Goal: Task Accomplishment & Management: Complete application form

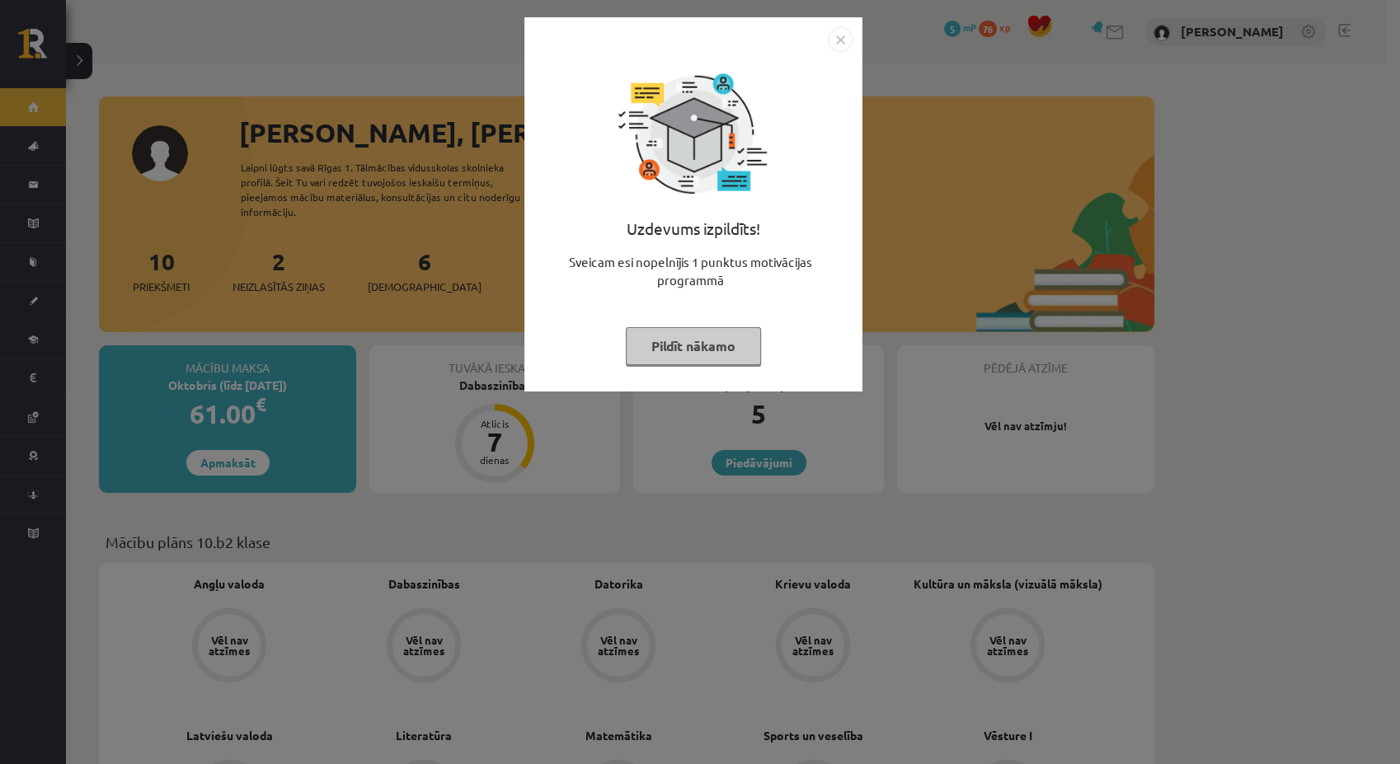
click at [837, 43] on img "Close" at bounding box center [840, 39] width 25 height 25
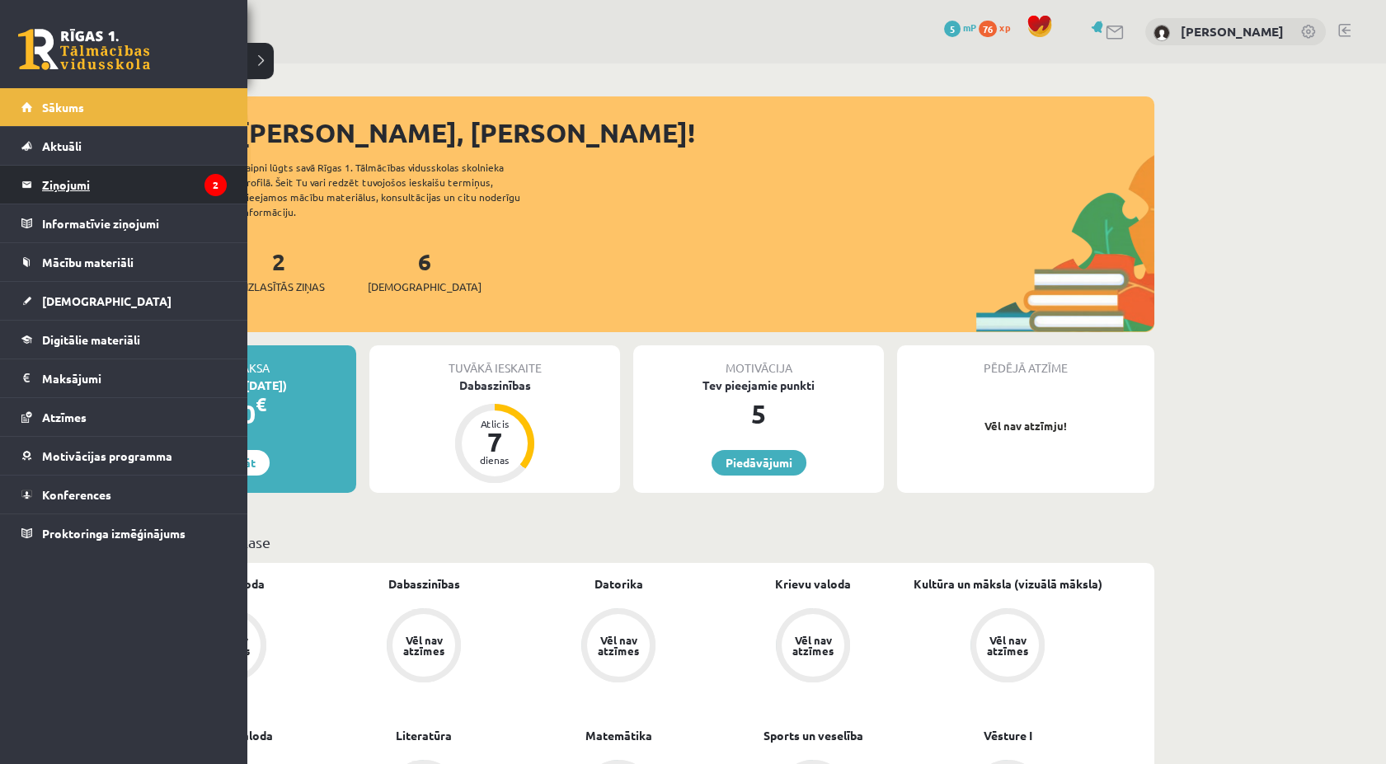
click at [68, 175] on legend "Ziņojumi 2" at bounding box center [134, 185] width 185 height 38
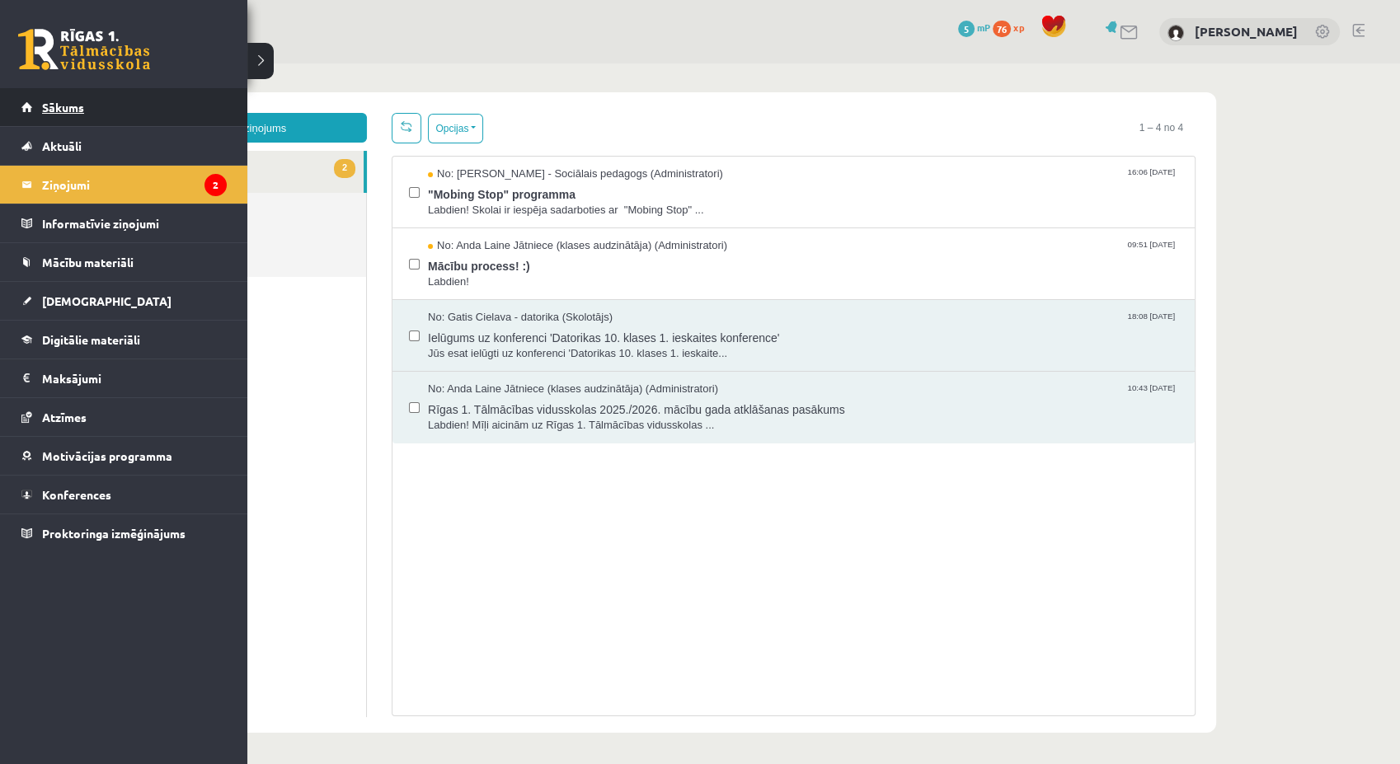
click at [47, 106] on span "Sākums" at bounding box center [63, 107] width 42 height 15
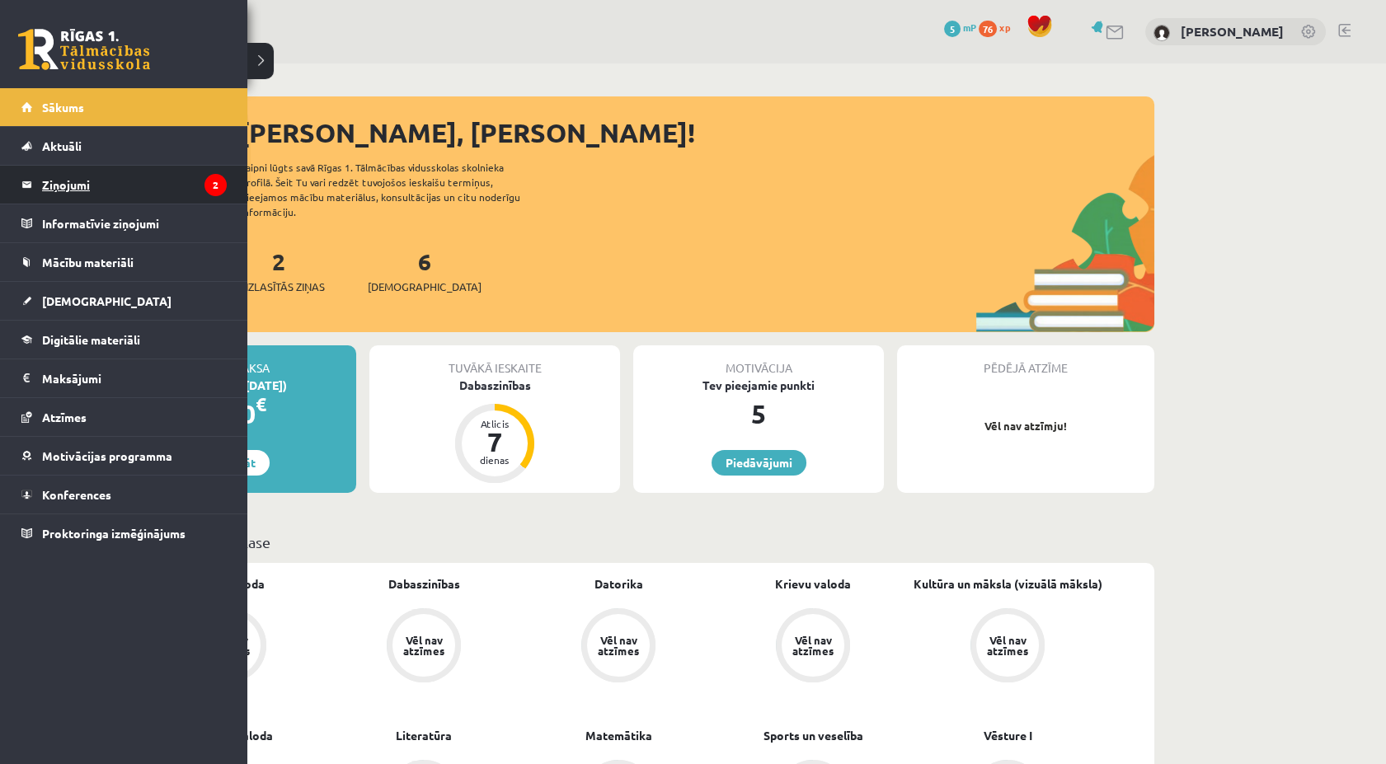
click at [44, 190] on legend "Ziņojumi 2" at bounding box center [134, 185] width 185 height 38
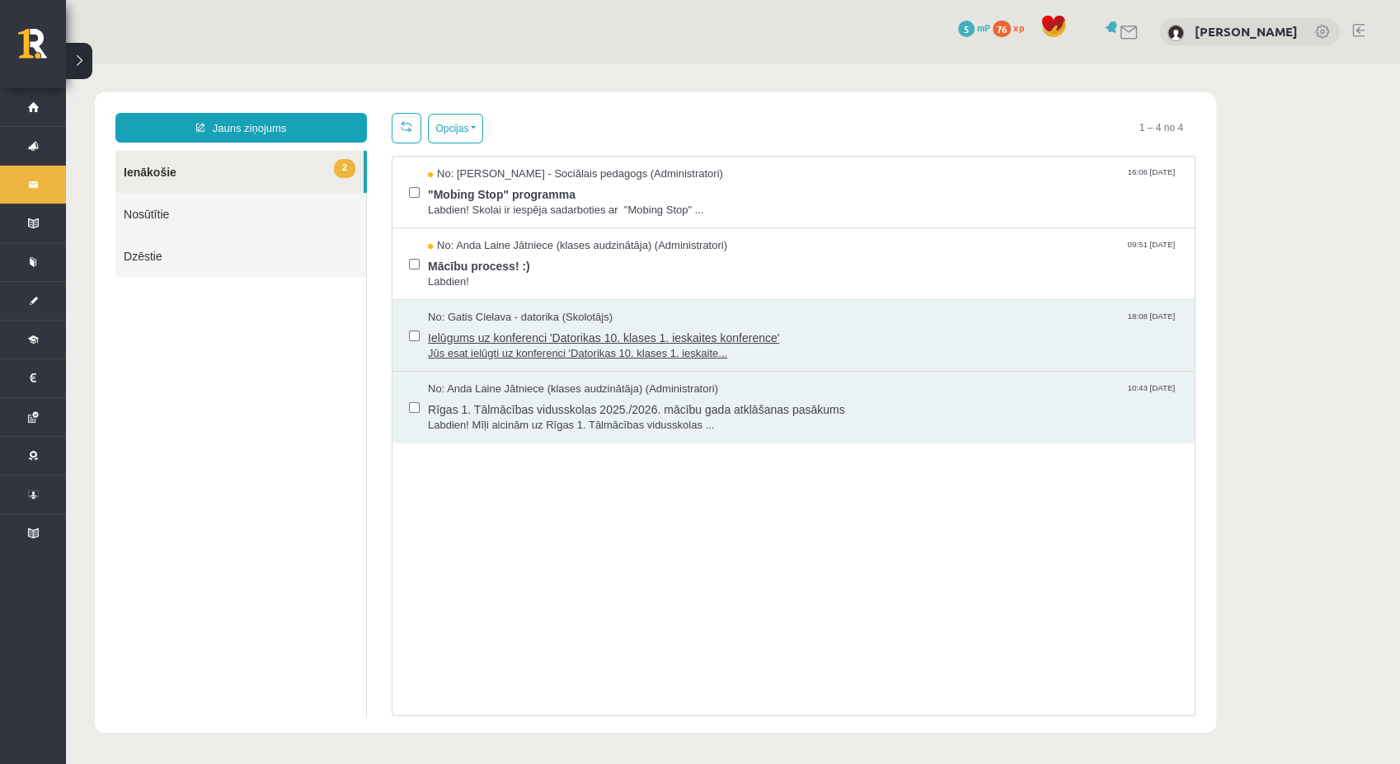
click at [797, 319] on div "No: Gatis Cielava - datorika (Skolotājs) 18:08 03/09/2025" at bounding box center [803, 318] width 750 height 16
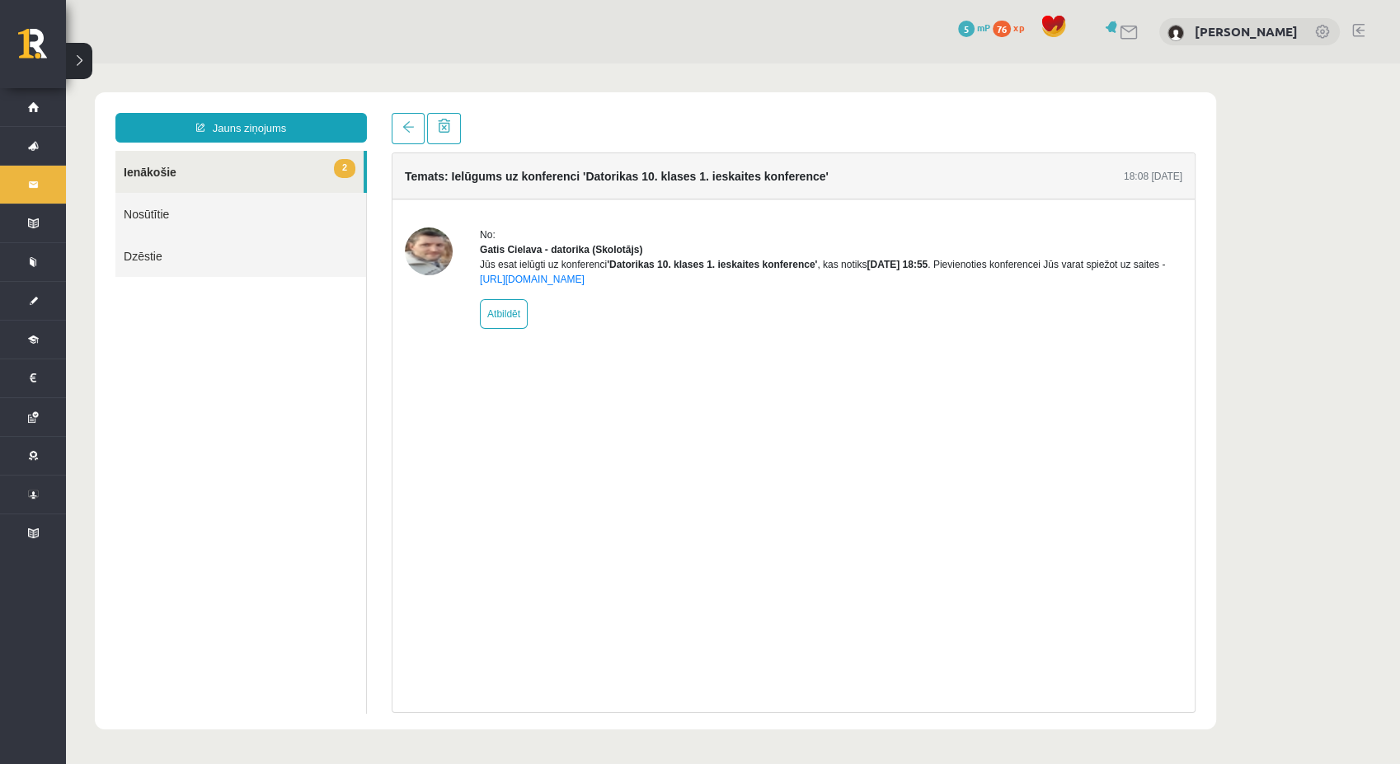
click at [194, 178] on link "2 Ienākošie" at bounding box center [239, 172] width 248 height 42
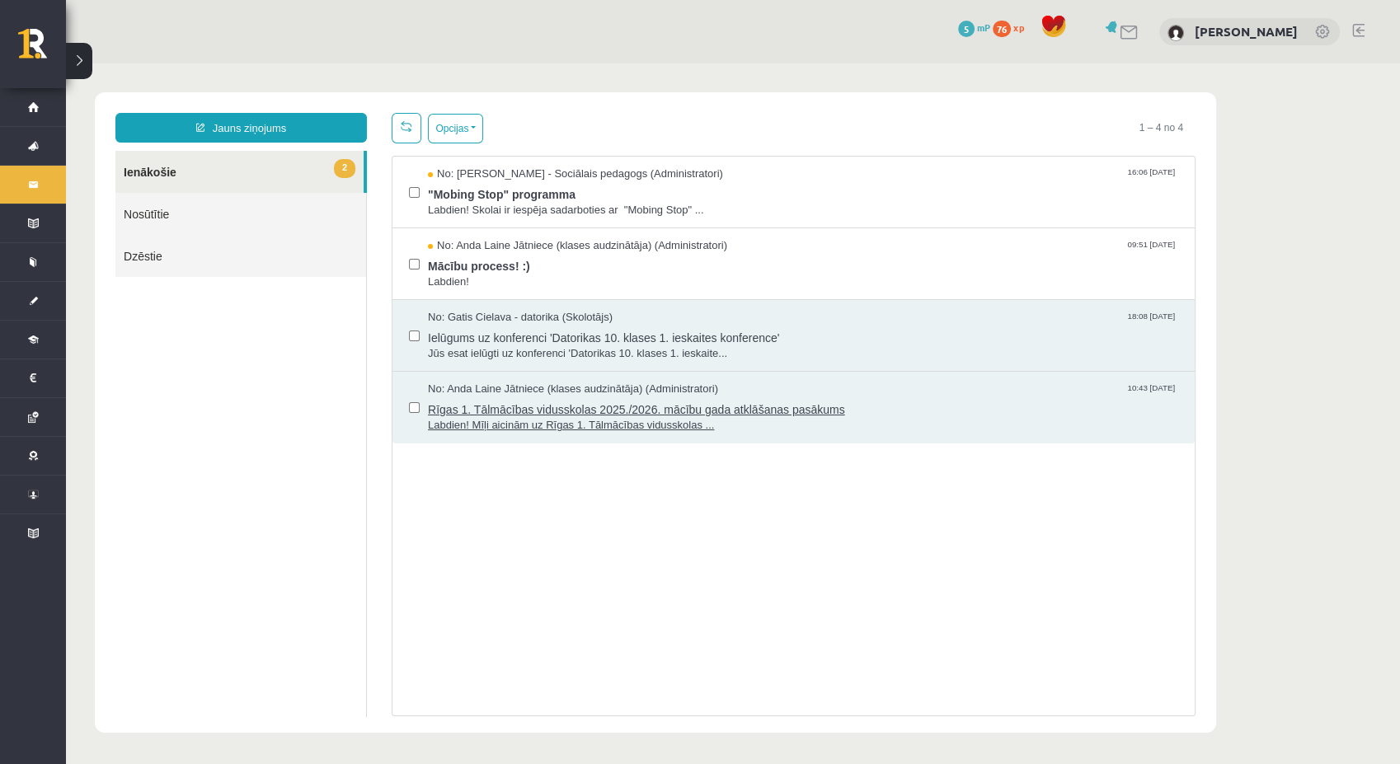
click at [800, 398] on span "Rīgas 1. Tālmācības vidusskolas 2025./2026. mācību gada atklāšanas pasākums" at bounding box center [803, 407] width 750 height 21
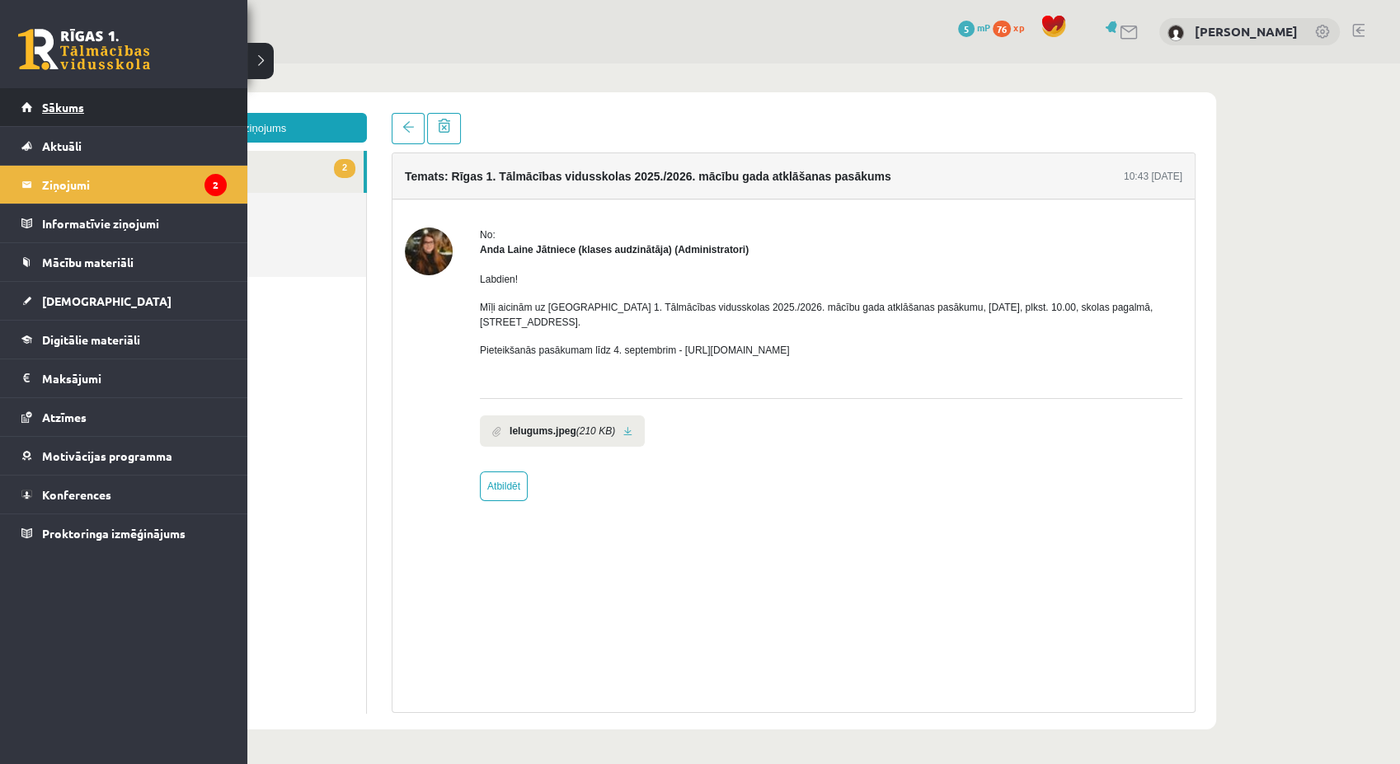
click at [114, 115] on link "Sākums" at bounding box center [123, 107] width 205 height 38
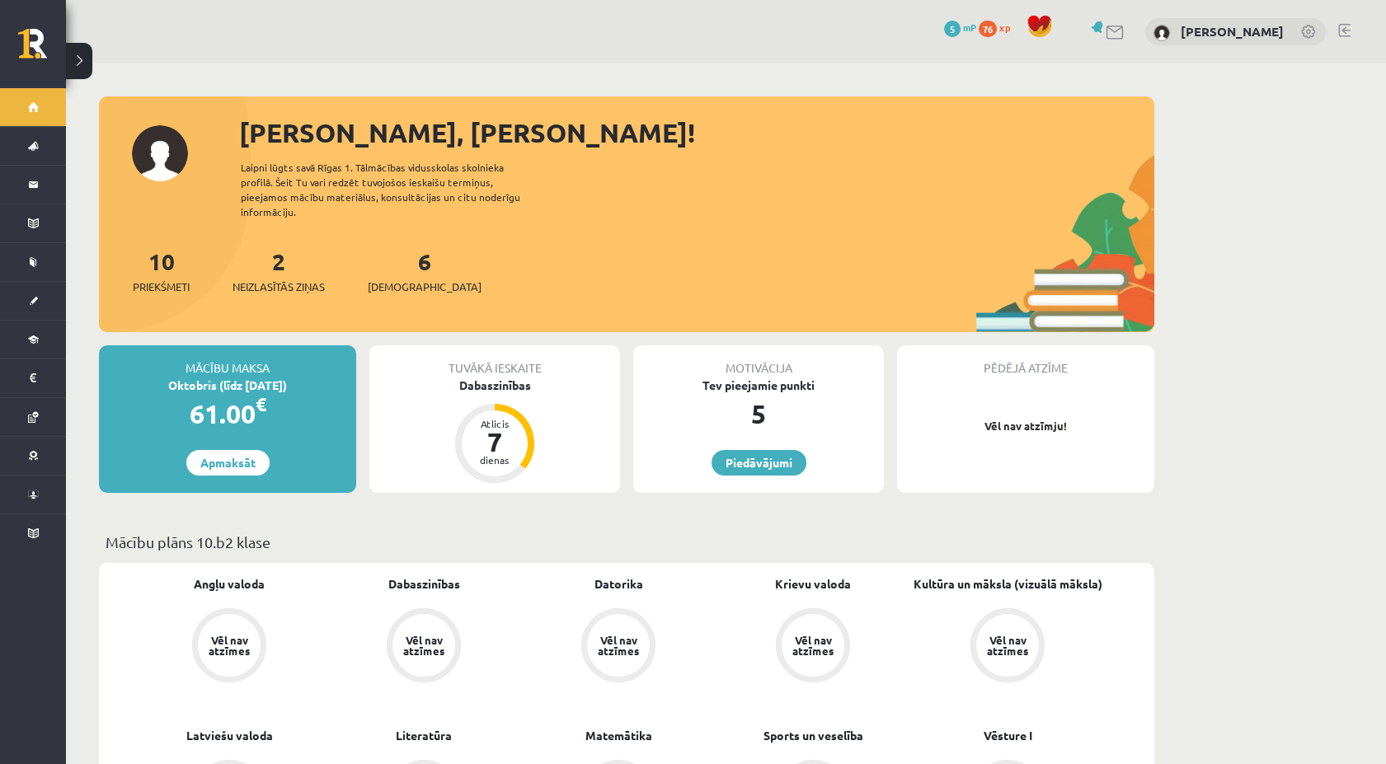
click at [393, 279] on span "[DEMOGRAPHIC_DATA]" at bounding box center [425, 287] width 114 height 16
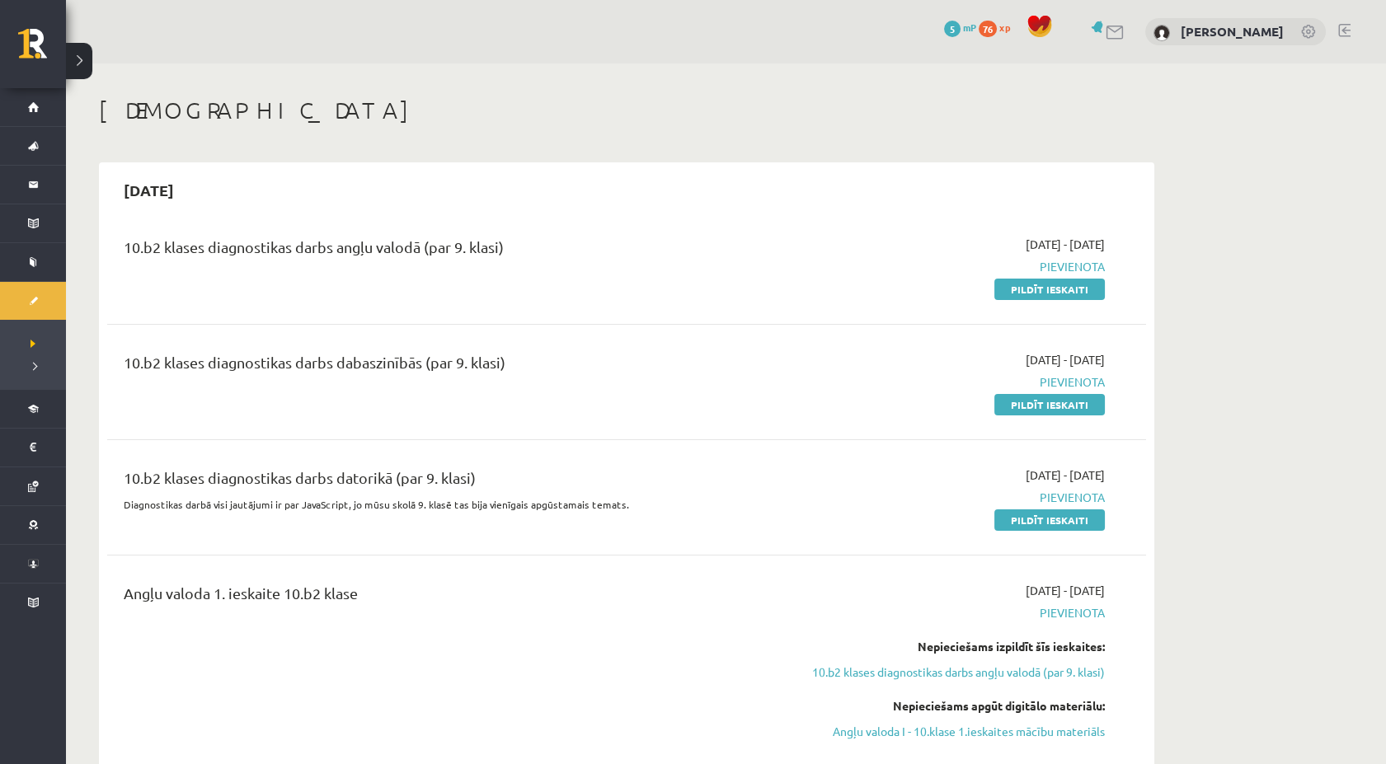
drag, startPoint x: 1058, startPoint y: 278, endPoint x: 795, endPoint y: 89, distance: 324.4
click at [1058, 279] on link "Pildīt ieskaiti" at bounding box center [1049, 289] width 110 height 21
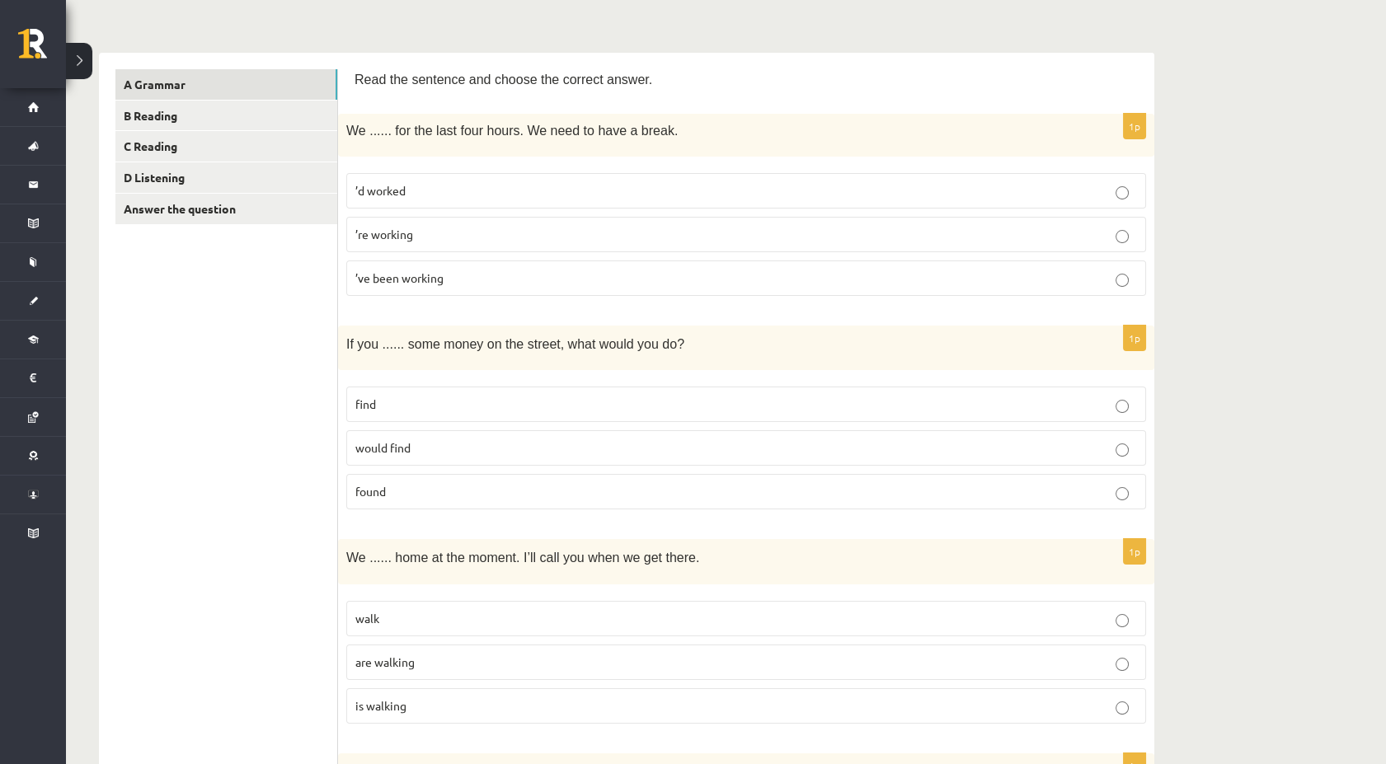
scroll to position [183, 0]
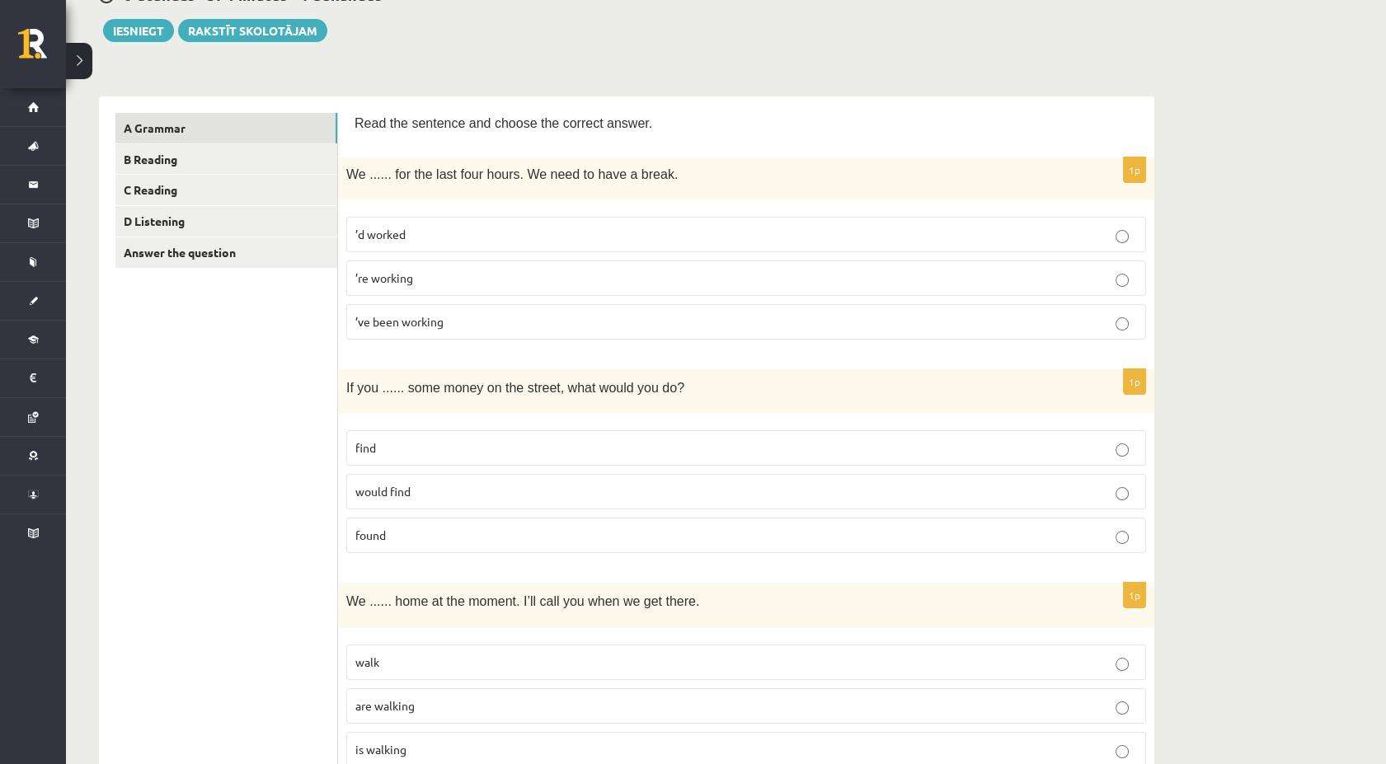
click at [423, 234] on p "’d worked" at bounding box center [745, 234] width 781 height 17
click at [456, 326] on p "’ve been working" at bounding box center [745, 321] width 781 height 17
click at [474, 275] on p "’re working" at bounding box center [745, 278] width 781 height 17
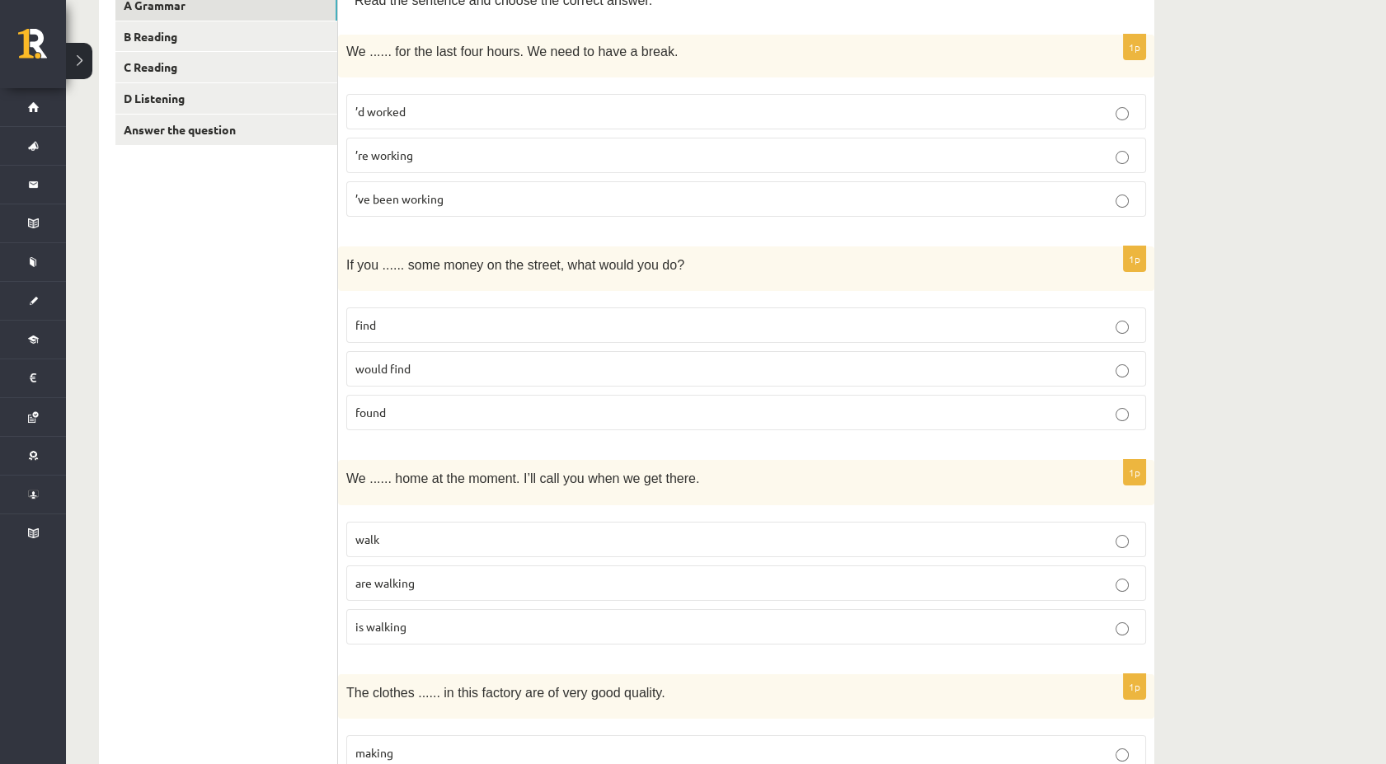
scroll to position [0, 0]
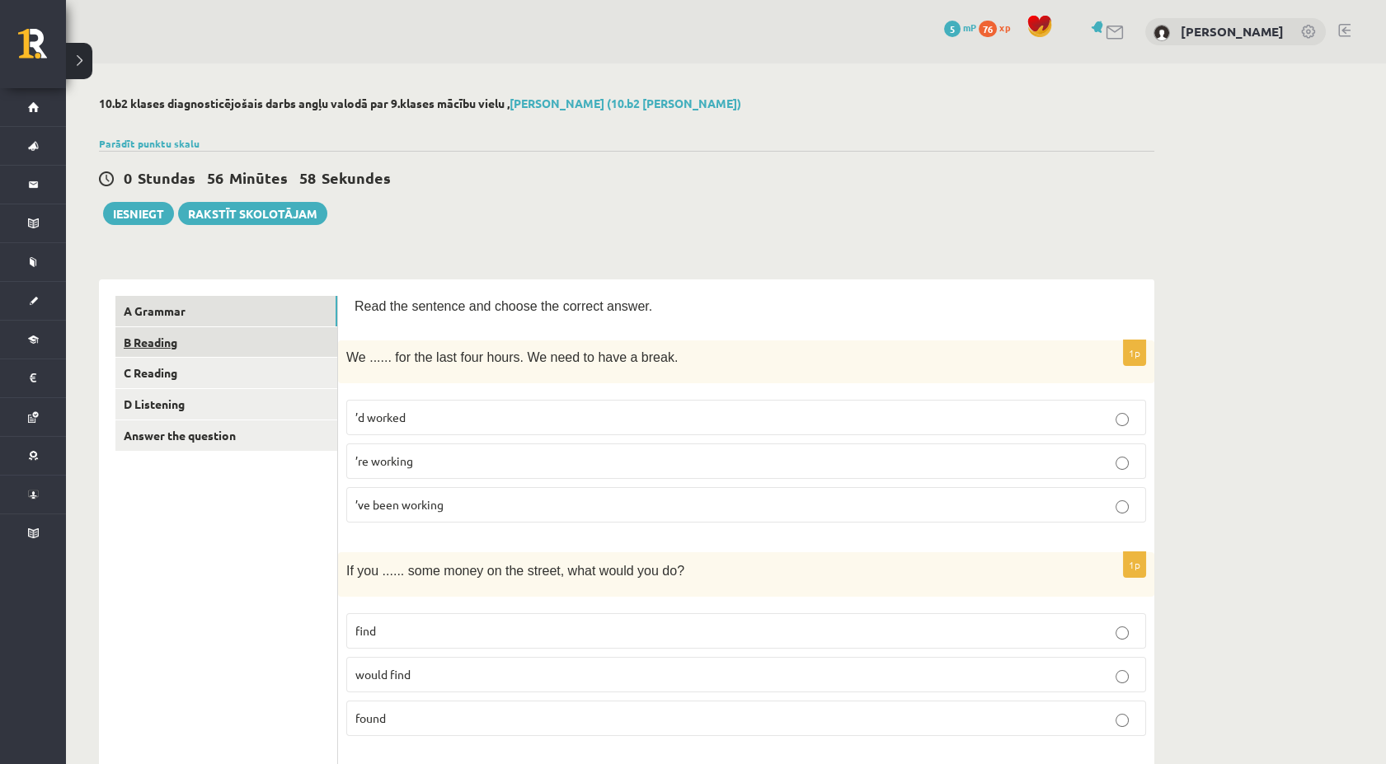
click at [237, 346] on link "B Reading" at bounding box center [226, 342] width 222 height 31
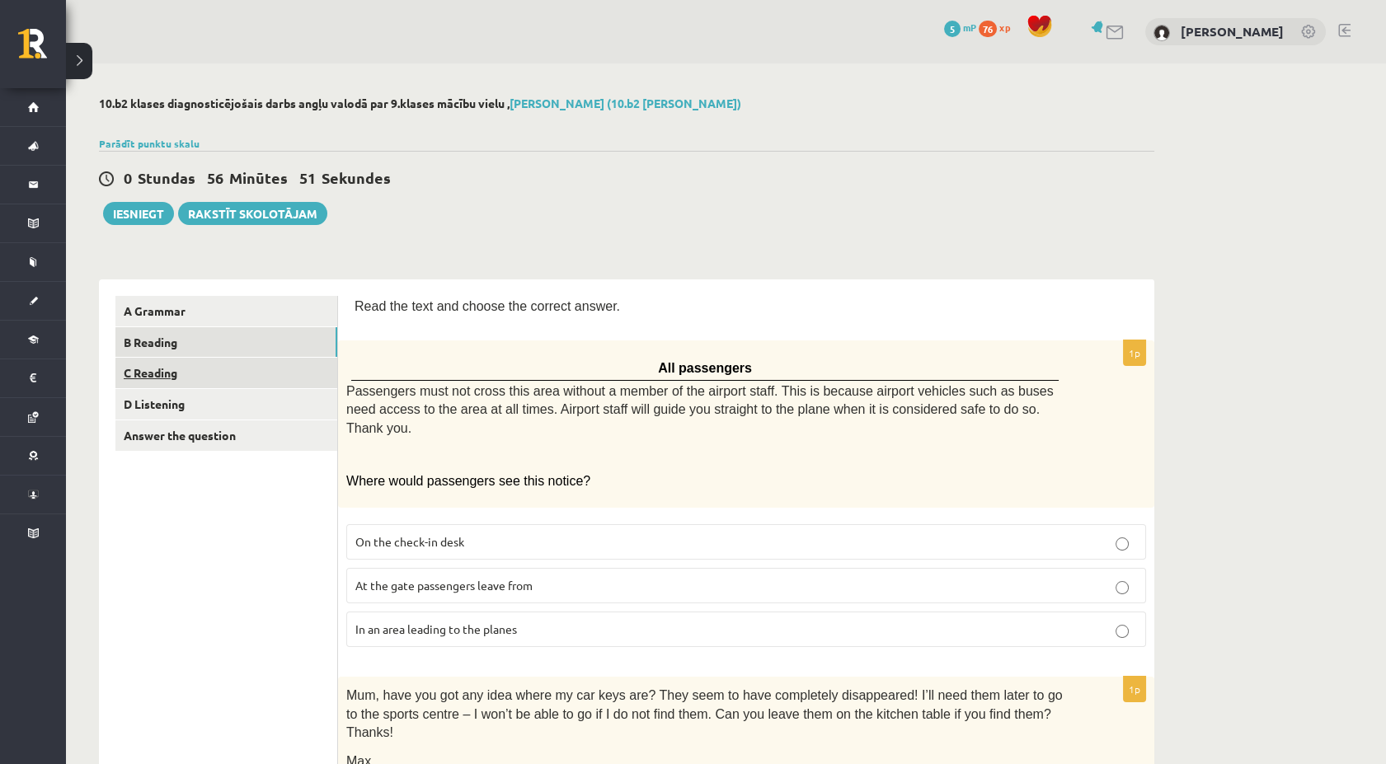
click at [275, 364] on link "C Reading" at bounding box center [226, 373] width 222 height 31
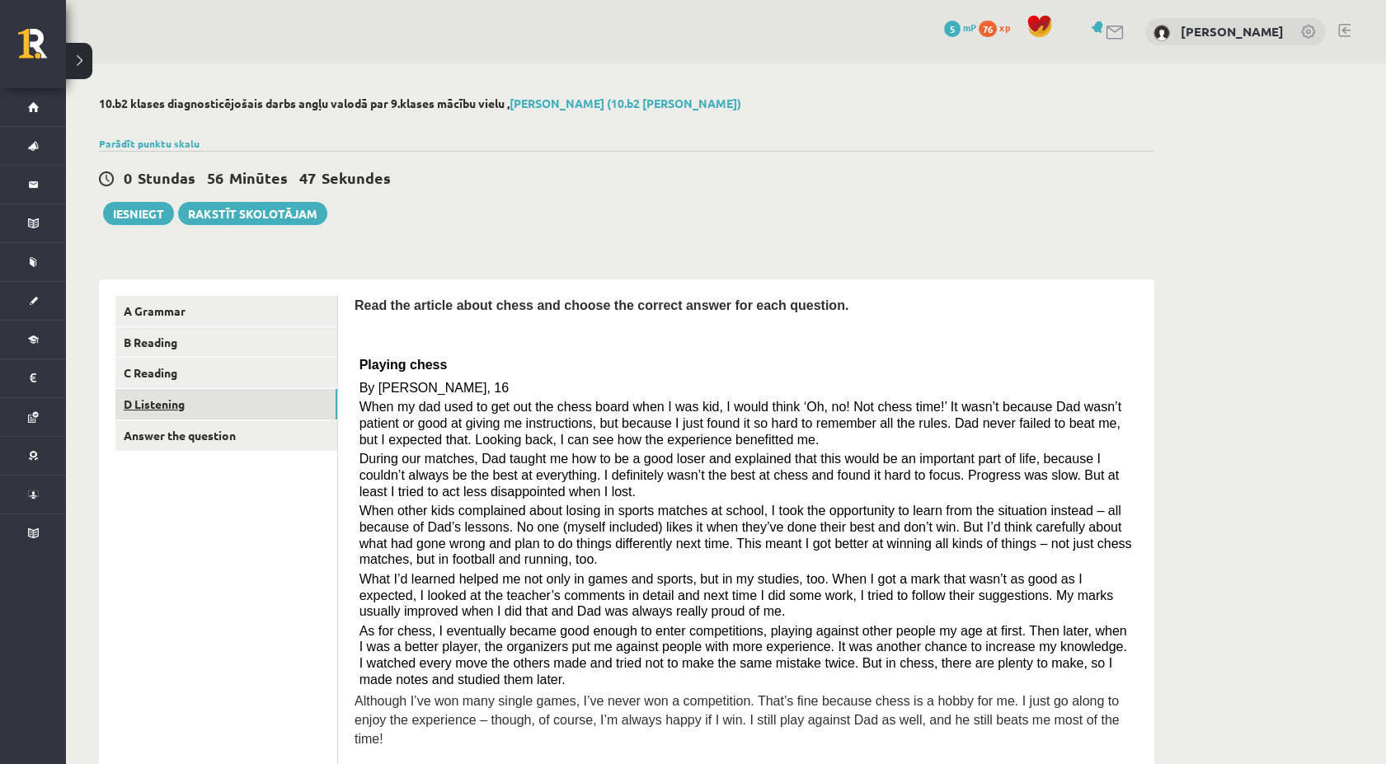
click at [258, 401] on link "D Listening" at bounding box center [226, 404] width 222 height 31
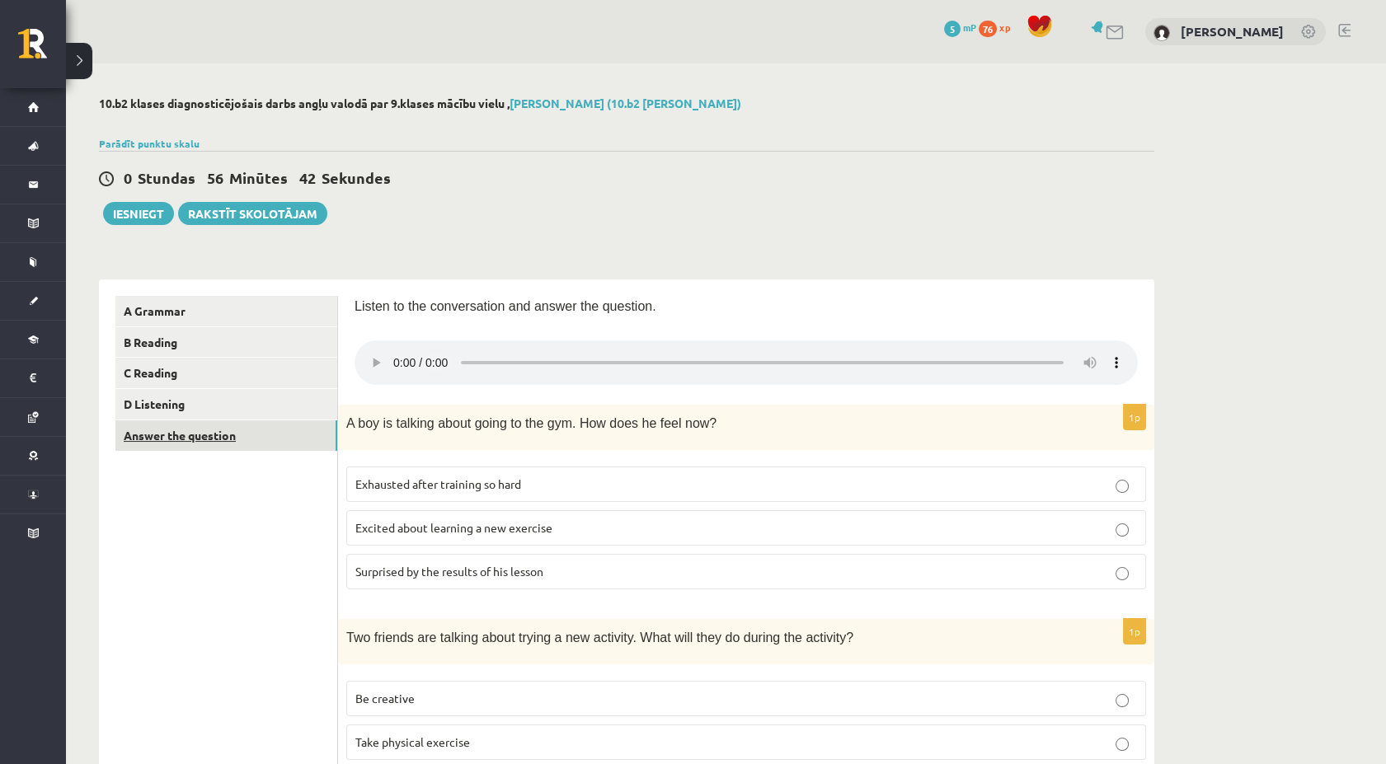
click at [224, 439] on link "Answer the question" at bounding box center [226, 435] width 222 height 31
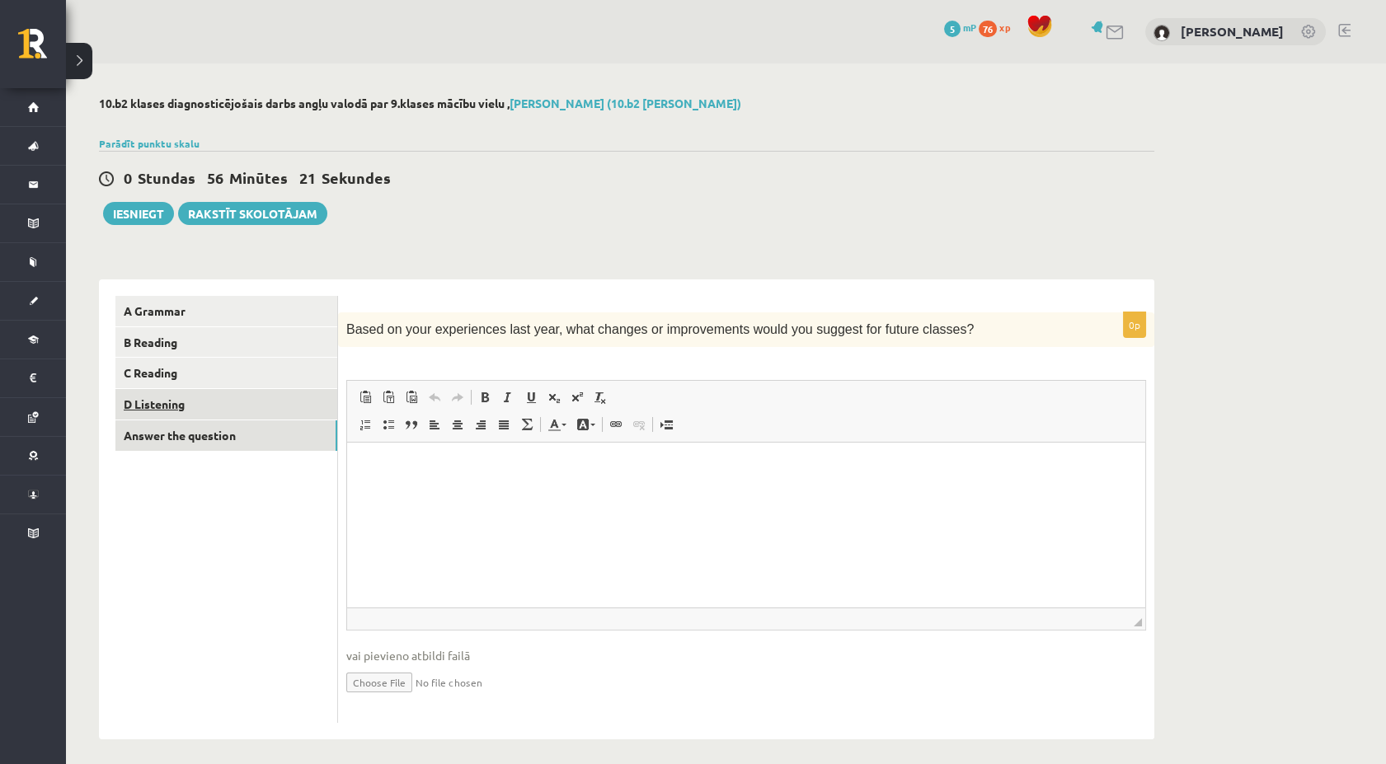
click at [284, 399] on link "D Listening" at bounding box center [226, 404] width 222 height 31
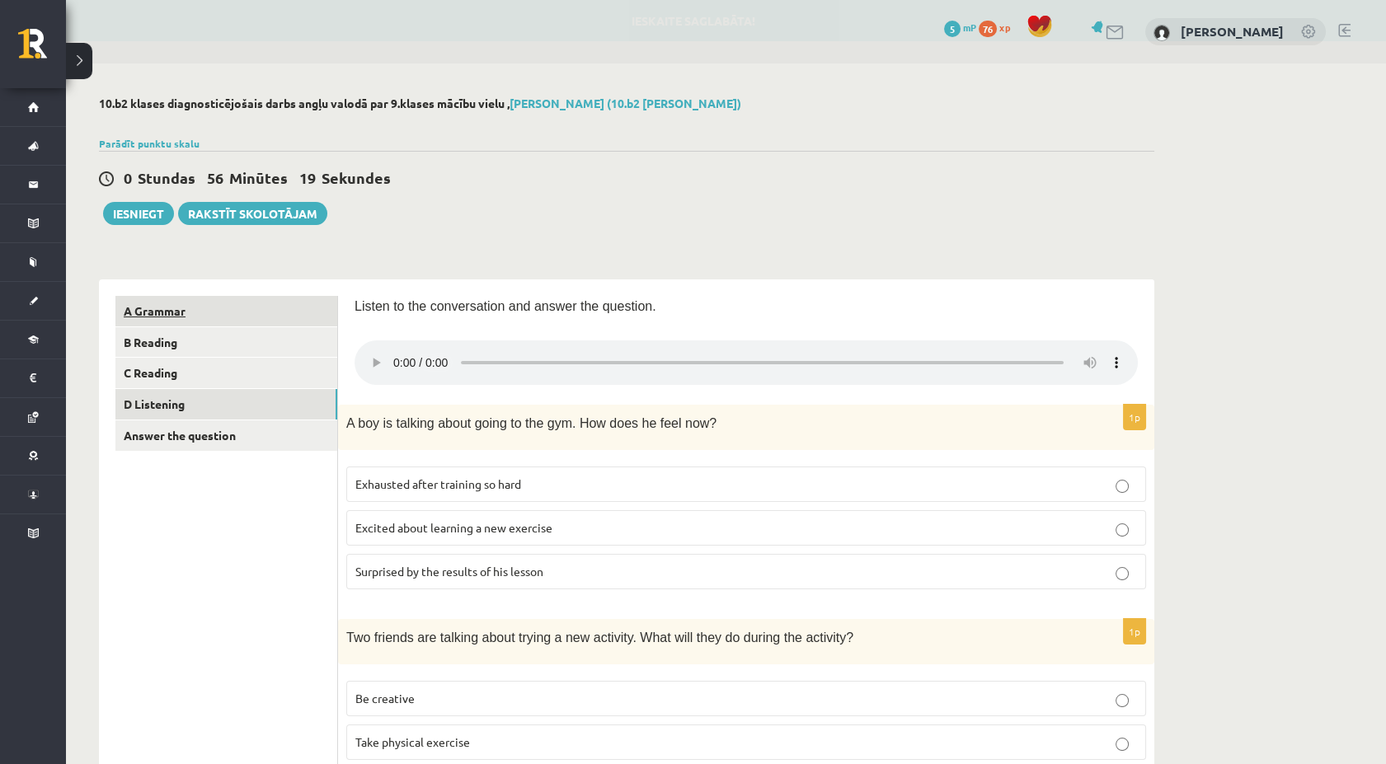
click at [260, 313] on link "A Grammar" at bounding box center [226, 311] width 222 height 31
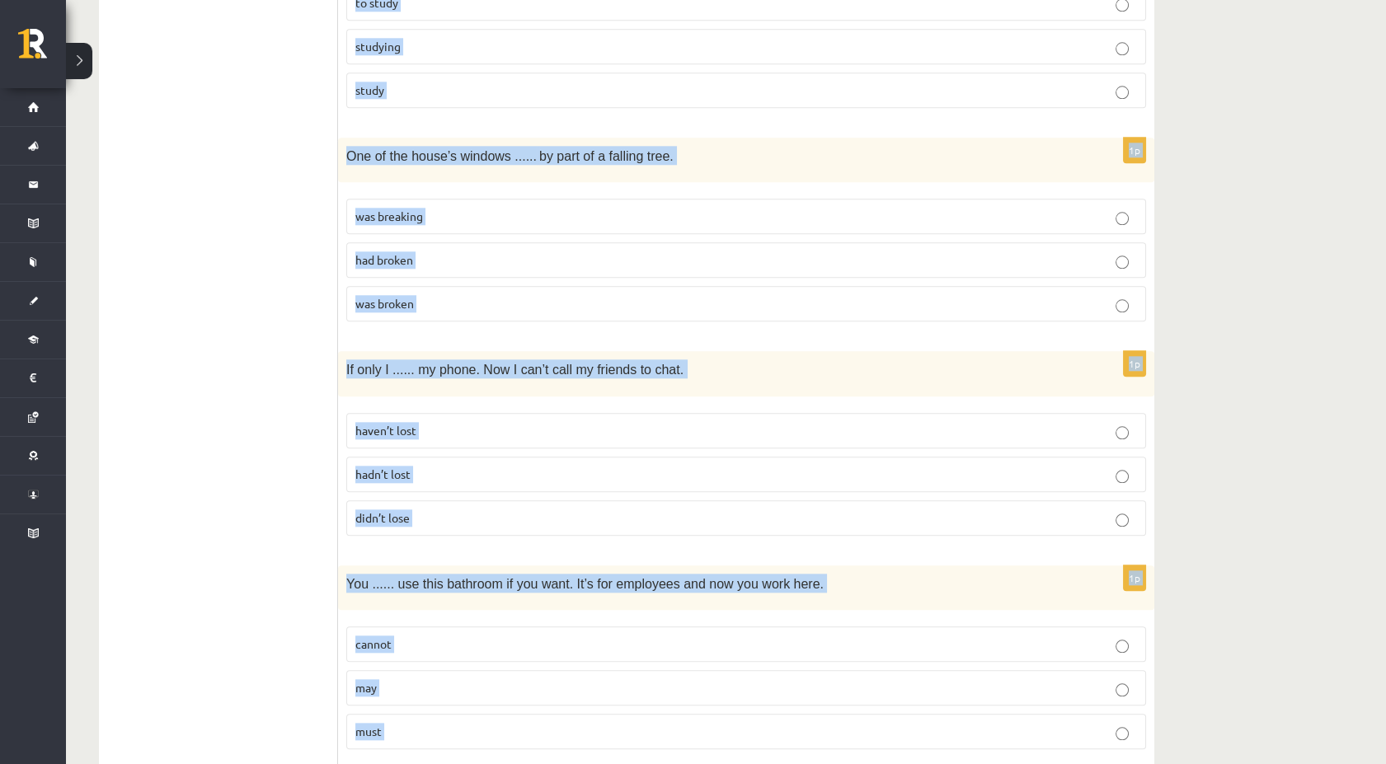
scroll to position [3869, 0]
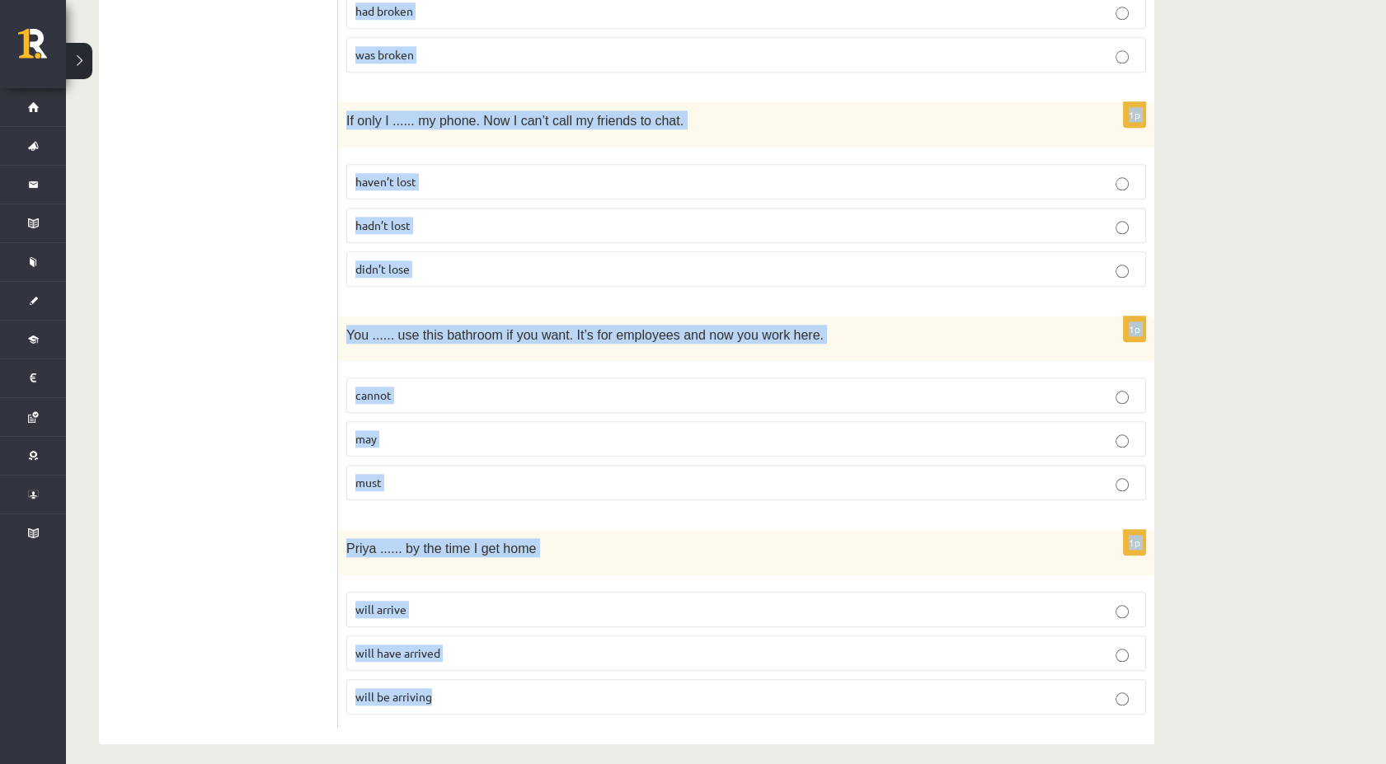
drag, startPoint x: 342, startPoint y: 175, endPoint x: 706, endPoint y: 697, distance: 635.9
copy form "We ...... for the last four hours. We need to have a break. ’d worked ’re worki…"
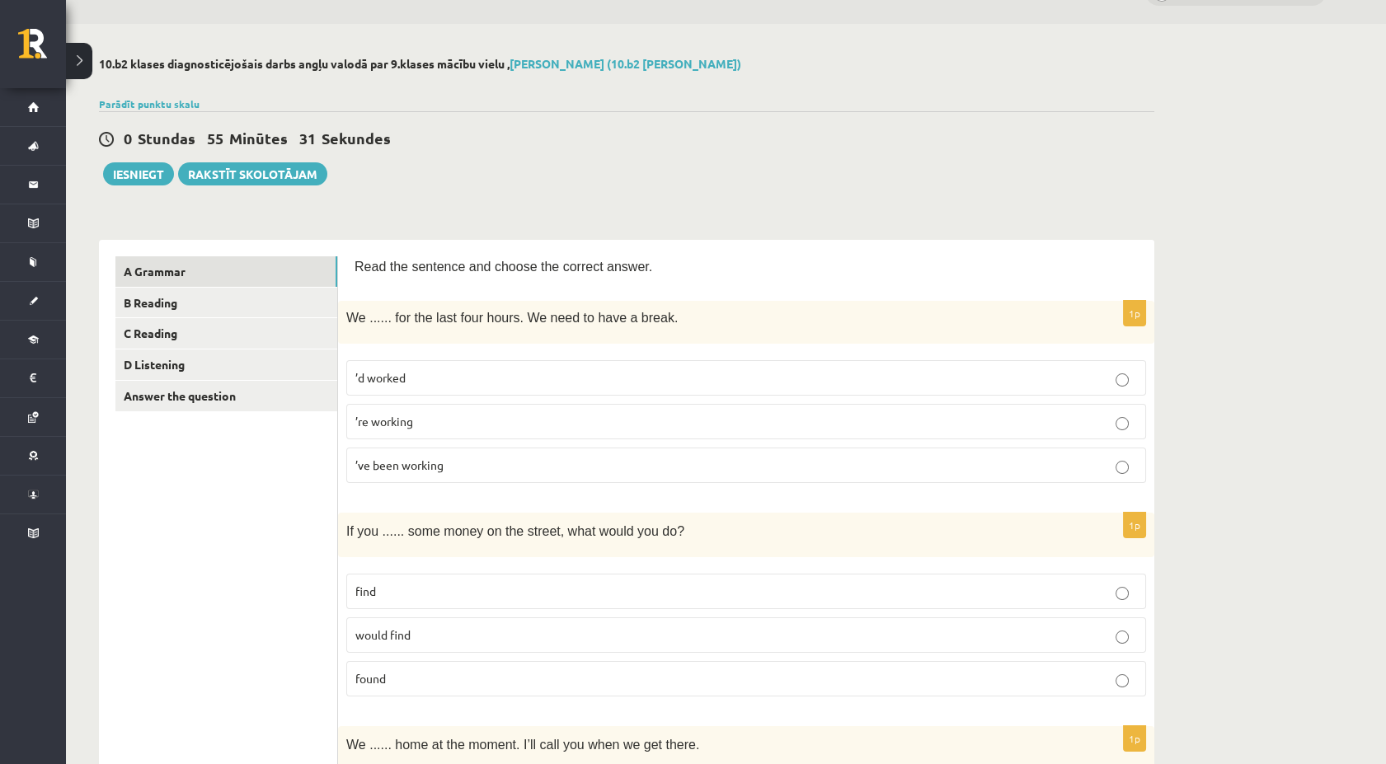
scroll to position [0, 0]
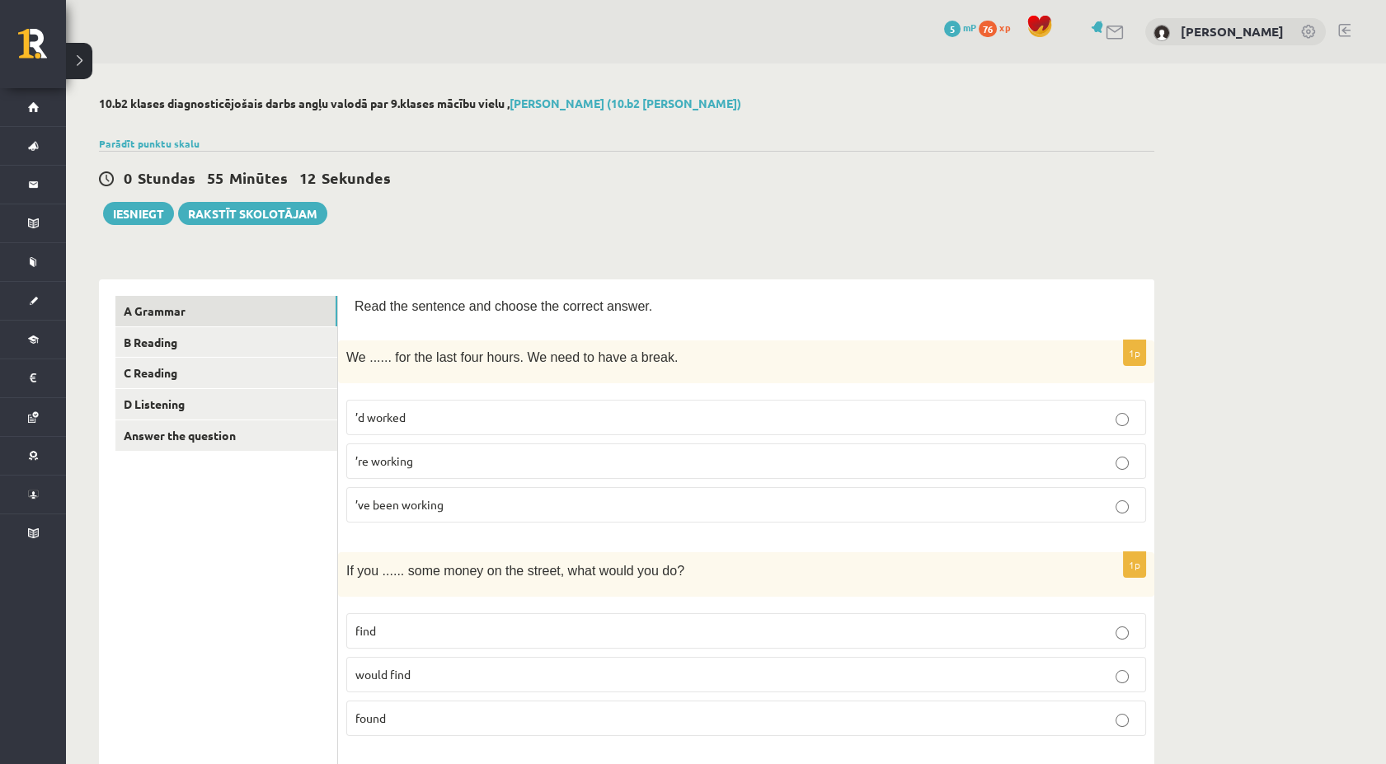
click at [420, 514] on label "’ve been working" at bounding box center [746, 504] width 800 height 35
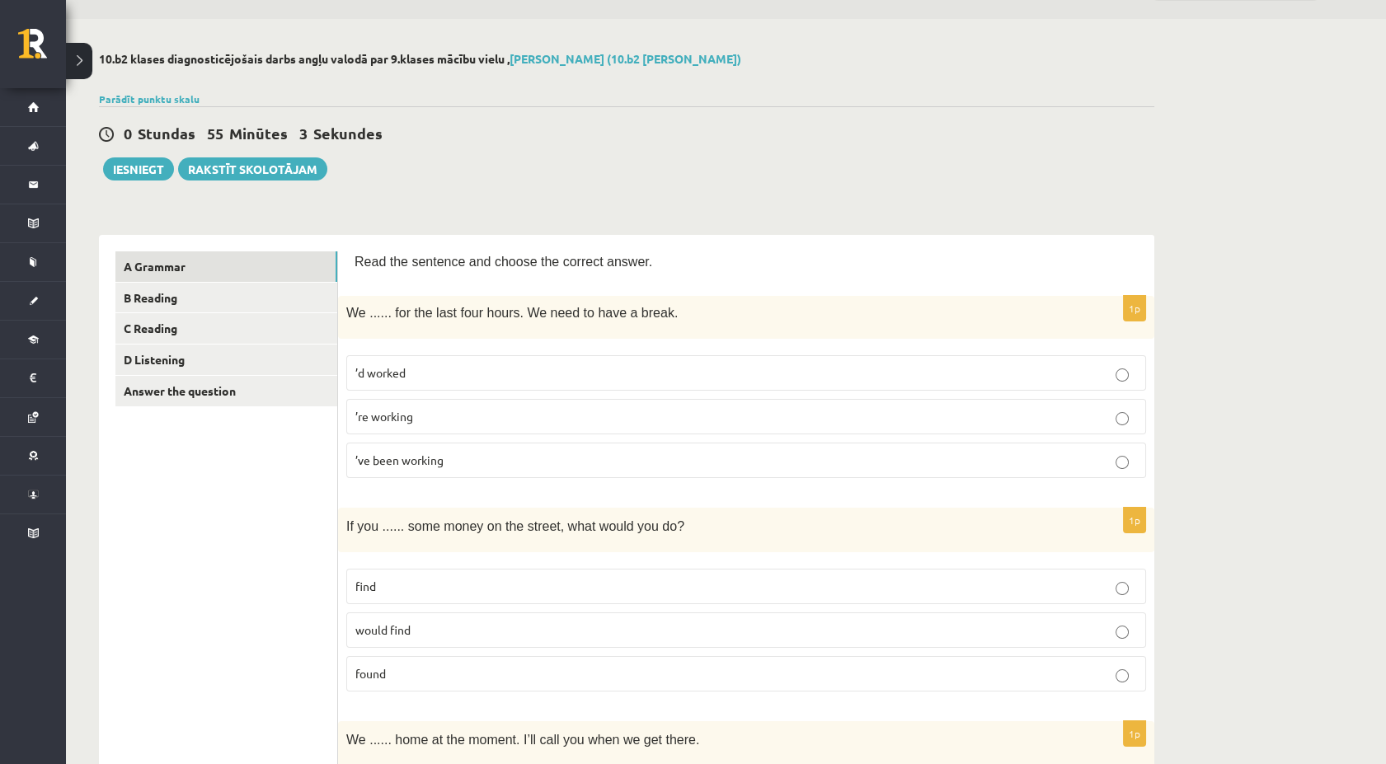
scroll to position [183, 0]
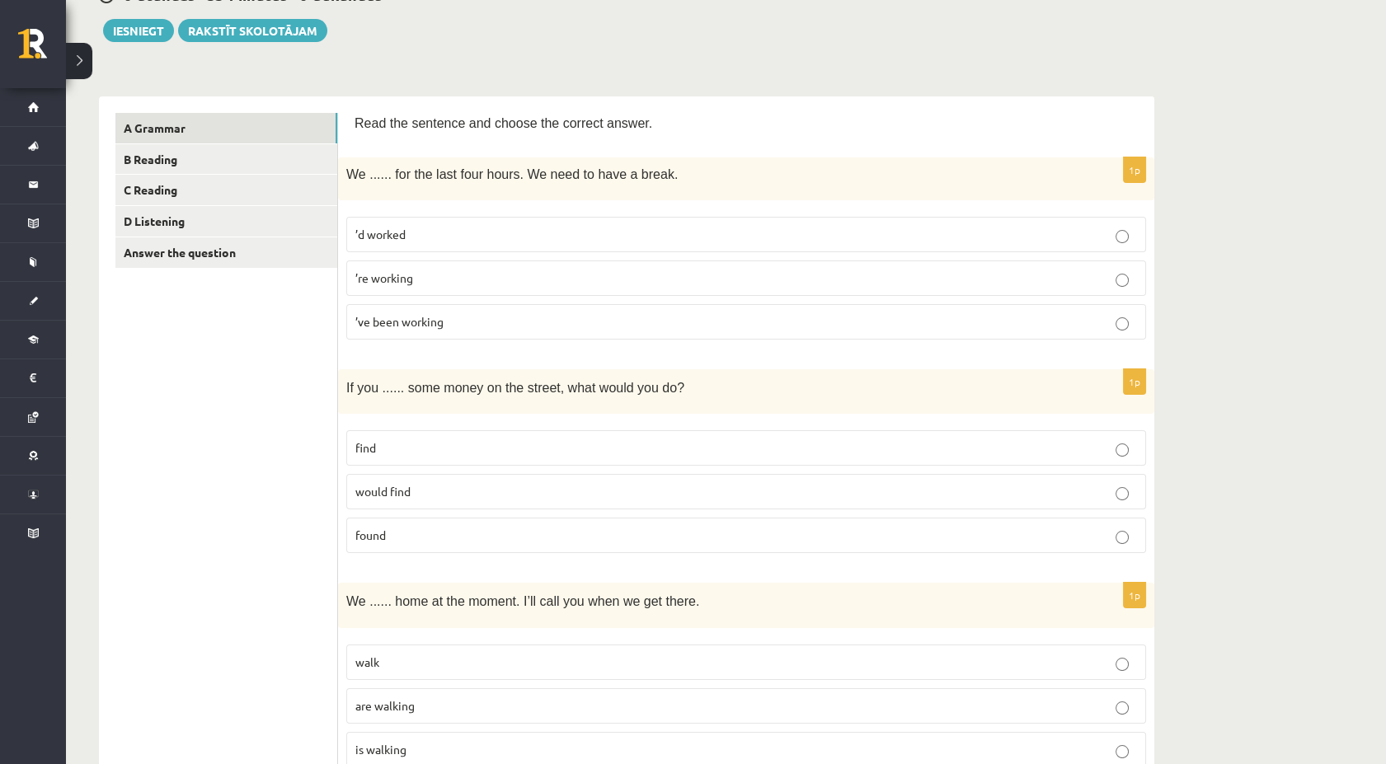
click at [401, 527] on p "found" at bounding box center [745, 535] width 781 height 17
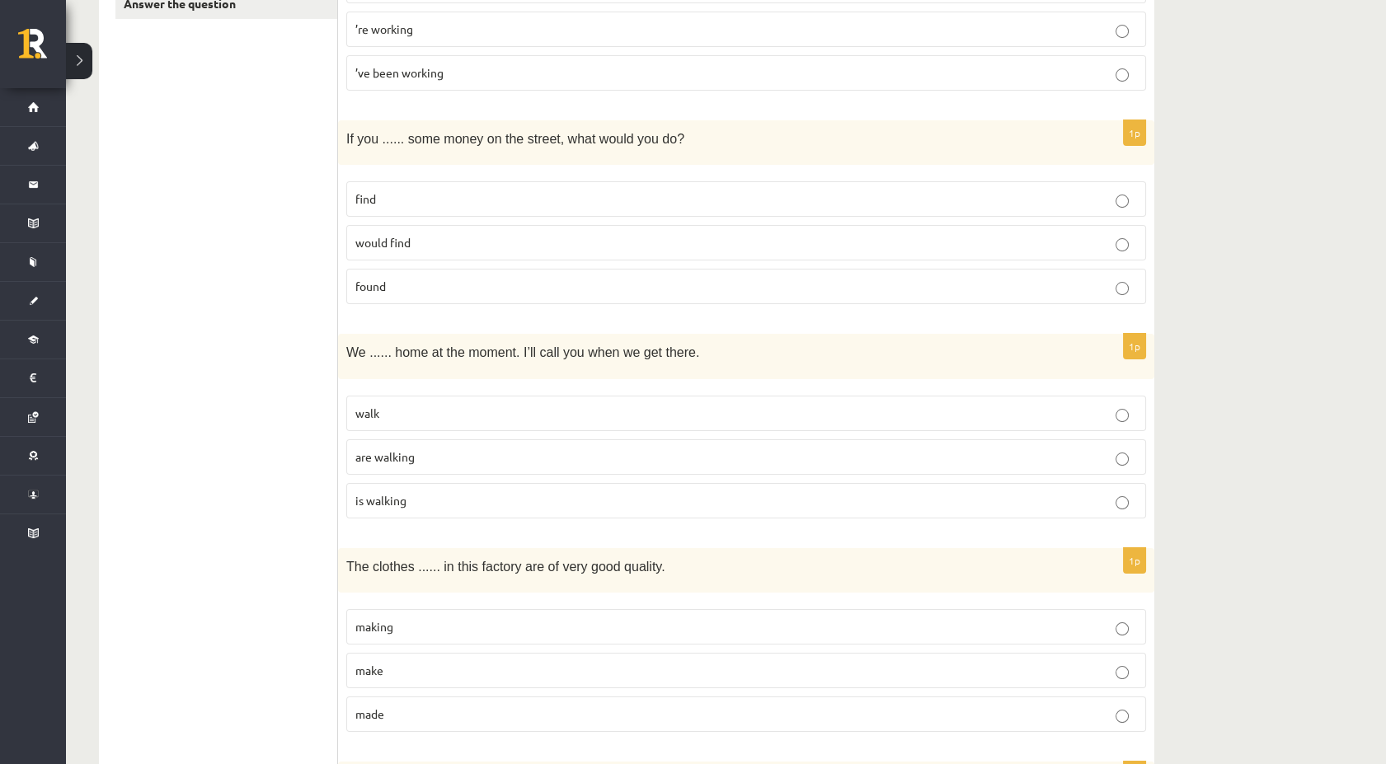
scroll to position [458, 0]
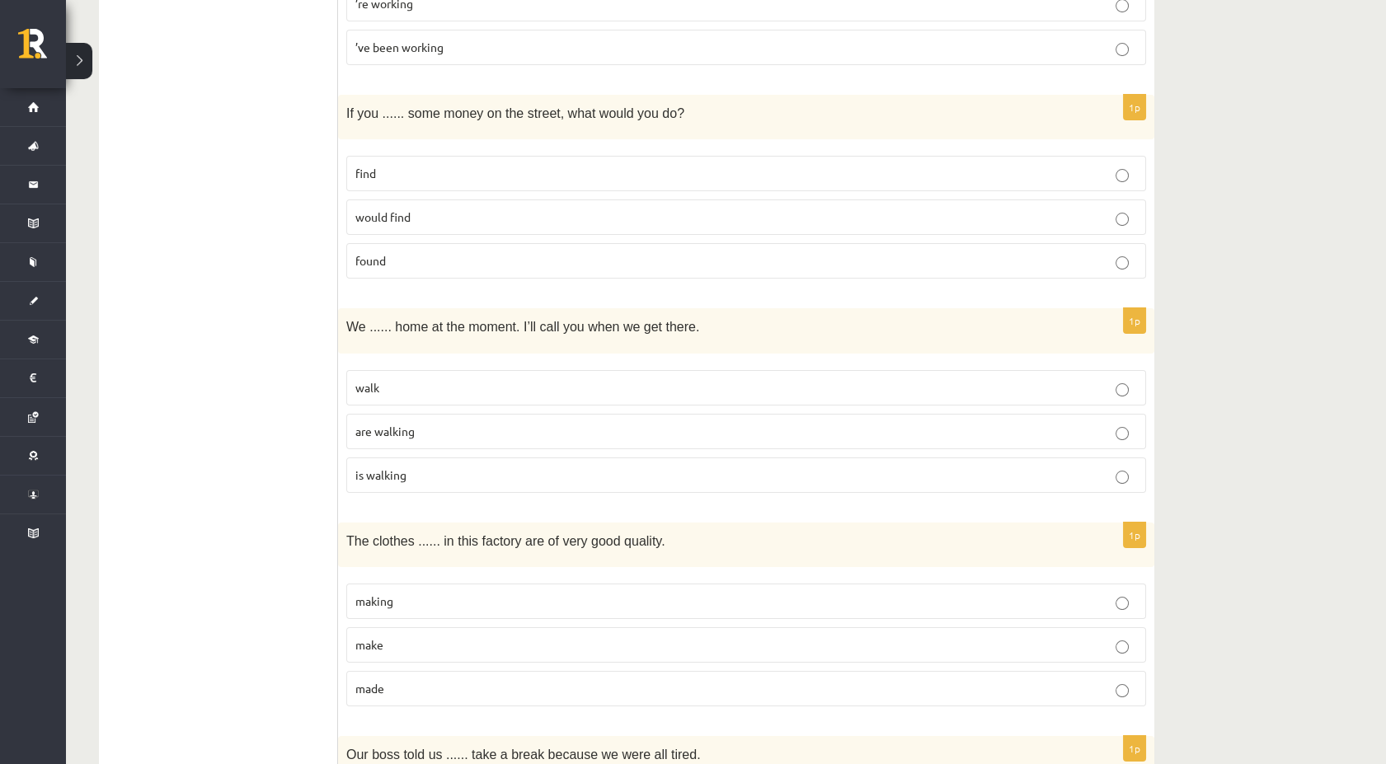
click at [626, 430] on p "are walking" at bounding box center [745, 431] width 781 height 17
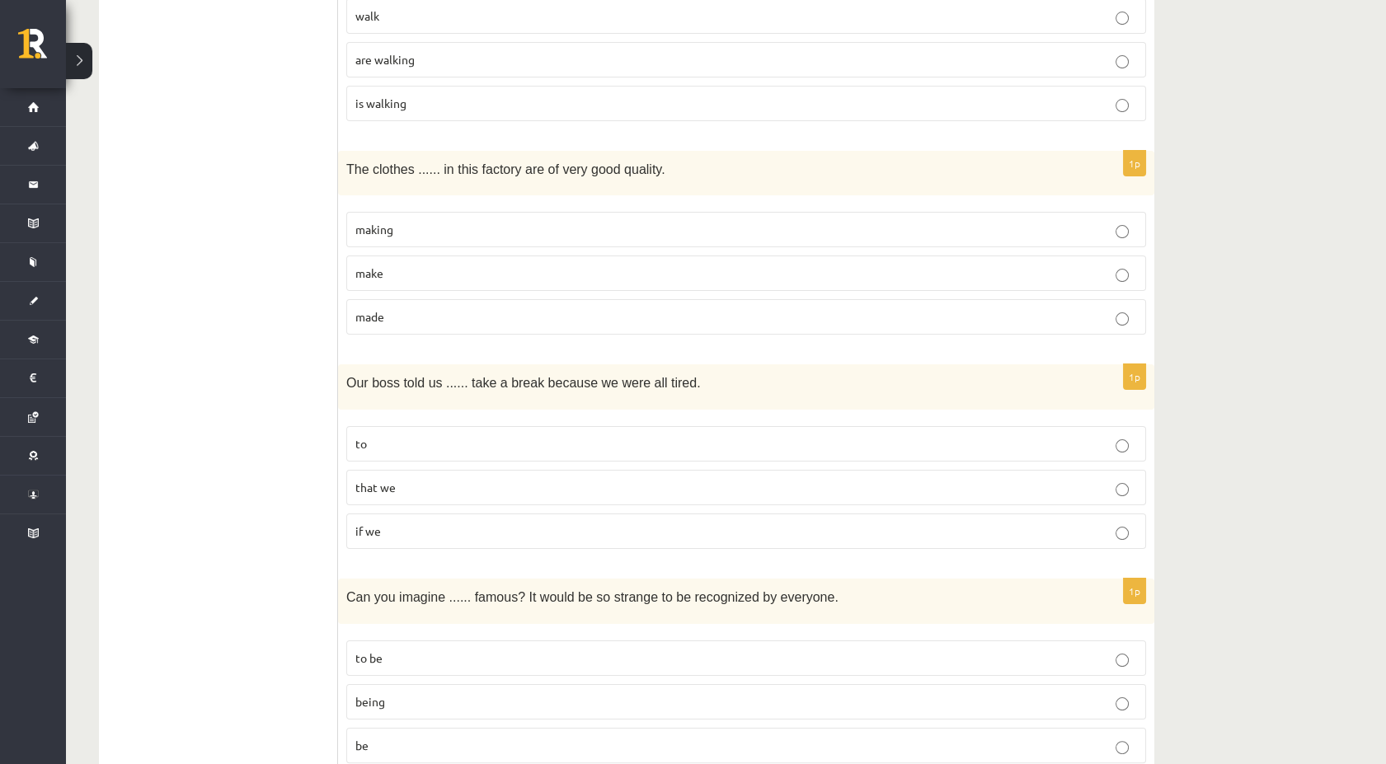
scroll to position [824, 0]
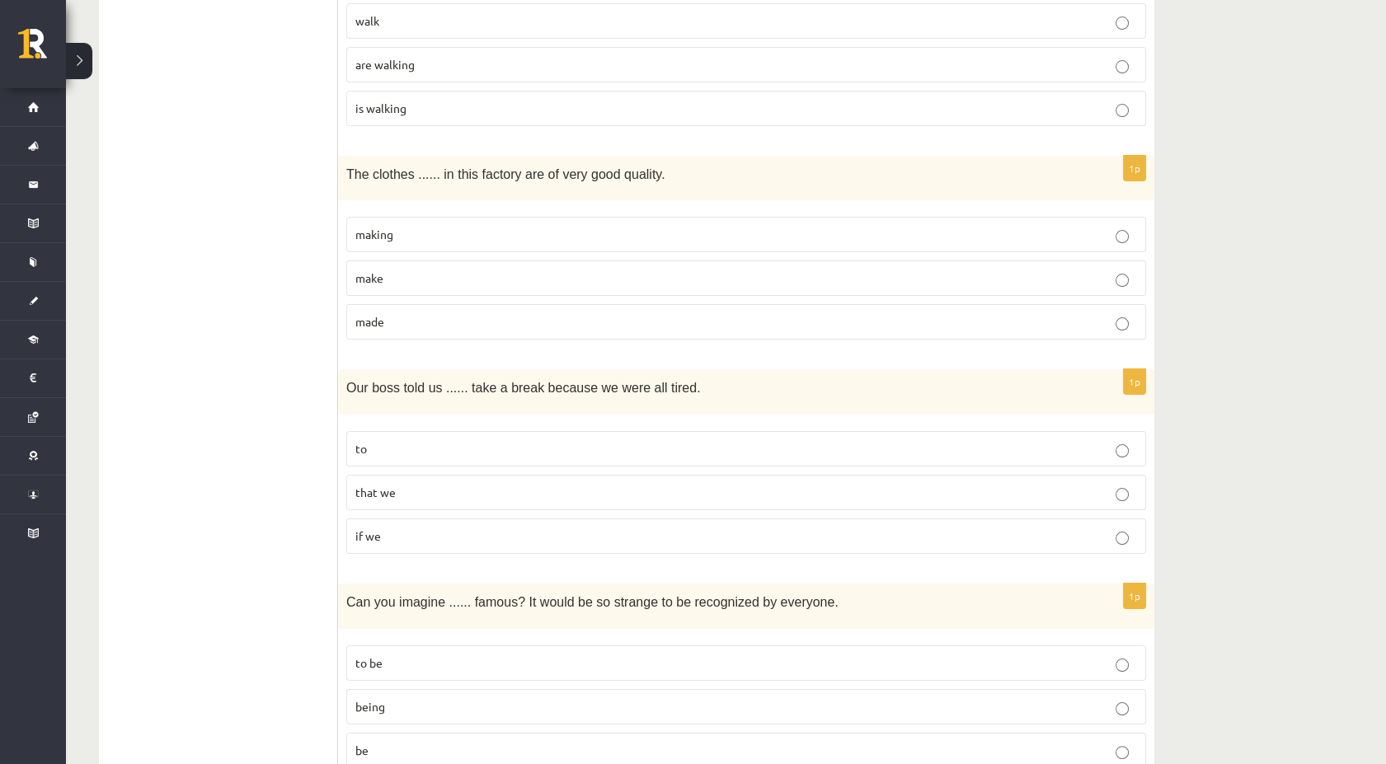
click at [561, 445] on p "to" at bounding box center [745, 448] width 781 height 17
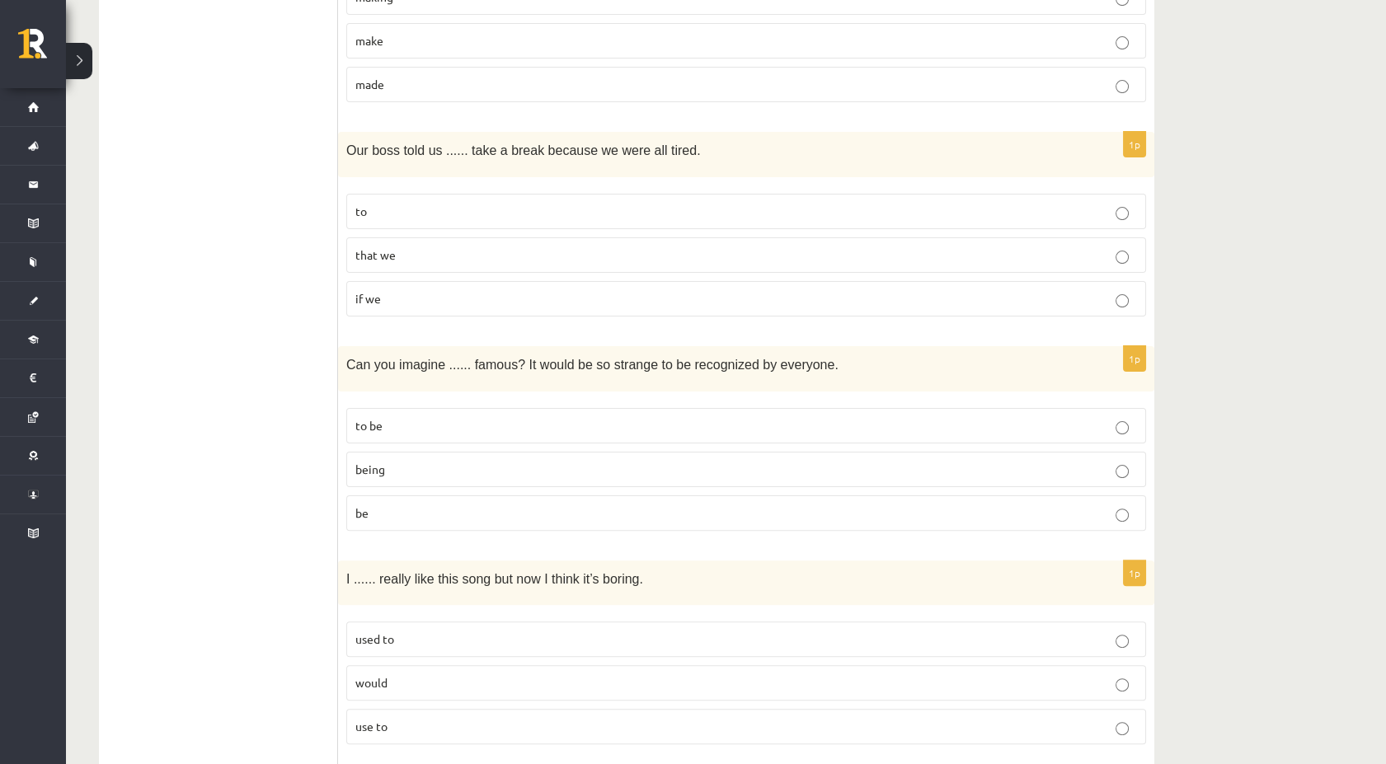
scroll to position [1099, 0]
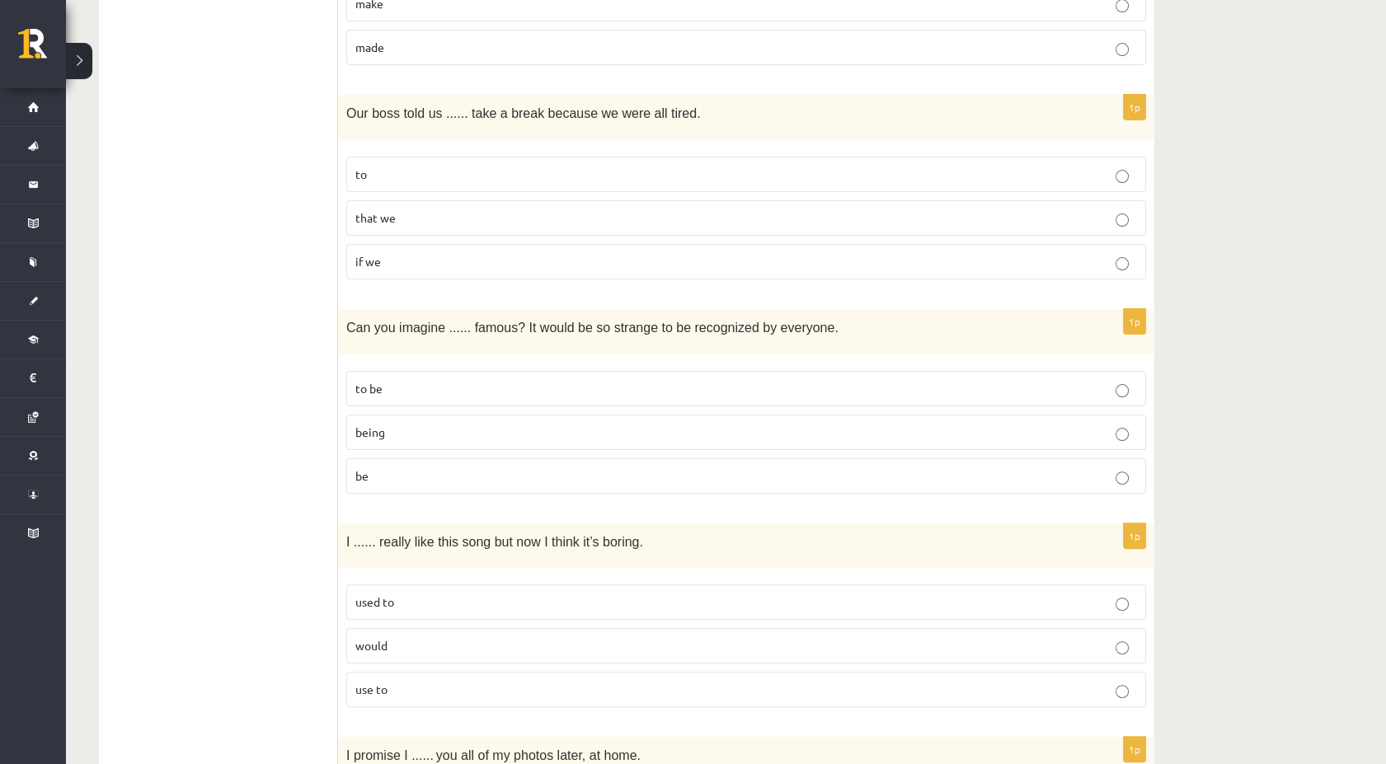
click at [435, 424] on p "being" at bounding box center [745, 432] width 781 height 17
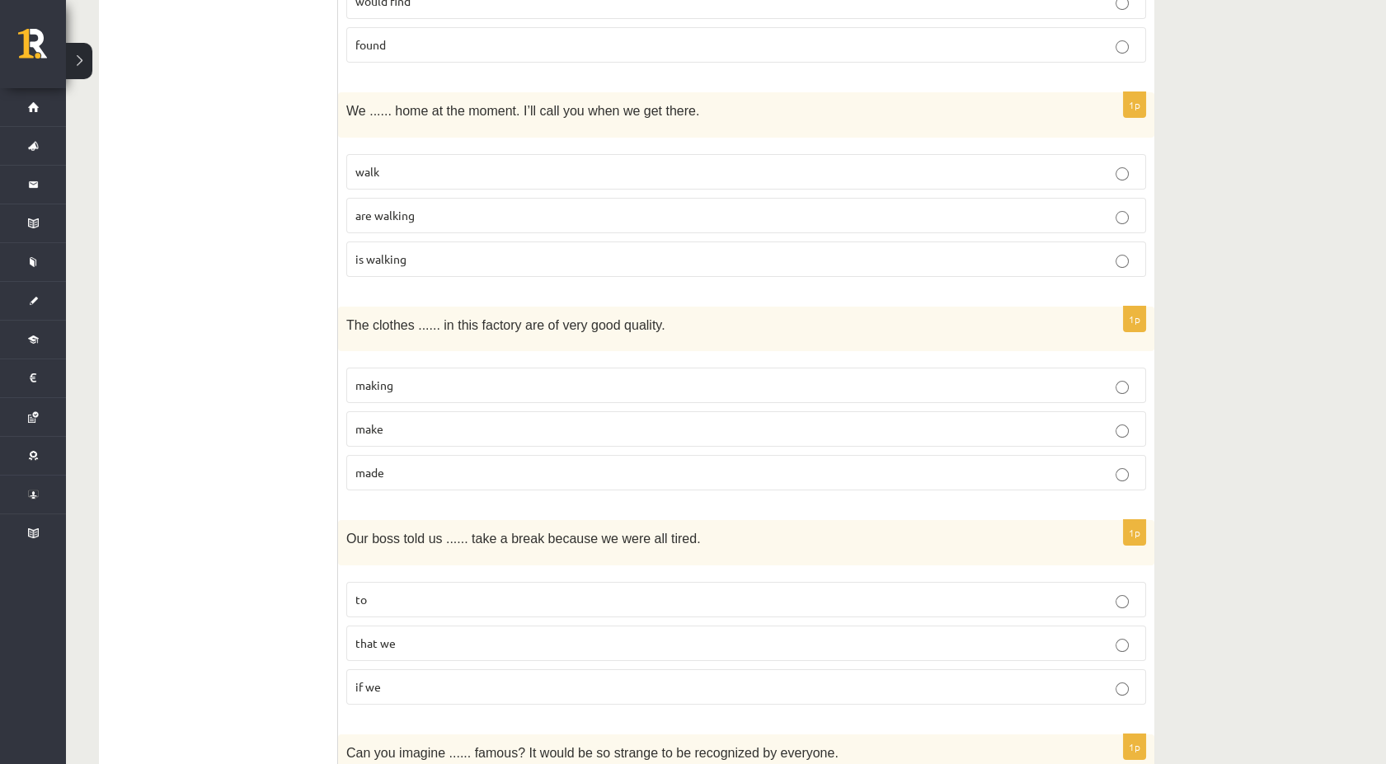
scroll to position [641, 0]
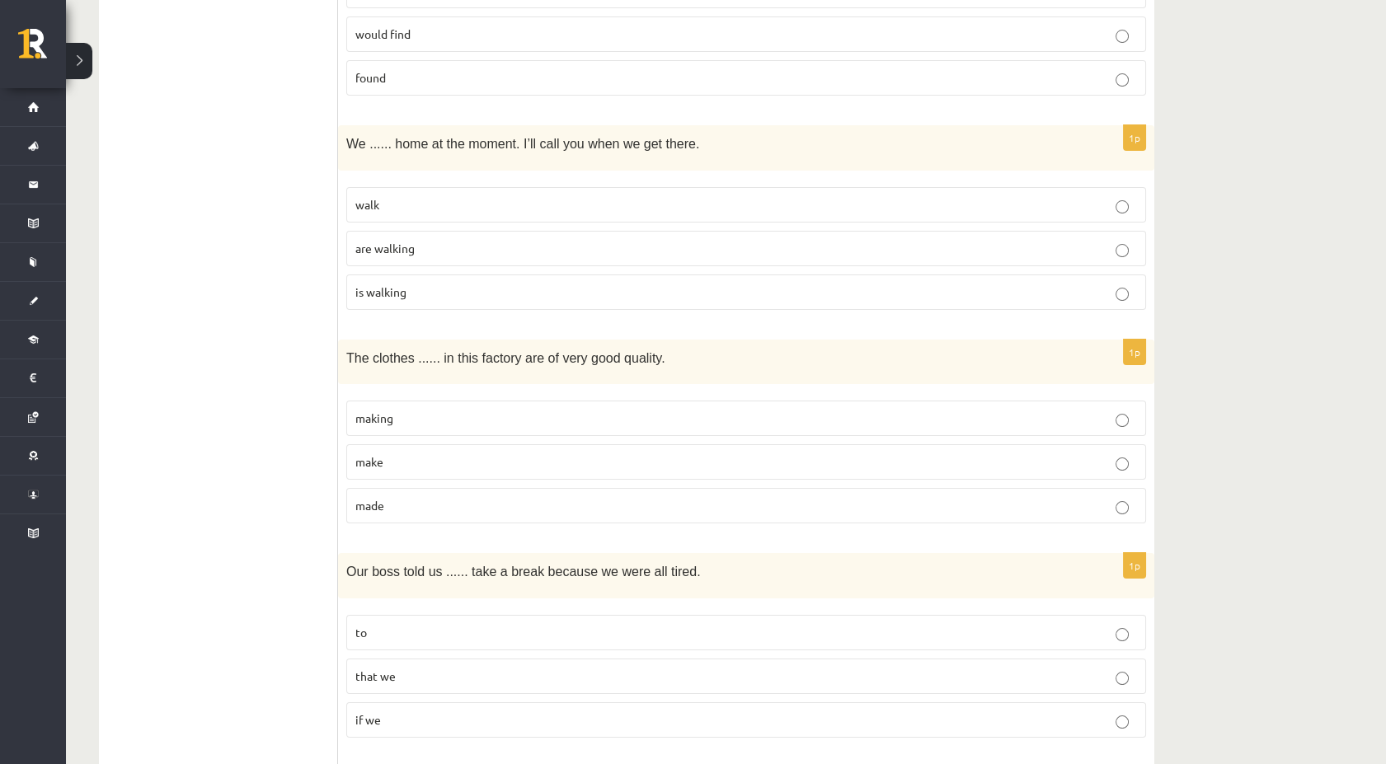
click at [546, 509] on p "made" at bounding box center [745, 505] width 781 height 17
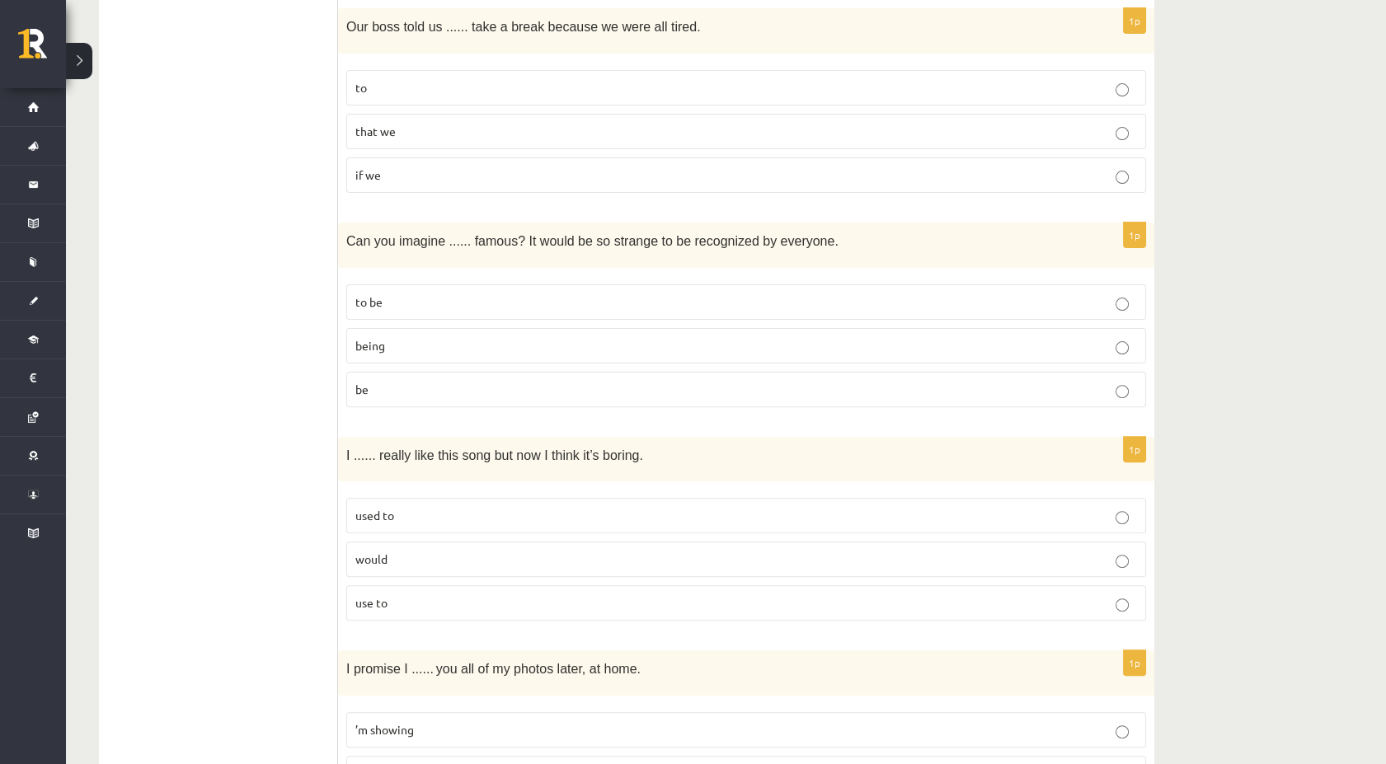
scroll to position [1190, 0]
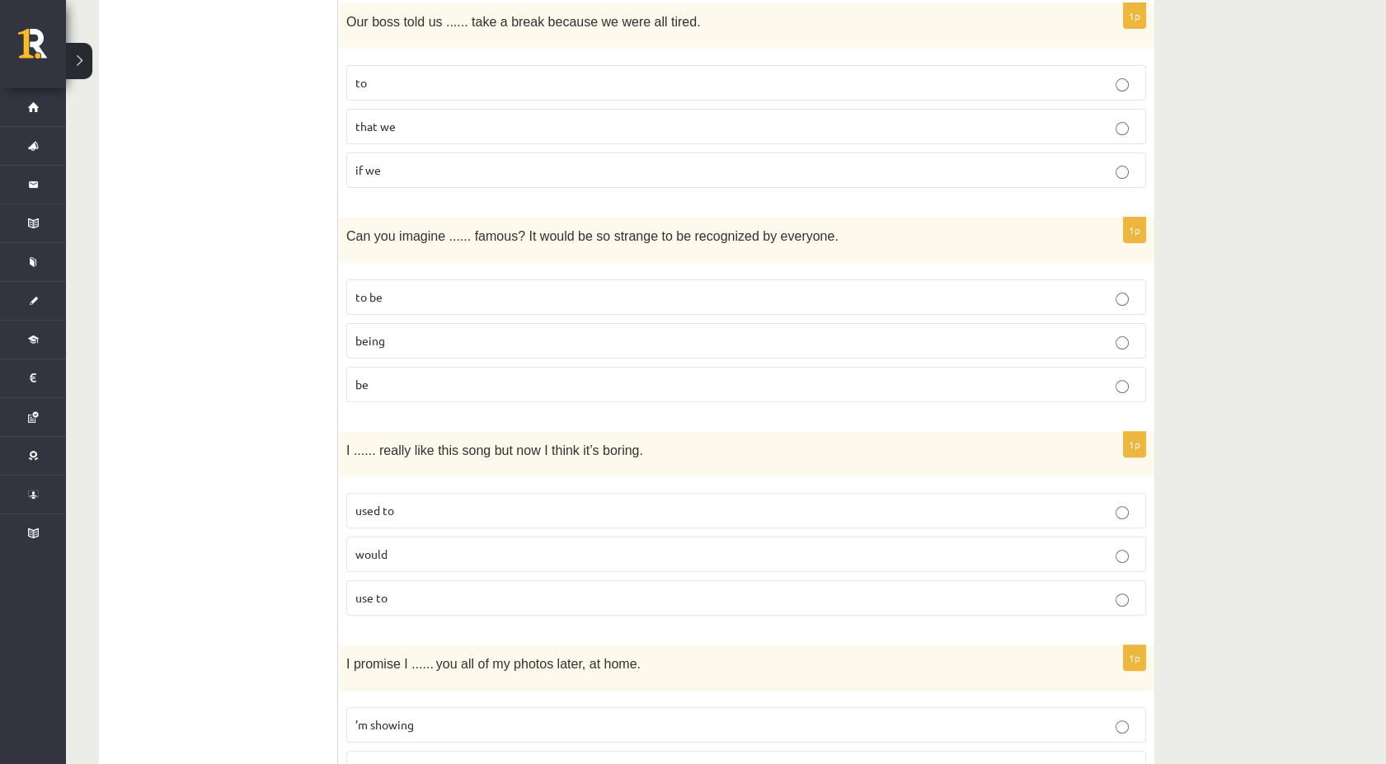
click at [415, 502] on p "used to" at bounding box center [745, 510] width 781 height 17
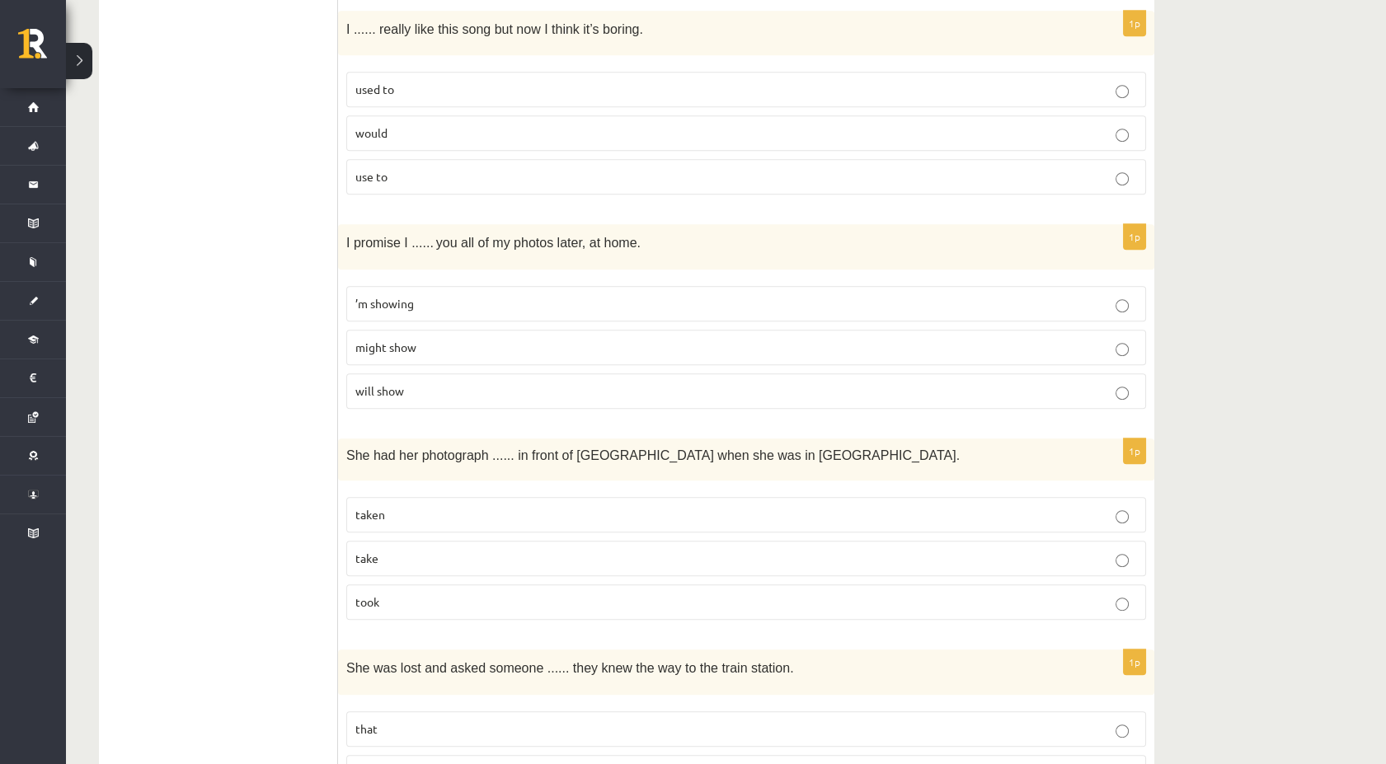
scroll to position [1649, 0]
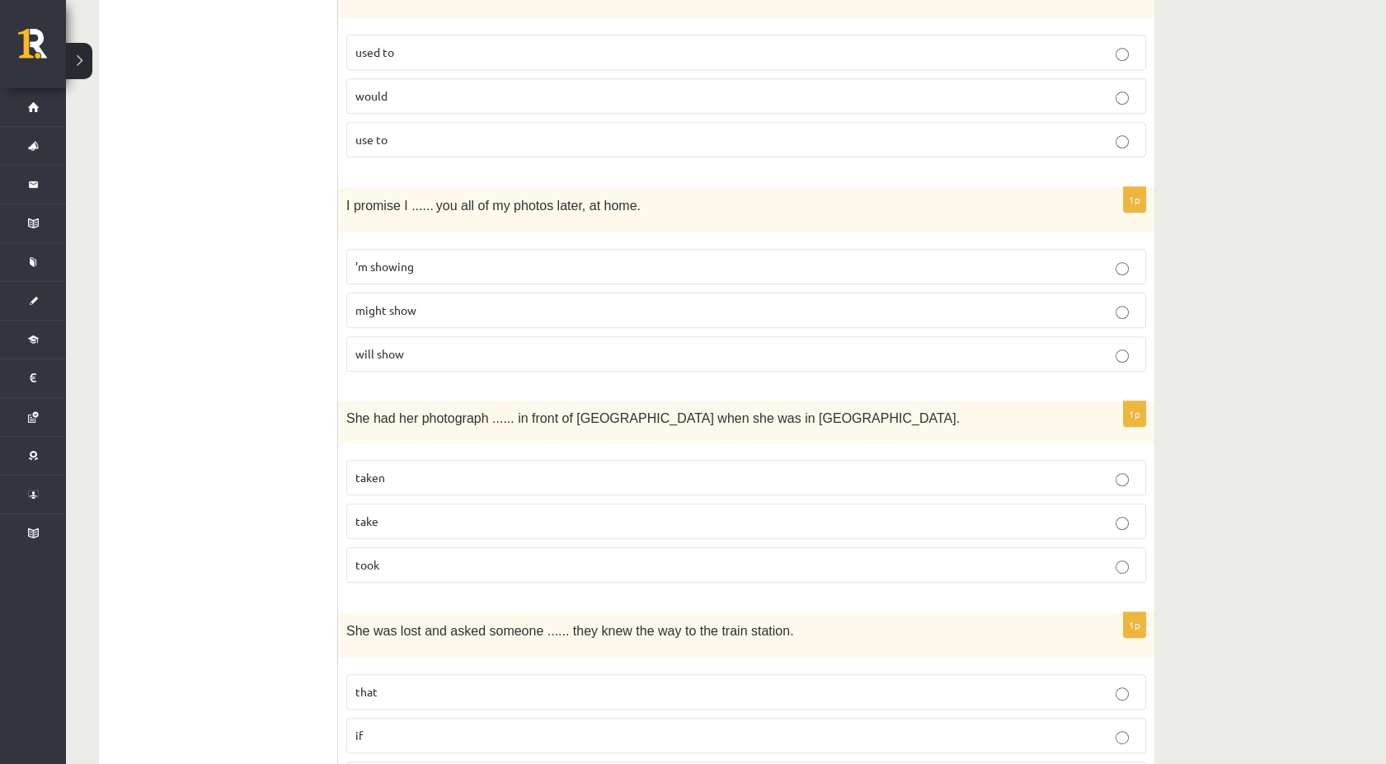
click at [481, 348] on p "will show" at bounding box center [745, 353] width 781 height 17
click at [567, 461] on label "taken" at bounding box center [746, 477] width 800 height 35
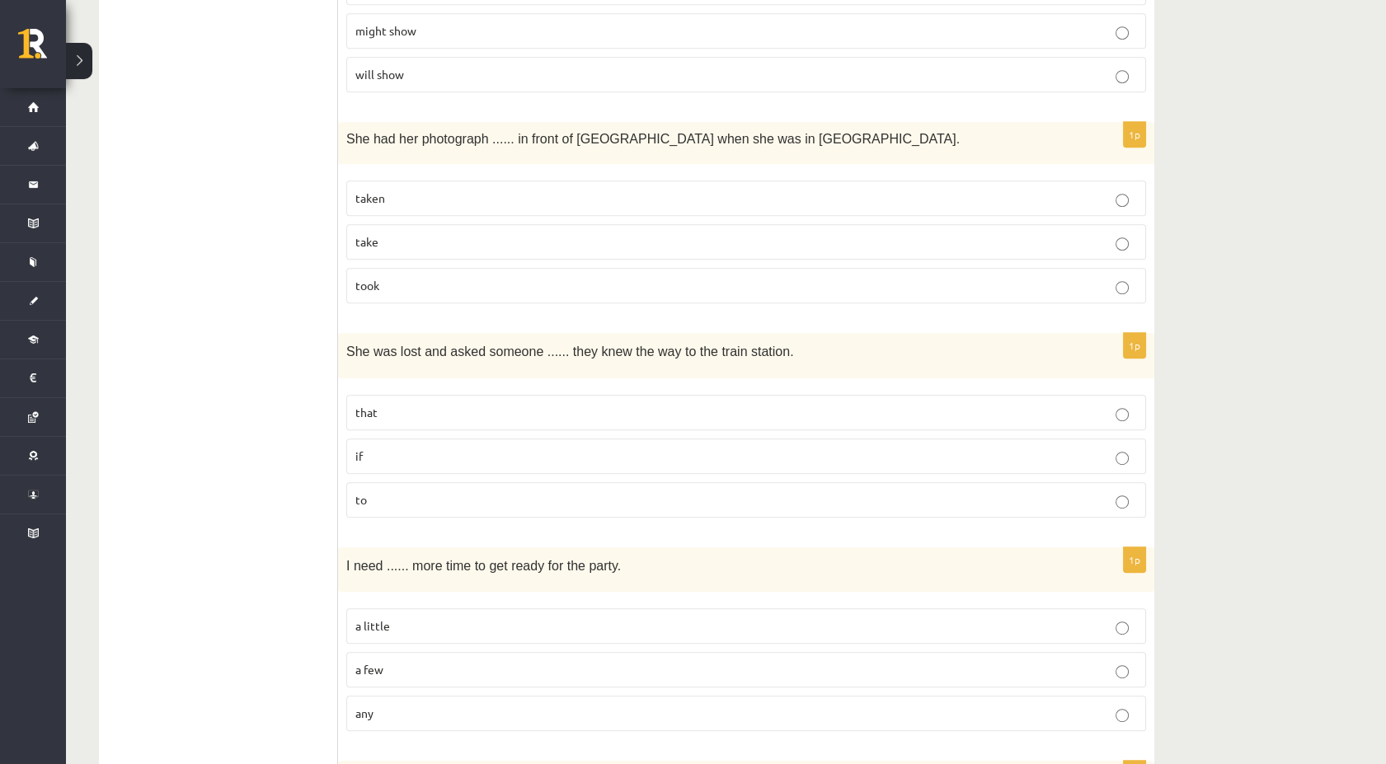
scroll to position [1923, 0]
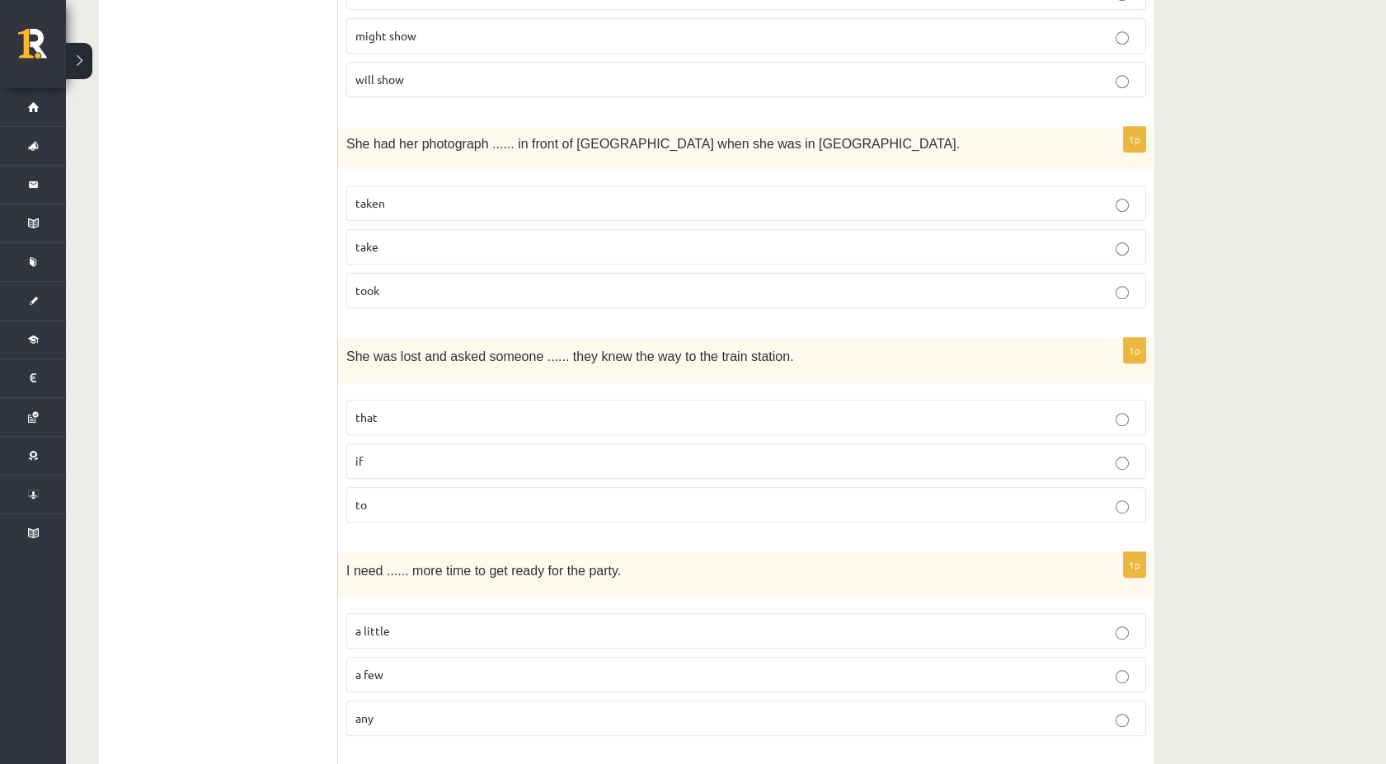
click at [448, 459] on p "if" at bounding box center [745, 461] width 781 height 17
click at [382, 624] on span "a little" at bounding box center [372, 630] width 35 height 15
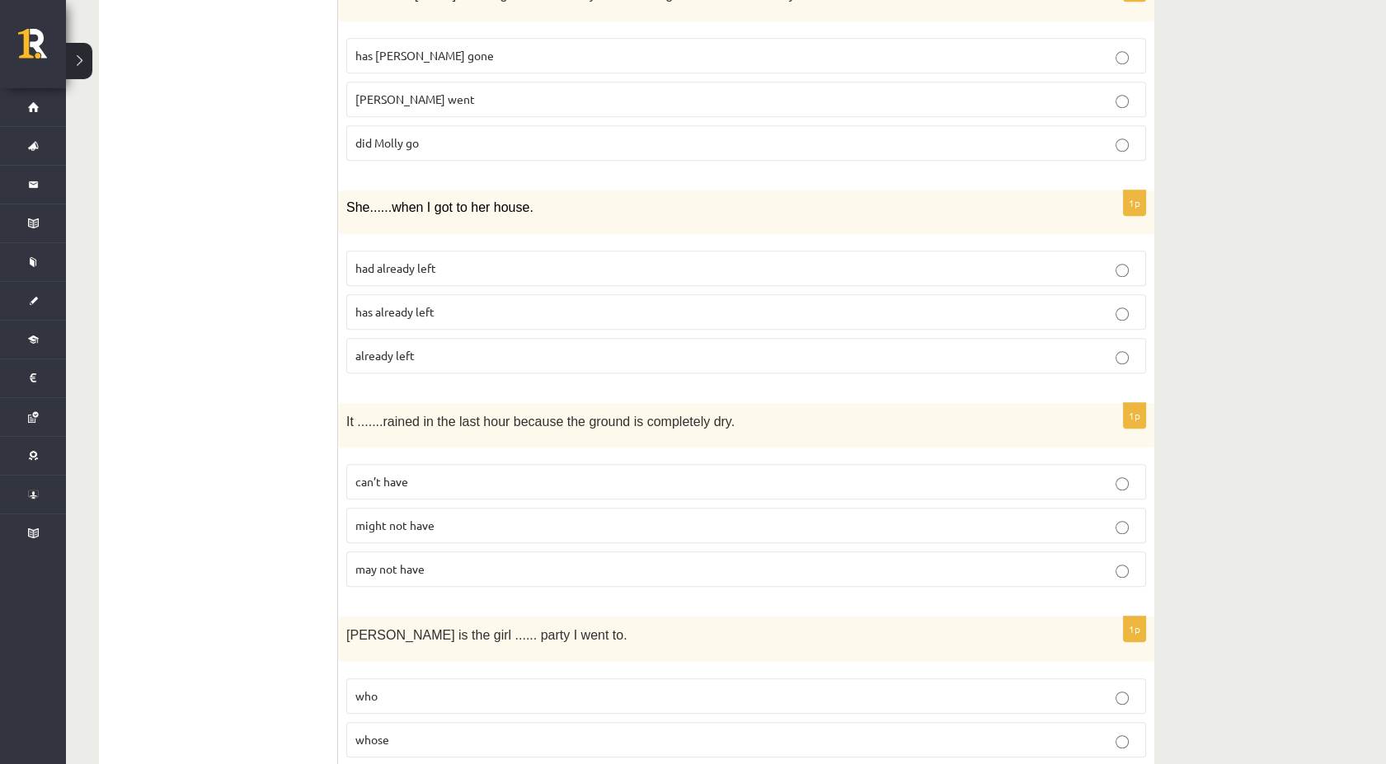
scroll to position [2656, 0]
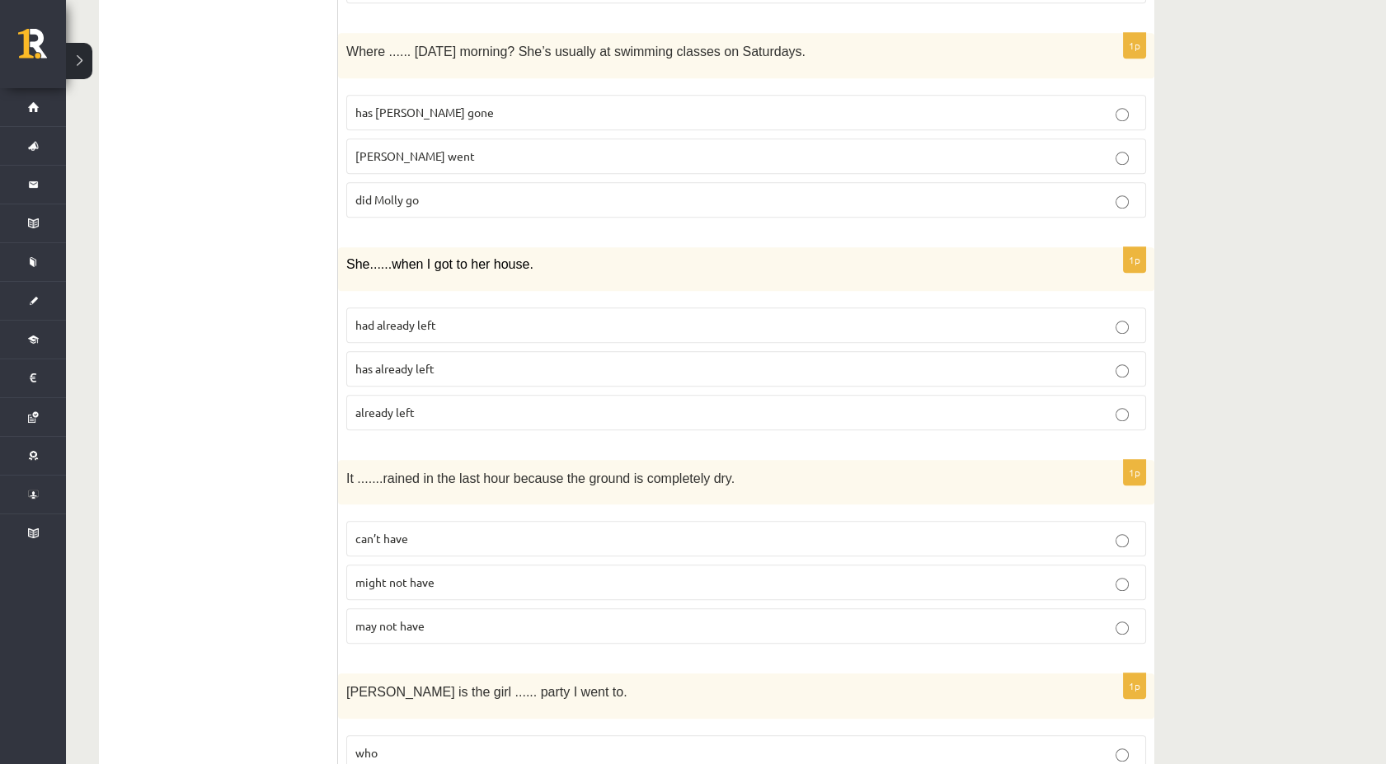
click at [499, 200] on label "did Molly go" at bounding box center [746, 199] width 800 height 35
click at [468, 317] on p "had already left" at bounding box center [745, 325] width 781 height 17
click at [569, 533] on p "can’t have" at bounding box center [745, 538] width 781 height 17
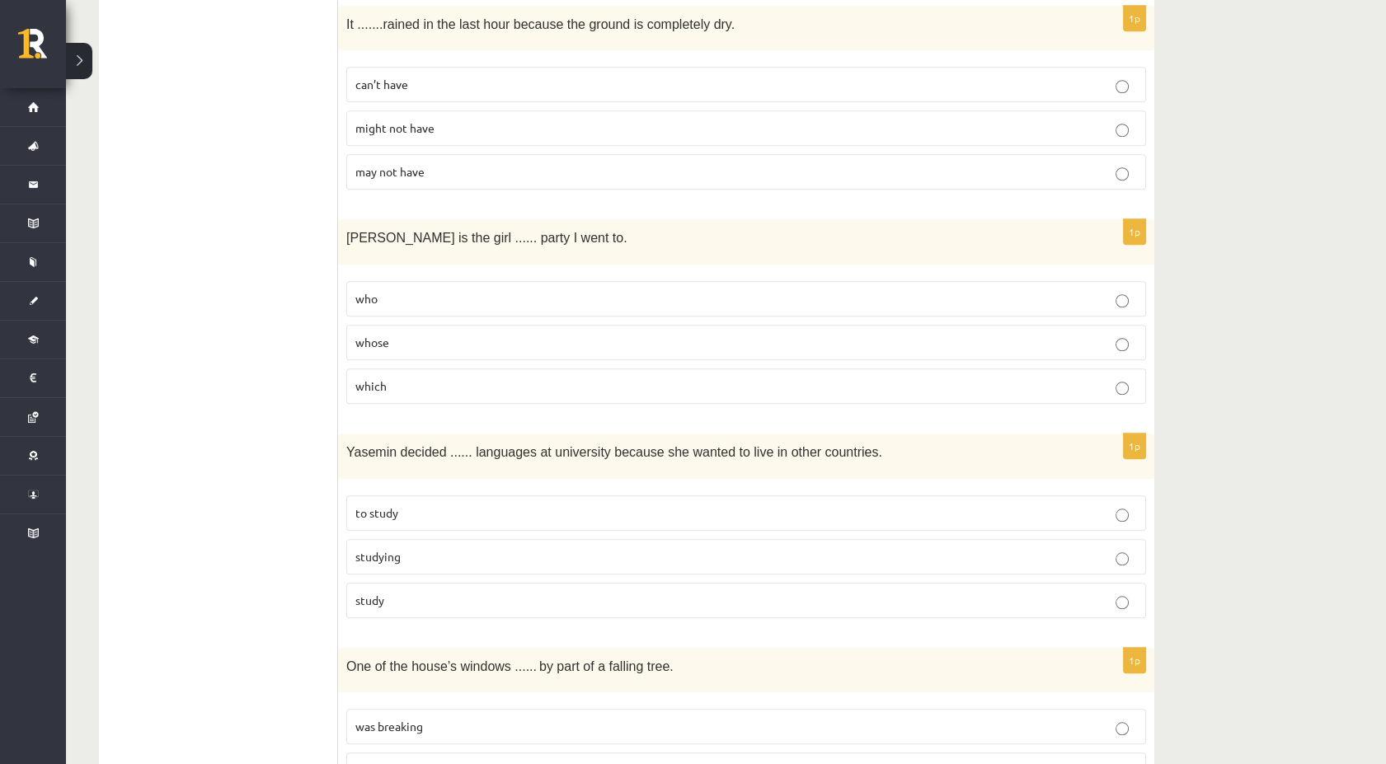
scroll to position [3113, 0]
click at [429, 331] on p "whose" at bounding box center [745, 339] width 781 height 17
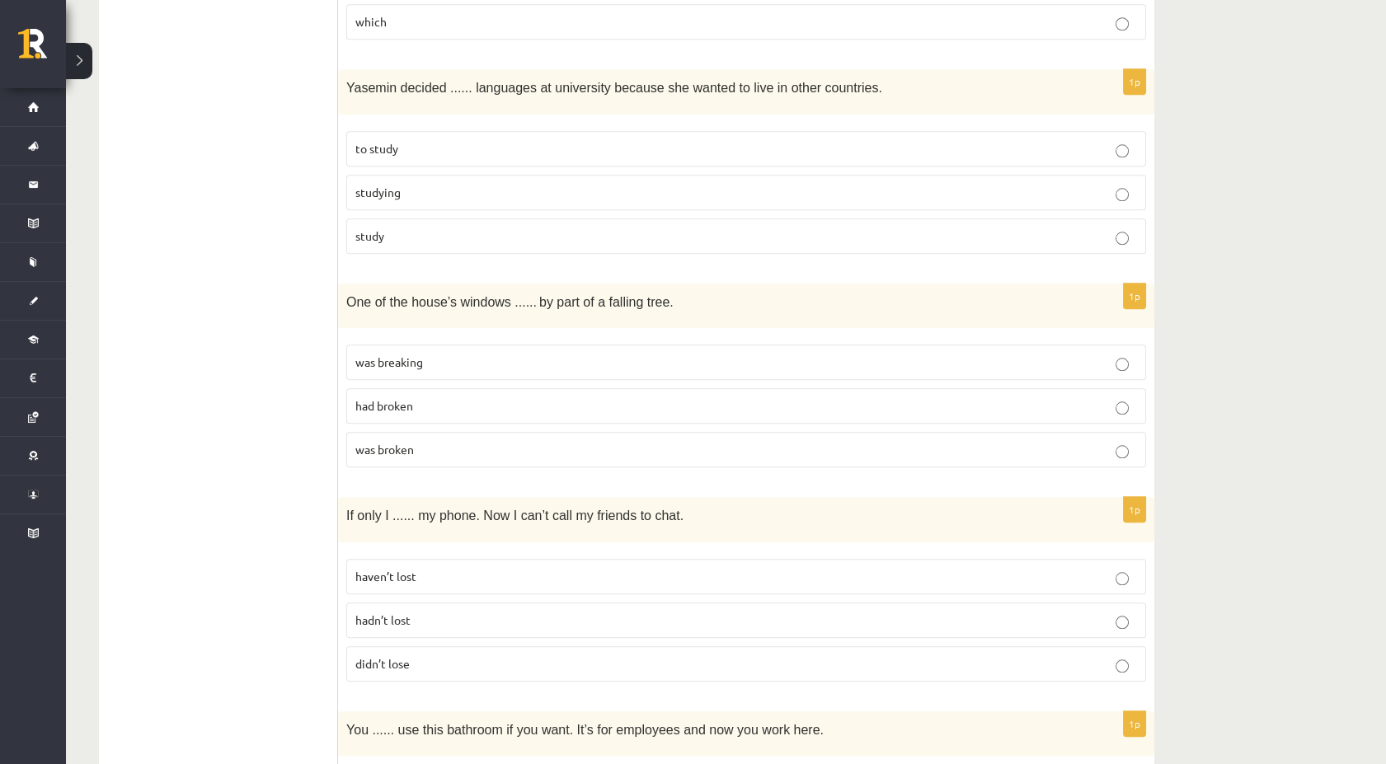
scroll to position [3480, 0]
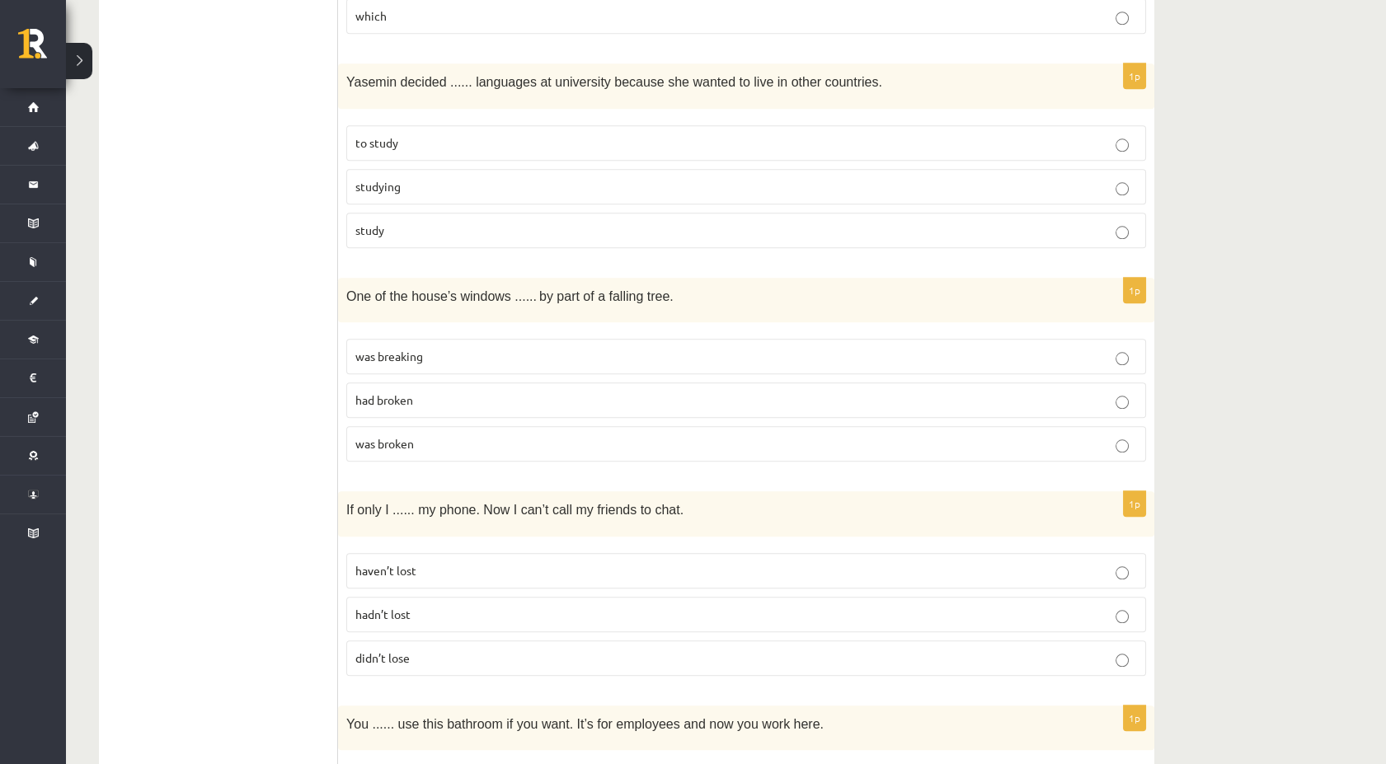
click at [472, 134] on p "to study" at bounding box center [745, 142] width 781 height 17
click at [442, 440] on label "was broken" at bounding box center [746, 443] width 800 height 35
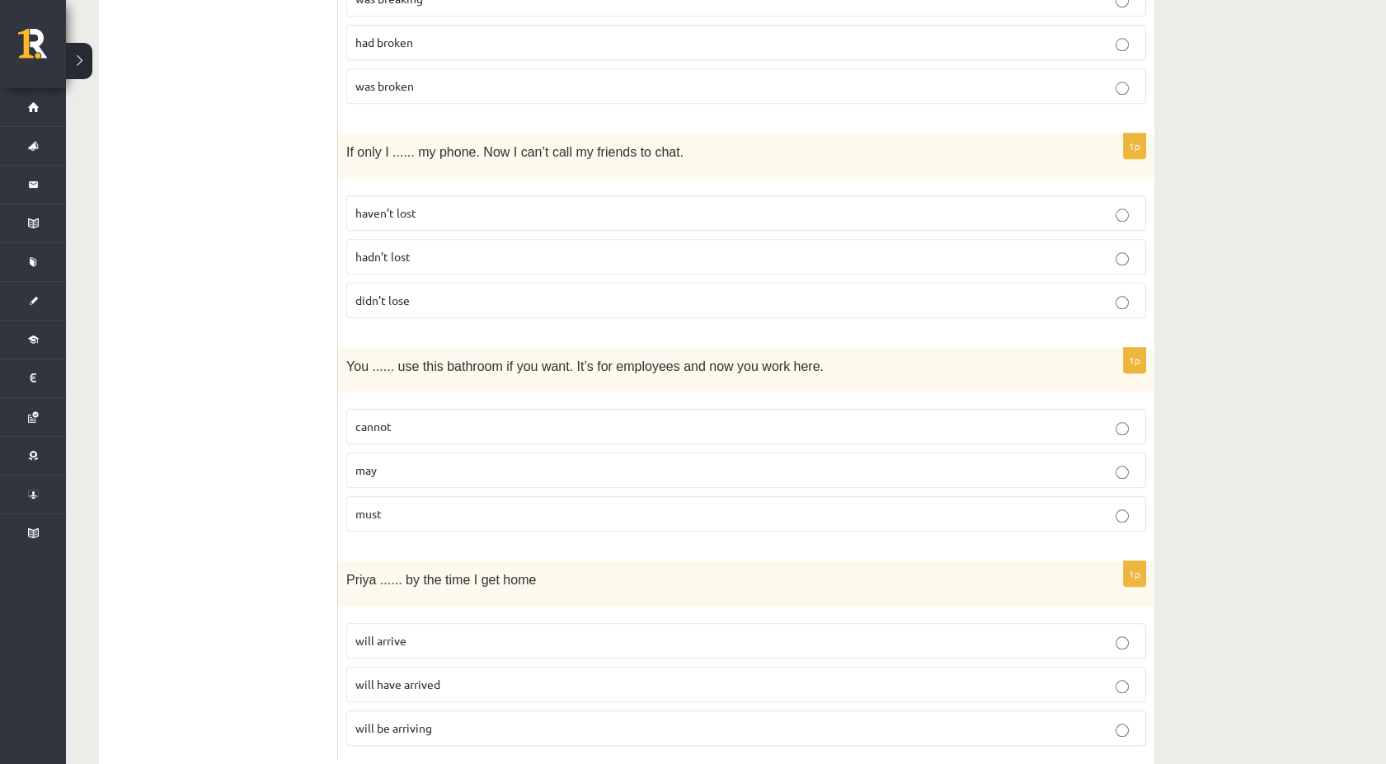
scroll to position [3869, 0]
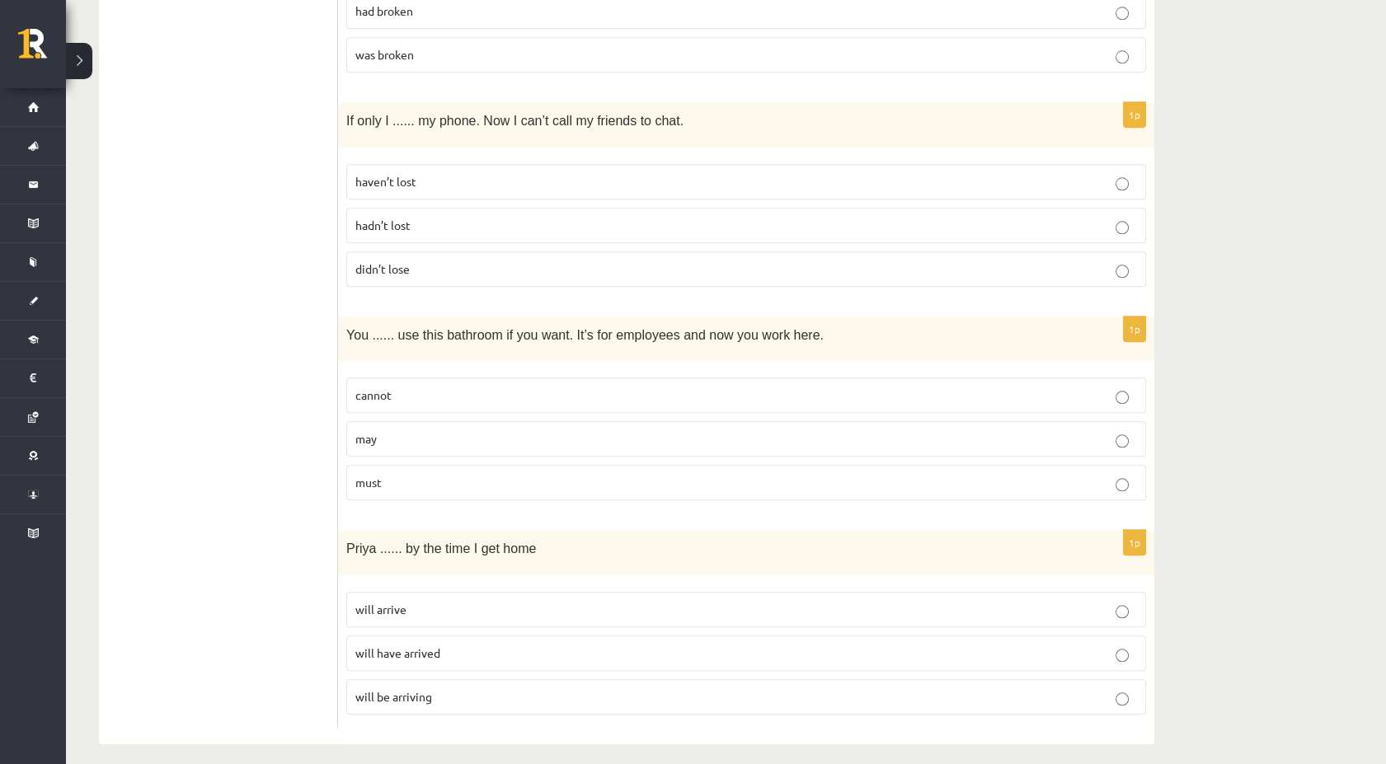
click at [436, 218] on p "hadn’t lost" at bounding box center [745, 225] width 781 height 17
click at [470, 430] on p "may" at bounding box center [745, 438] width 781 height 17
click at [389, 645] on span "will have arrived" at bounding box center [397, 652] width 85 height 15
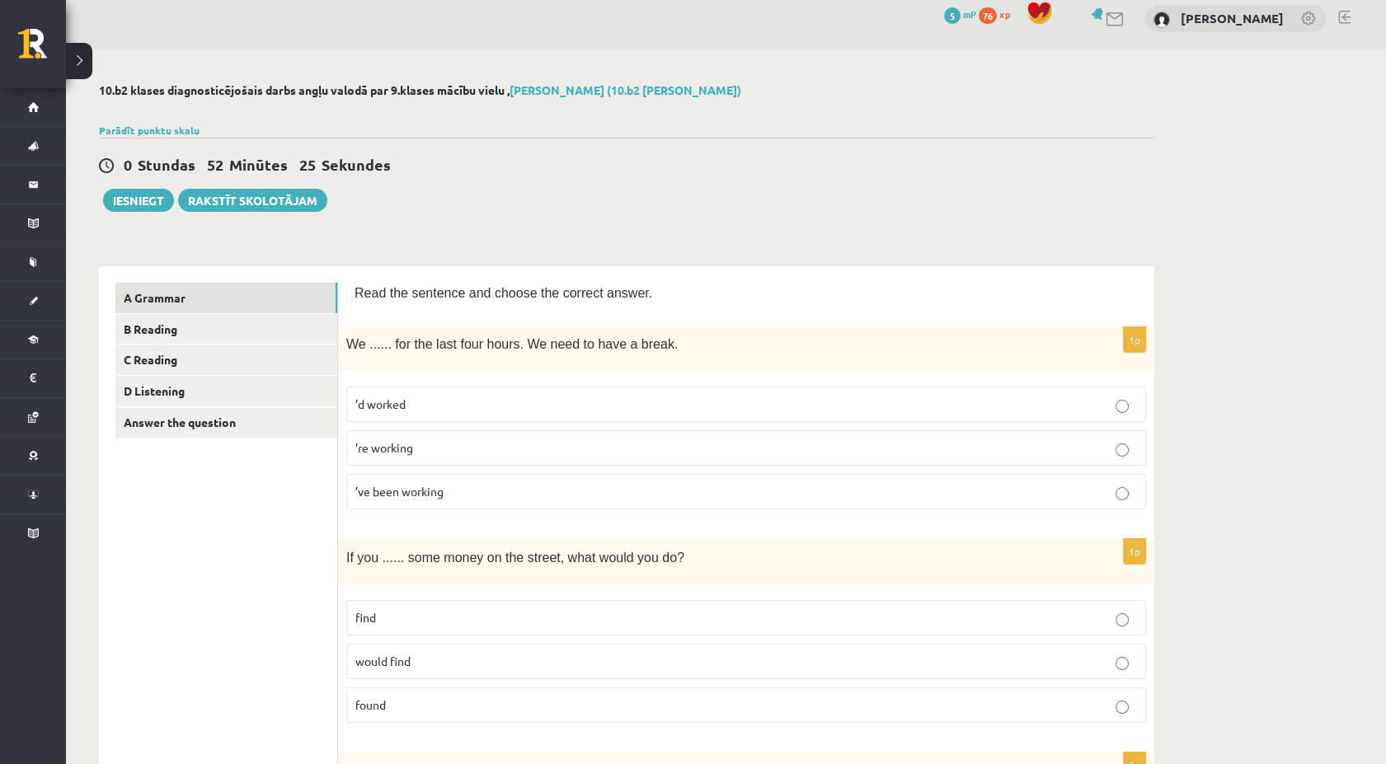
scroll to position [0, 0]
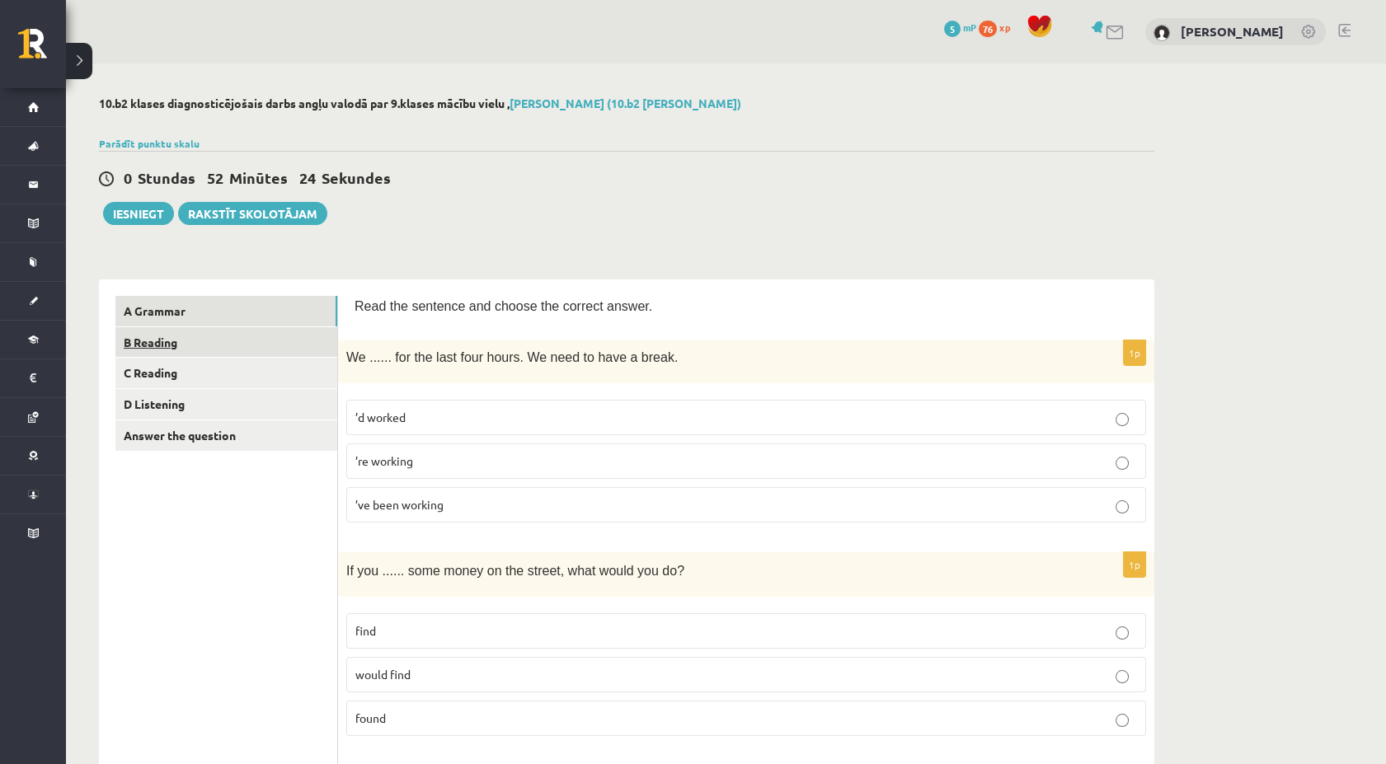
click at [201, 346] on link "B Reading" at bounding box center [226, 342] width 222 height 31
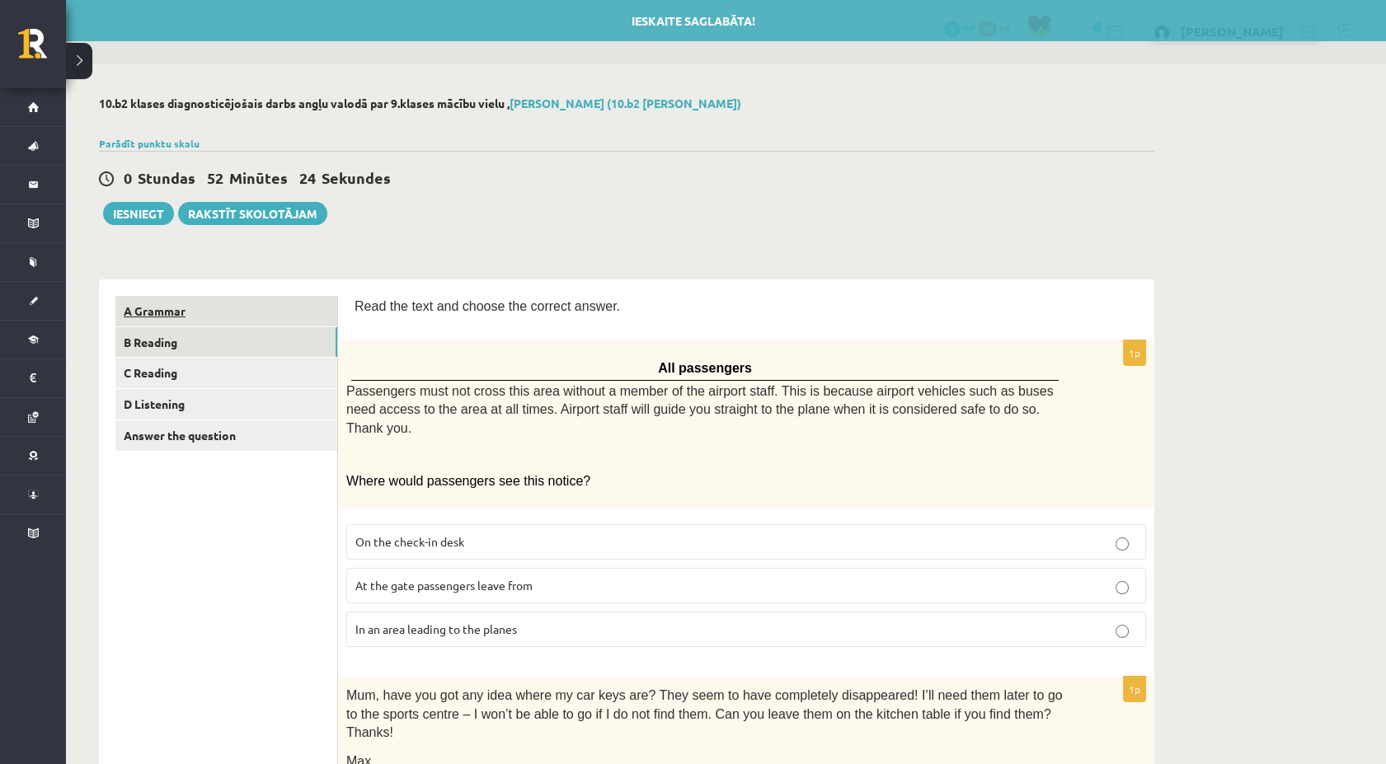
click at [201, 314] on link "A Grammar" at bounding box center [226, 311] width 222 height 31
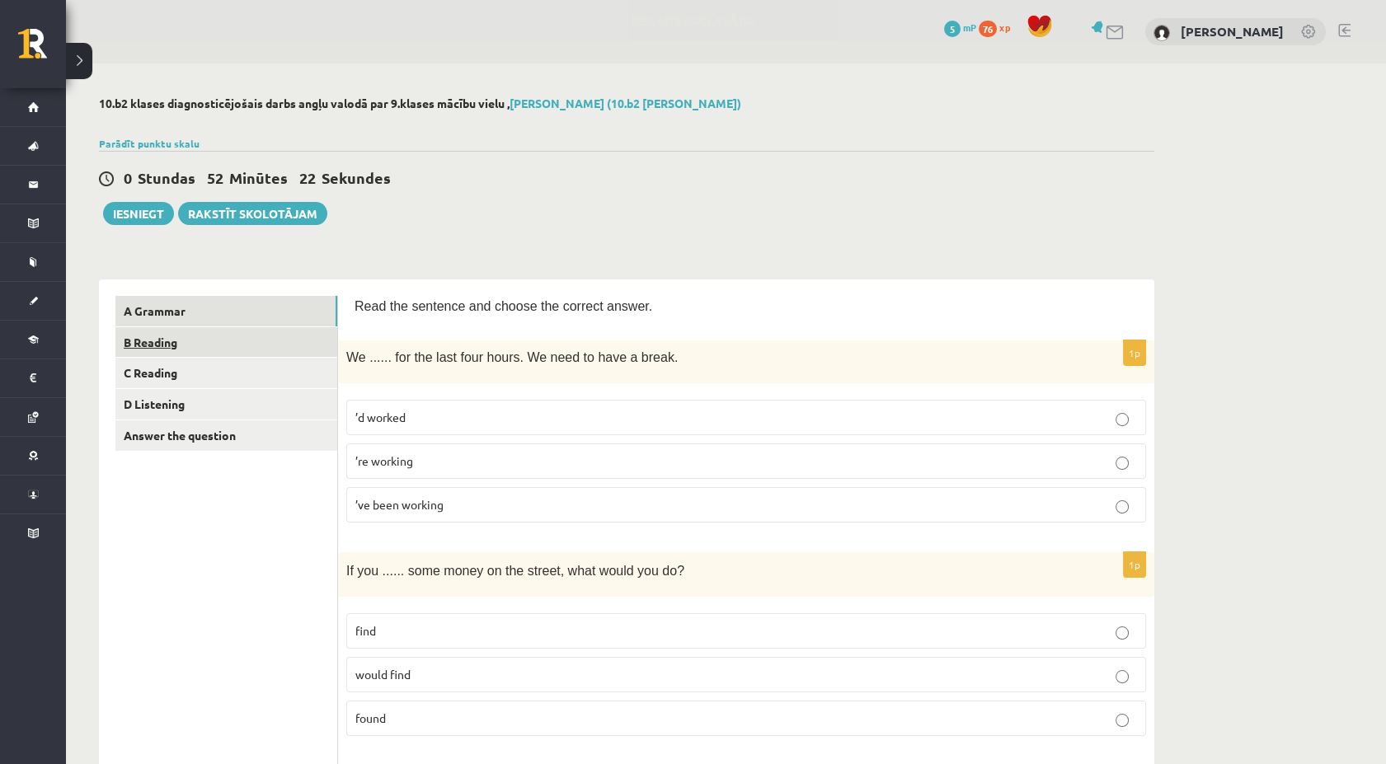
click at [215, 350] on link "B Reading" at bounding box center [226, 342] width 222 height 31
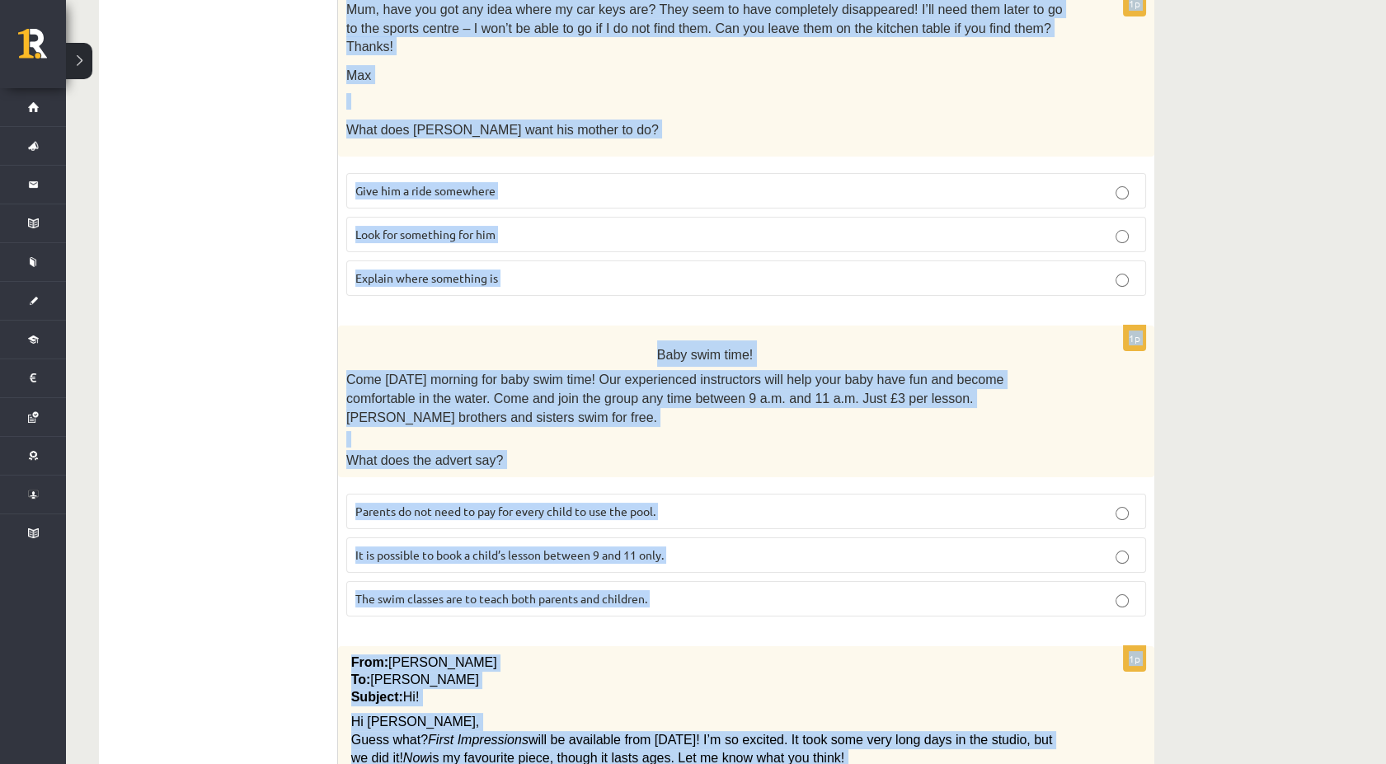
scroll to position [1541, 0]
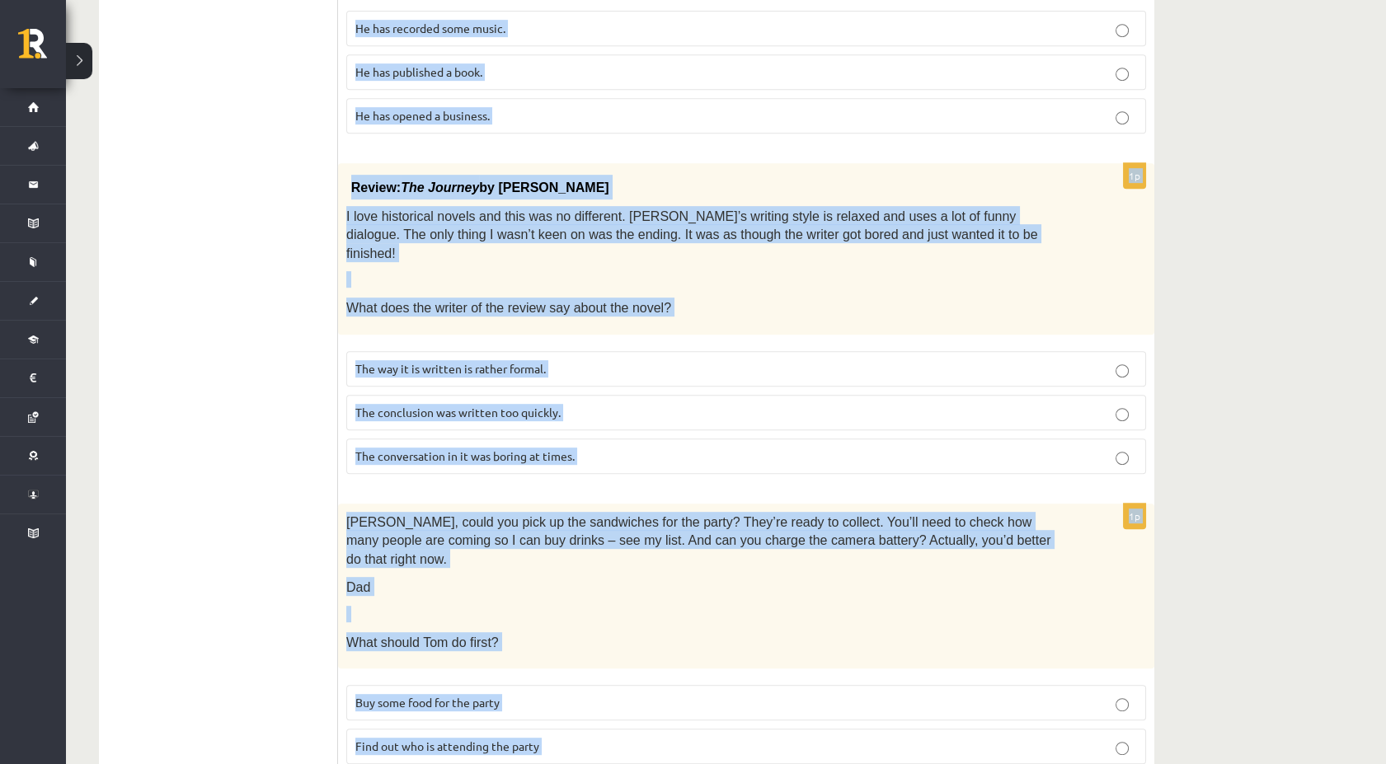
drag, startPoint x: 667, startPoint y: 92, endPoint x: 1206, endPoint y: 704, distance: 815.3
copy form "All passengers Passengers must not cross this area without a member of the airp…"
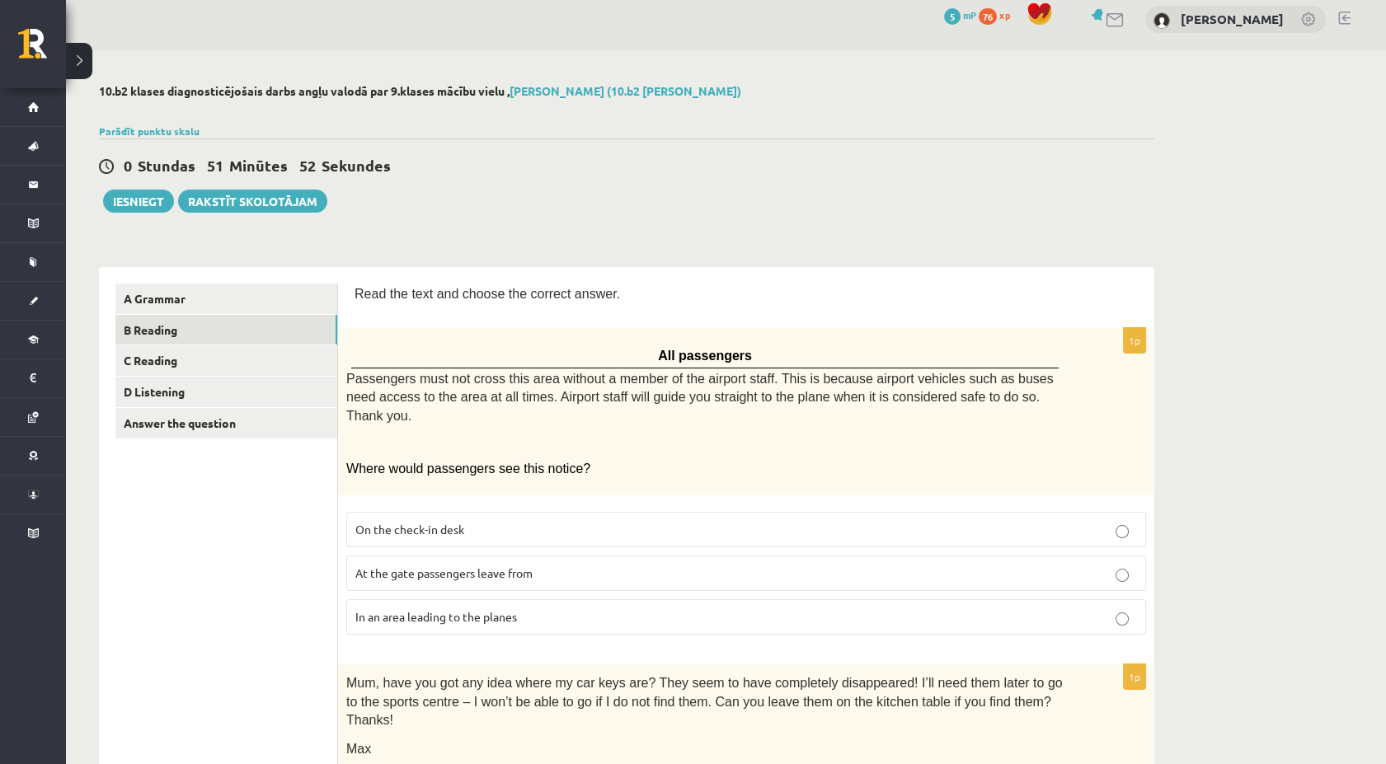
scroll to position [0, 0]
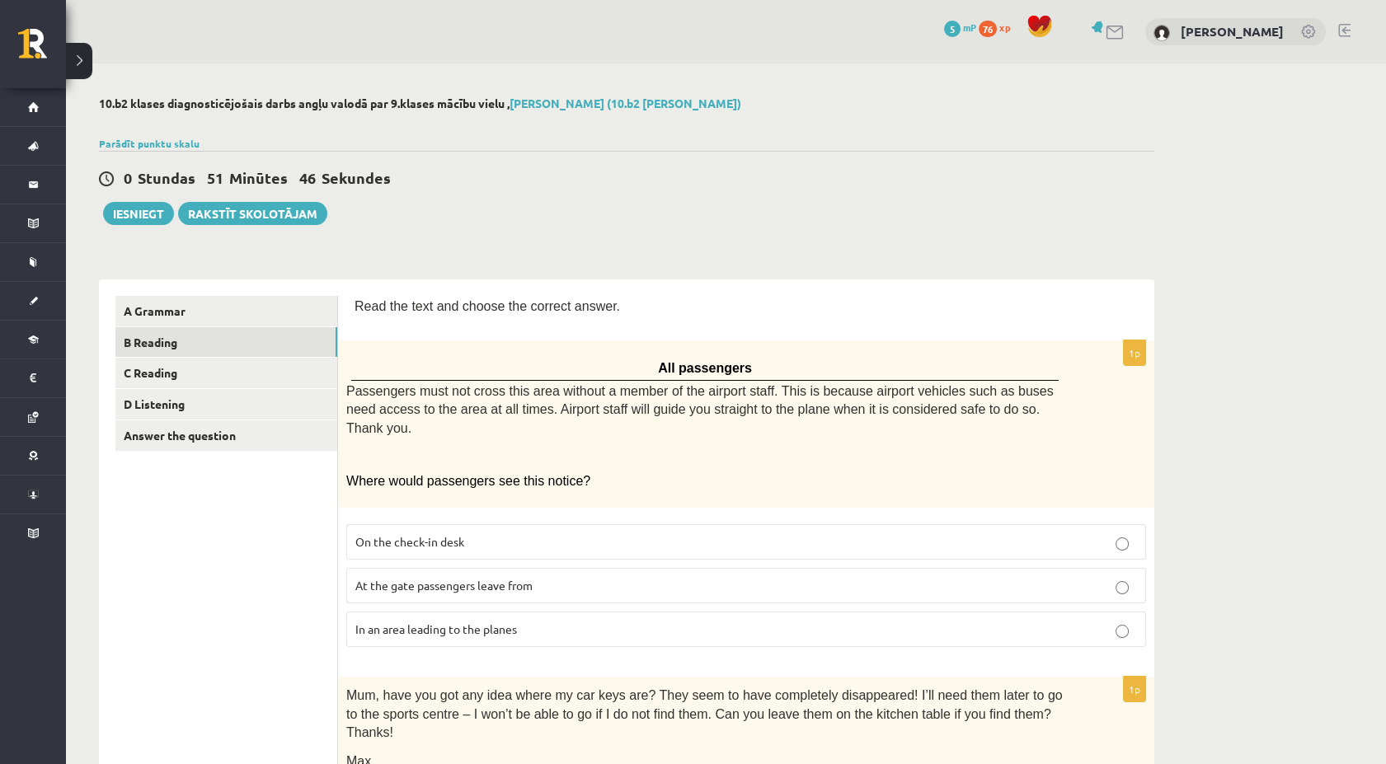
click at [454, 621] on label "In an area leading to the planes" at bounding box center [746, 629] width 800 height 35
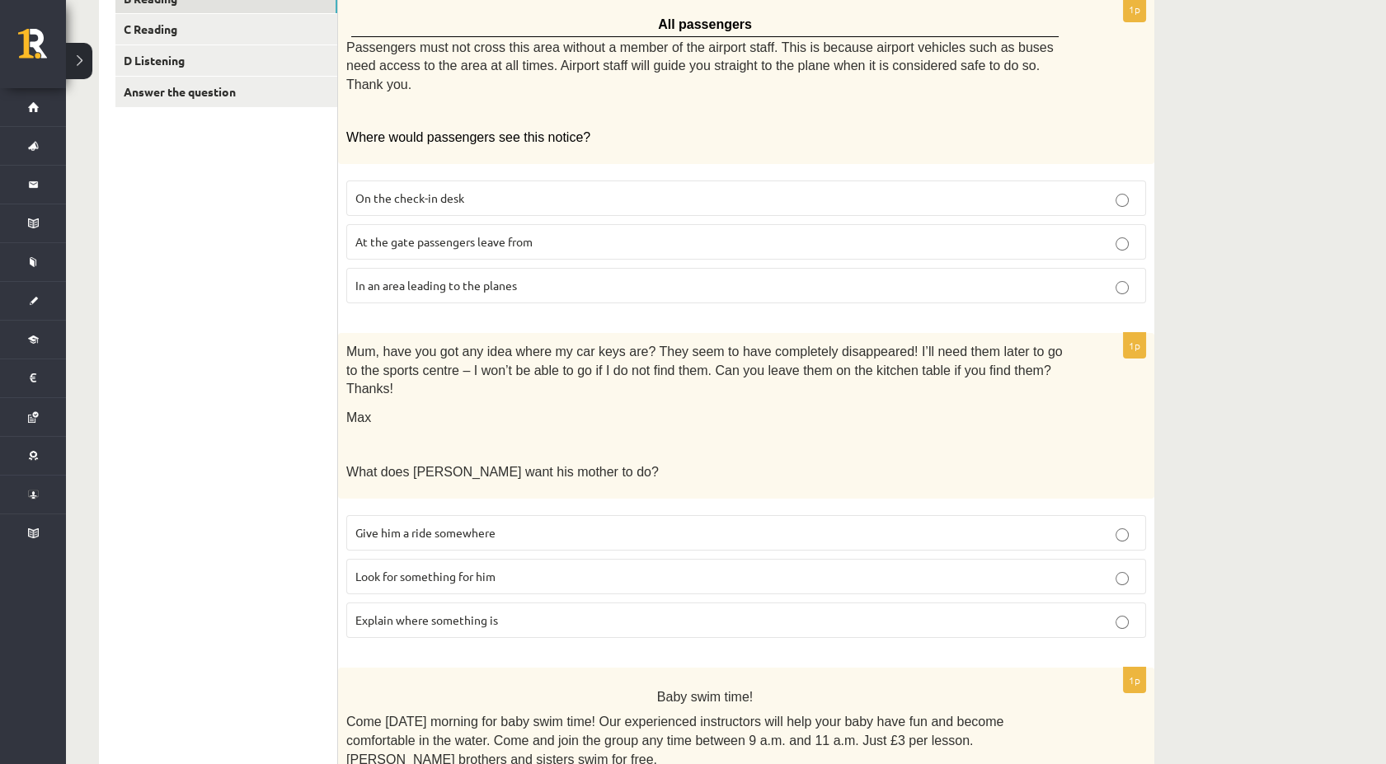
scroll to position [366, 0]
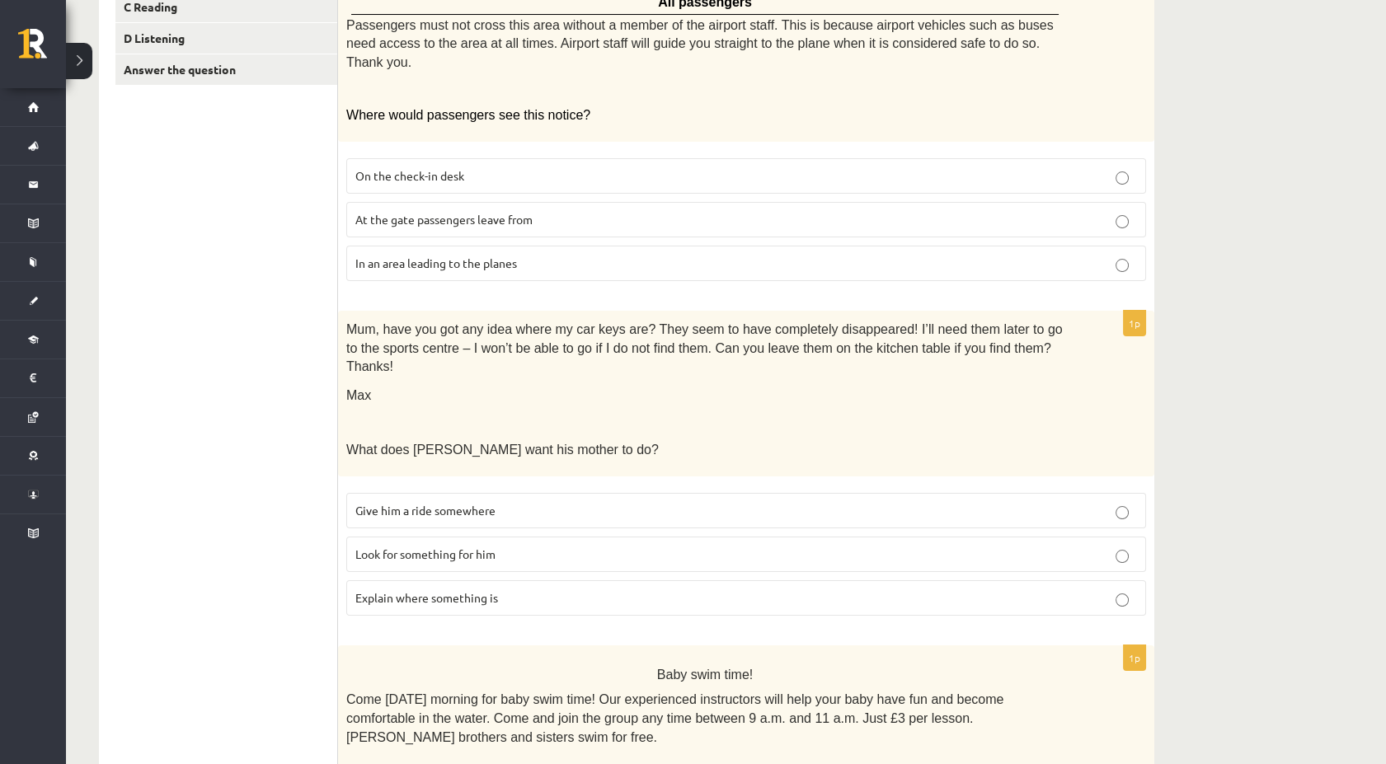
click at [509, 546] on p "Look for something for him" at bounding box center [745, 554] width 781 height 17
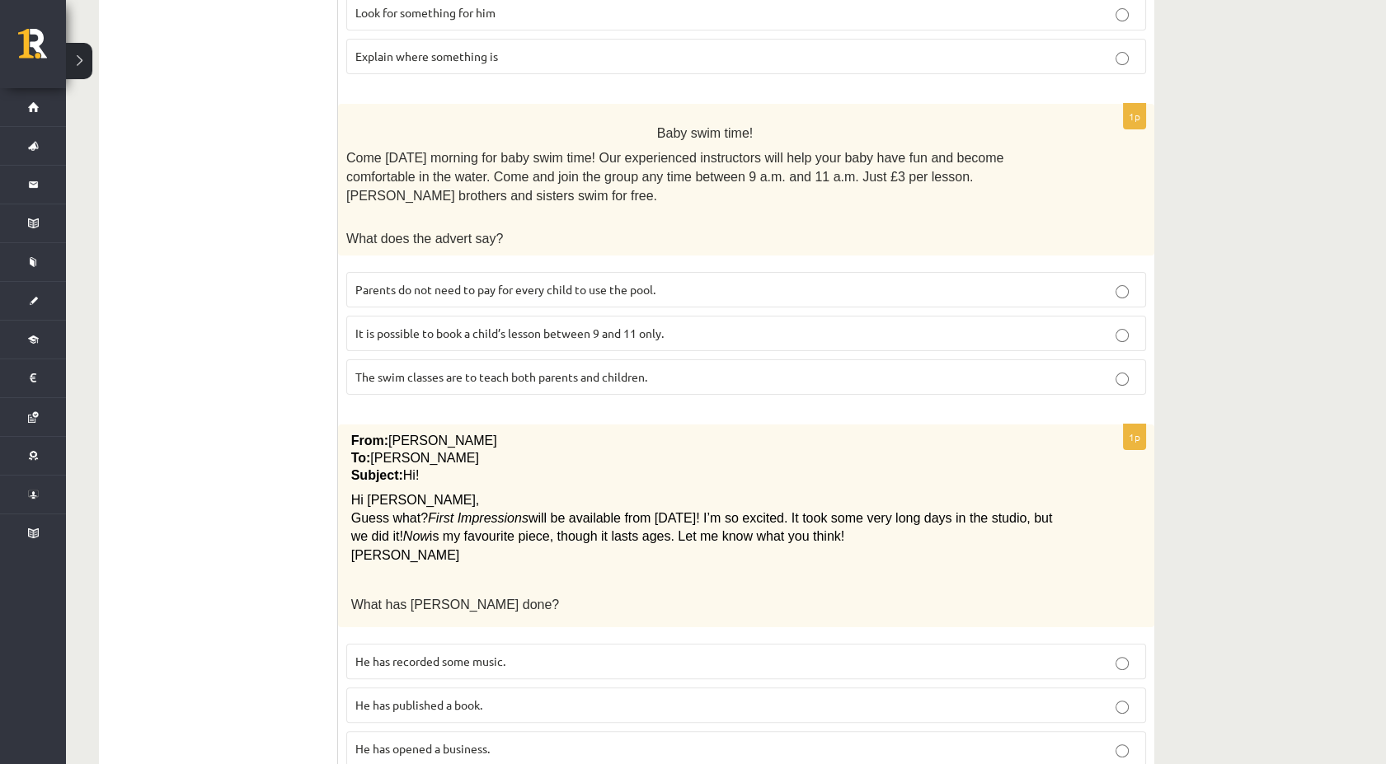
scroll to position [916, 0]
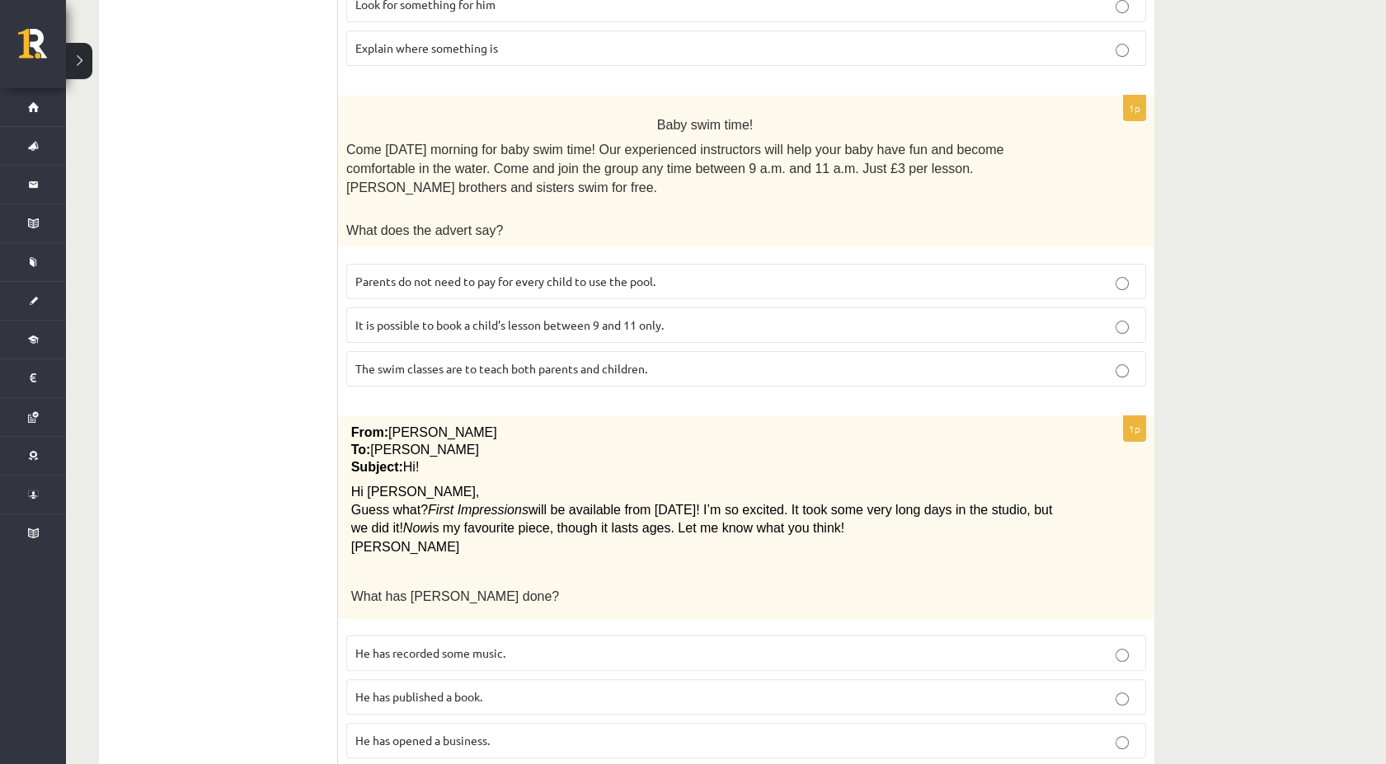
click at [392, 274] on span "Parents do not need to pay for every child to use the pool." at bounding box center [505, 281] width 300 height 15
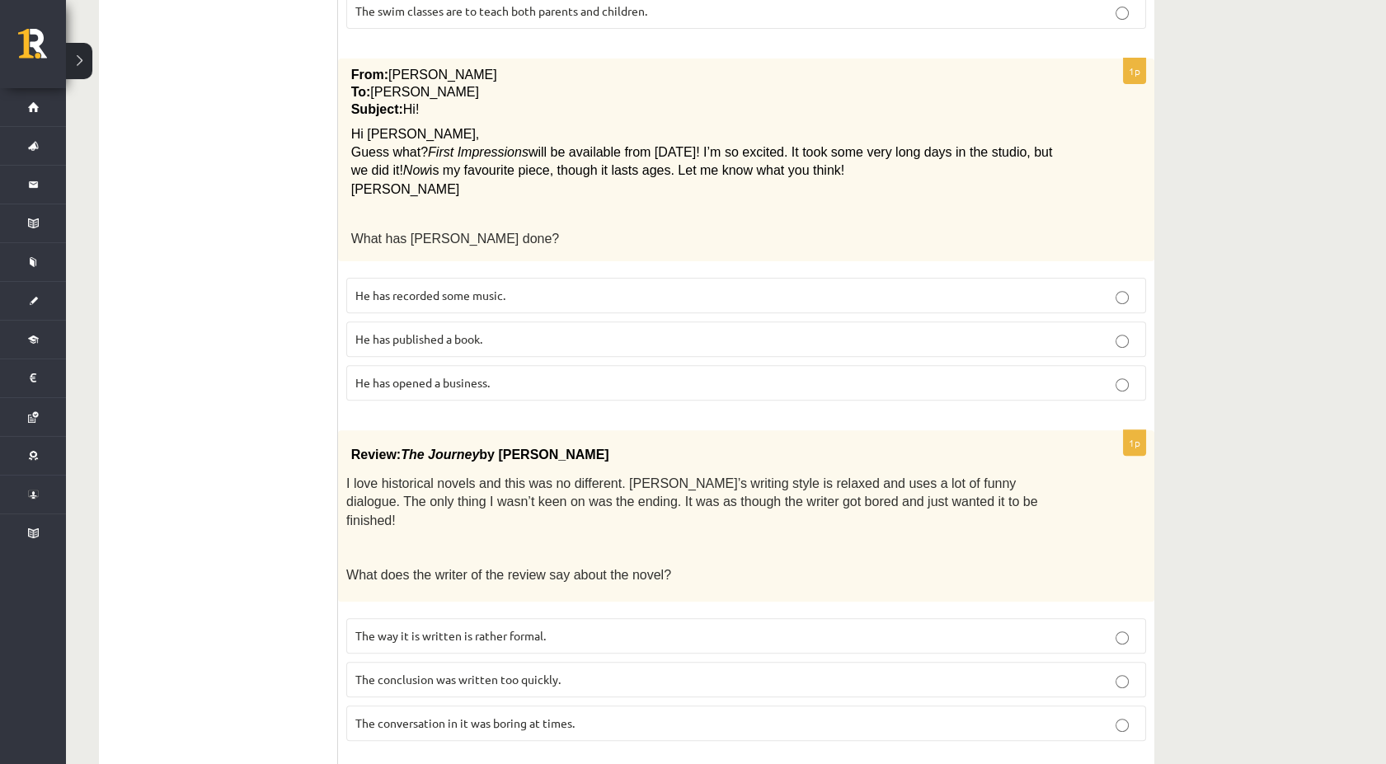
scroll to position [1282, 0]
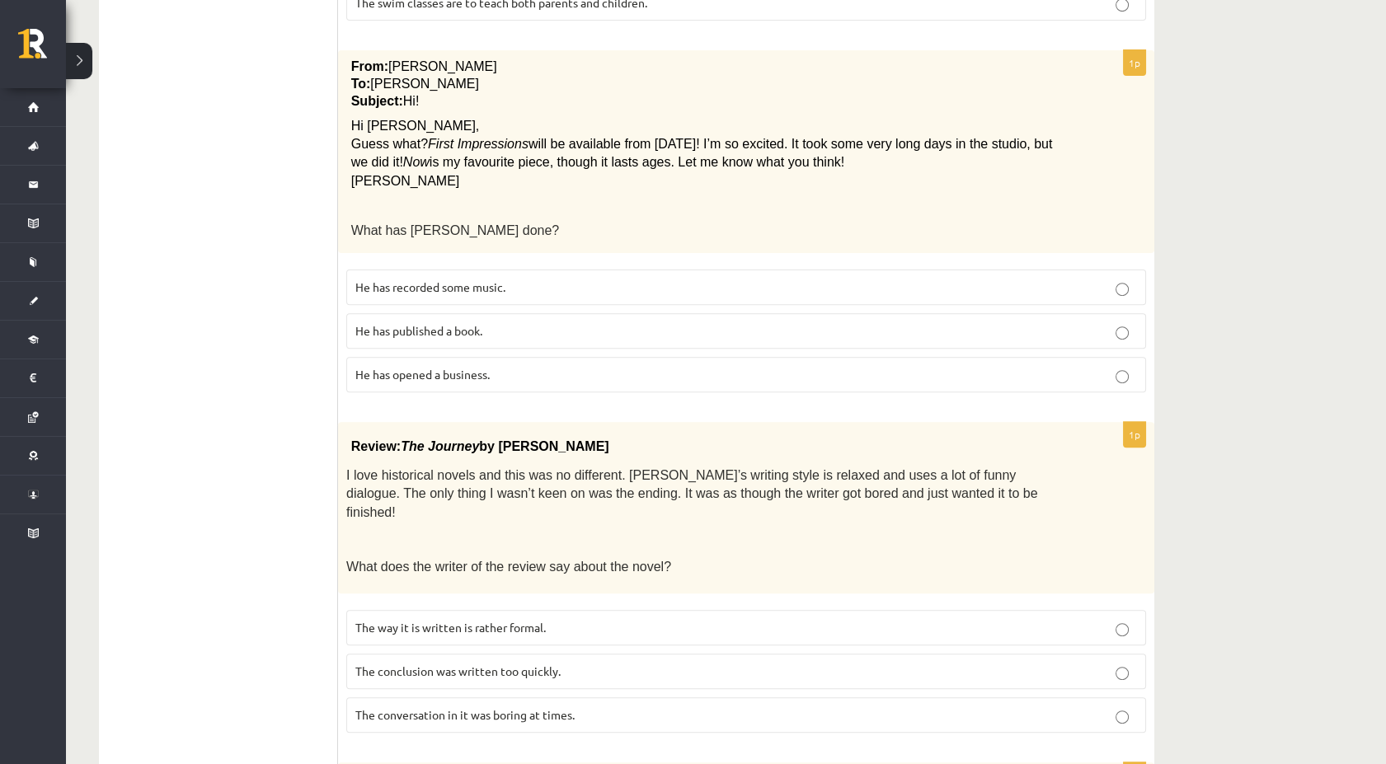
click at [541, 279] on p "He has recorded some music." at bounding box center [745, 287] width 781 height 17
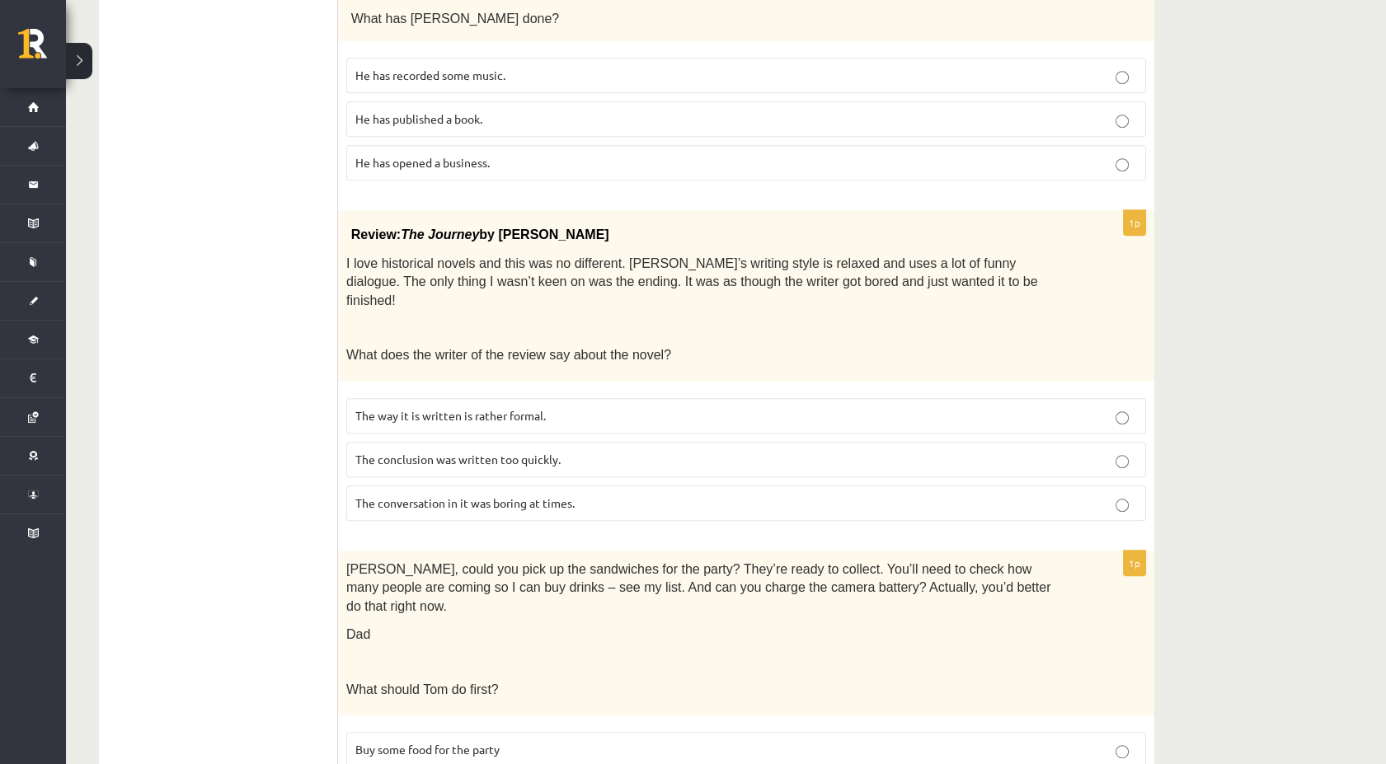
scroll to position [1541, 0]
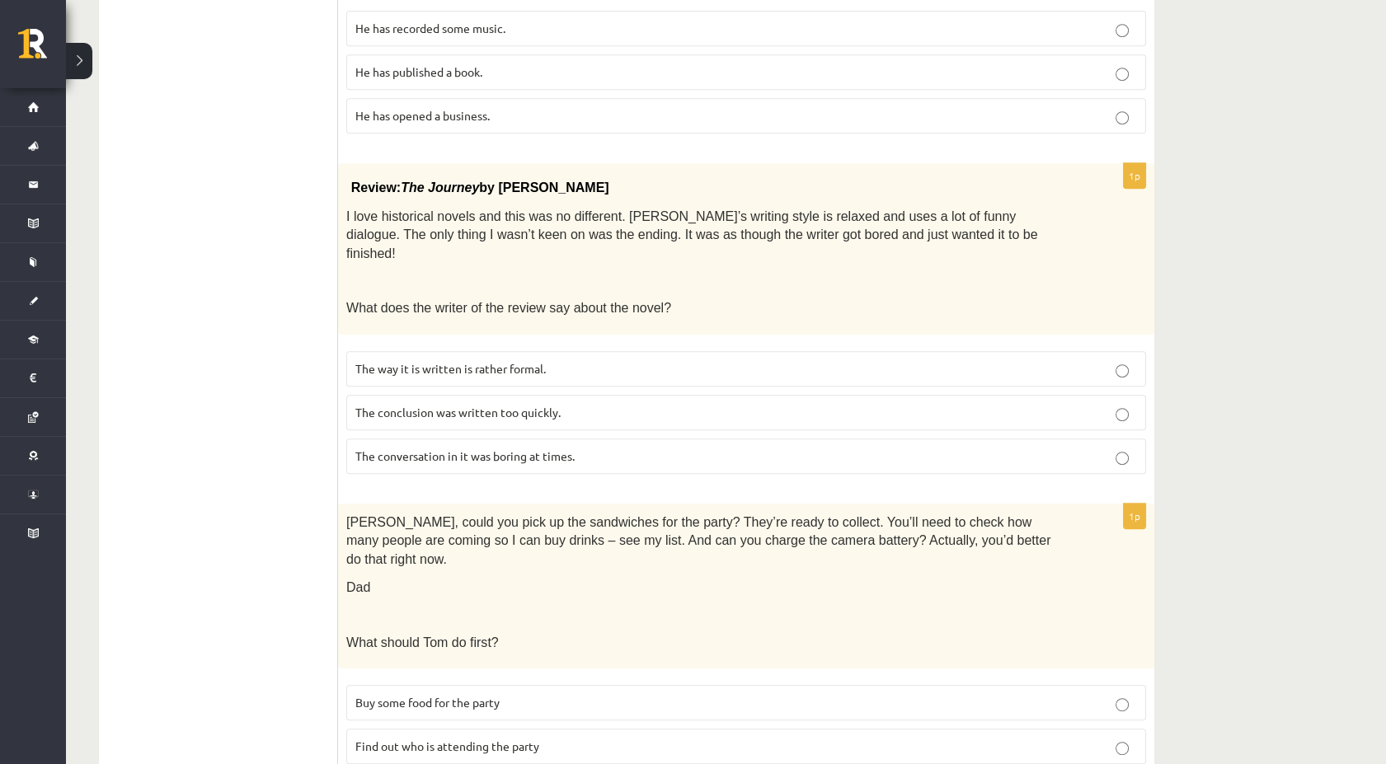
click at [641, 404] on p "The conclusion was written too quickly." at bounding box center [745, 412] width 781 height 17
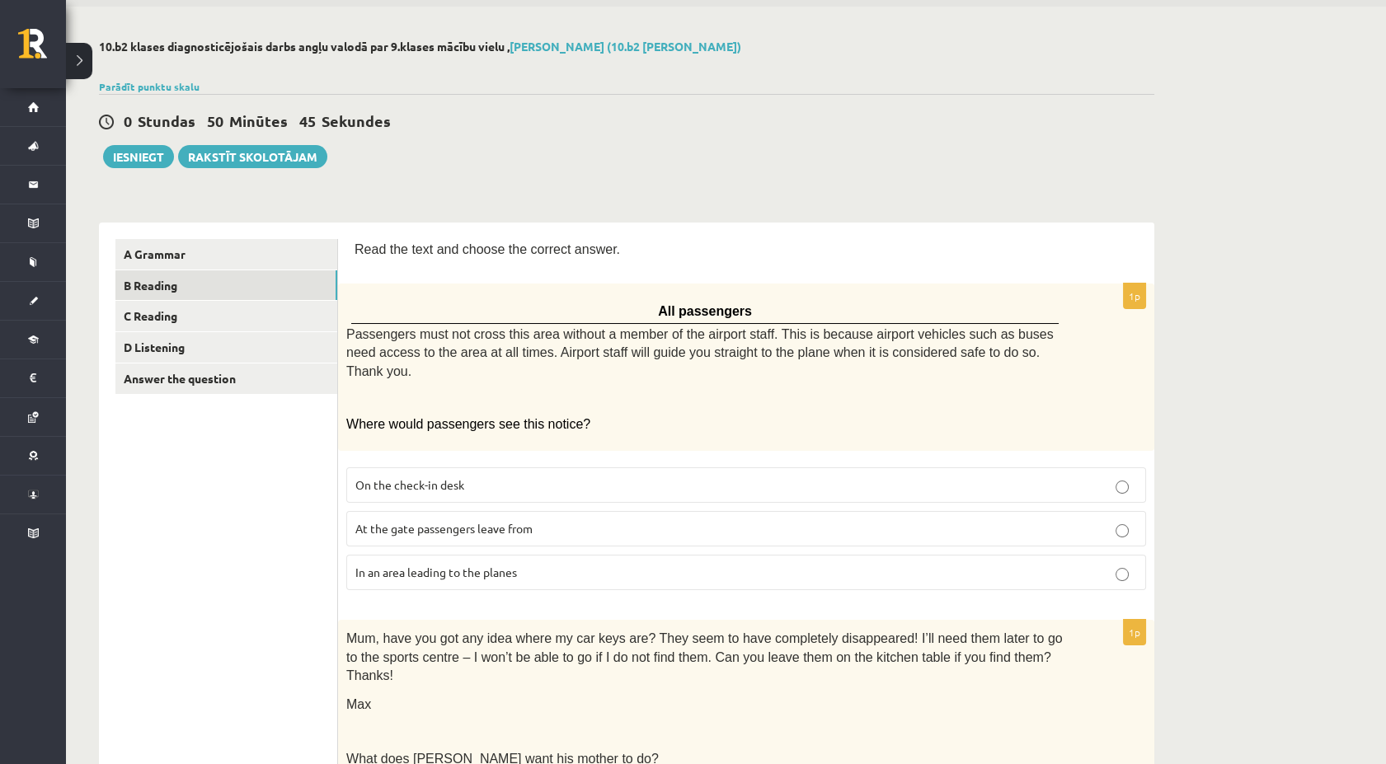
scroll to position [0, 0]
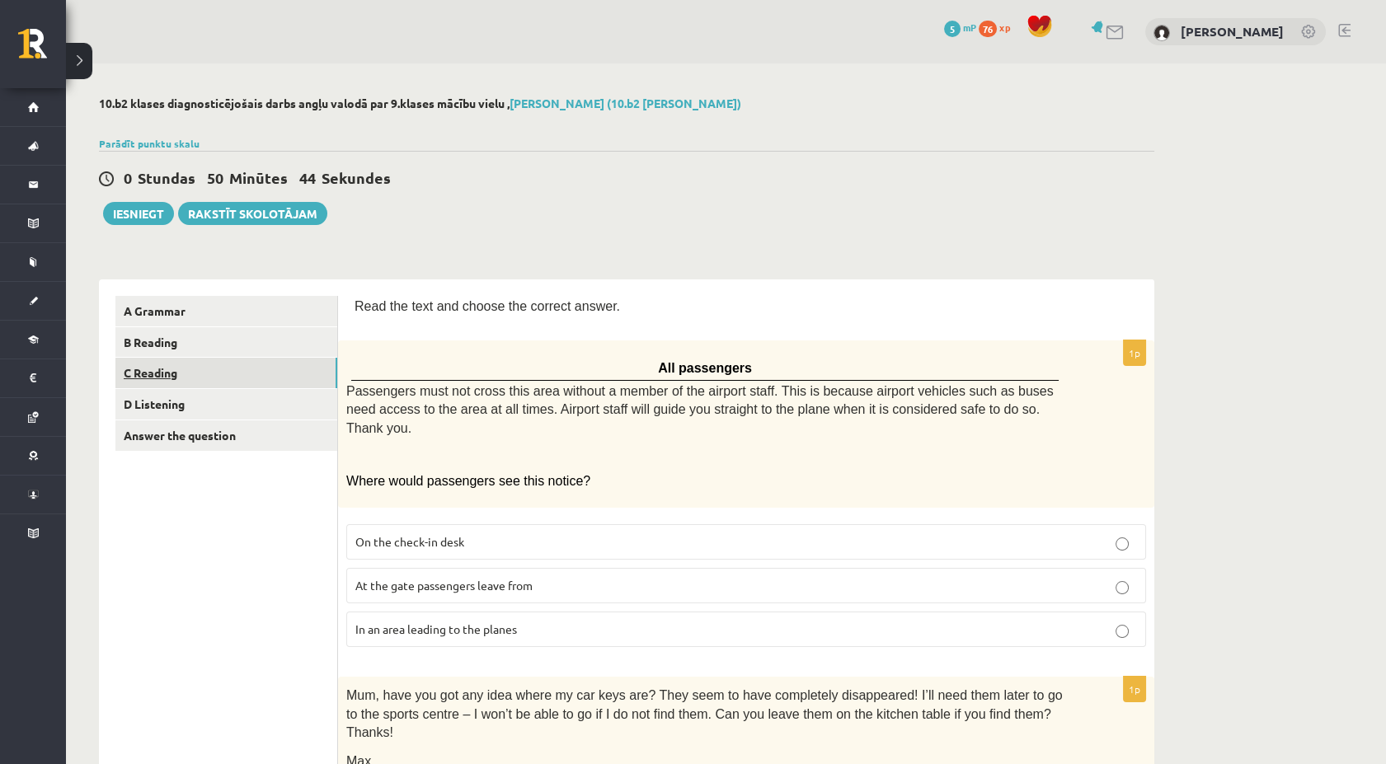
click at [233, 375] on link "C Reading" at bounding box center [226, 373] width 222 height 31
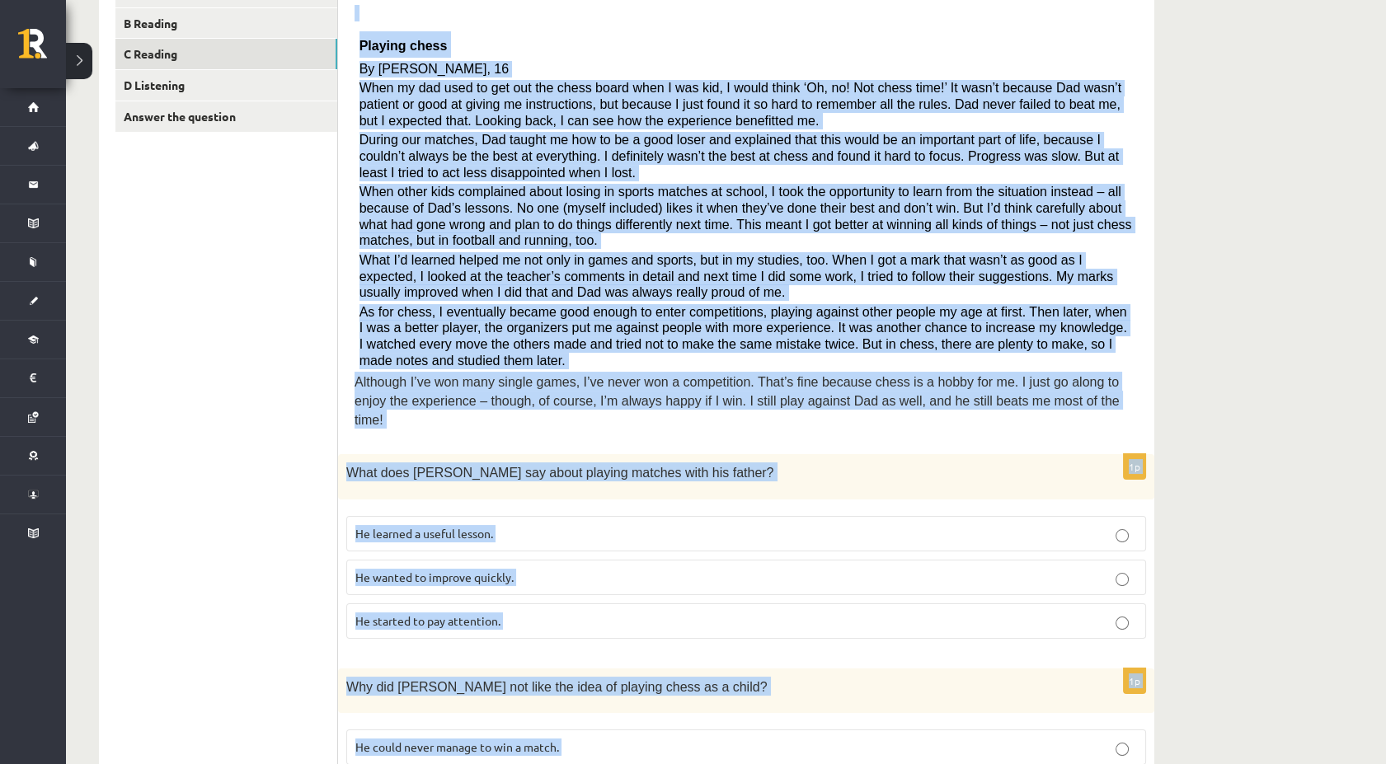
scroll to position [1299, 0]
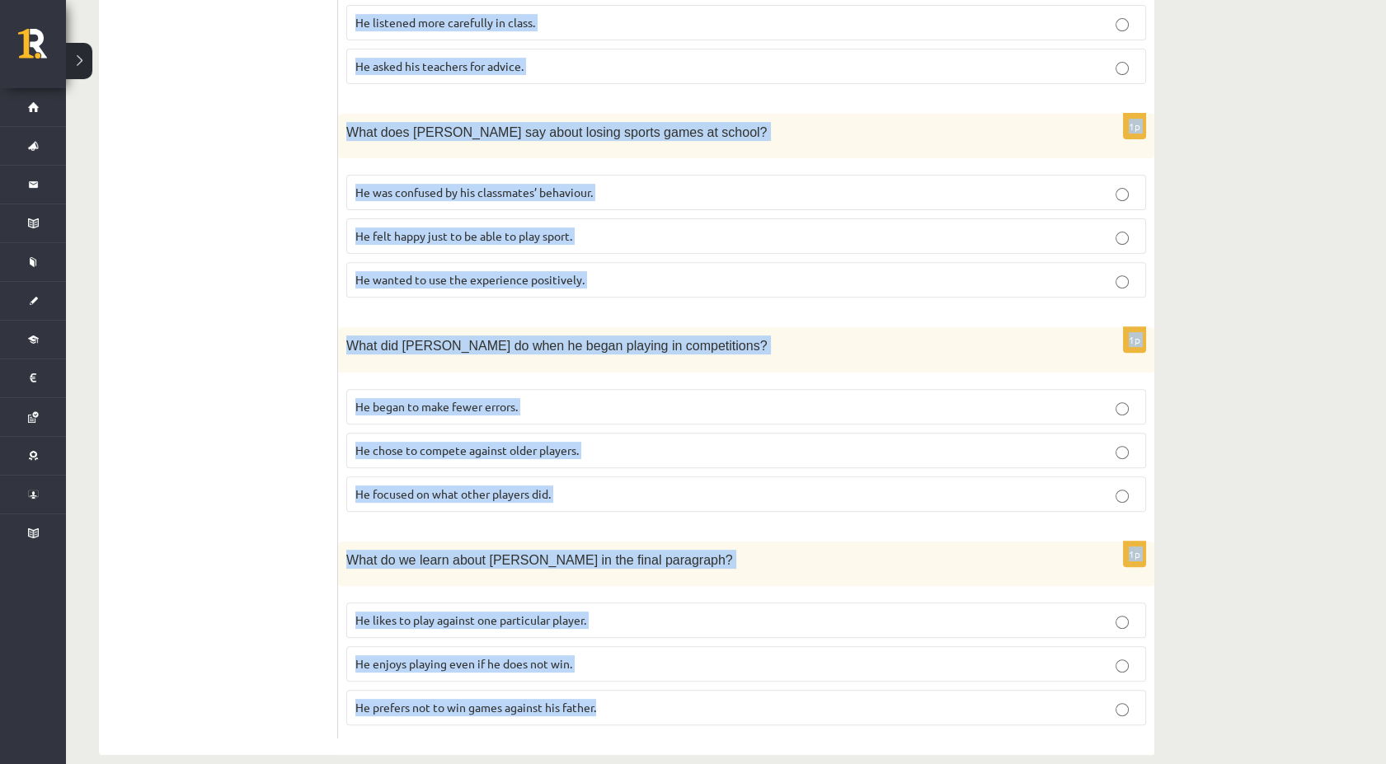
drag, startPoint x: 355, startPoint y: 300, endPoint x: 1113, endPoint y: 756, distance: 884.1
copy form "Read the article about chess and choose the correct answer for each question. P…"
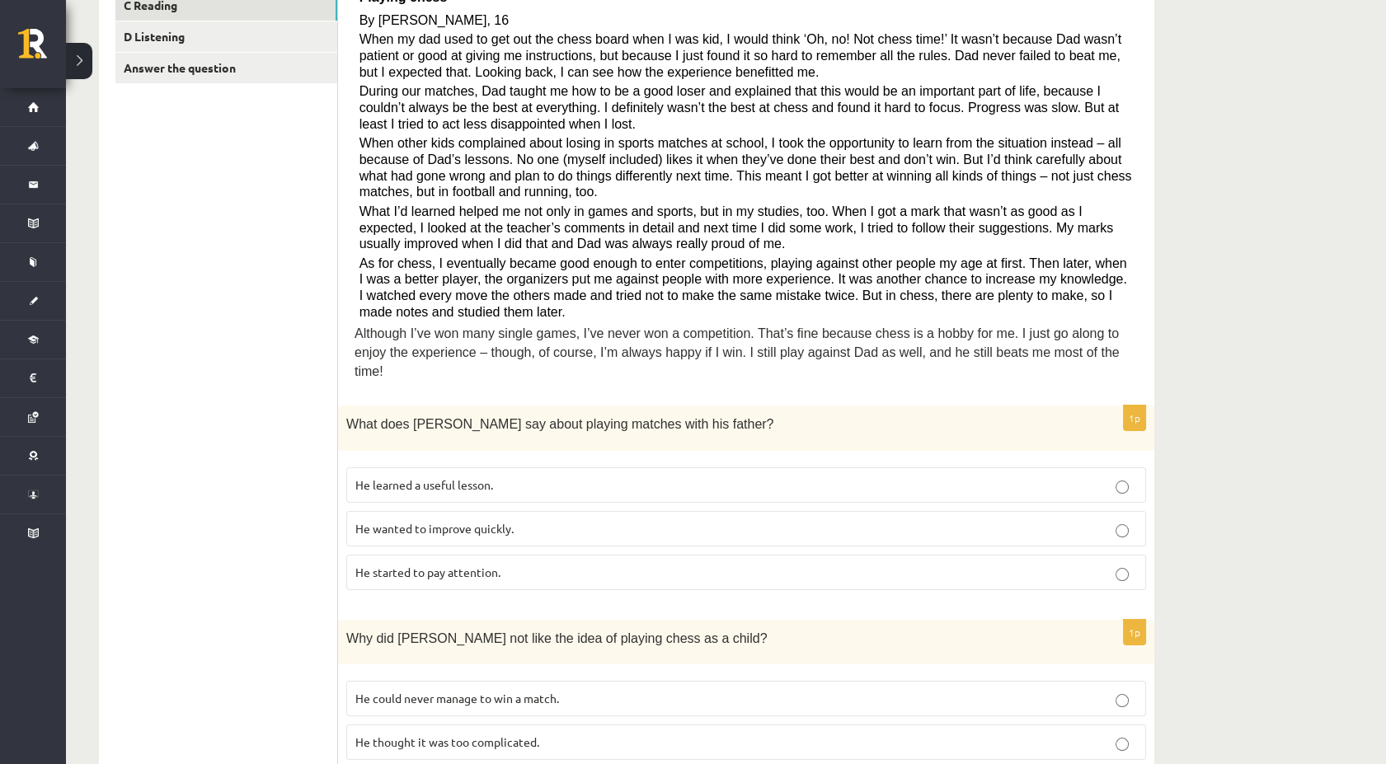
scroll to position [382, 0]
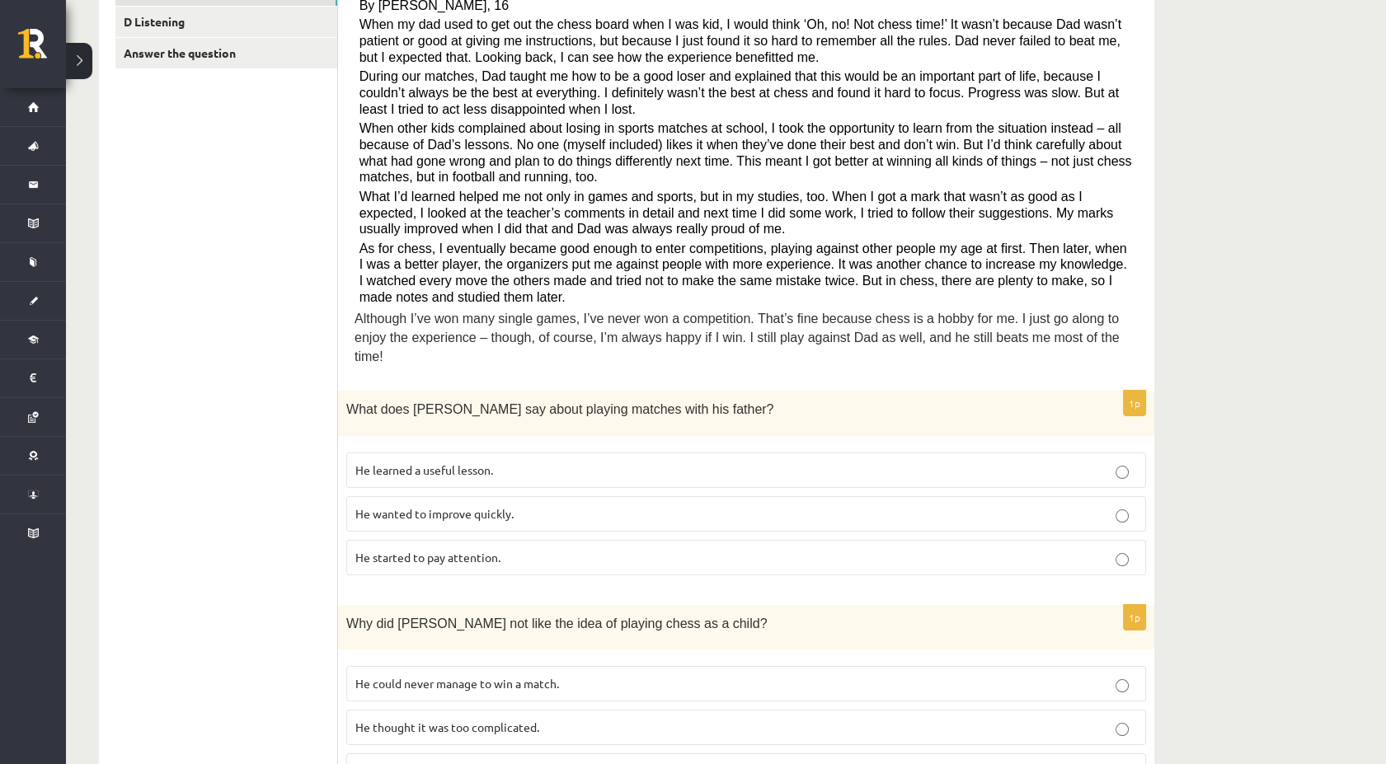
click at [813, 462] on p "He learned a useful lesson." at bounding box center [745, 470] width 781 height 17
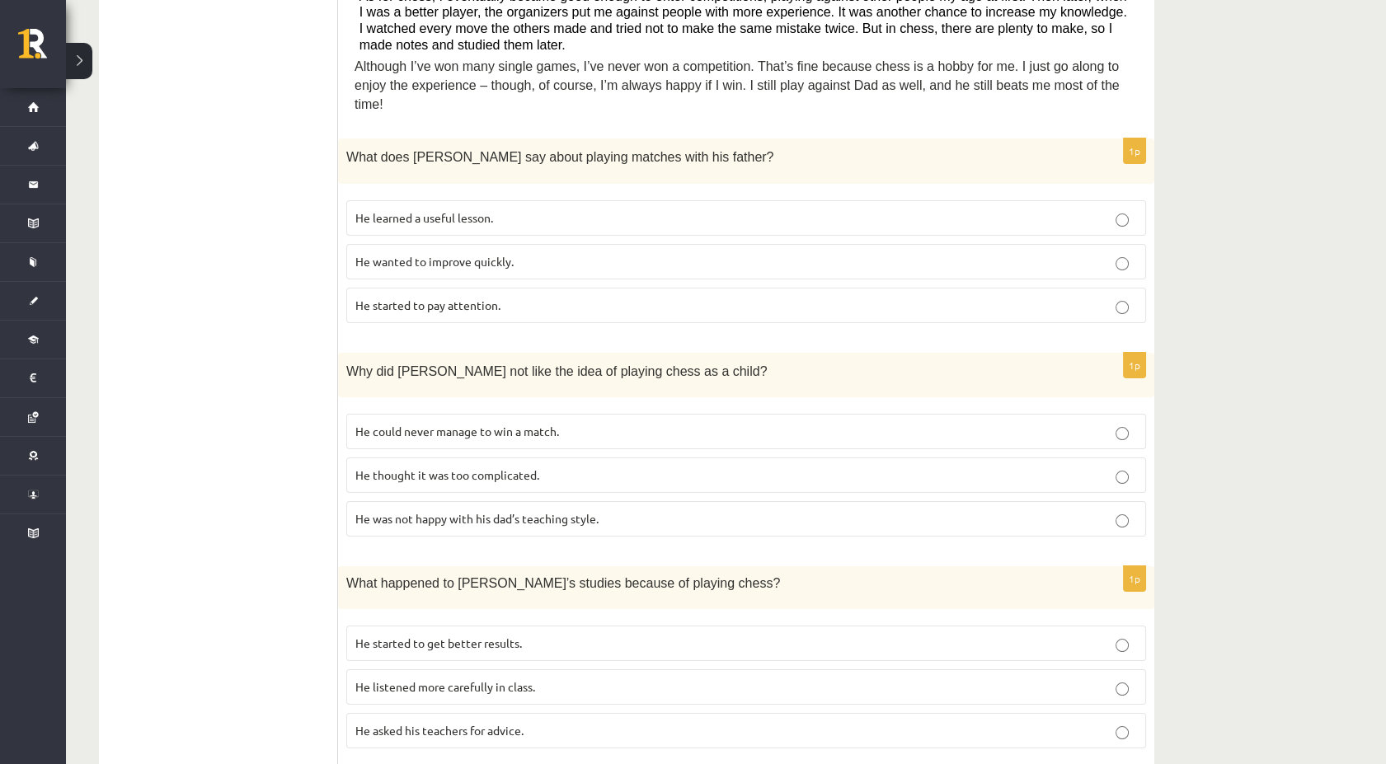
scroll to position [658, 0]
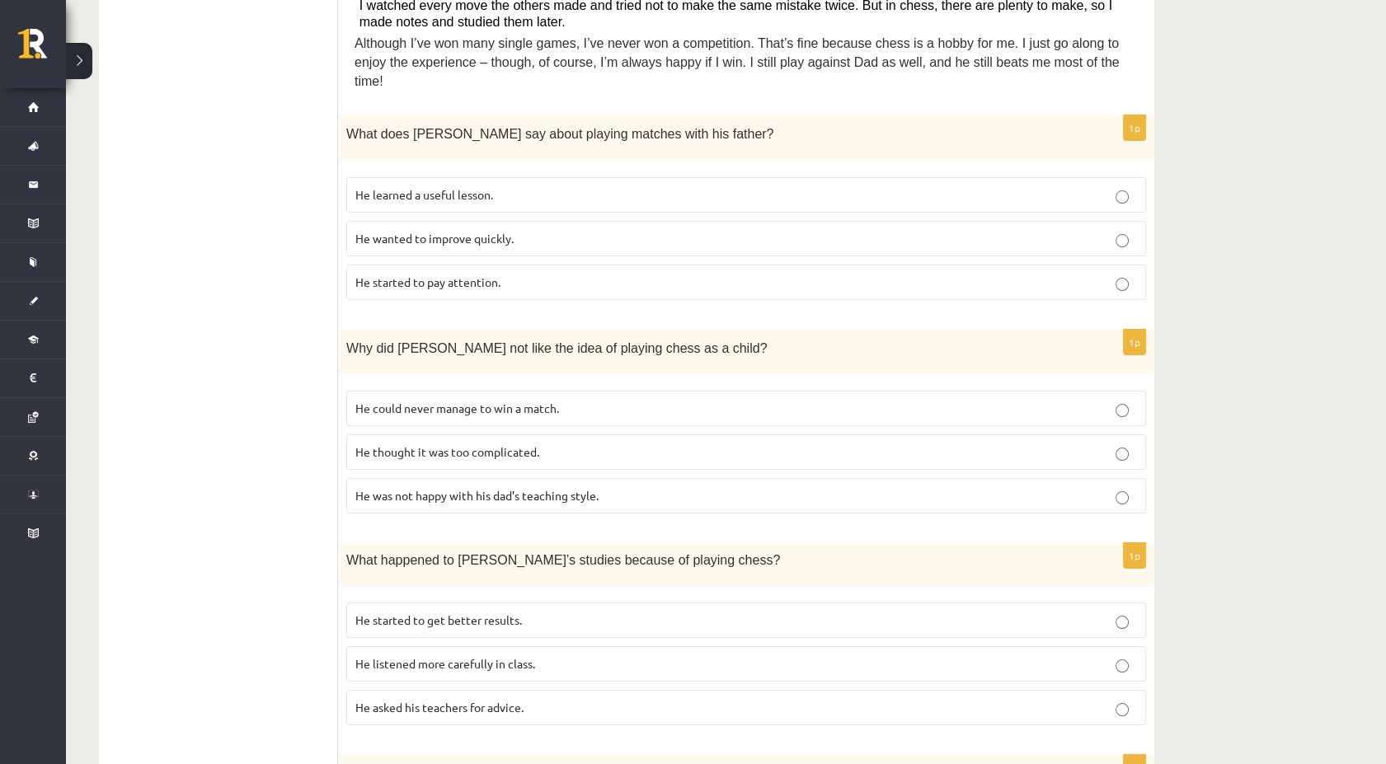
click at [468, 442] on label "He thought it was too complicated." at bounding box center [746, 451] width 800 height 35
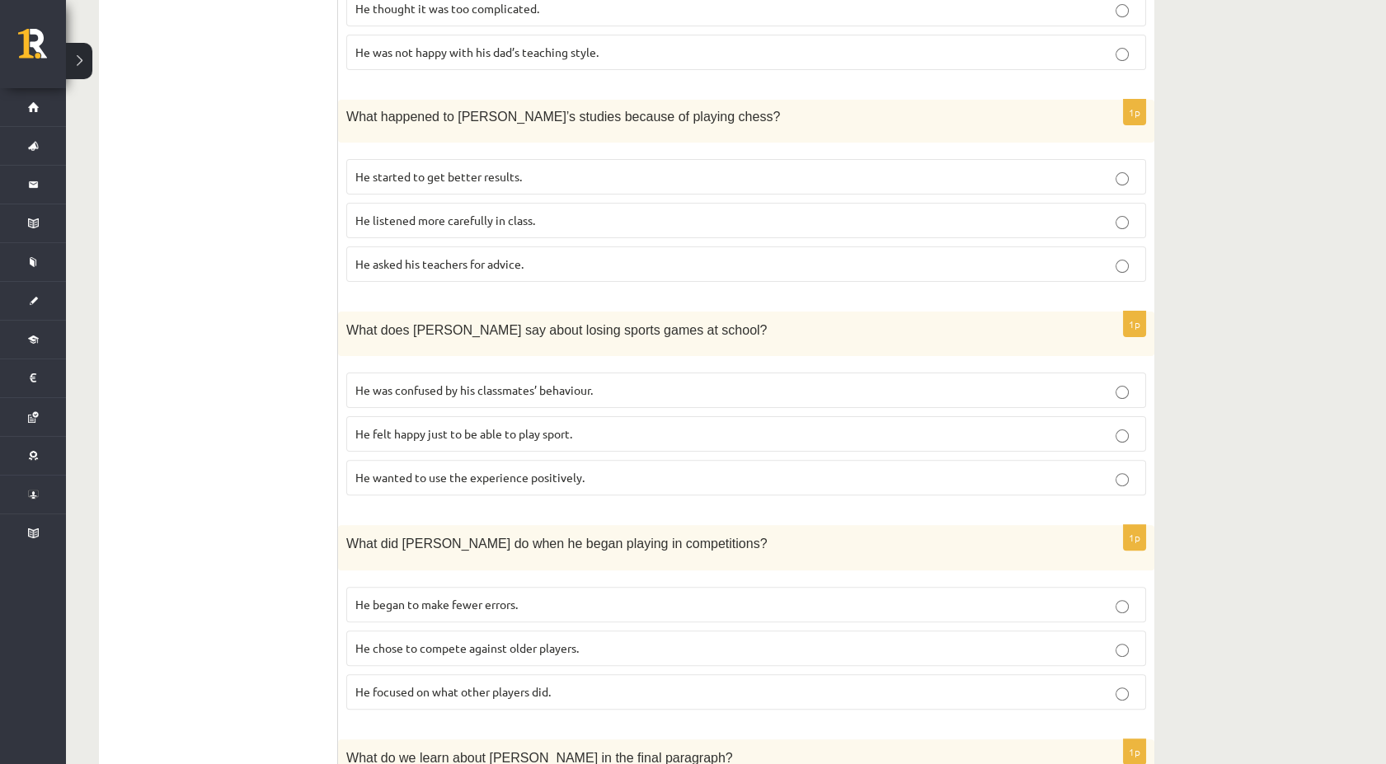
scroll to position [1115, 0]
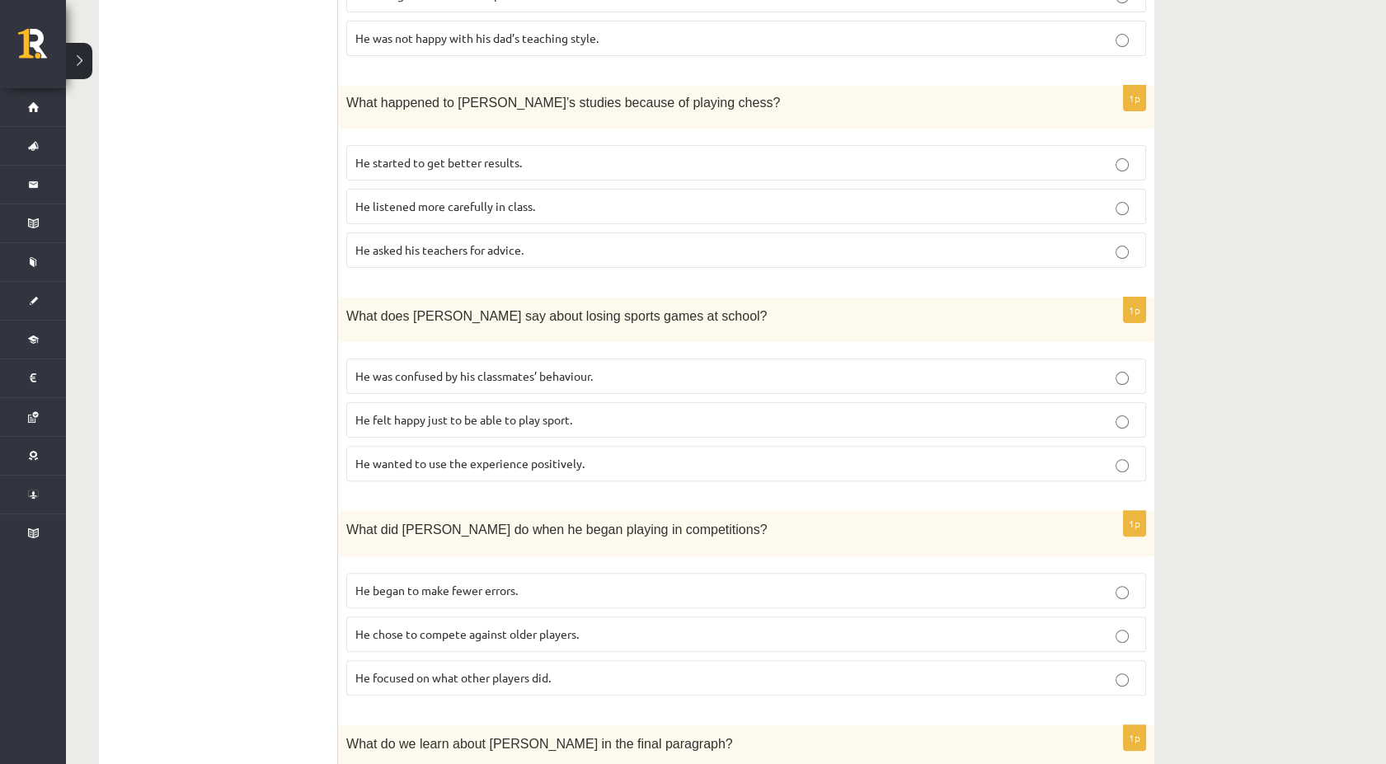
click at [476, 154] on p "He started to get better results." at bounding box center [745, 162] width 781 height 17
click at [541, 456] on span "He wanted to use the experience positively." at bounding box center [469, 463] width 229 height 15
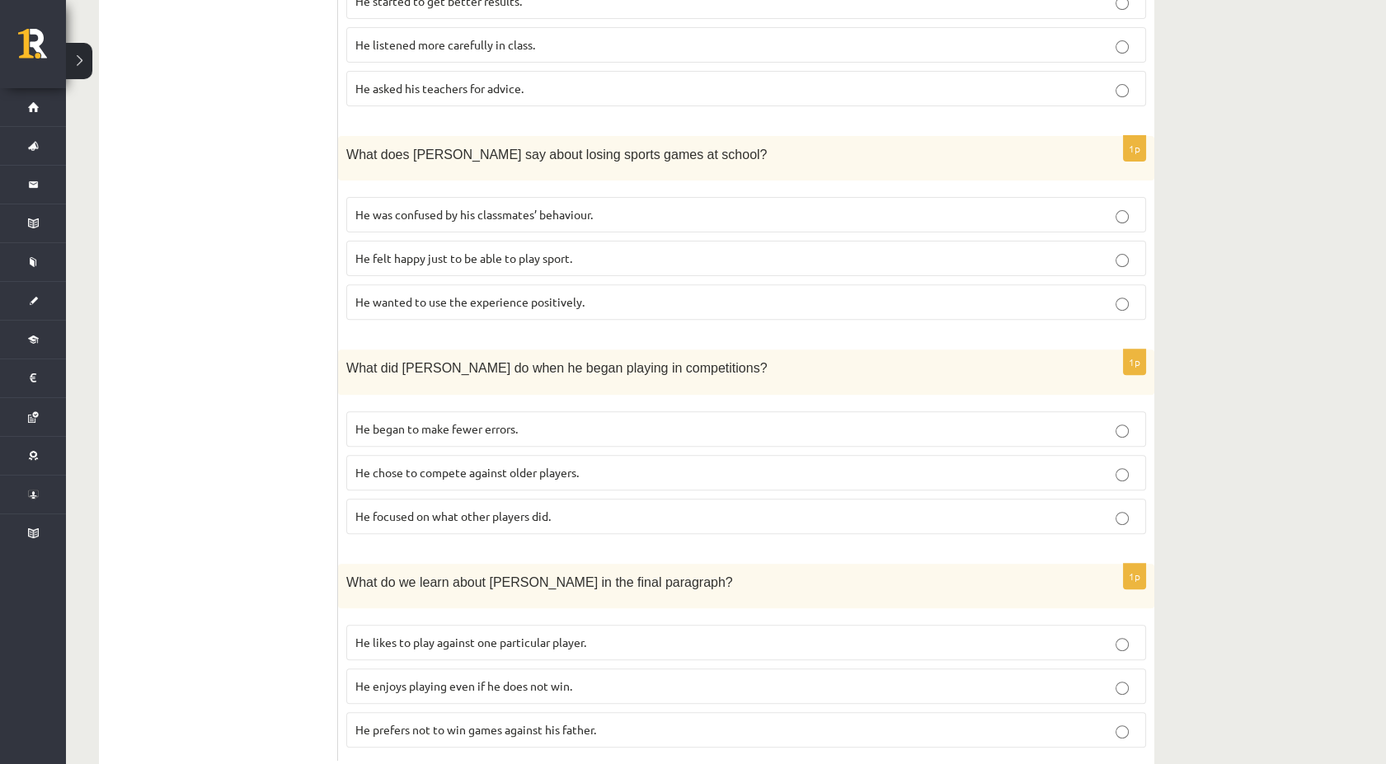
scroll to position [1299, 0]
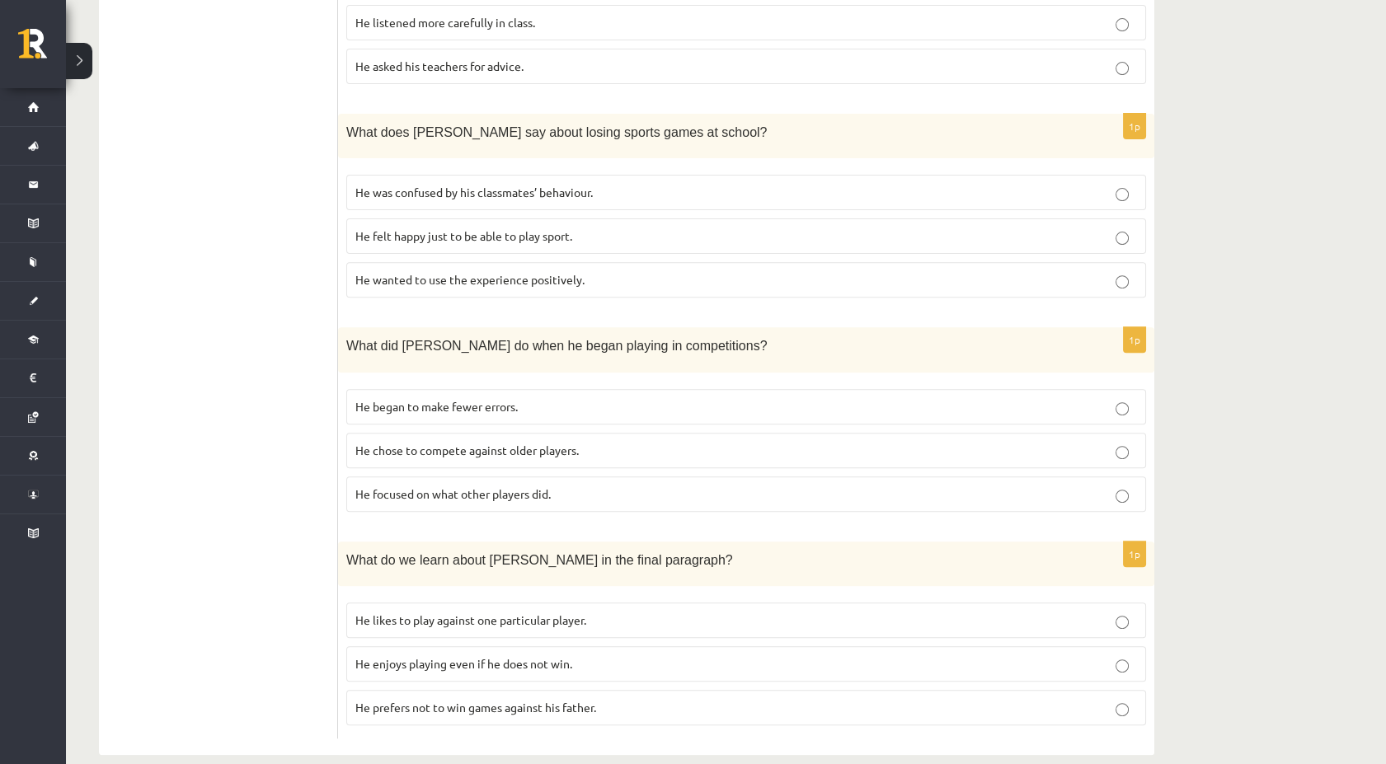
click at [453, 485] on label "He focused on what other players did." at bounding box center [746, 493] width 800 height 35
click at [439, 656] on span "He enjoys playing even if he does not win." at bounding box center [463, 663] width 217 height 15
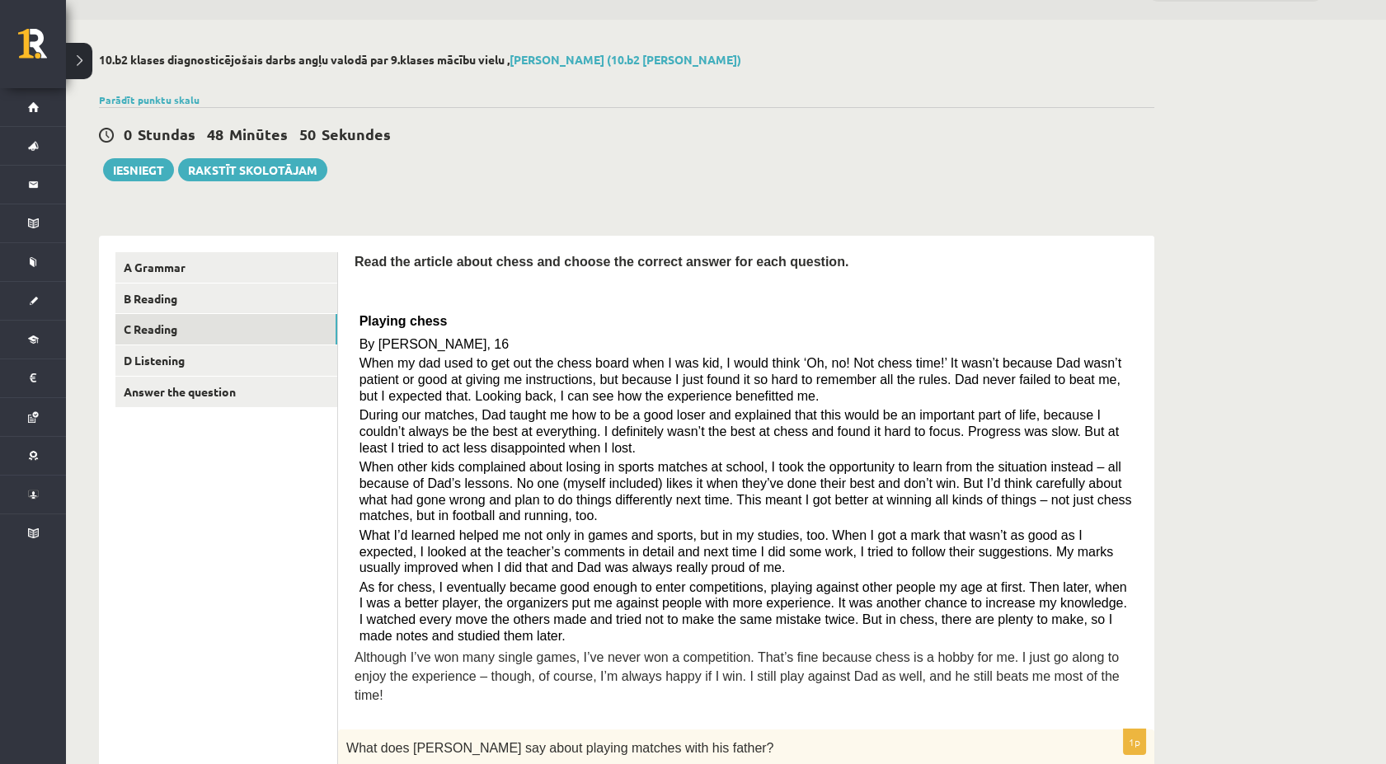
scroll to position [0, 0]
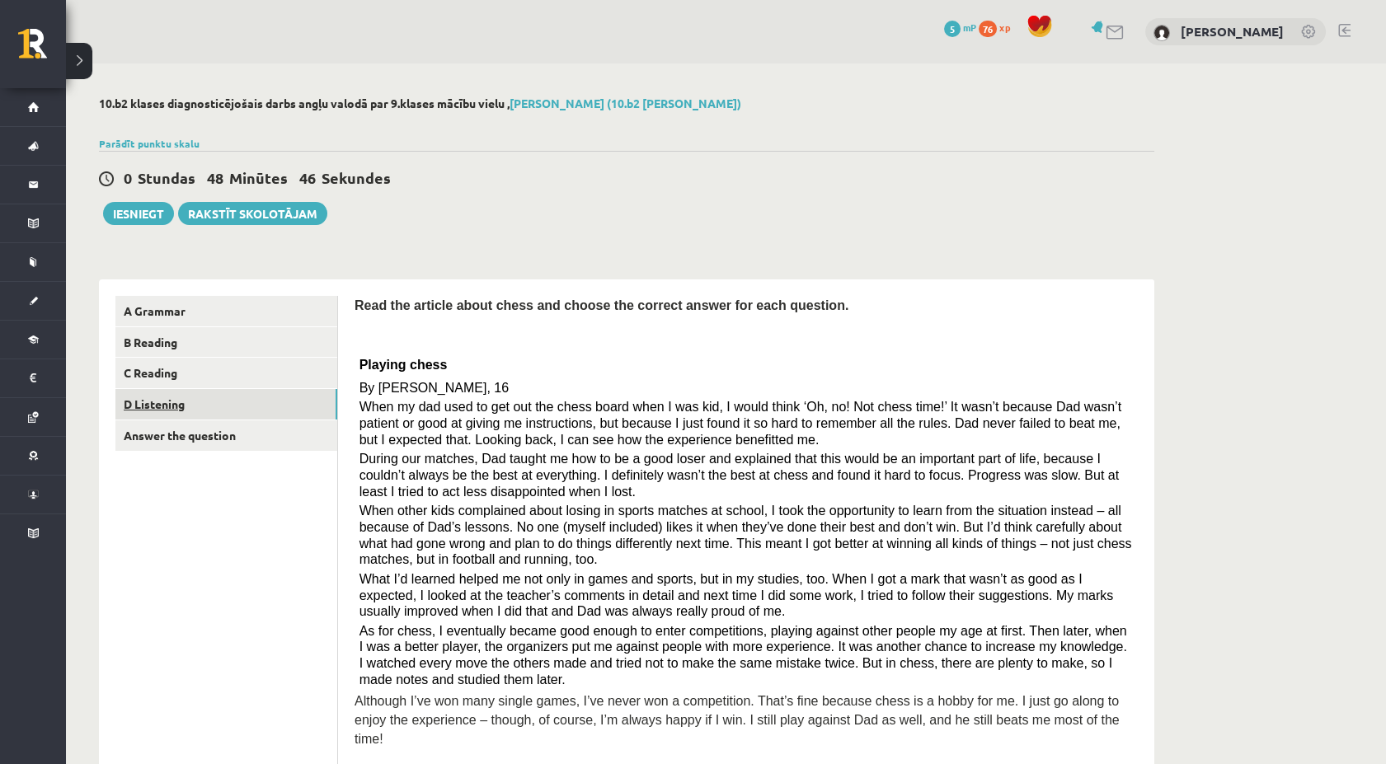
click at [210, 406] on link "D Listening" at bounding box center [226, 404] width 222 height 31
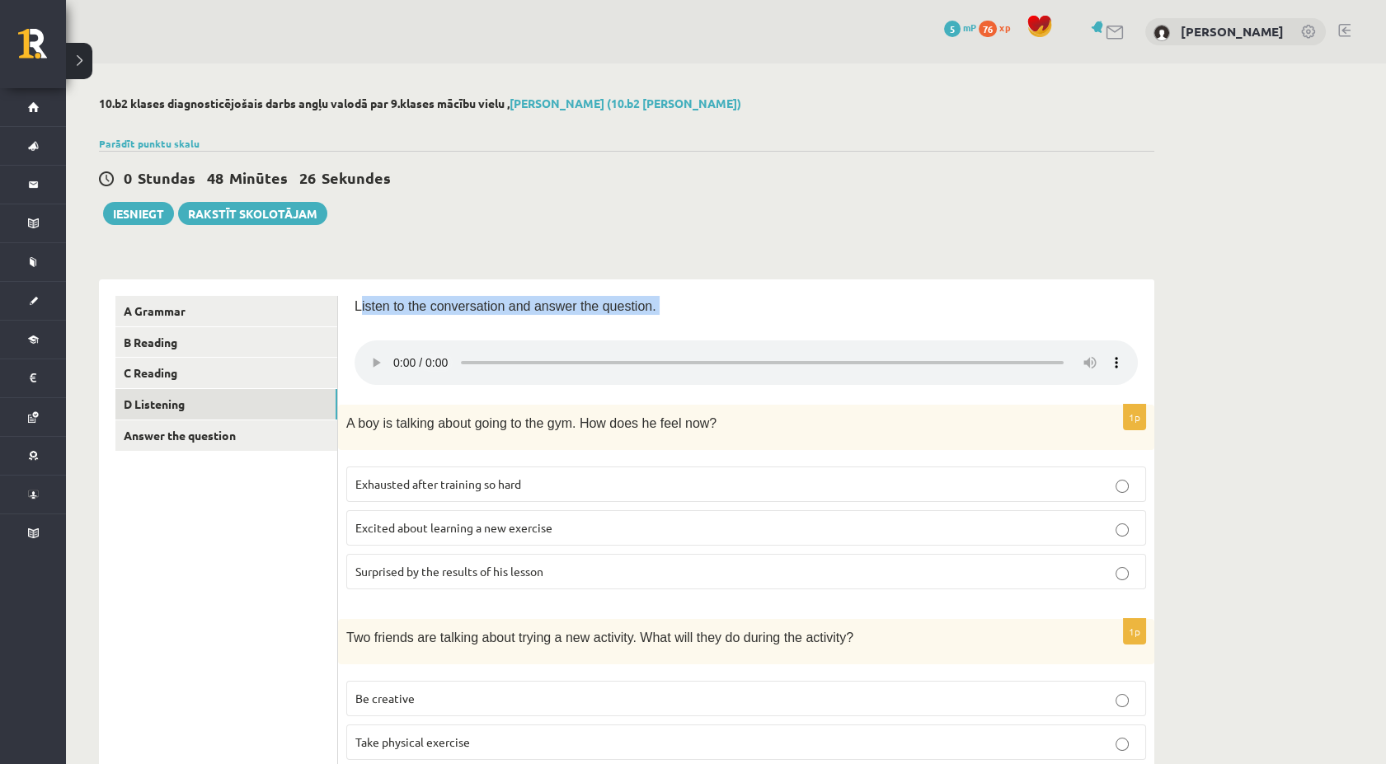
click at [742, 381] on div "Listen to the conversation and answer the question." at bounding box center [745, 342] width 783 height 93
drag, startPoint x: 742, startPoint y: 381, endPoint x: 678, endPoint y: 303, distance: 100.8
click at [678, 303] on p "Listen to the conversation and answer the question." at bounding box center [745, 305] width 783 height 19
drag, startPoint x: 355, startPoint y: 306, endPoint x: 1143, endPoint y: 412, distance: 794.4
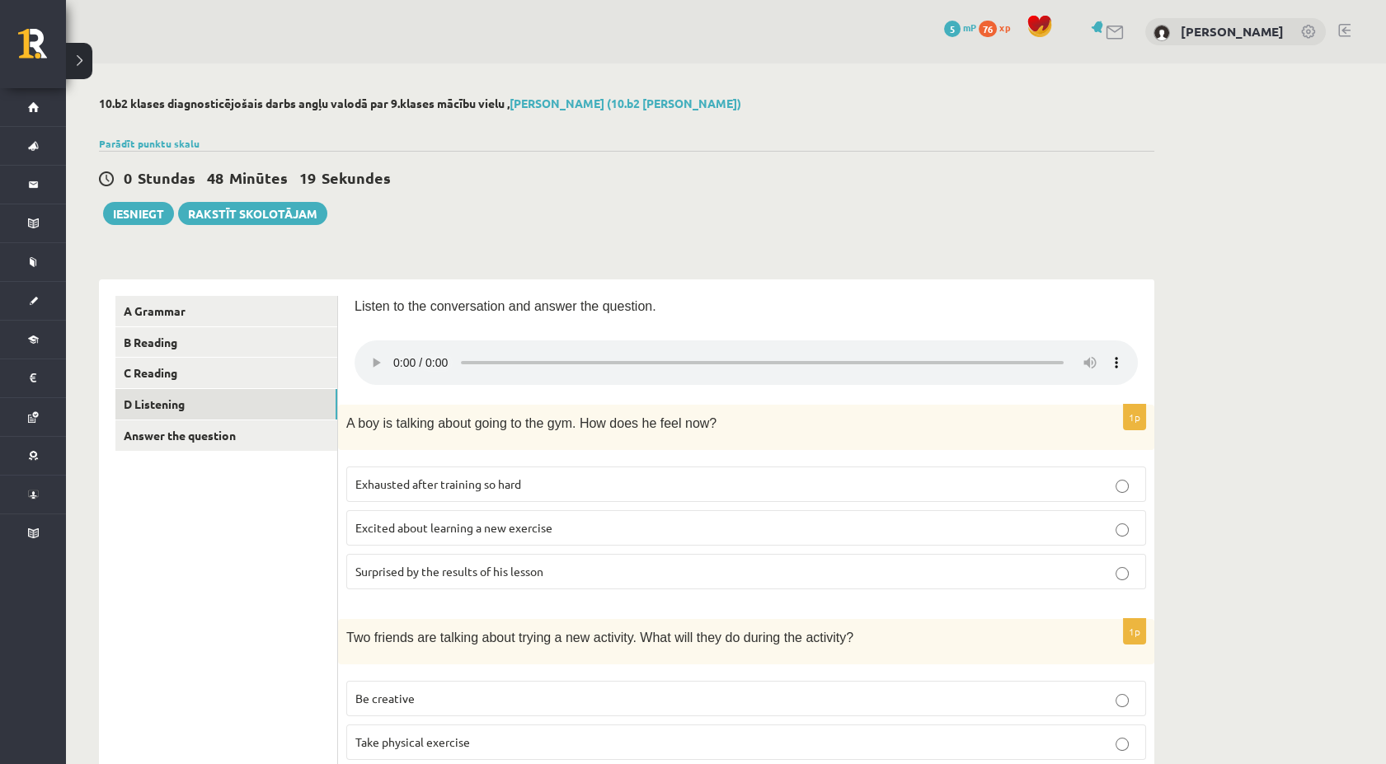
drag, startPoint x: 1143, startPoint y: 412, endPoint x: 1064, endPoint y: 329, distance: 114.3
click at [1064, 329] on div "Listen to the conversation and answer the question." at bounding box center [745, 342] width 783 height 93
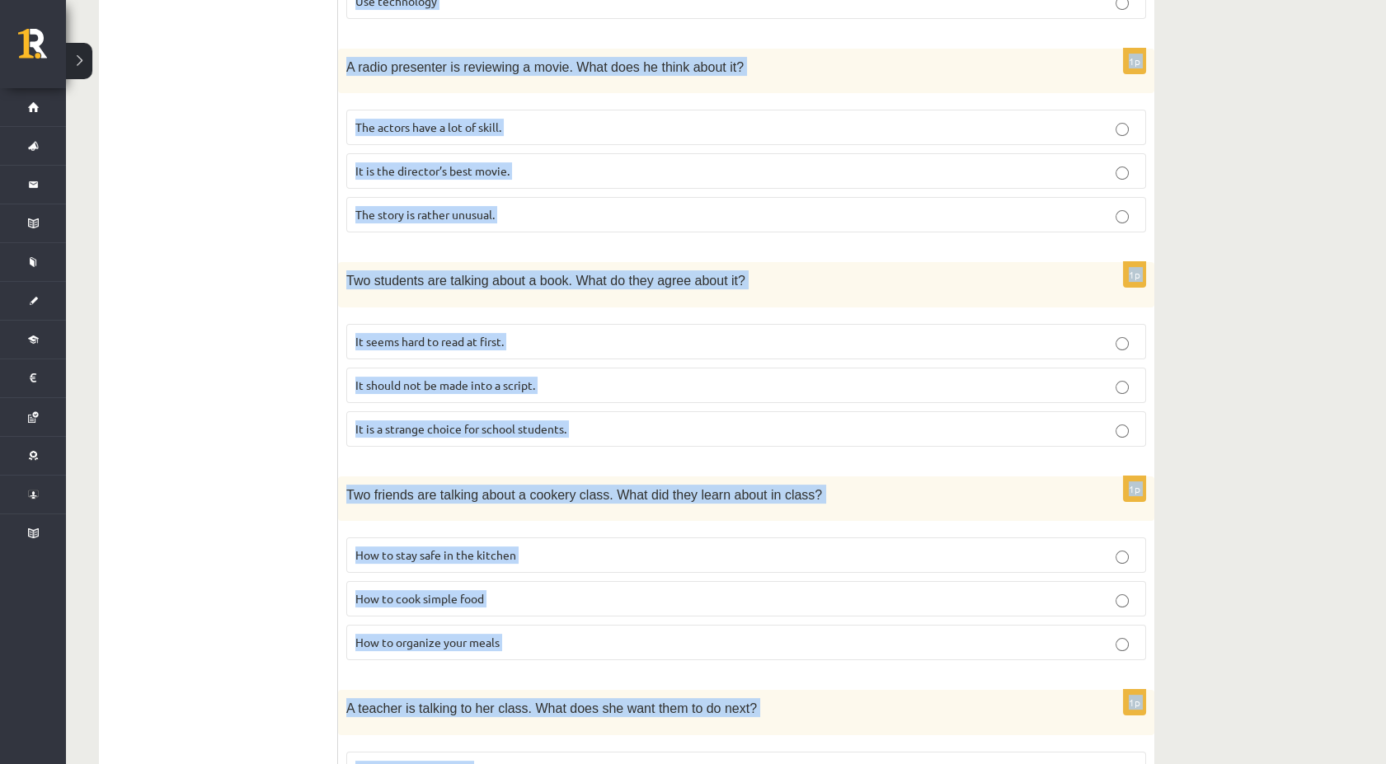
scroll to position [955, 0]
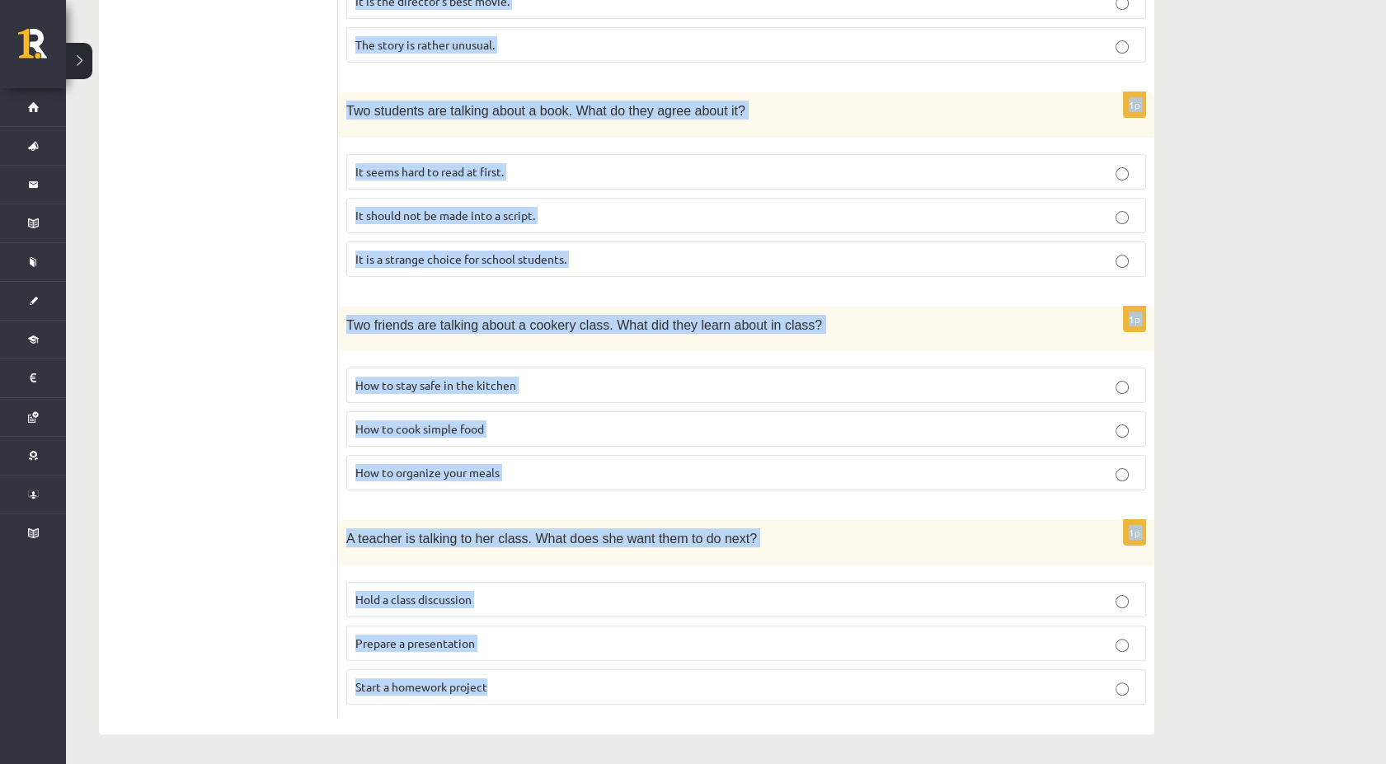
drag, startPoint x: 352, startPoint y: 300, endPoint x: 1180, endPoint y: 783, distance: 959.0
copy form "Listen to the conversation and answer the question. 1p A boy is talking about g…"
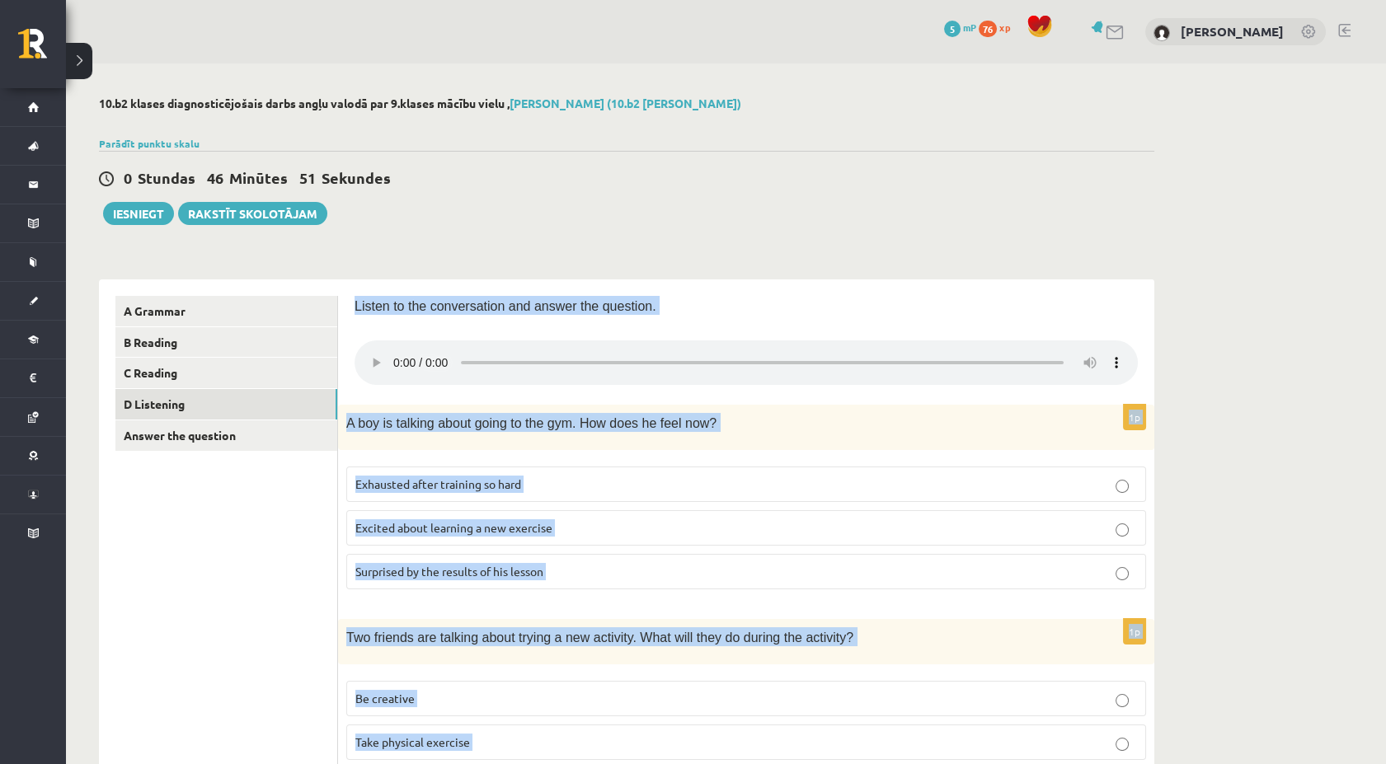
scroll to position [0, 0]
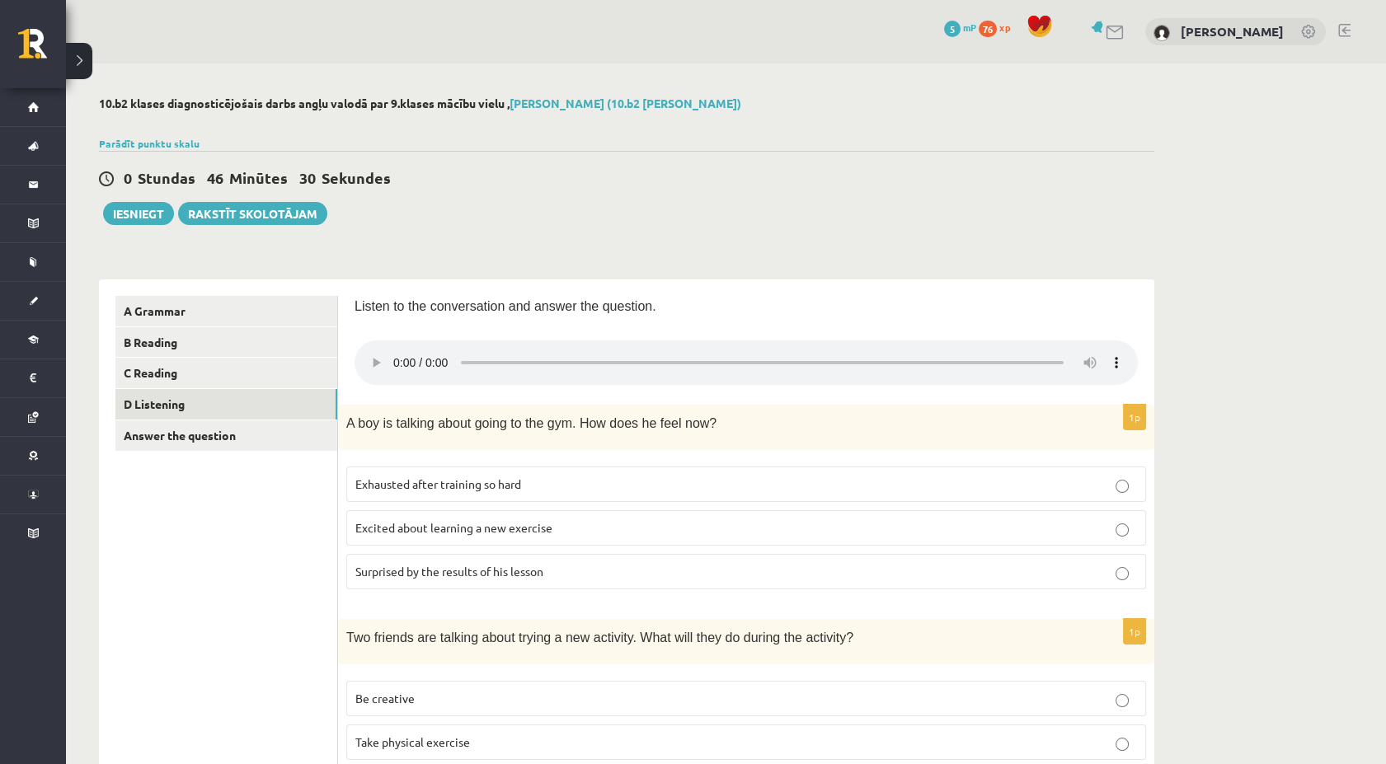
click at [758, 195] on div "0 Stundas 45 Minūtes 42 Sekundes Ieskaite saglabāta! Iesniegt Rakstīt skolotājam" at bounding box center [626, 188] width 1055 height 74
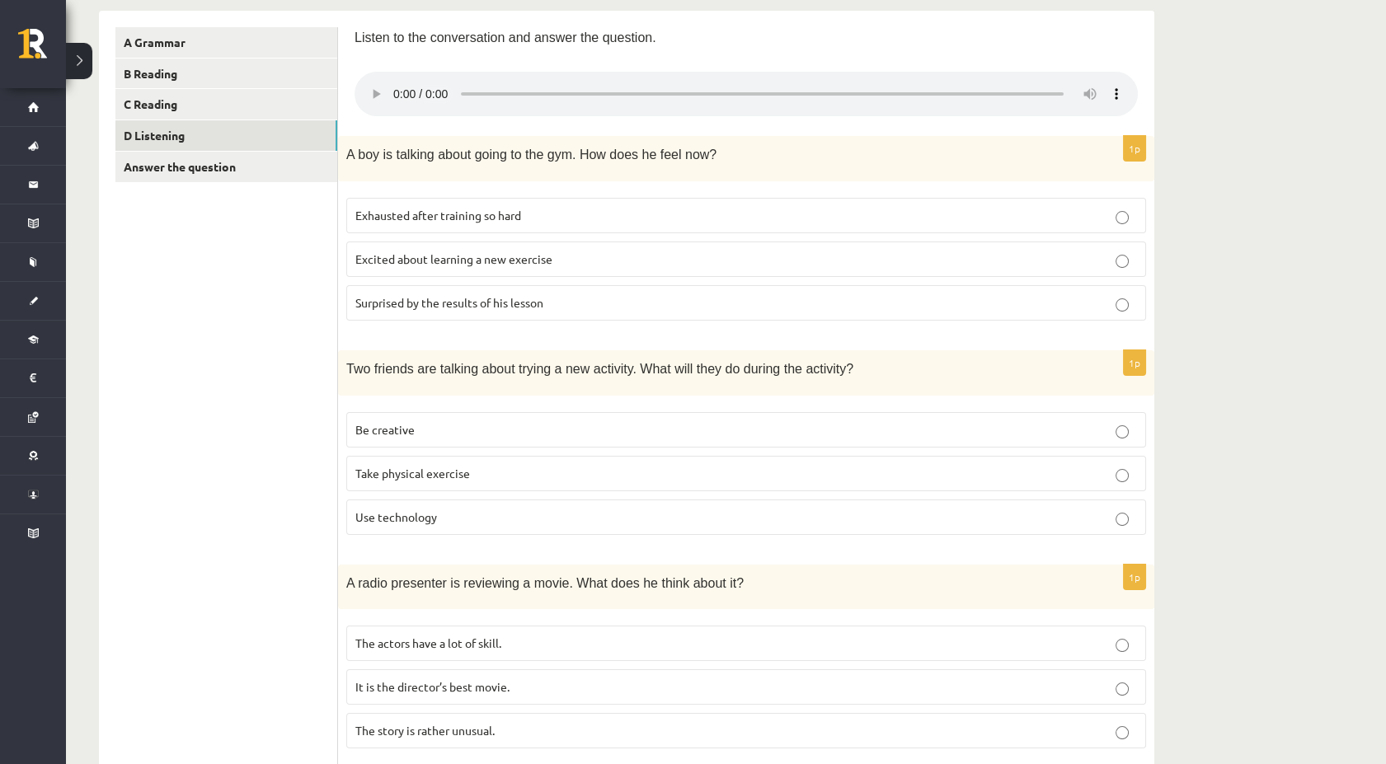
scroll to position [275, 0]
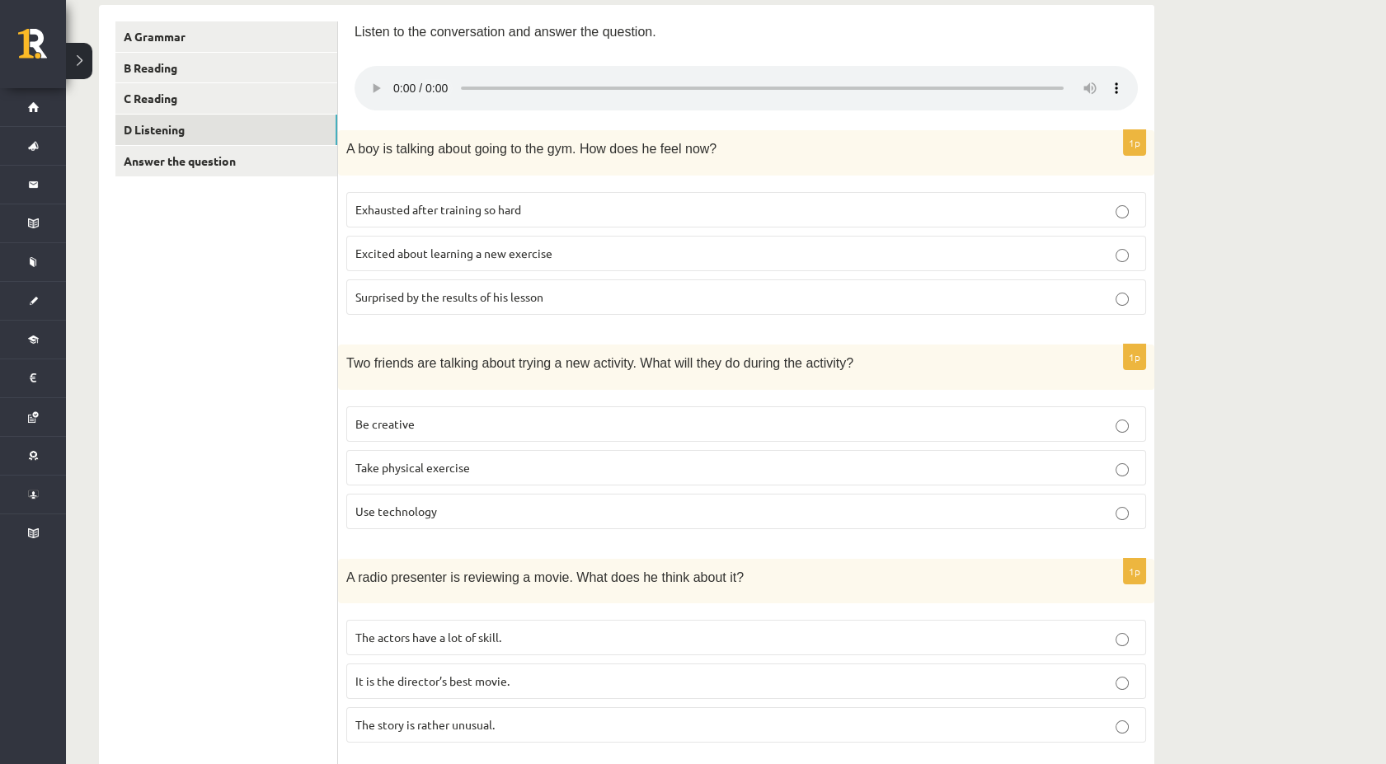
click at [578, 408] on label "Be creative" at bounding box center [746, 423] width 800 height 35
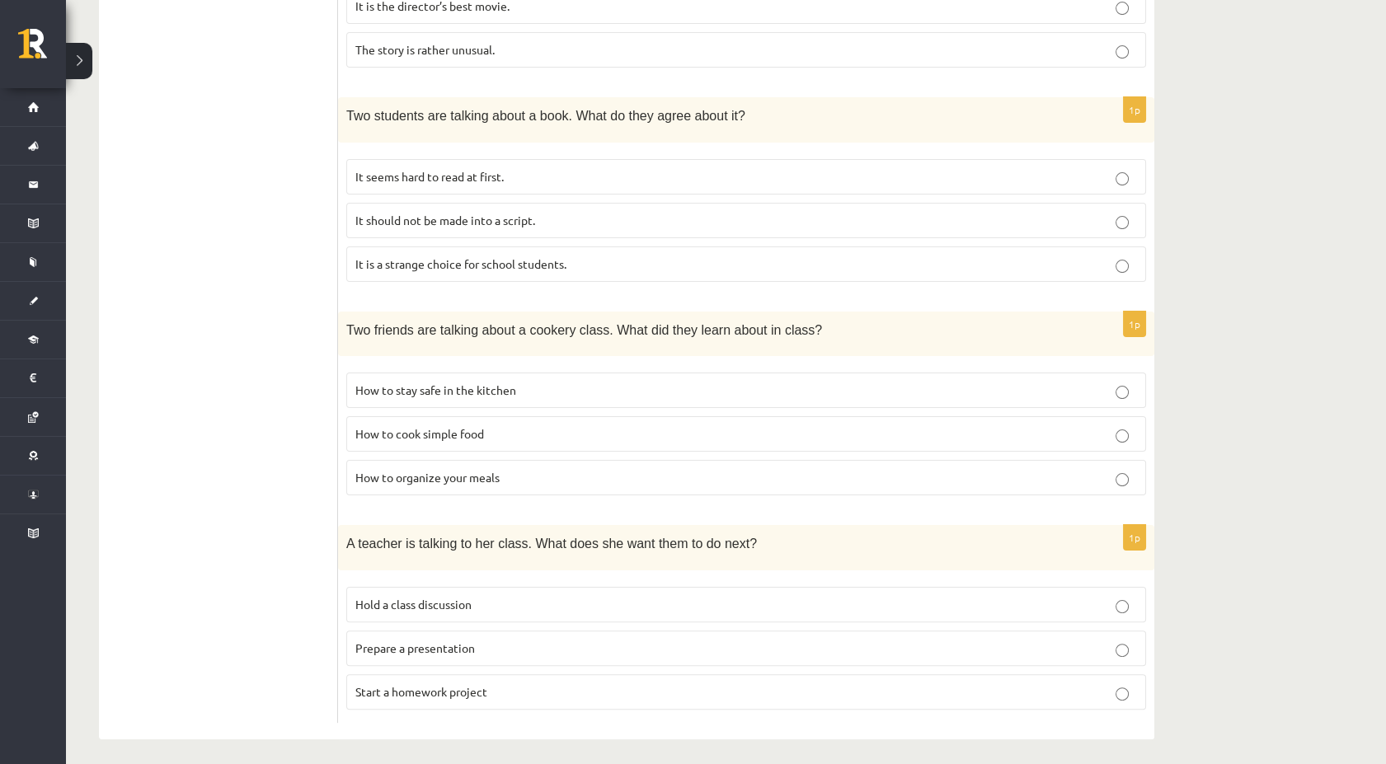
scroll to position [955, 0]
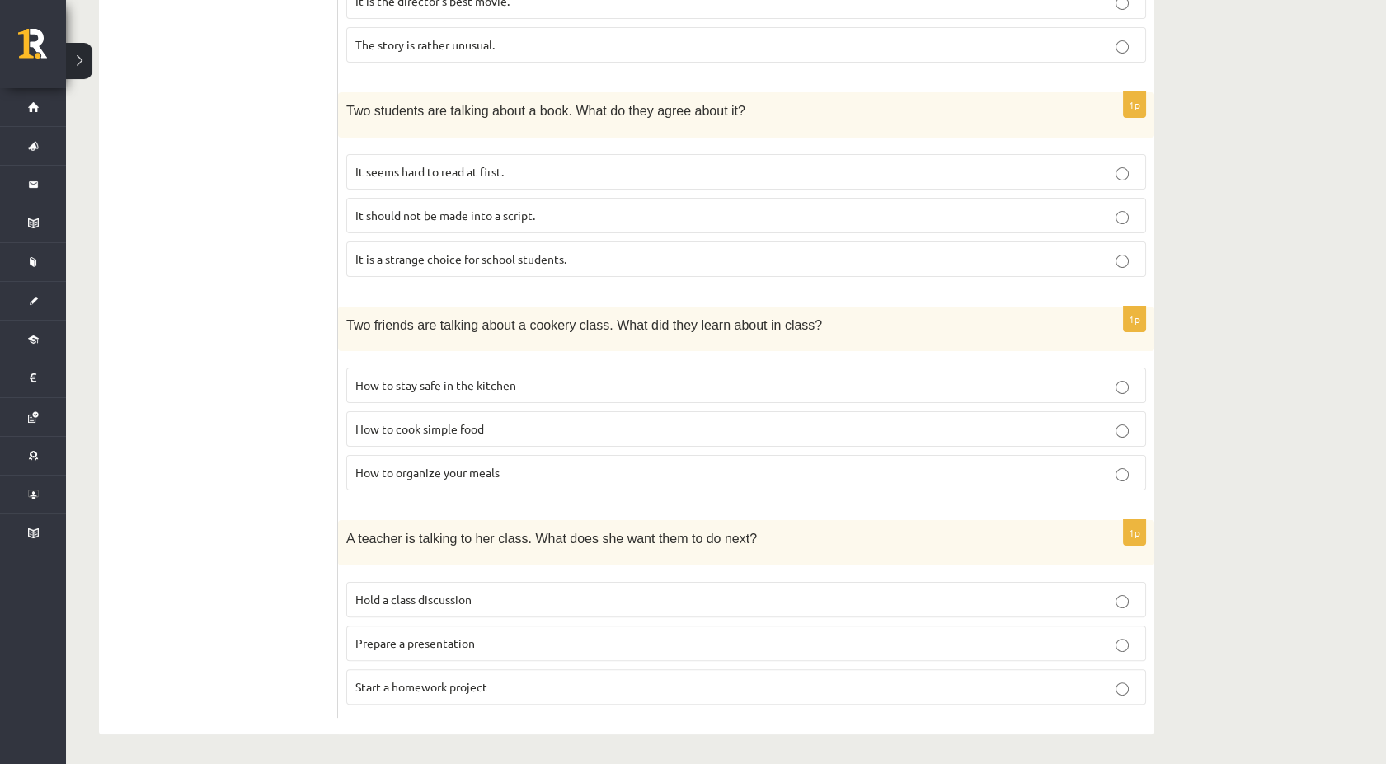
click at [543, 469] on p "How to organize your meals" at bounding box center [745, 472] width 781 height 17
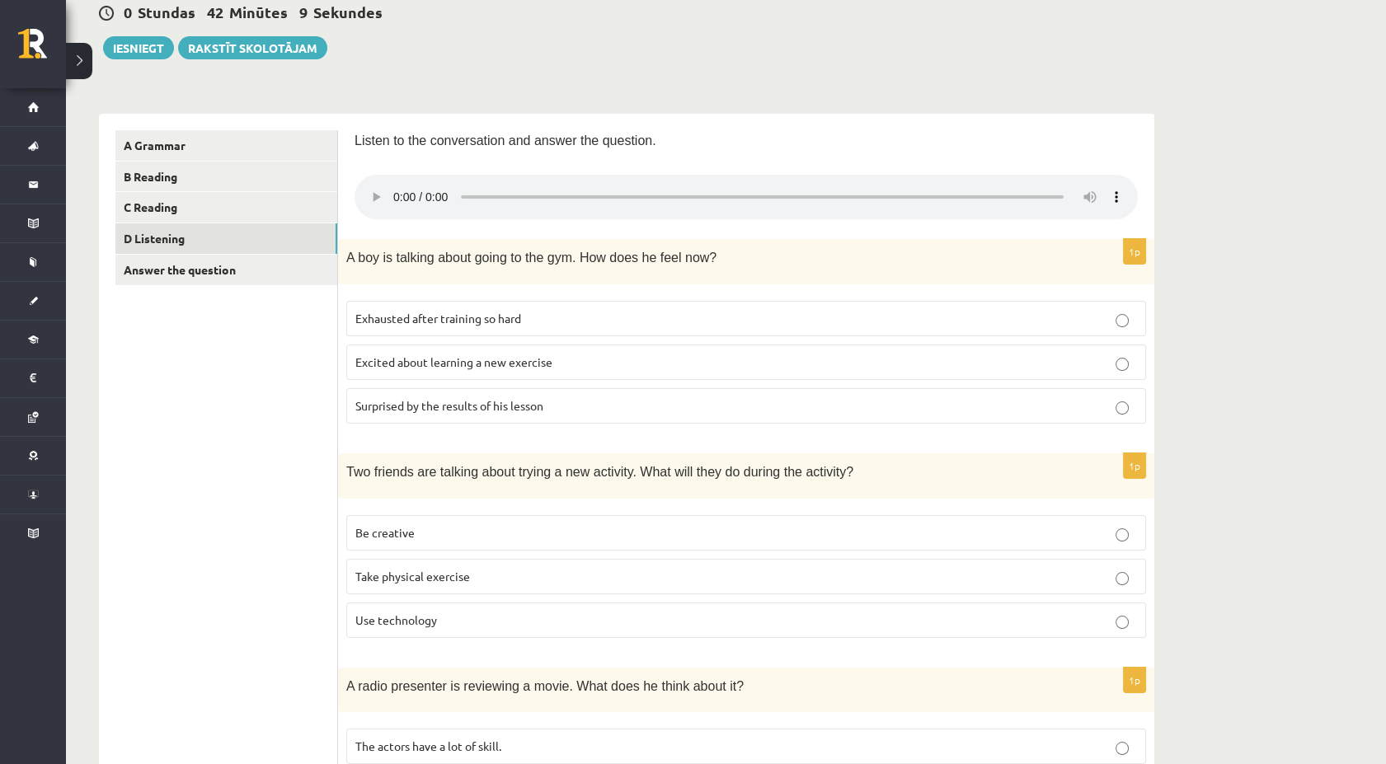
scroll to position [183, 0]
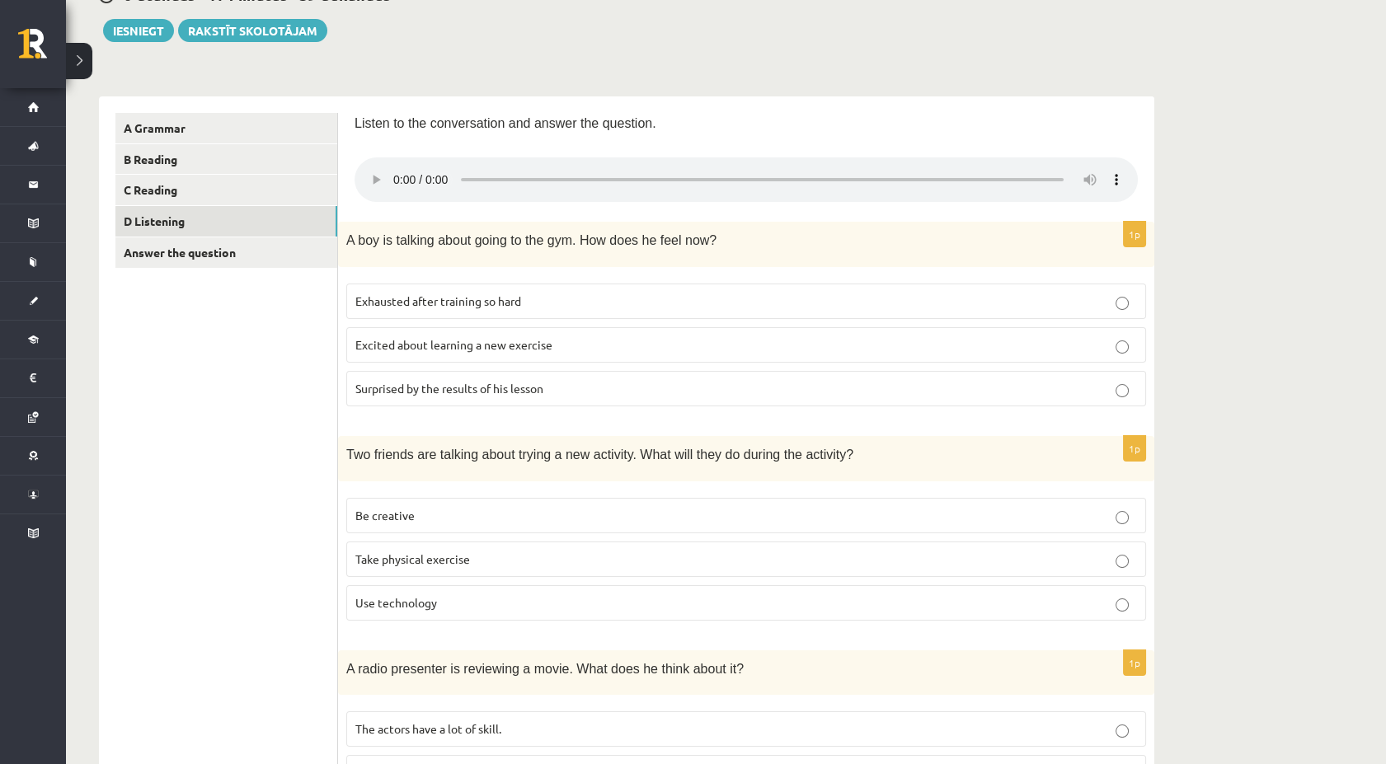
click at [536, 344] on span "Excited about learning a new exercise" at bounding box center [453, 344] width 197 height 15
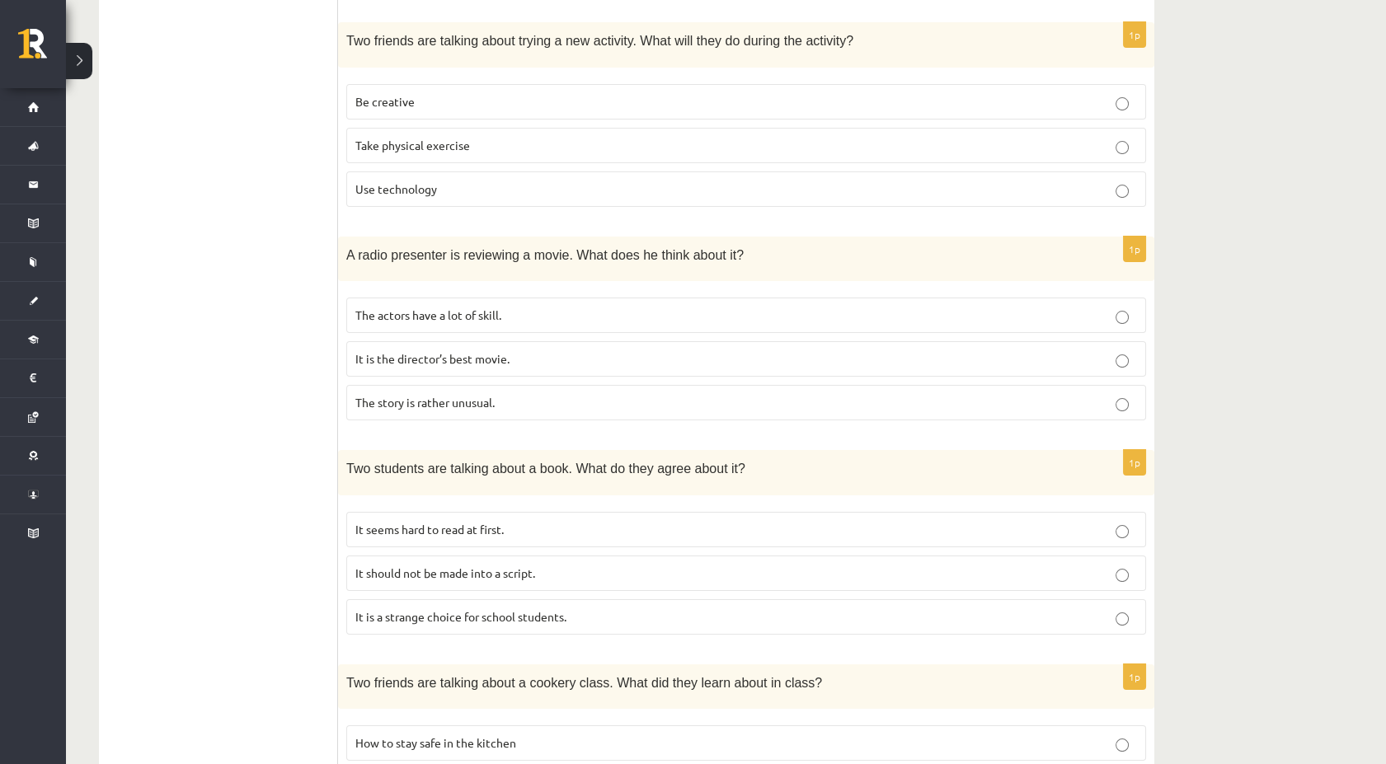
scroll to position [588, 0]
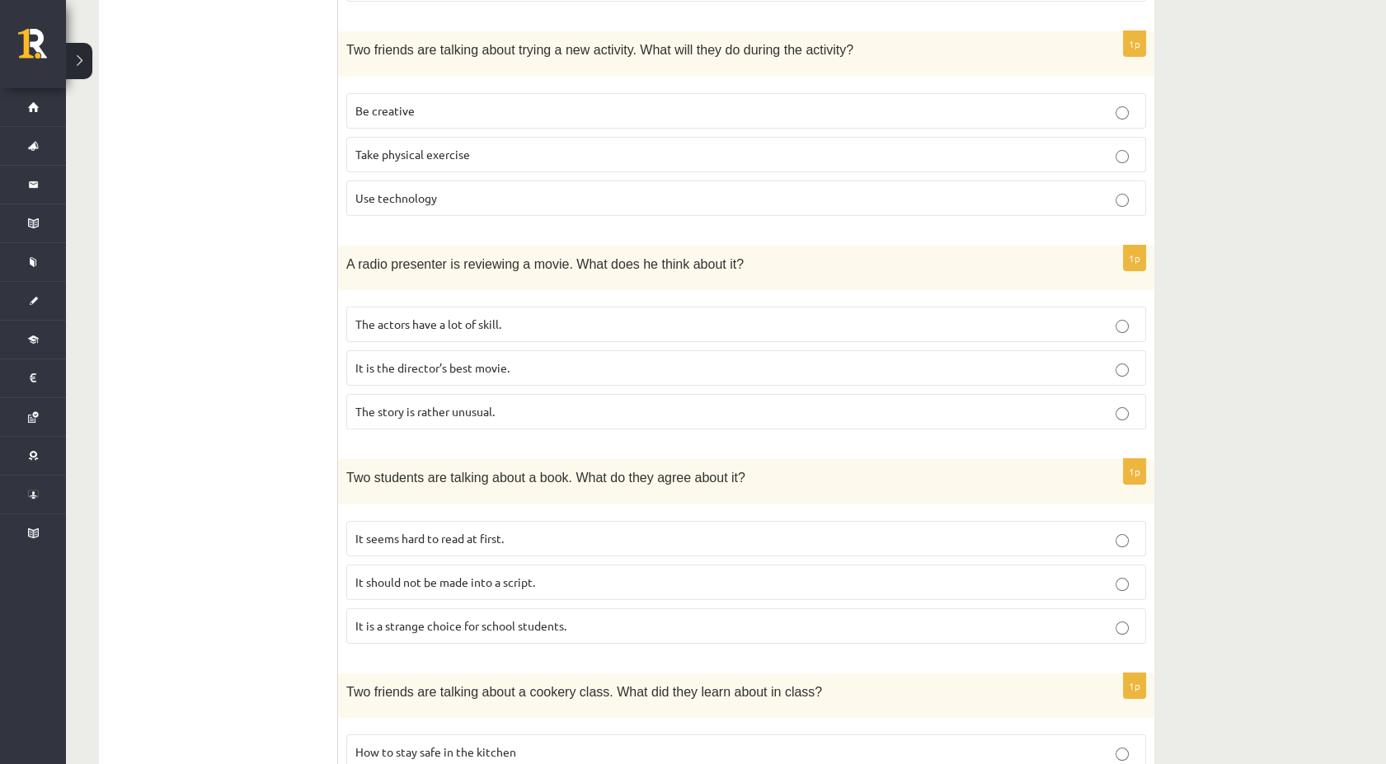
click at [541, 331] on p "The actors have a lot of skill." at bounding box center [745, 324] width 781 height 17
click at [551, 408] on p "The story is rather unusual." at bounding box center [745, 411] width 781 height 17
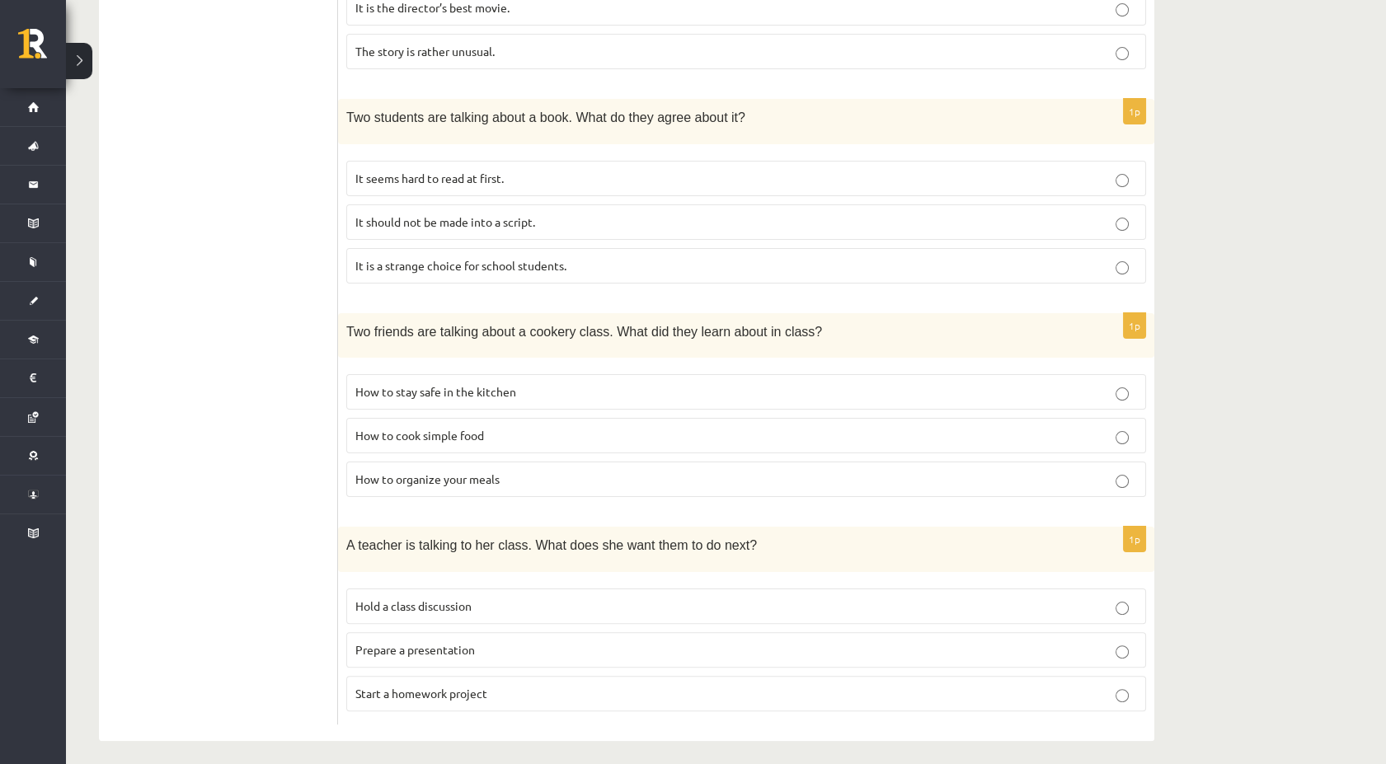
scroll to position [955, 0]
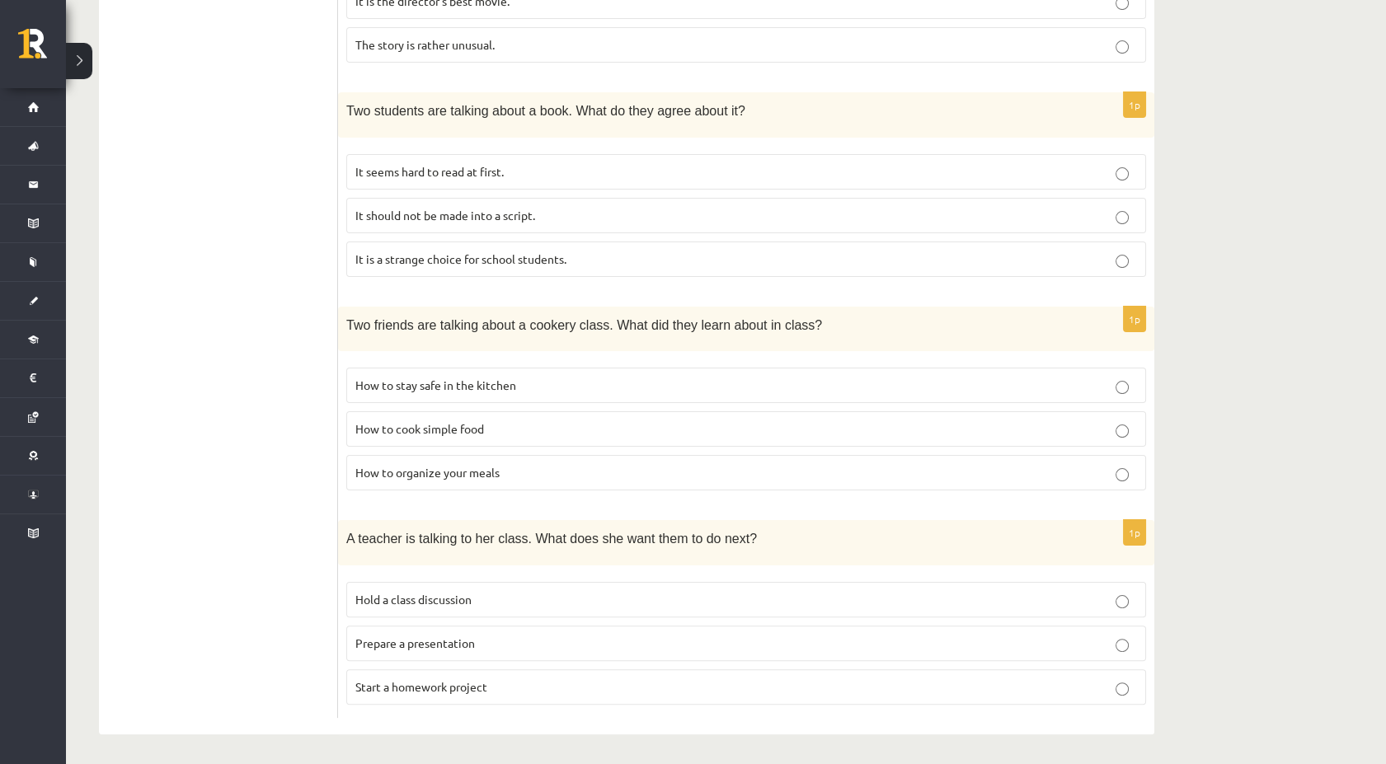
click at [594, 181] on label "It seems hard to read at first." at bounding box center [746, 171] width 800 height 35
click at [486, 600] on p "Hold a class discussion" at bounding box center [745, 599] width 781 height 17
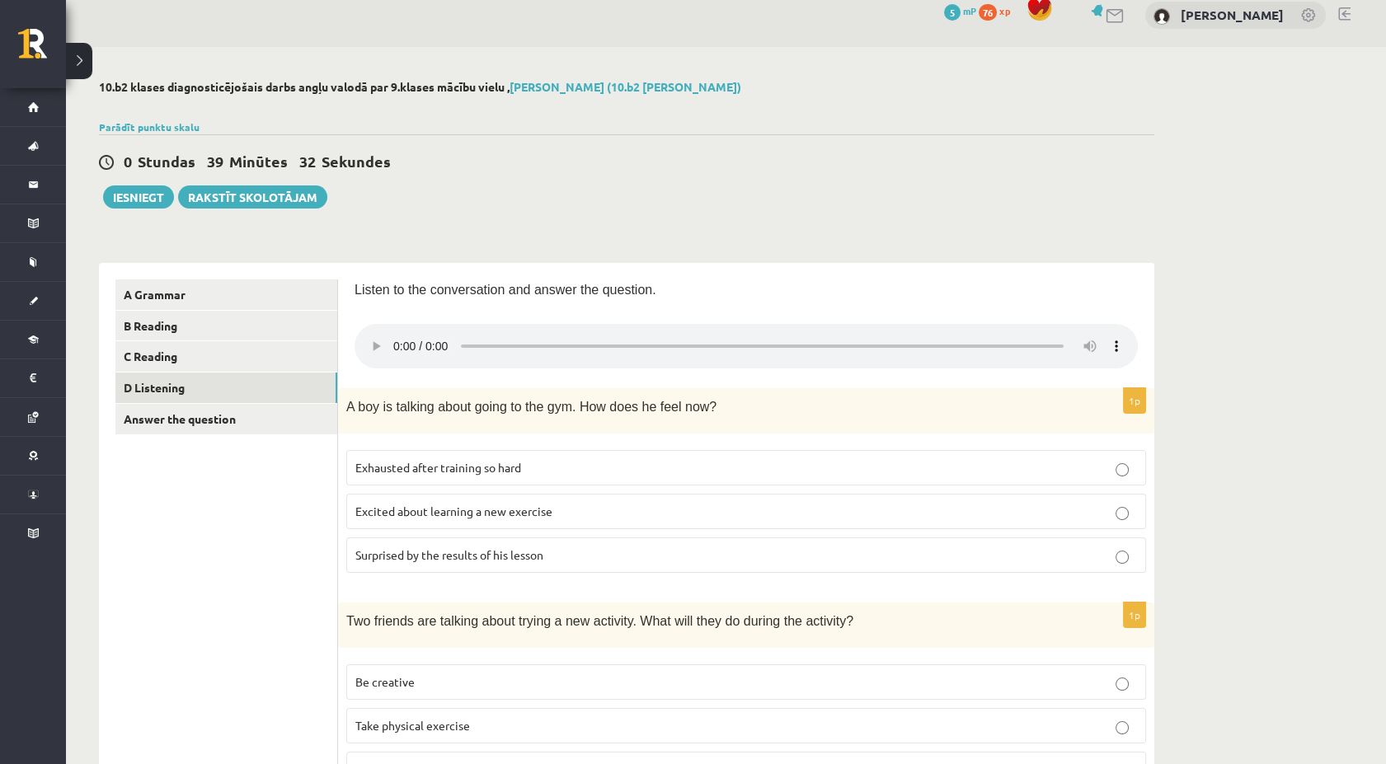
scroll to position [0, 0]
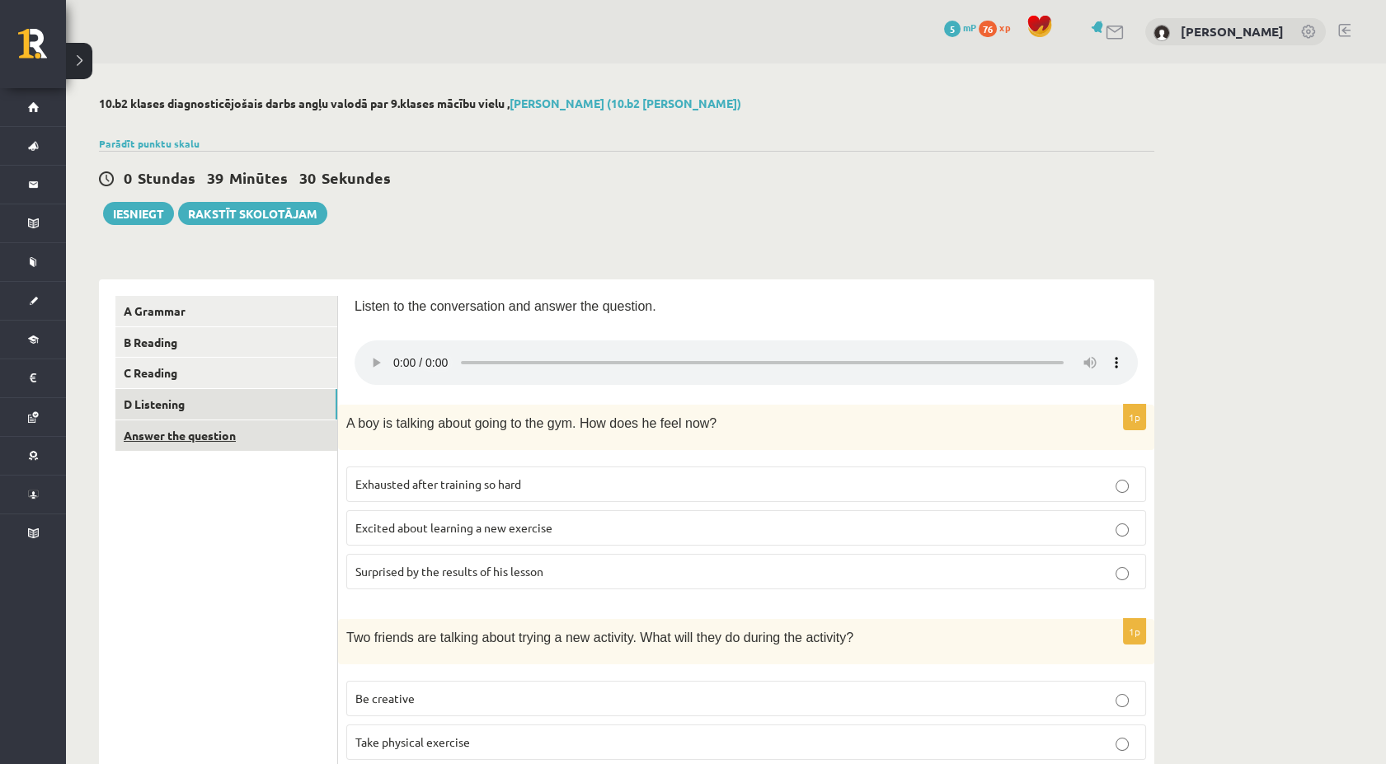
click at [316, 437] on link "Answer the question" at bounding box center [226, 435] width 222 height 31
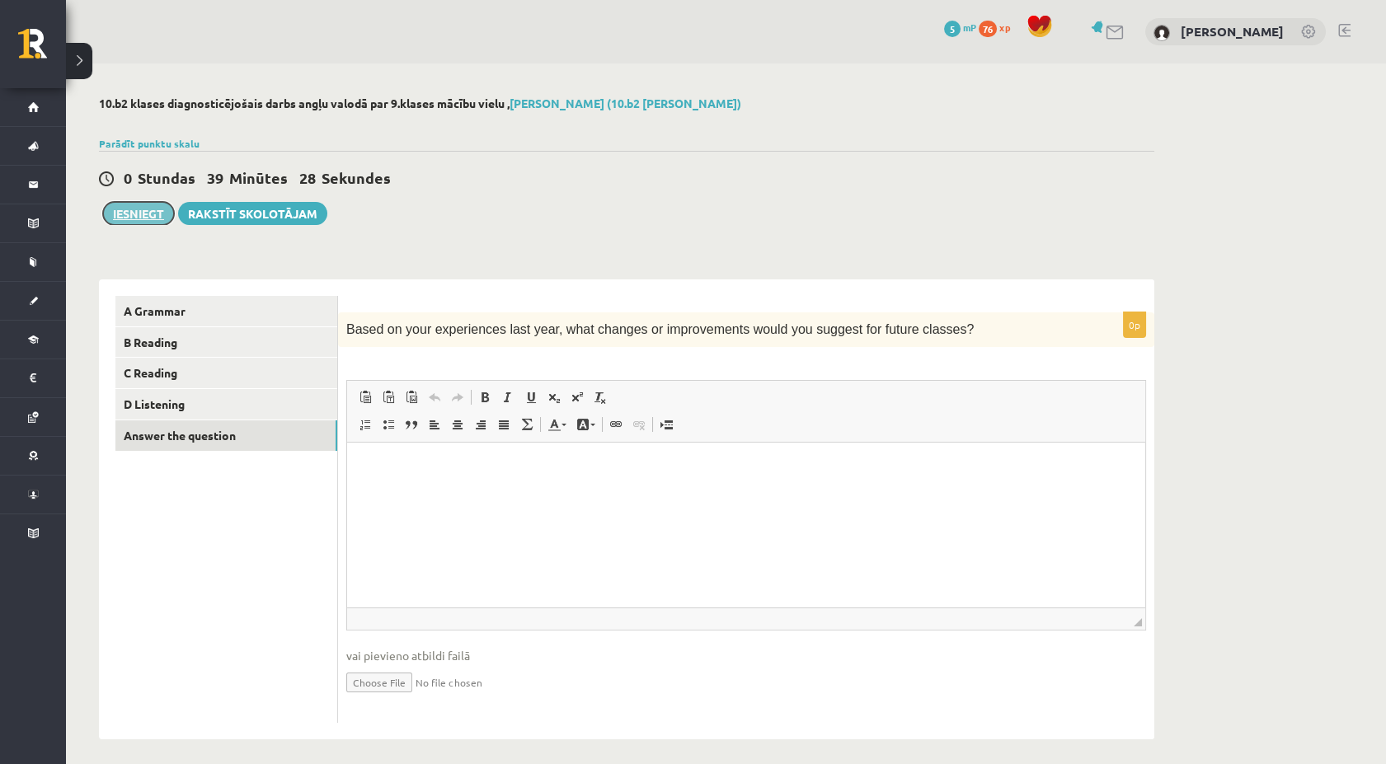
click at [144, 208] on button "Iesniegt" at bounding box center [138, 213] width 71 height 23
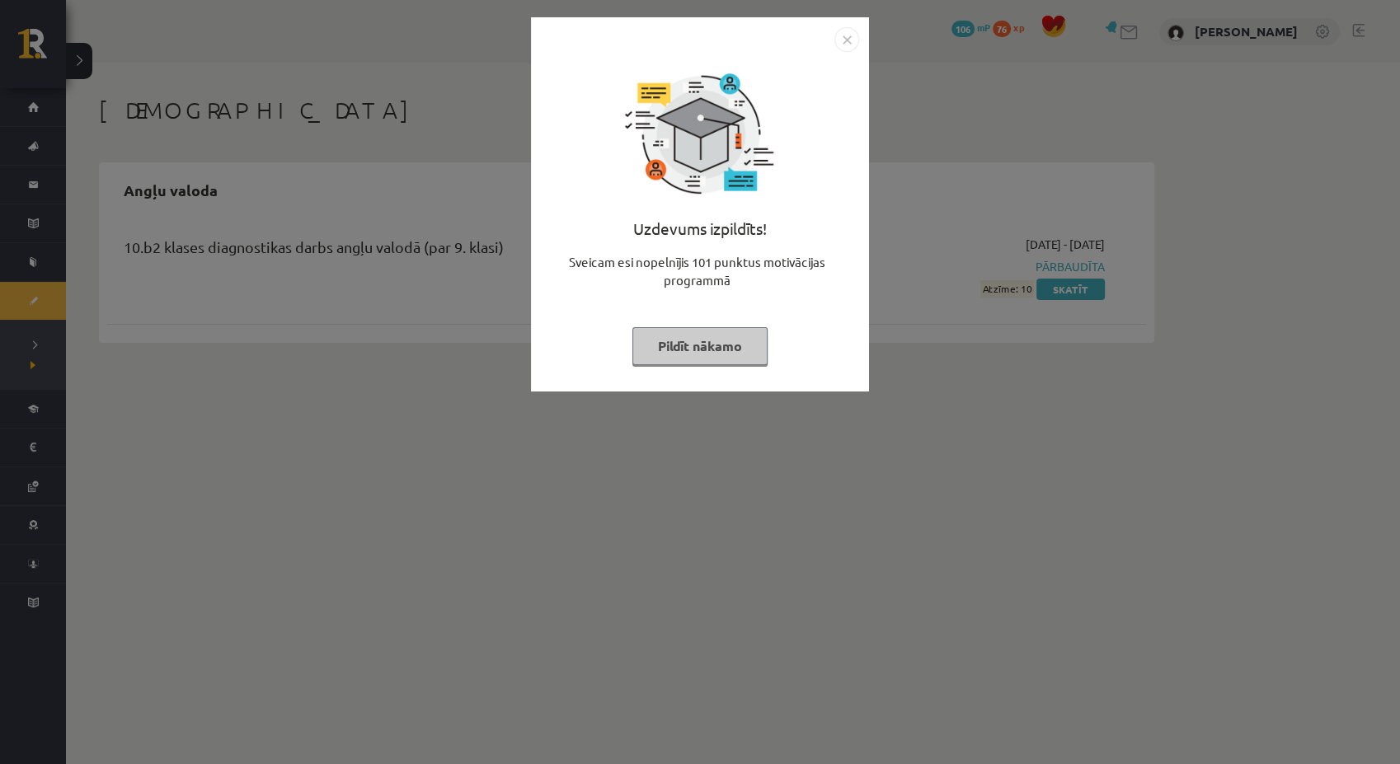
click at [855, 37] on img "Close" at bounding box center [846, 39] width 25 height 25
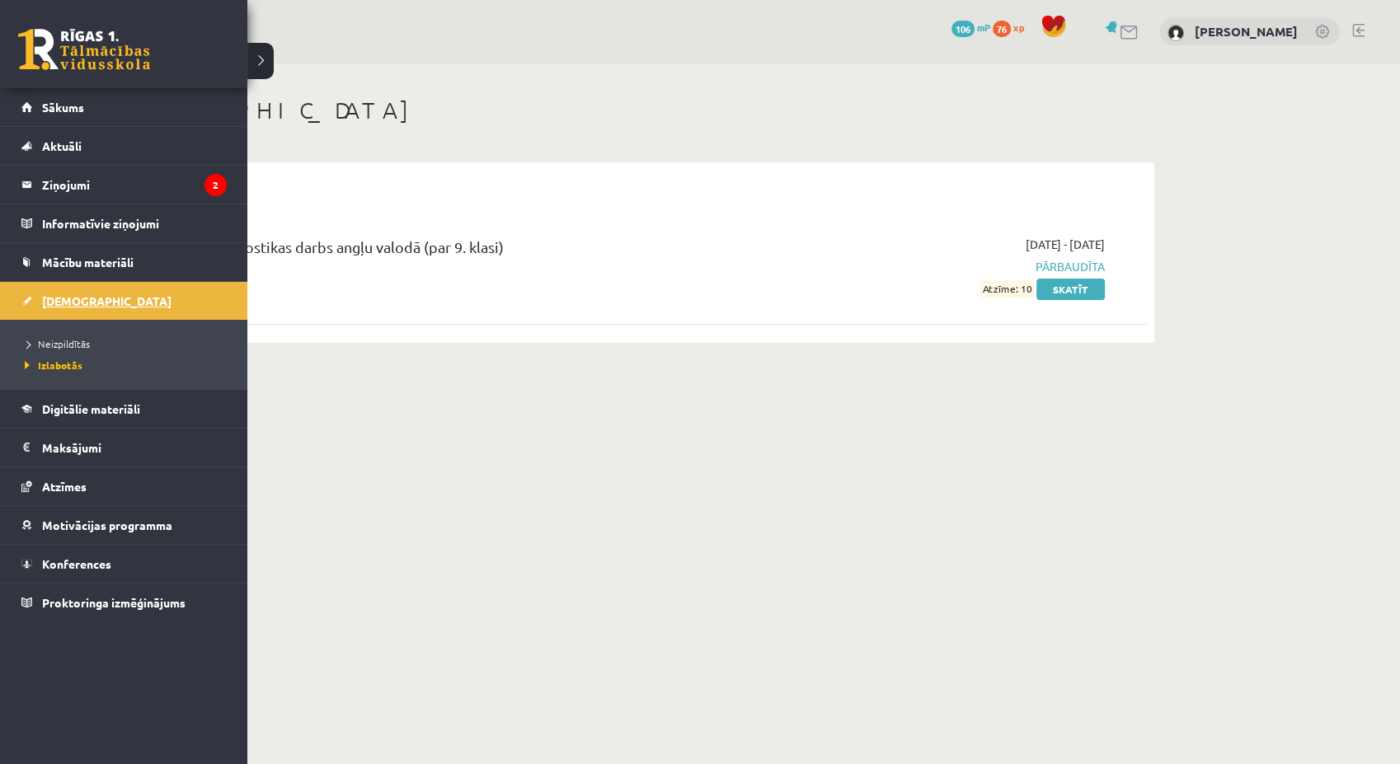
click at [52, 295] on span "[DEMOGRAPHIC_DATA]" at bounding box center [106, 300] width 129 height 15
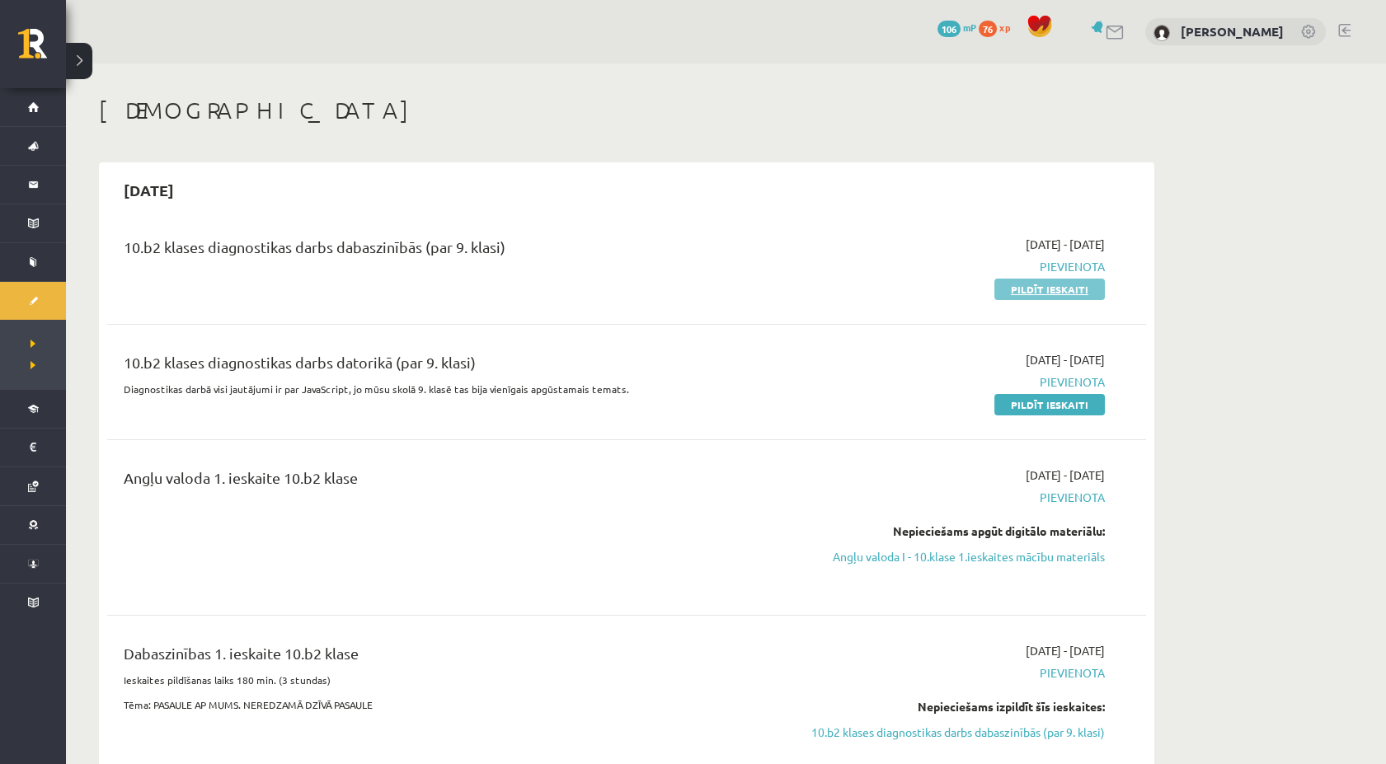
click at [1007, 292] on link "Pildīt ieskaiti" at bounding box center [1049, 289] width 110 height 21
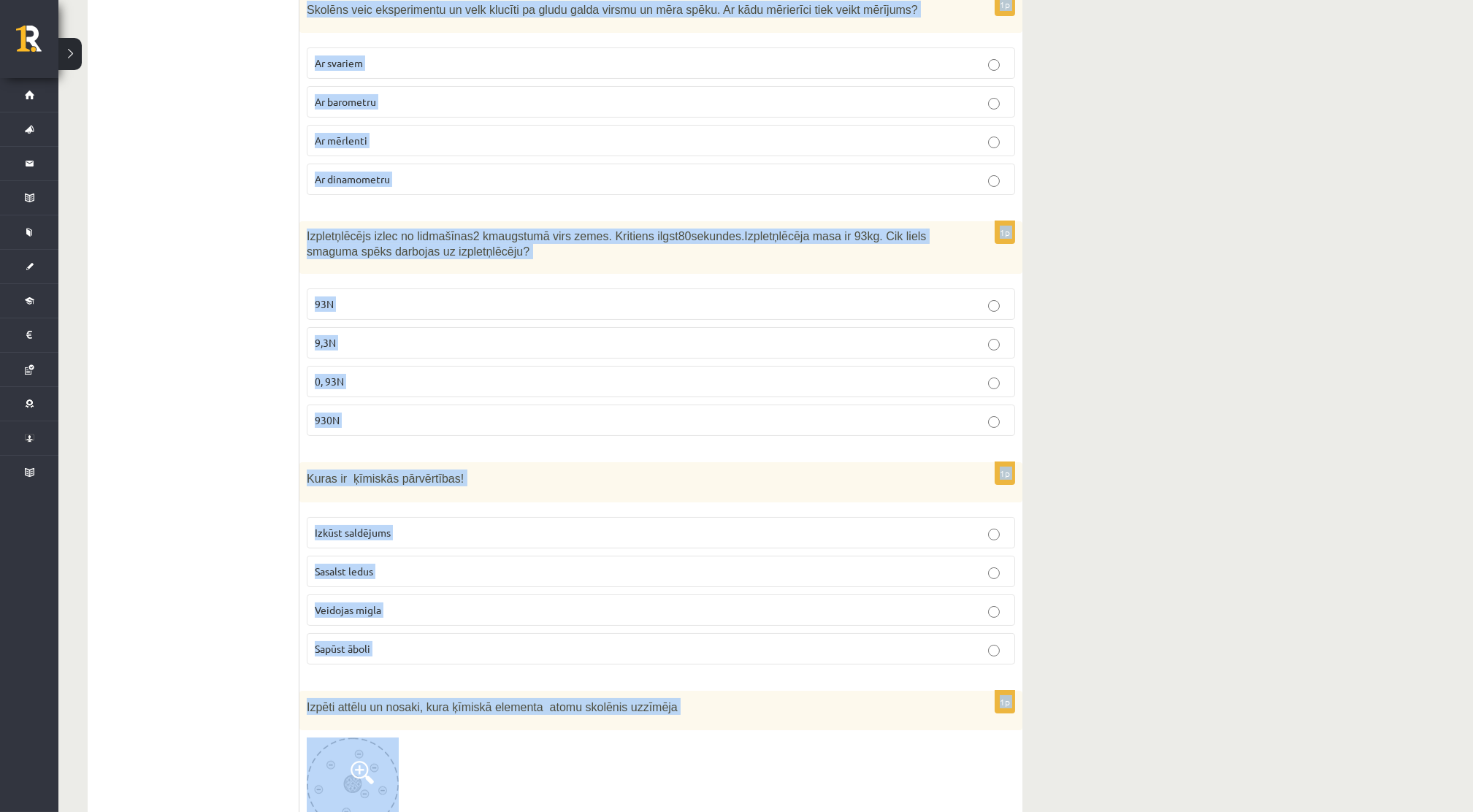
scroll to position [971, 0]
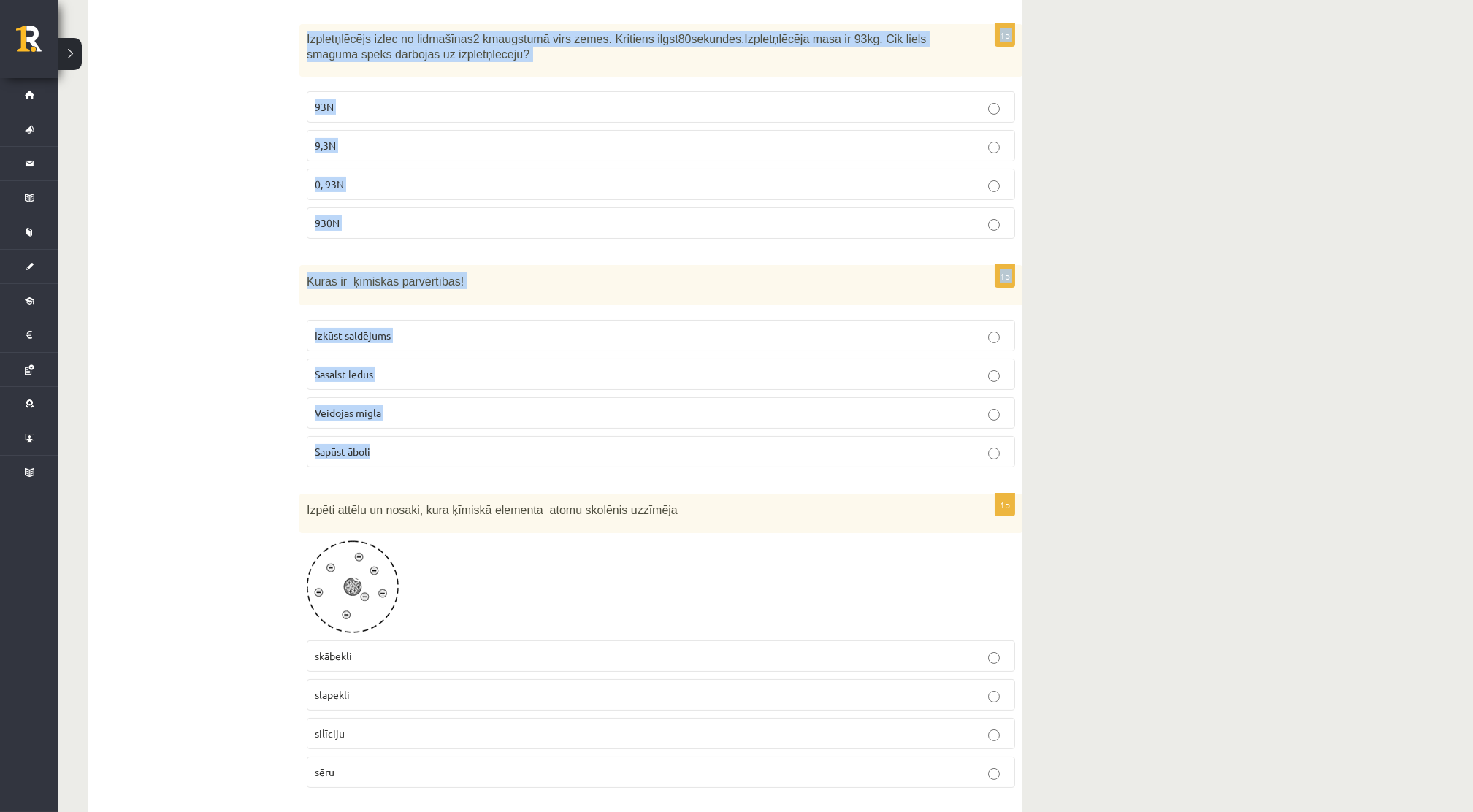
drag, startPoint x: 305, startPoint y: 58, endPoint x: 748, endPoint y: 420, distance: 572.1
copy form "Skolēni veica parauglaukuma izpēti skolas pagalmā. Pēc pierakstītajiem novēroju…"
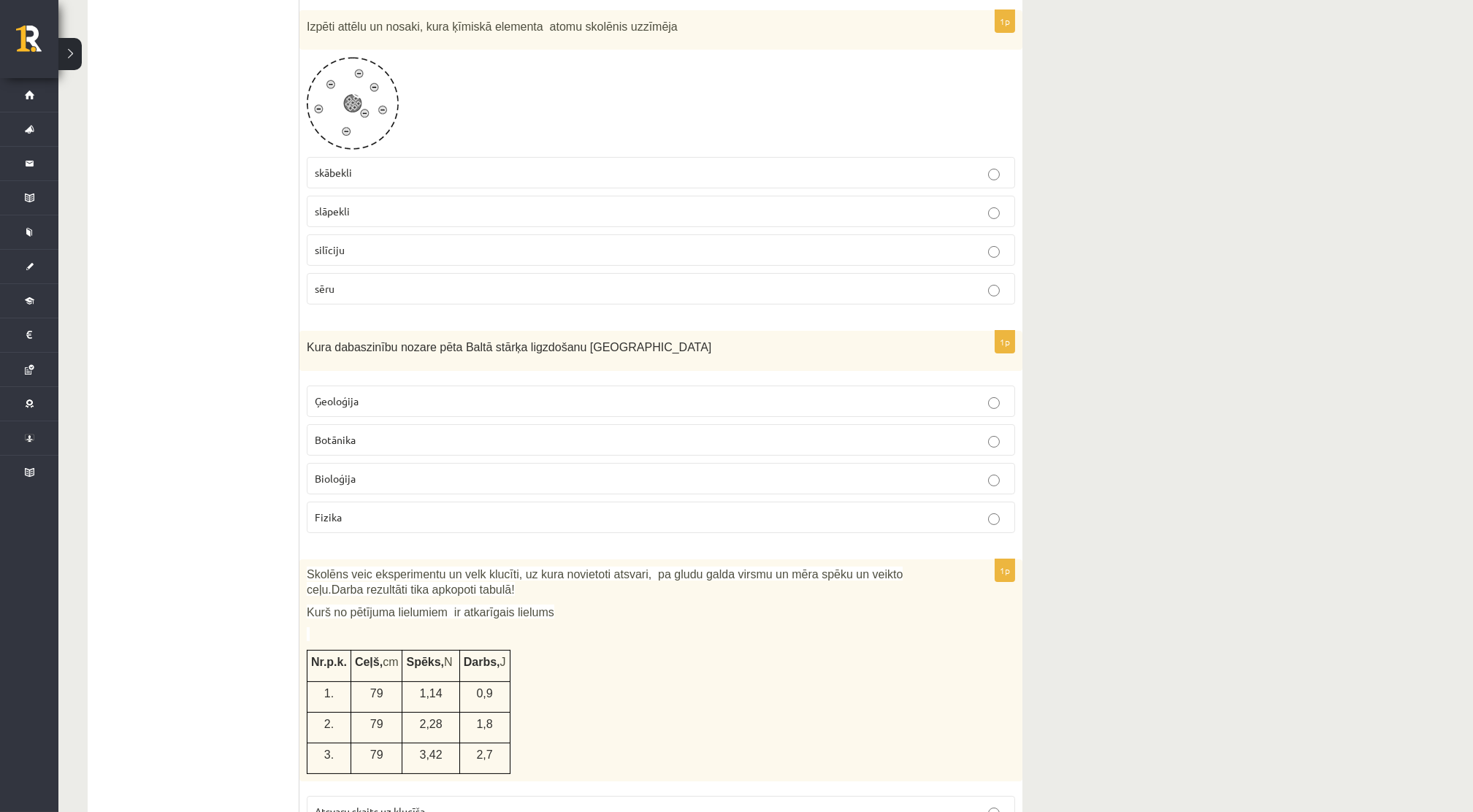
scroll to position [1554, 0]
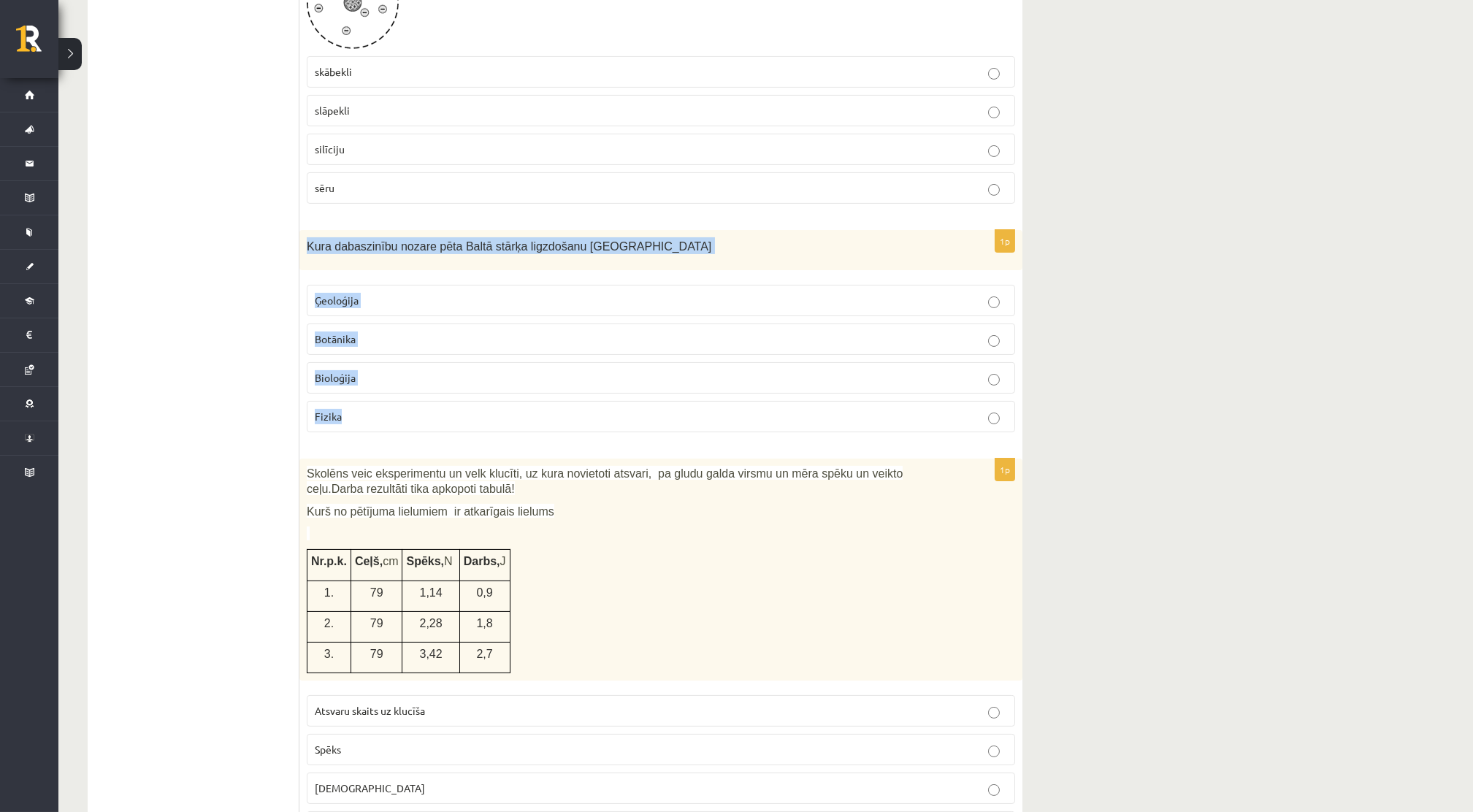
drag, startPoint x: 302, startPoint y: 224, endPoint x: 472, endPoint y: 398, distance: 243.3
click at [472, 398] on div "1p Kura dabaszinību nozare pēta Baltā stārķa ligzdošanu Latvijā Ģeoloģija Botān…" at bounding box center [661, 337] width 723 height 214
copy div "Kura dabaszinību nozare pēta Baltā stārķa ligzdošanu Latvijā Ģeoloģija Botānika…"
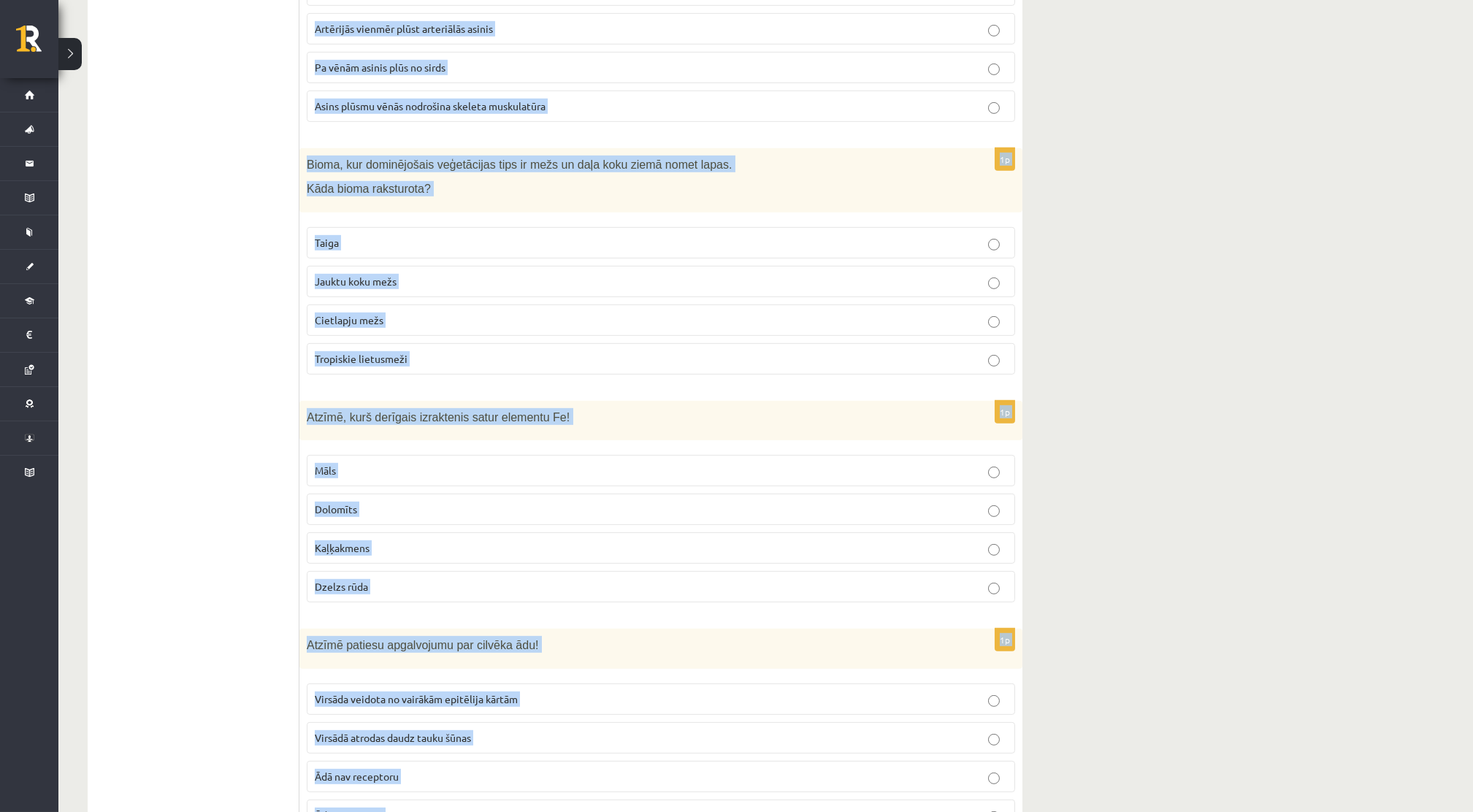
scroll to position [3522, 0]
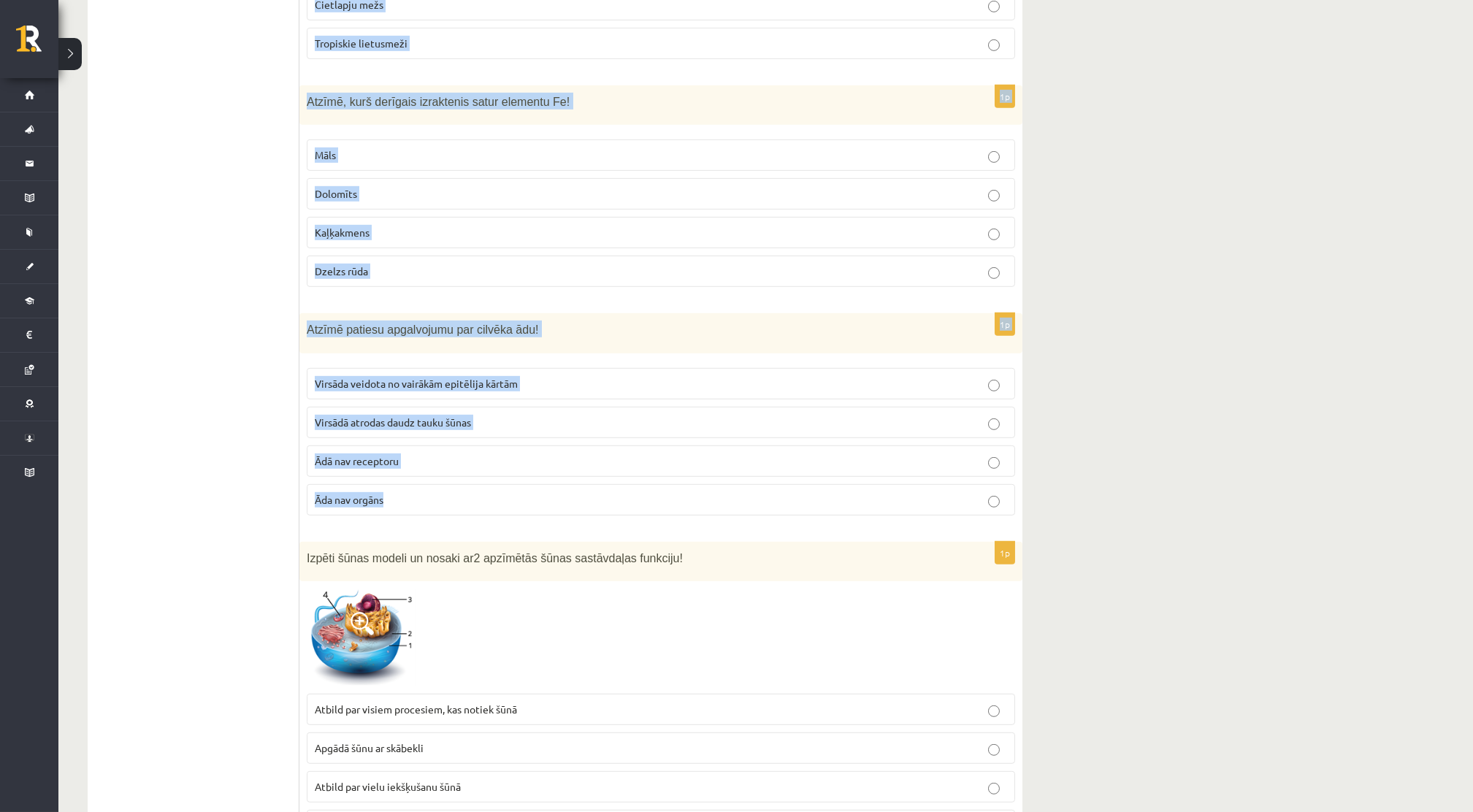
drag, startPoint x: 301, startPoint y: 86, endPoint x: 662, endPoint y: 501, distance: 550.0
click at [662, 501] on form "1p Skolēni veica parauglaukuma izpēti skolas pagalmā. Pēc pierakstītajiem novēr…" at bounding box center [660, 303] width 694 height 7125
copy form "Kā mainīsies ūdens īpašības, ja a tmosfēras ūdens tvaiki reaģē ar oglekļa dioks…"
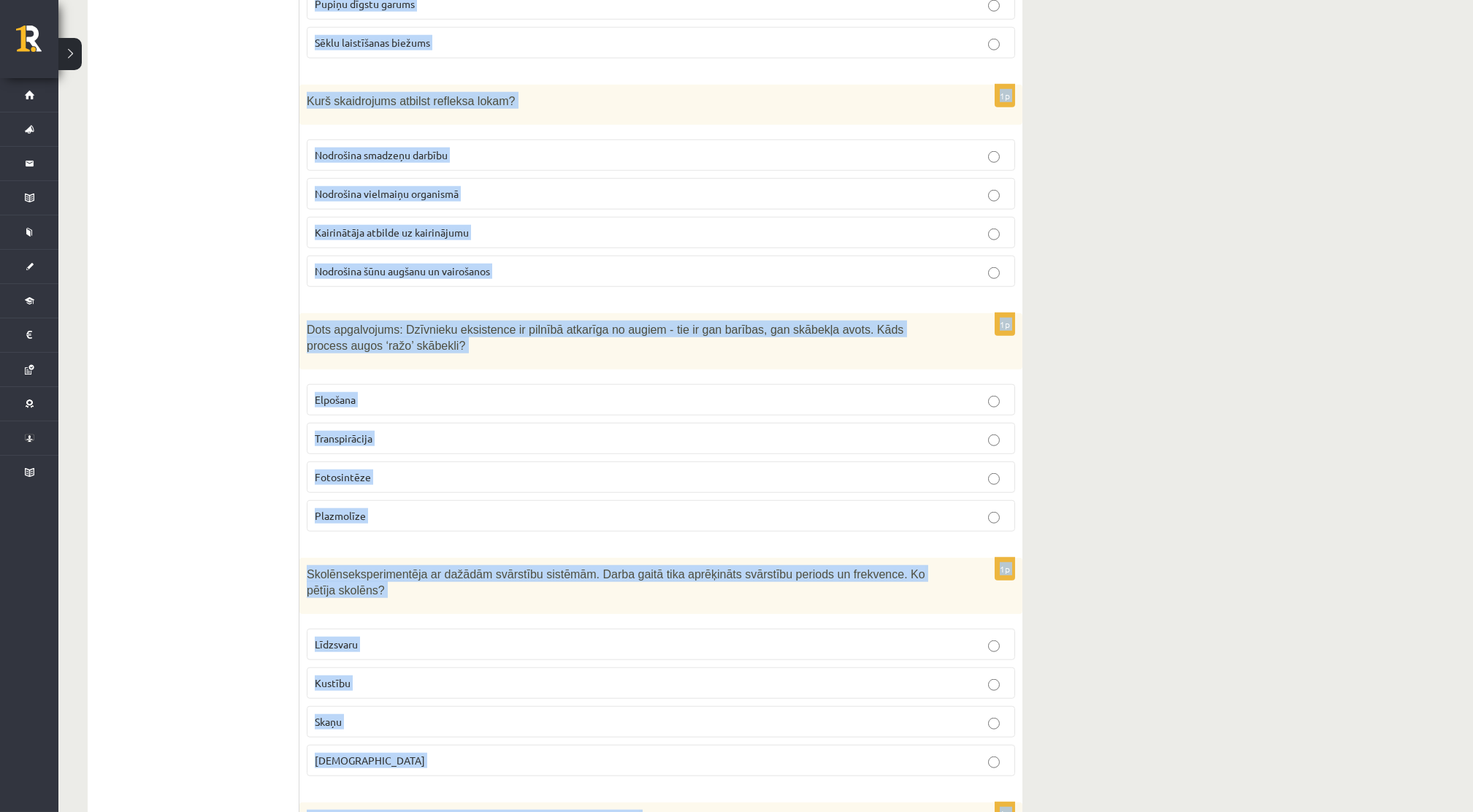
scroll to position [6592, 0]
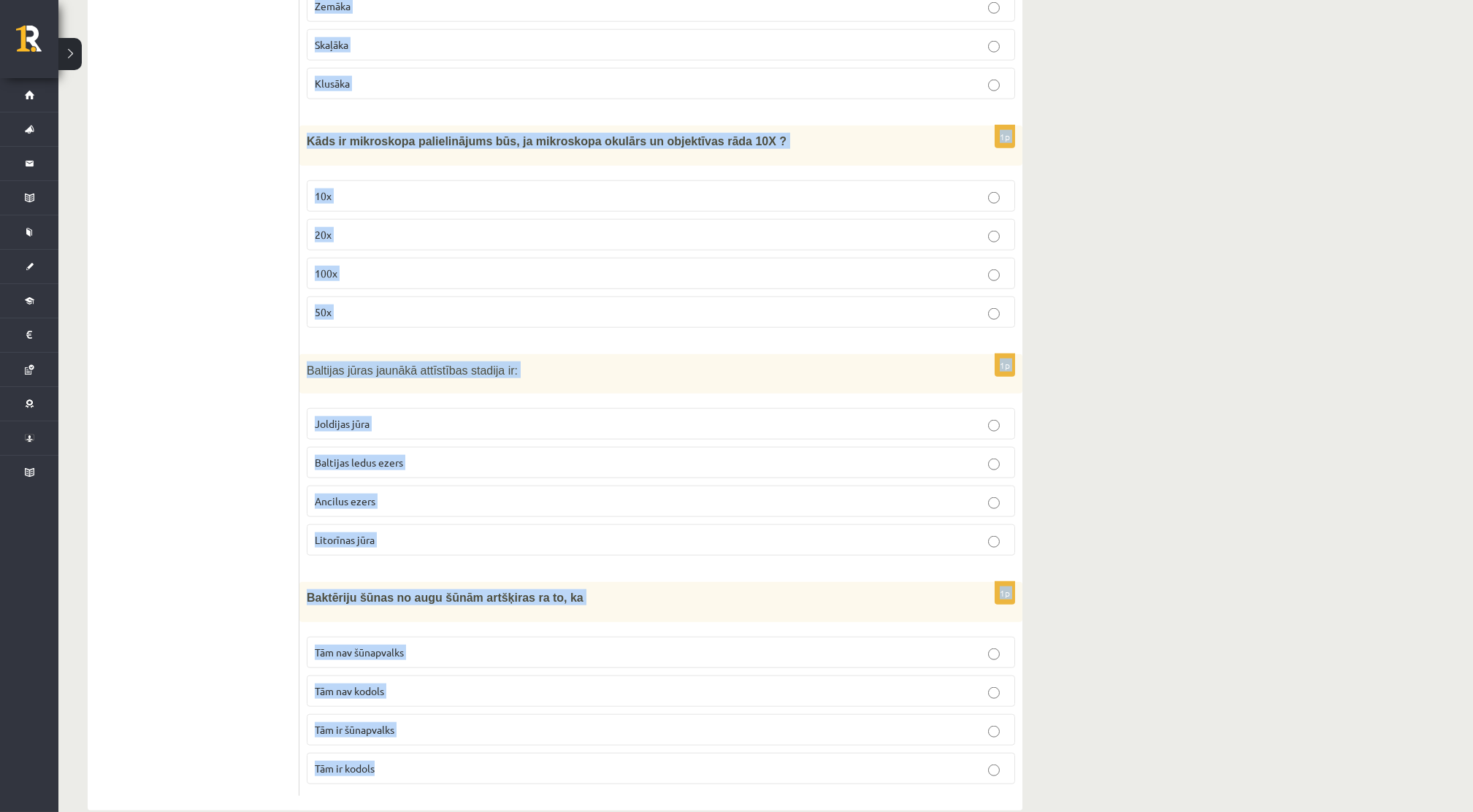
drag, startPoint x: 304, startPoint y: 106, endPoint x: 640, endPoint y: 862, distance: 827.3
copy form "Kur uz auga sastopami segaudi? Tikai uz lapām Tikai uz saknēm Uz visām auga daļ…"
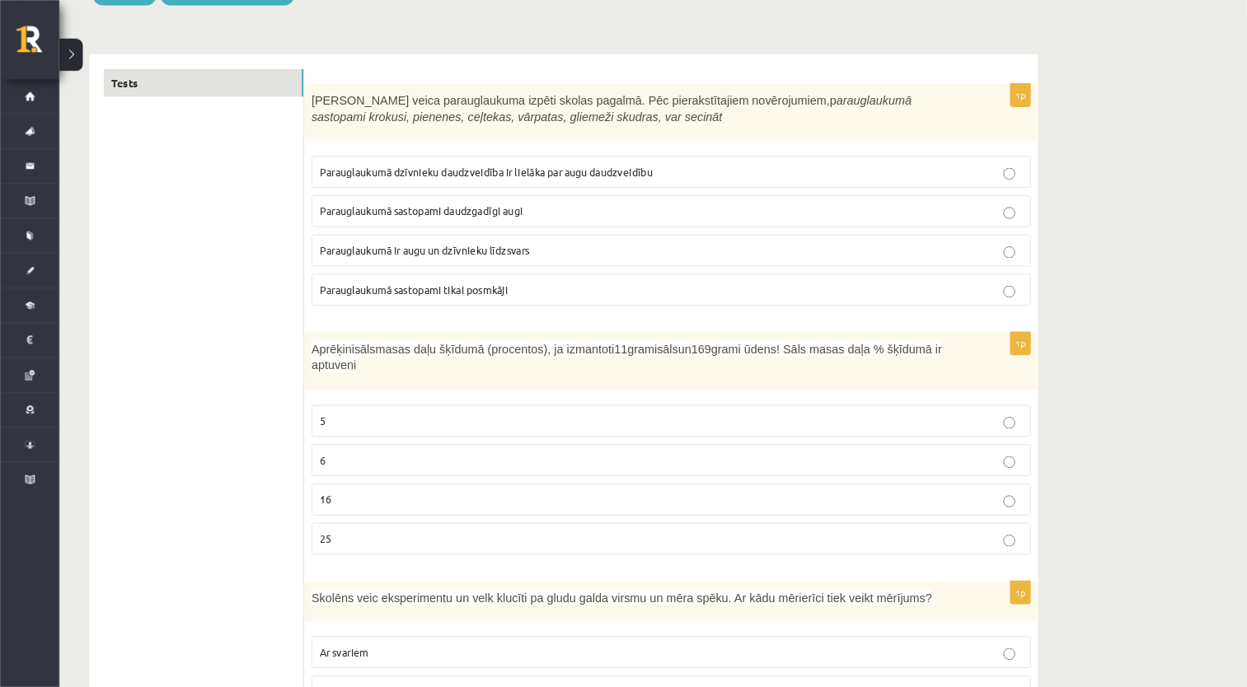
scroll to position [219, 0]
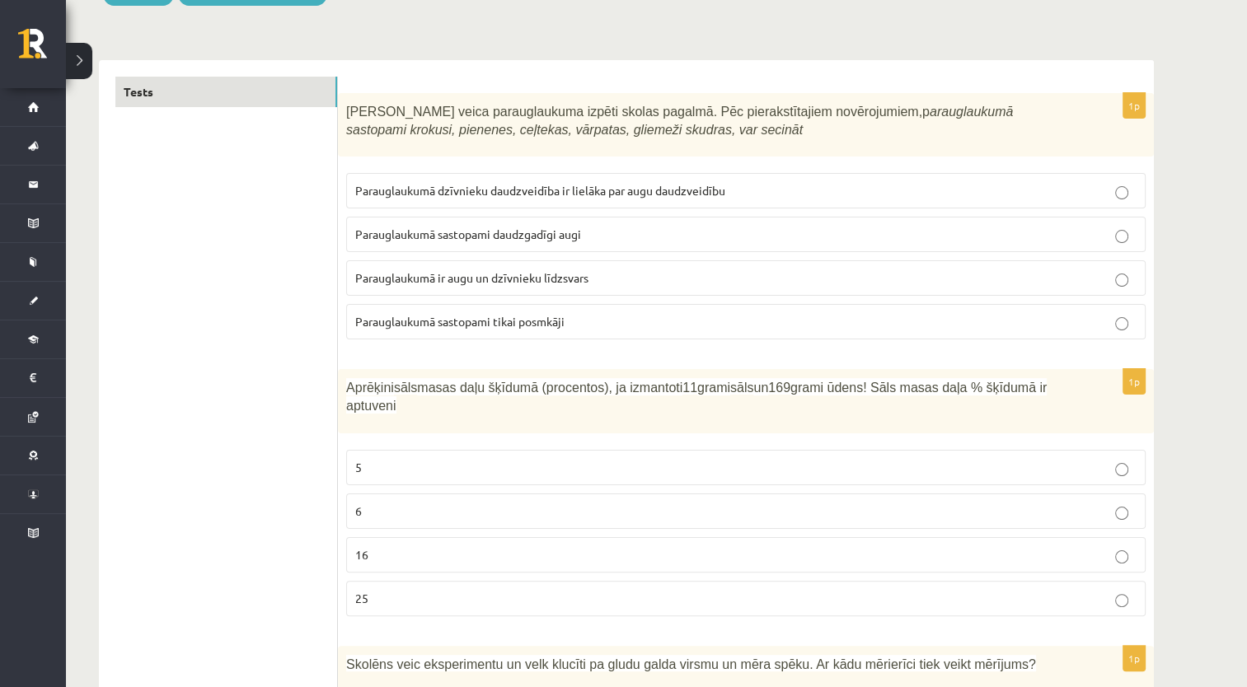
drag, startPoint x: 1678, startPoint y: 4, endPoint x: 813, endPoint y: 13, distance: 865.6
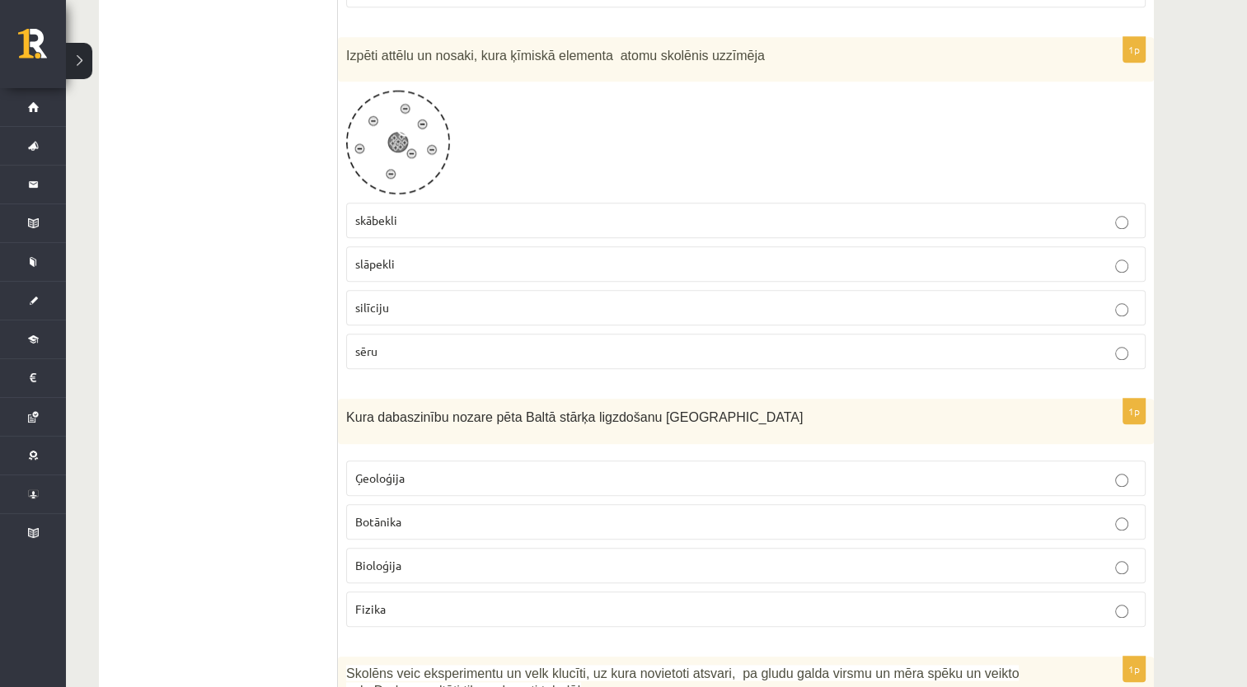
scroll to position [1566, 0]
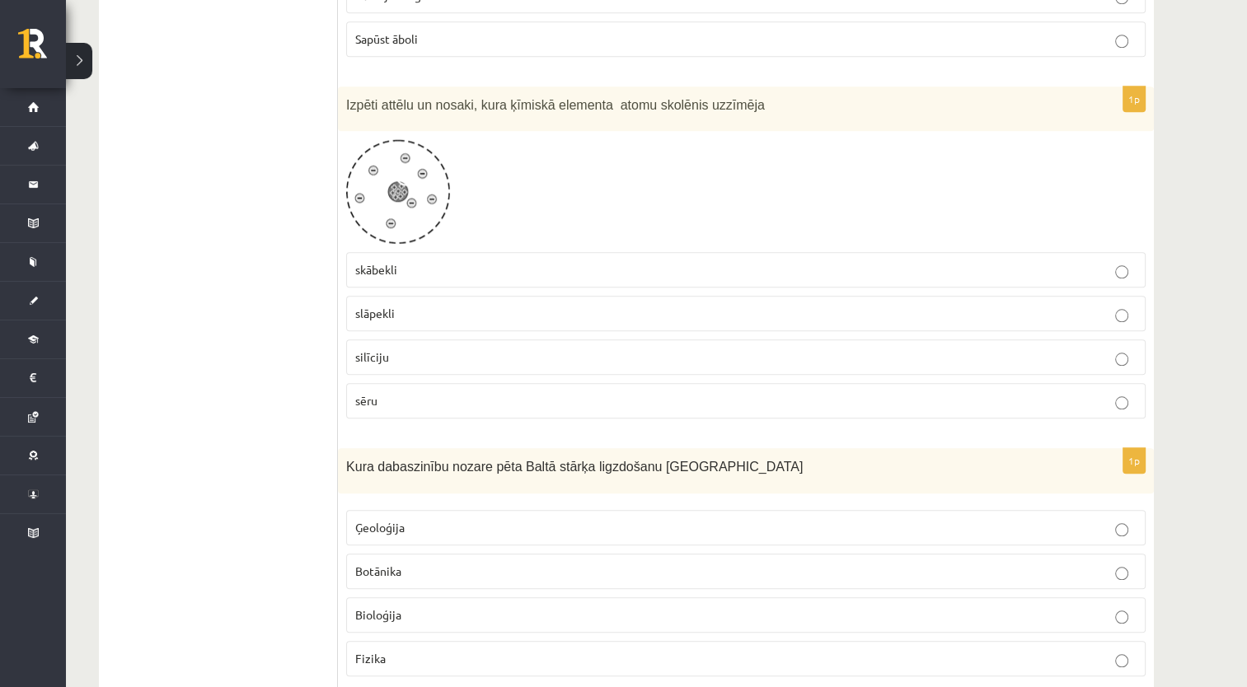
click at [576, 261] on p "skābekli" at bounding box center [745, 269] width 781 height 17
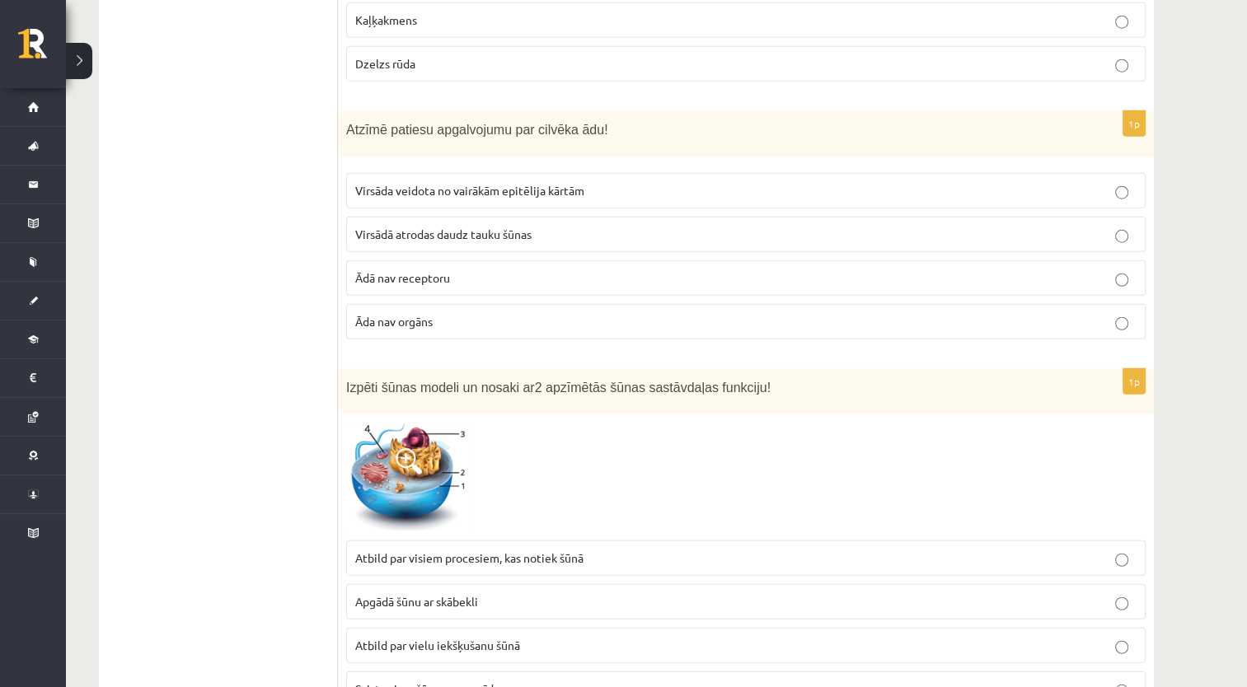
scroll to position [4451, 0]
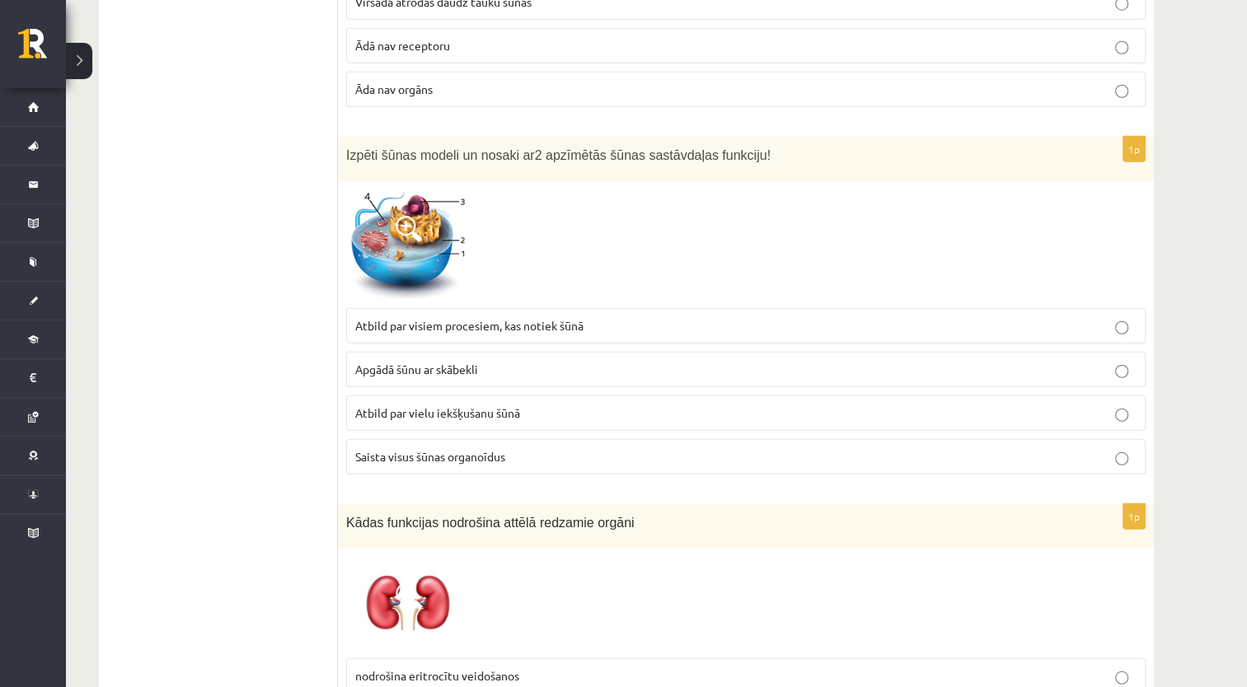
click at [627, 448] on p "Saista visus šūnas organoīdus" at bounding box center [745, 456] width 781 height 17
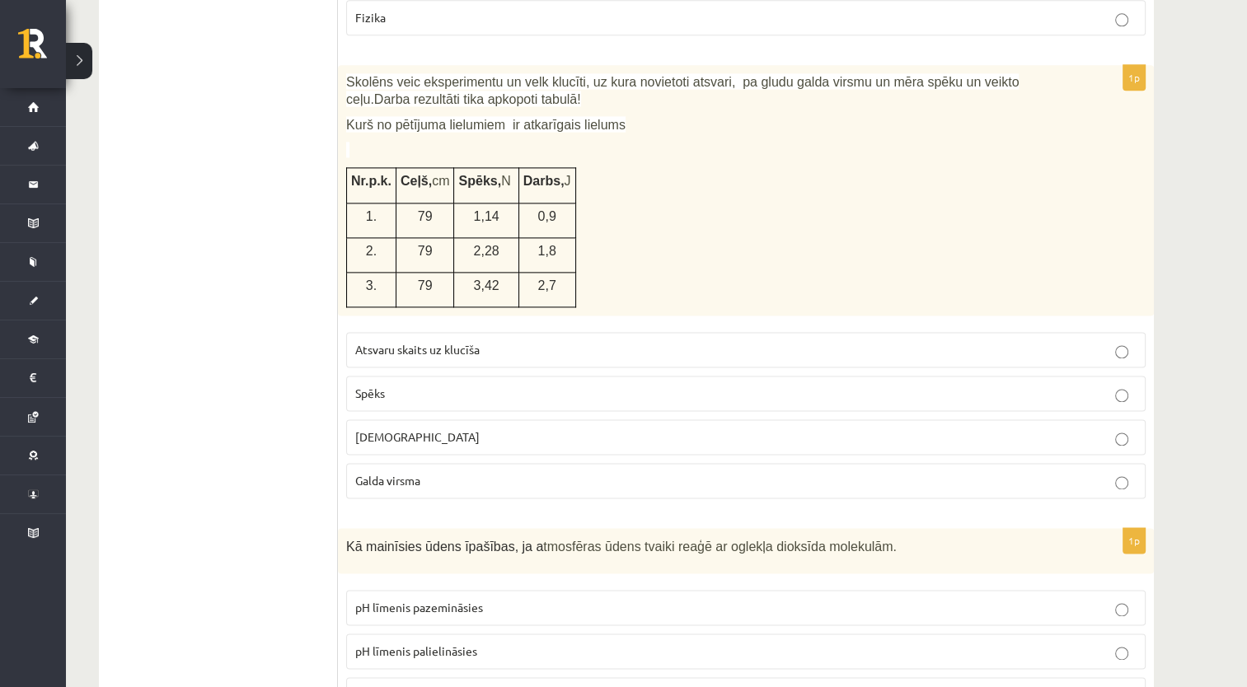
scroll to position [2226, 0]
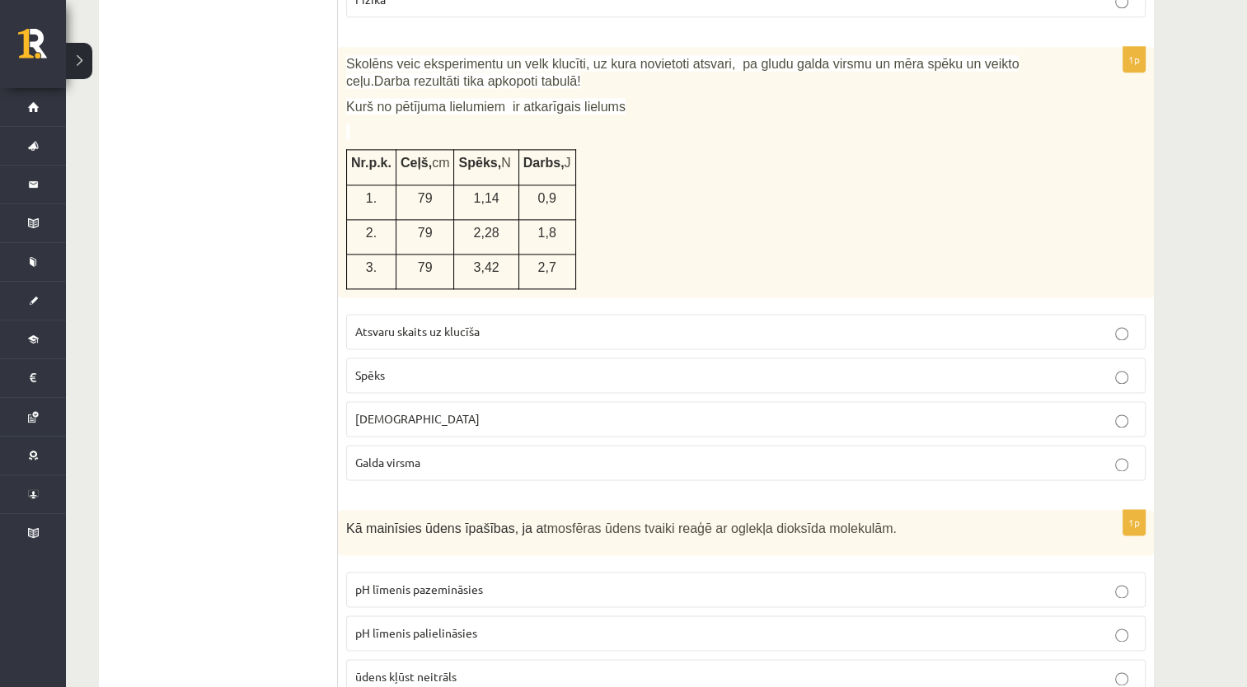
click at [462, 367] on p "Spēks" at bounding box center [745, 375] width 781 height 17
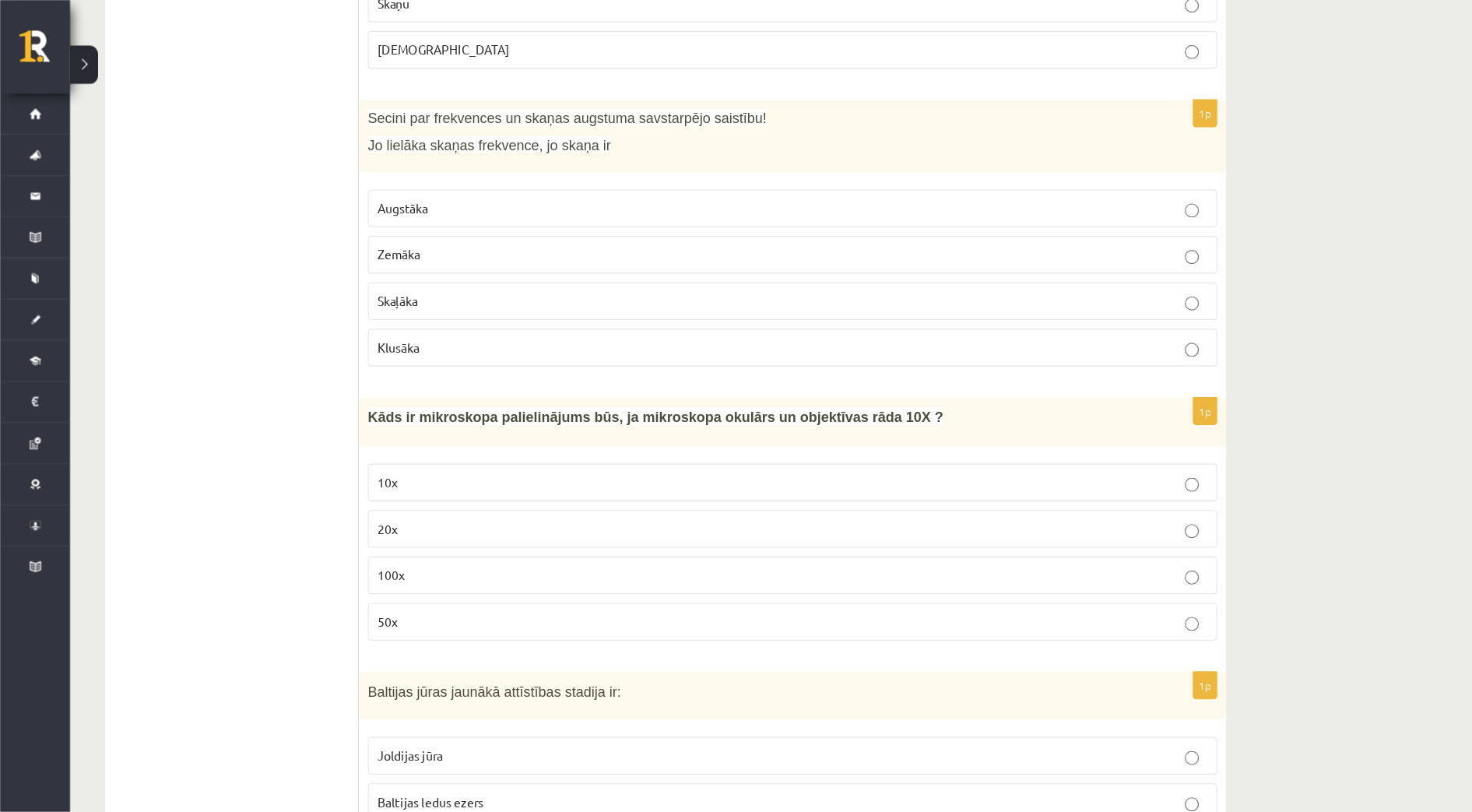
scroll to position [6809, 0]
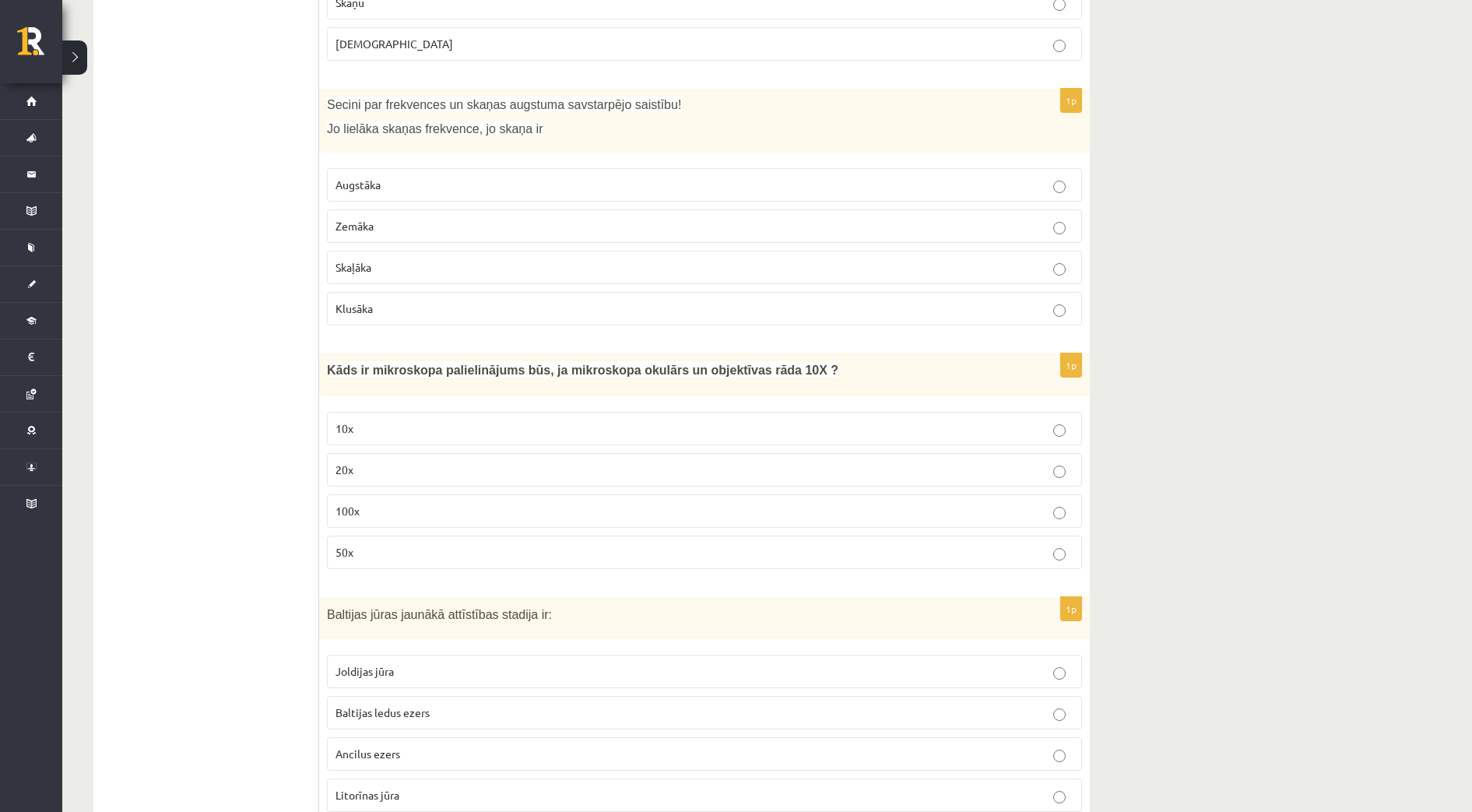
drag, startPoint x: 937, startPoint y: 2, endPoint x: 249, endPoint y: 481, distance: 838.3
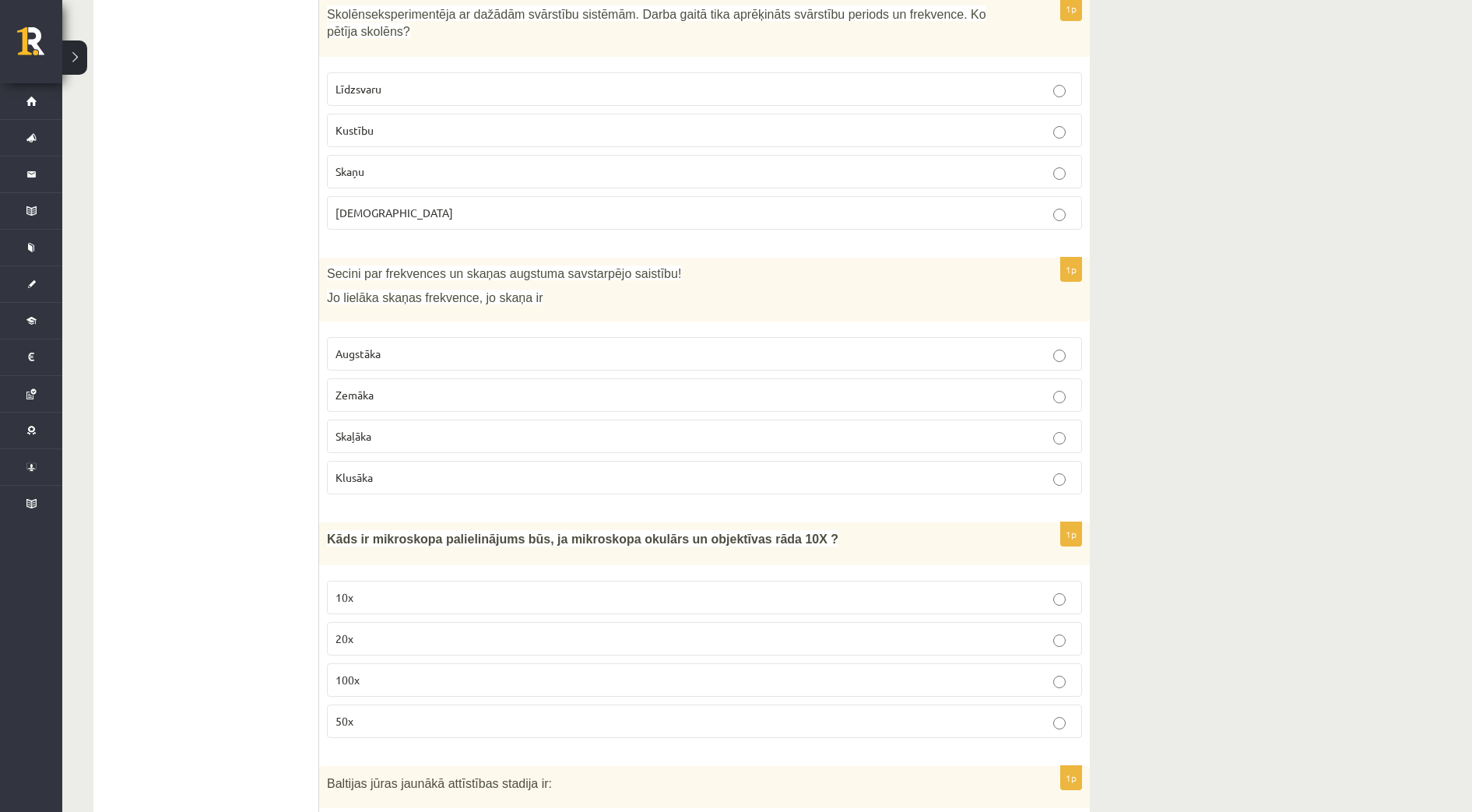
scroll to position [7076, 0]
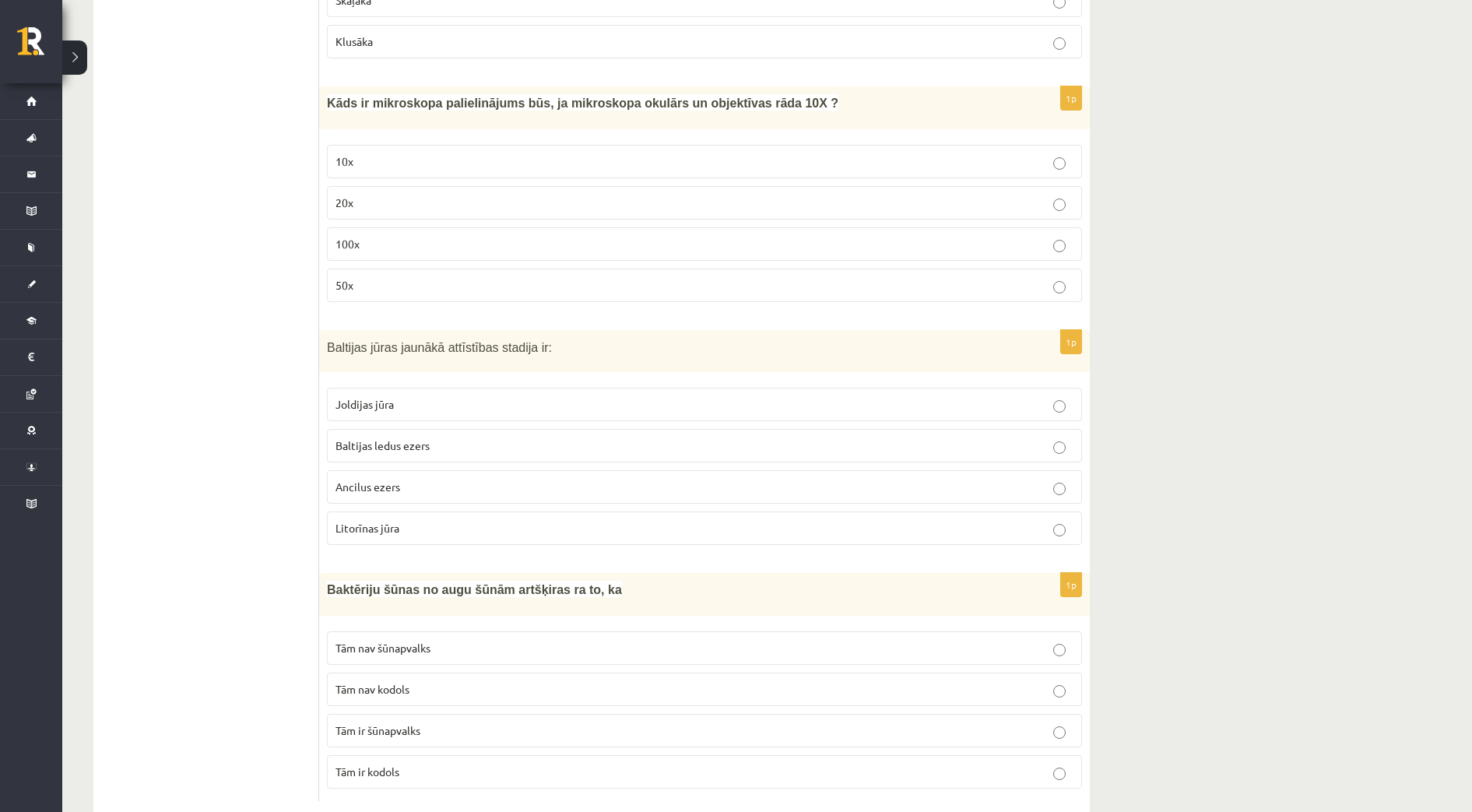
click at [488, 681] on p "Tām nav kodols" at bounding box center [703, 688] width 737 height 16
click at [462, 512] on label "Litorīnas jūra" at bounding box center [704, 528] width 755 height 33
click at [410, 144] on label "10x" at bounding box center [704, 161] width 755 height 33
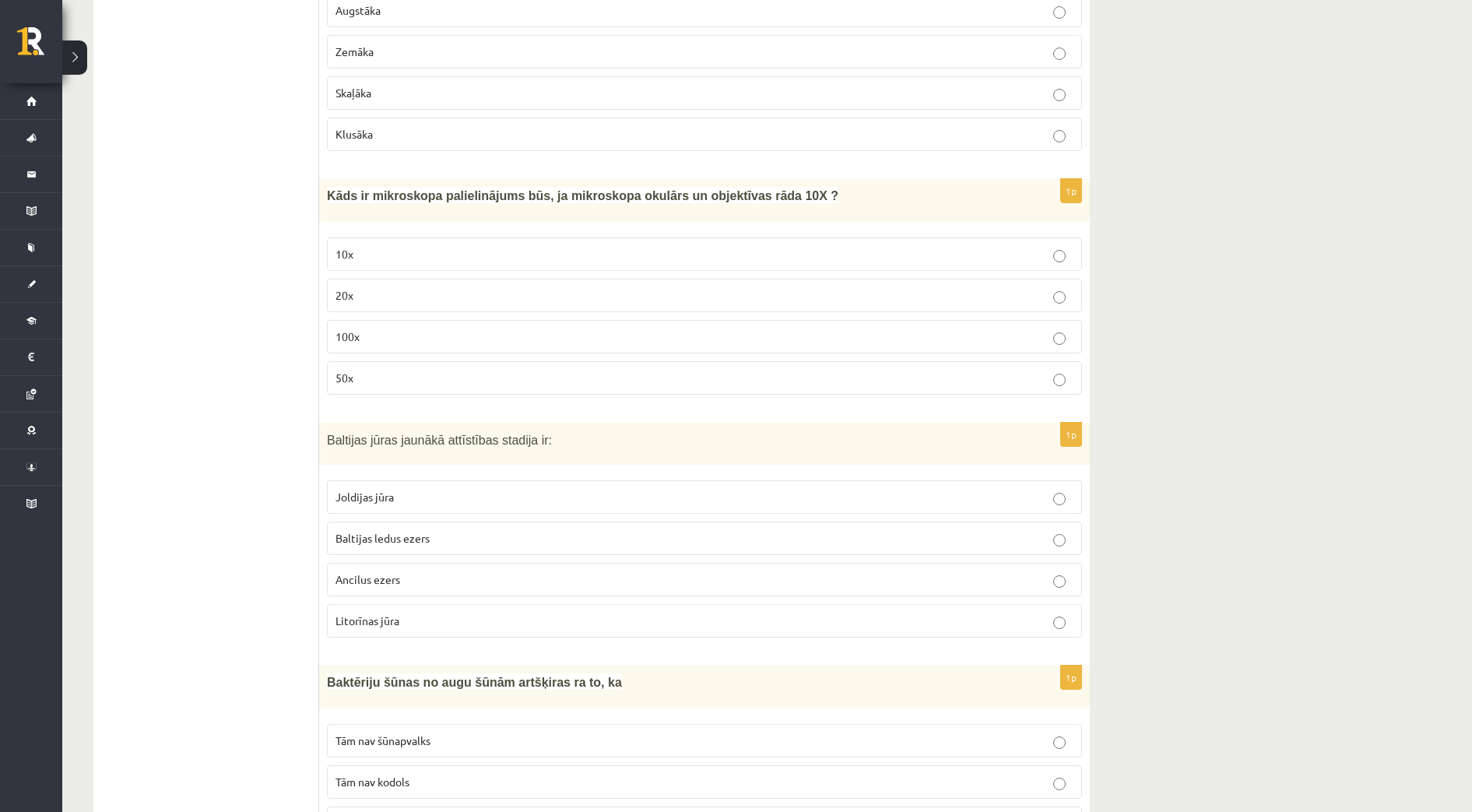
scroll to position [6978, 0]
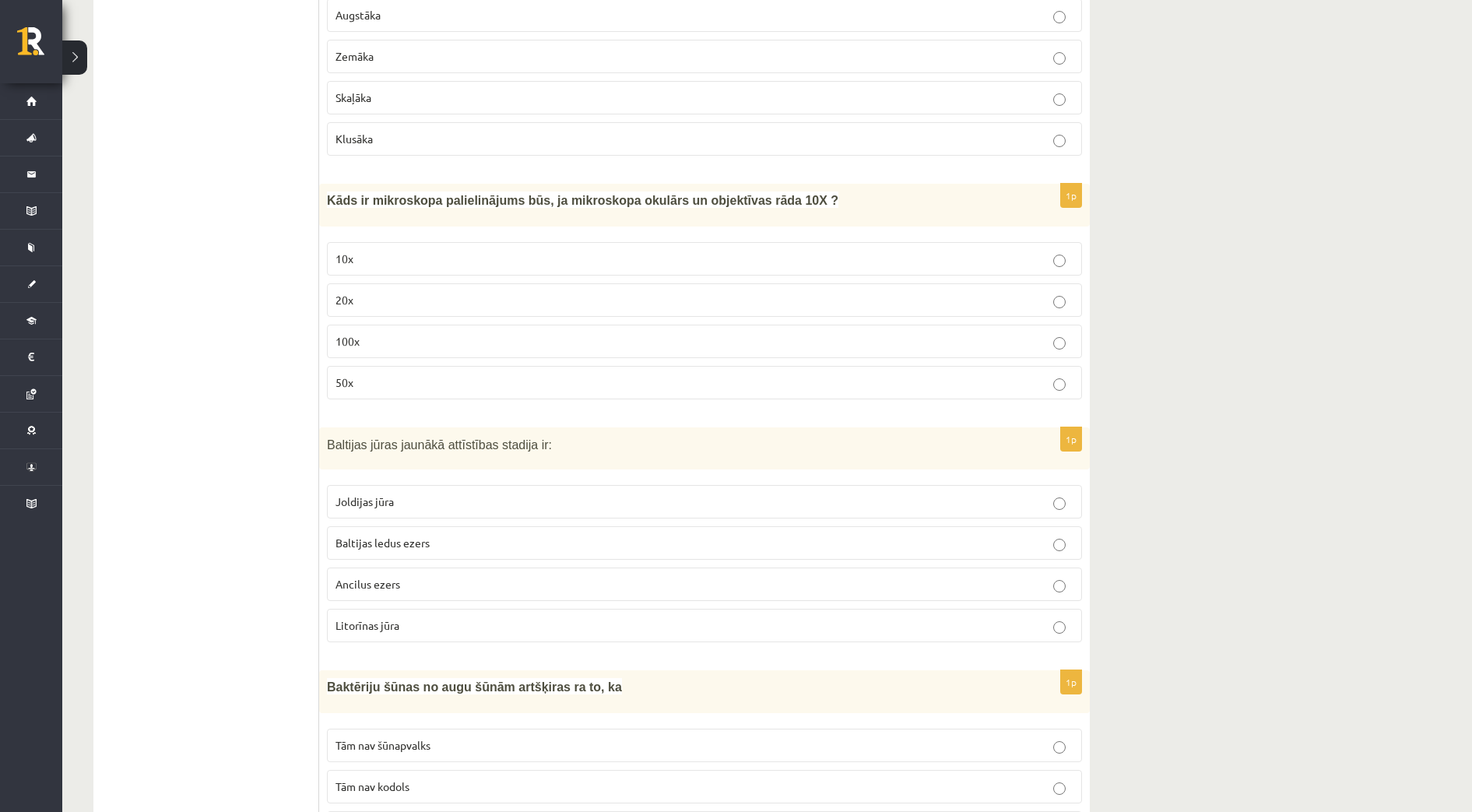
click at [407, 333] on p "100x" at bounding box center [703, 341] width 737 height 16
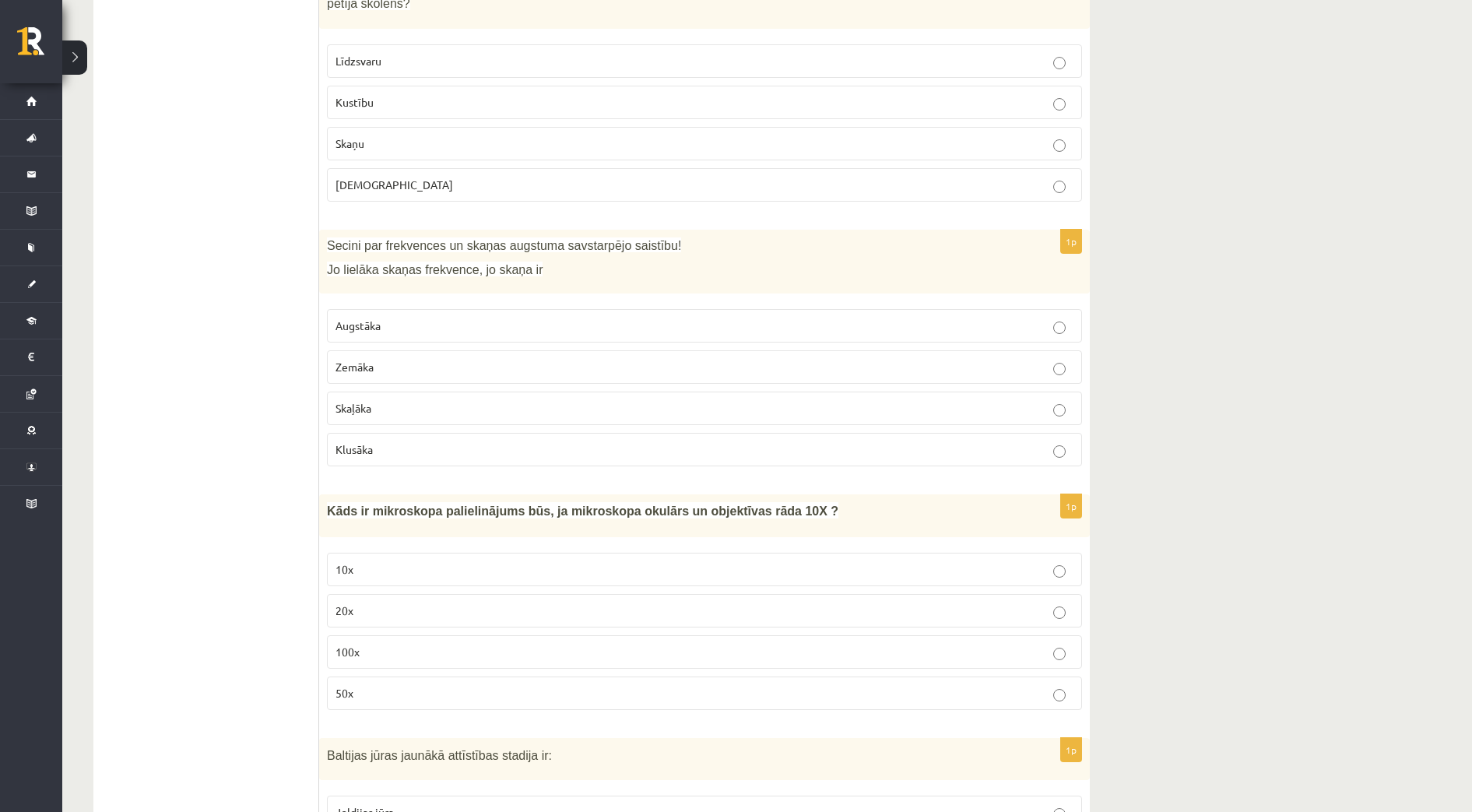
scroll to position [6589, 0]
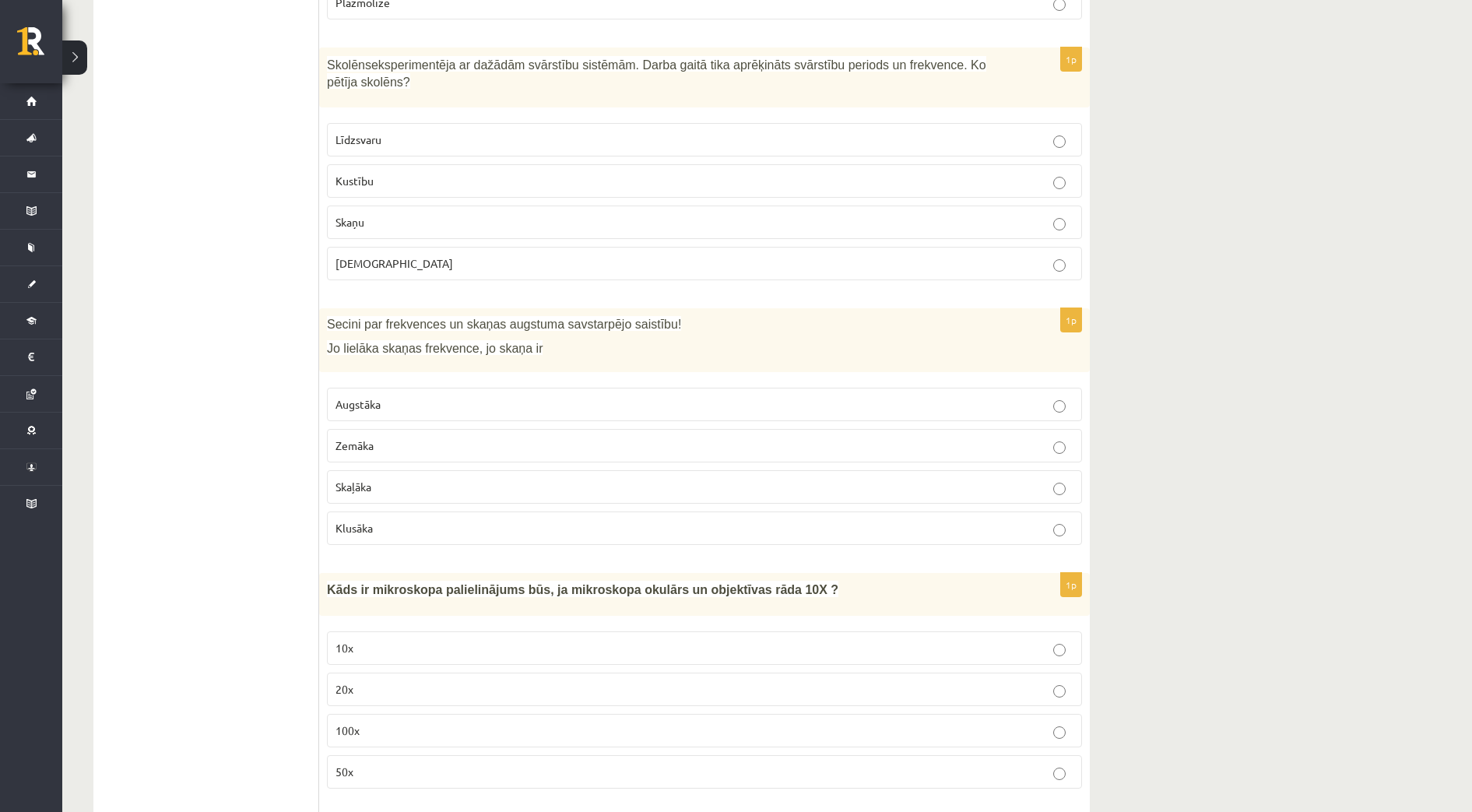
click at [448, 214] on p "Skaņu" at bounding box center [703, 222] width 737 height 16
click at [409, 397] on p "Augstāka" at bounding box center [703, 404] width 737 height 16
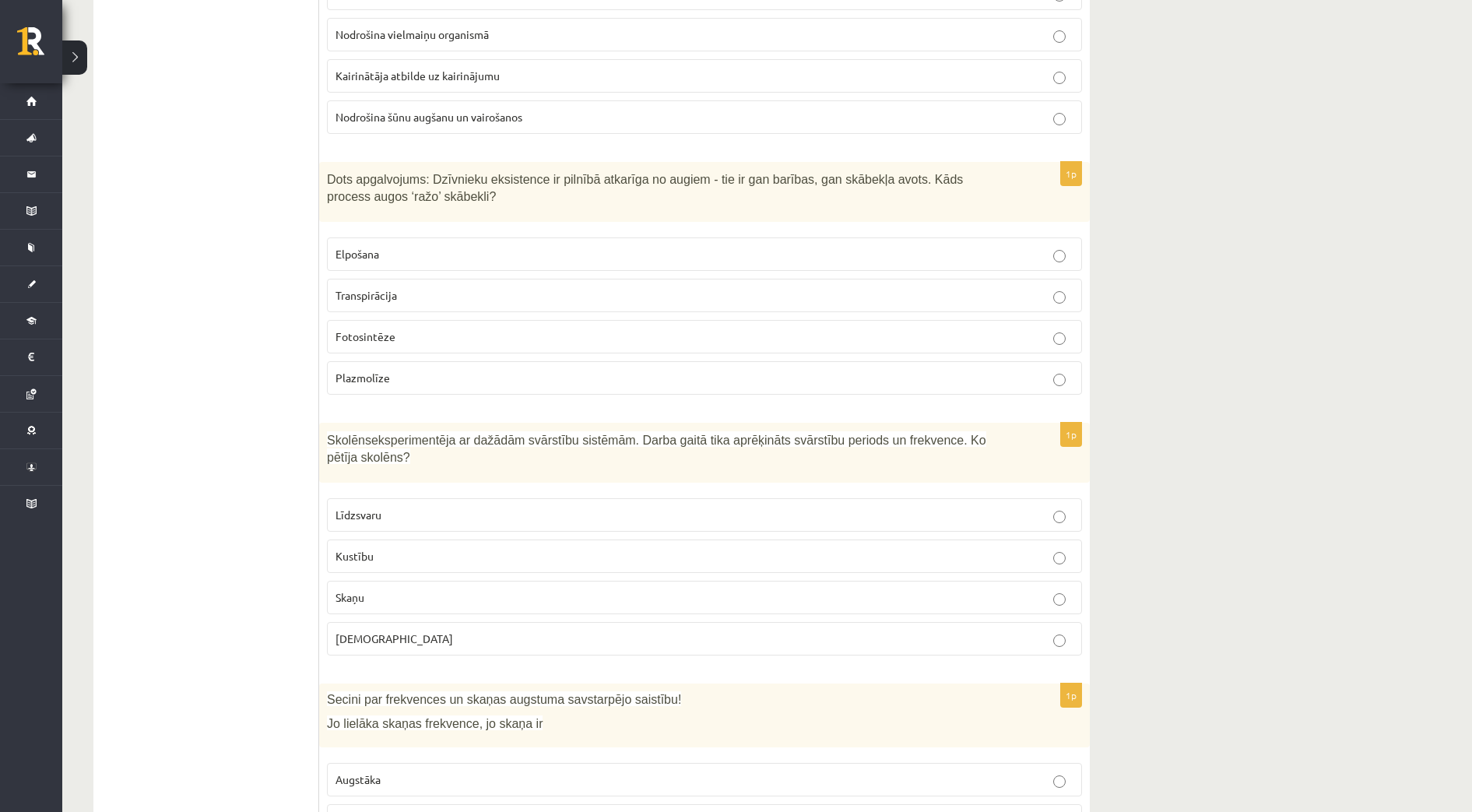
scroll to position [6200, 0]
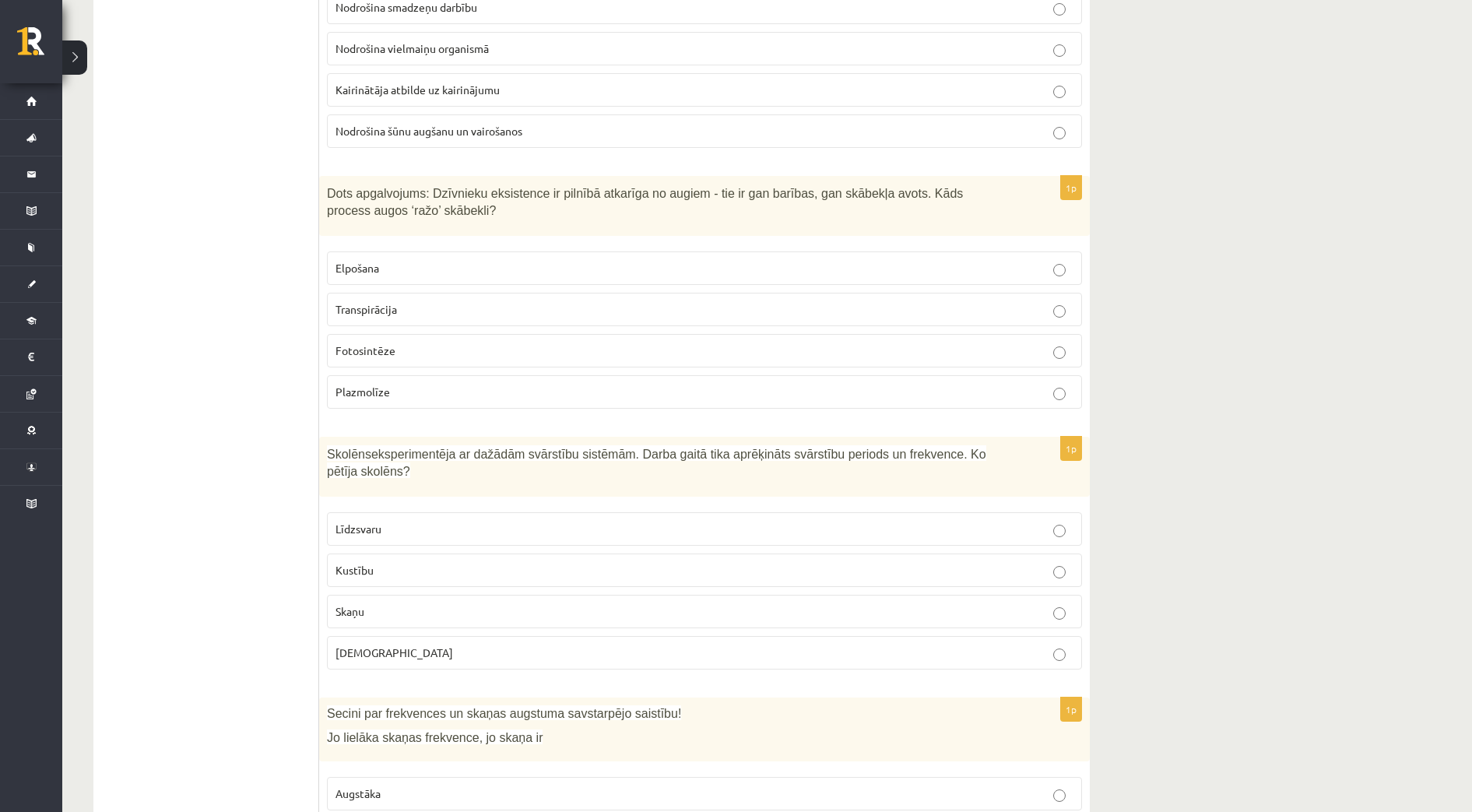
click at [394, 334] on label "Fotosintēze" at bounding box center [704, 350] width 755 height 33
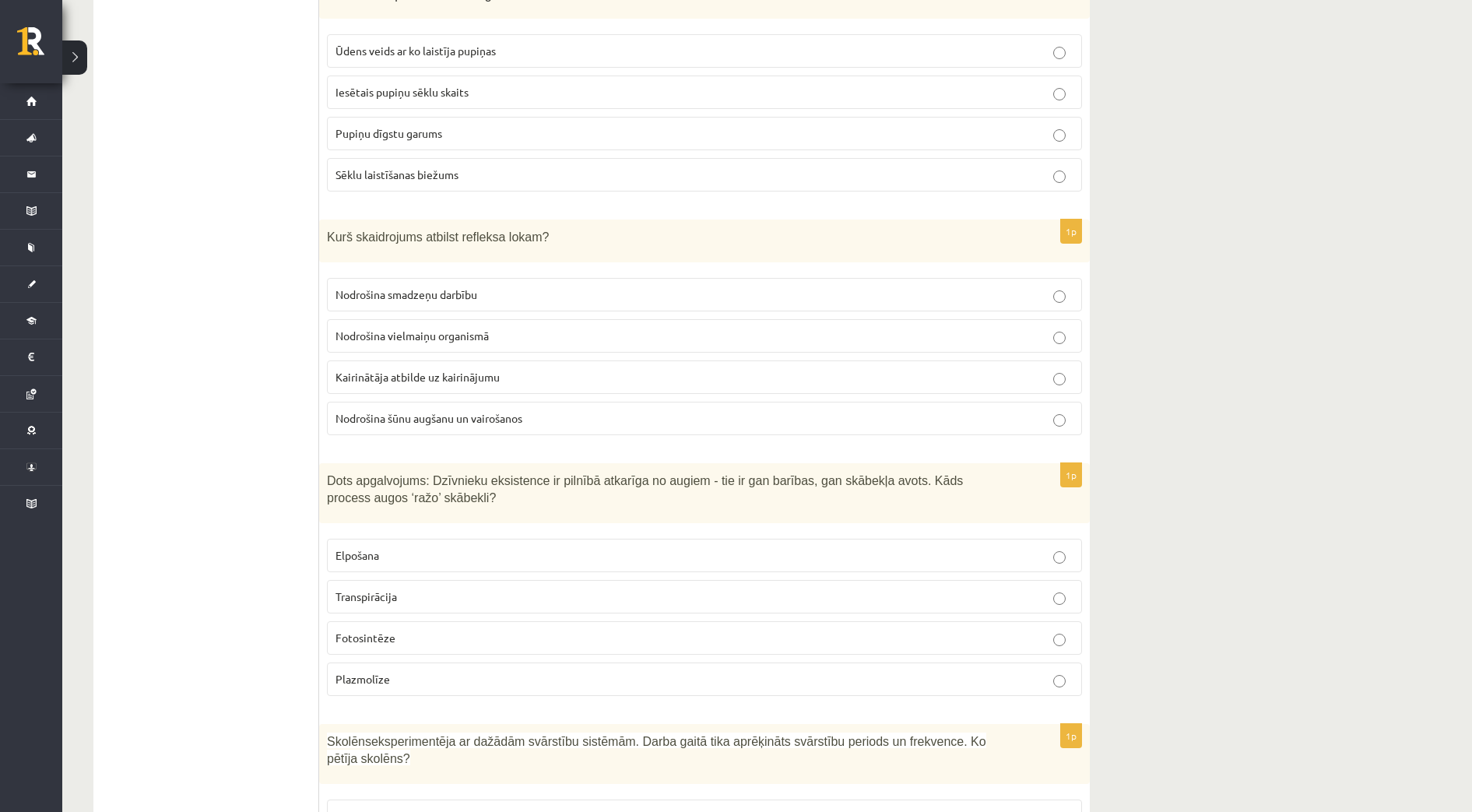
scroll to position [5908, 0]
click at [530, 374] on p "Kairinātāja atbilde uz kairinājumu" at bounding box center [703, 381] width 737 height 16
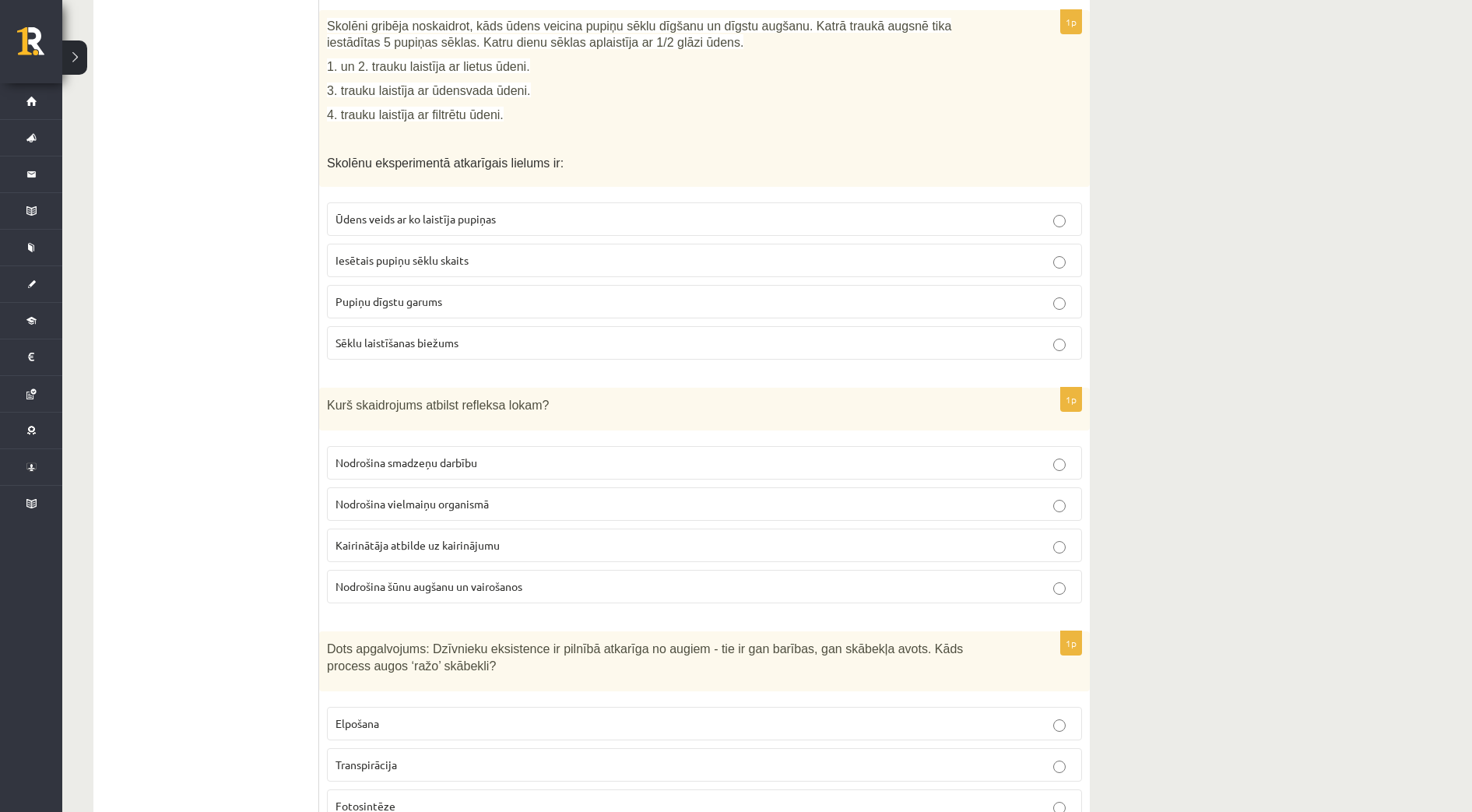
scroll to position [5713, 0]
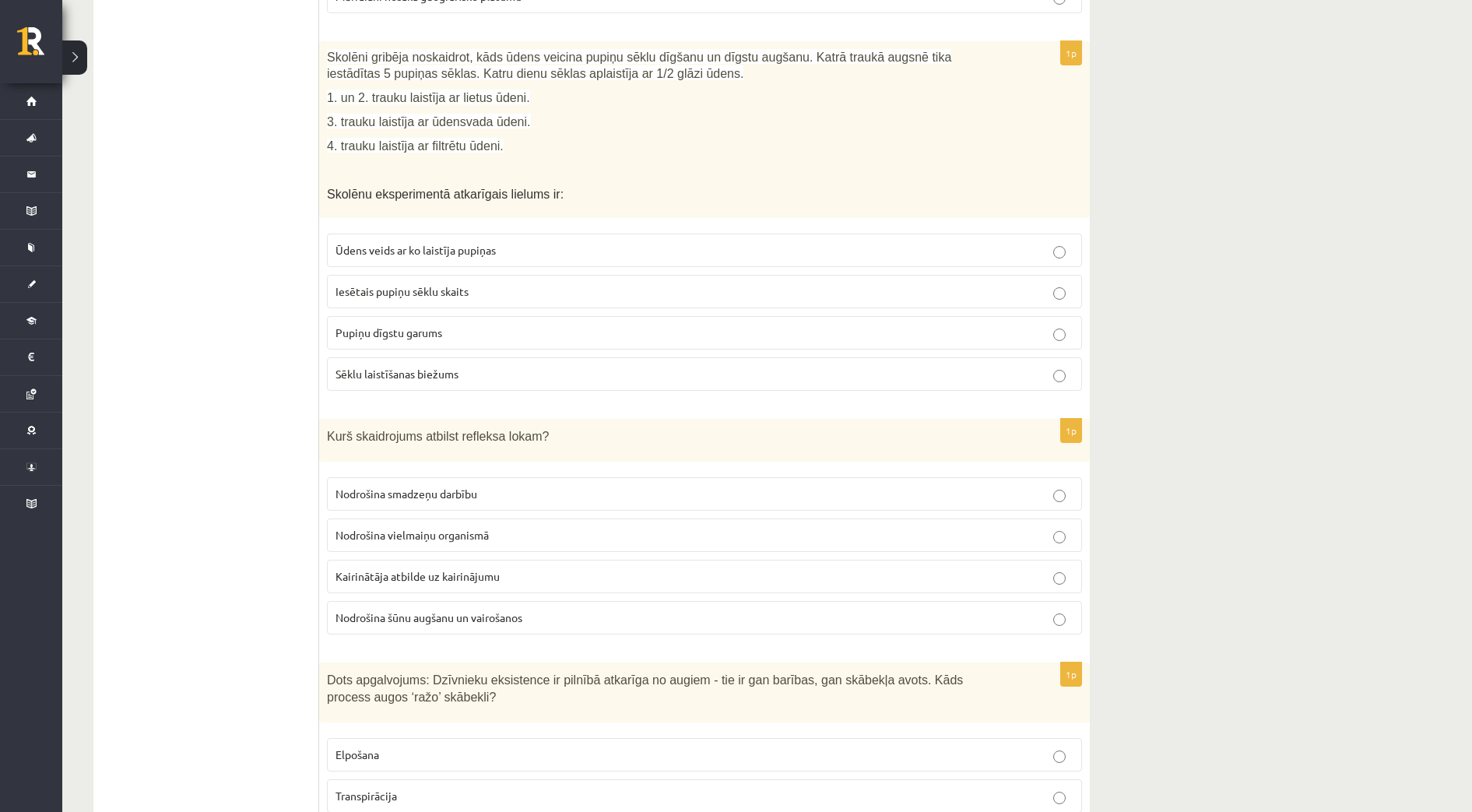
click at [478, 325] on p "Pupiņu dīgstu garums" at bounding box center [703, 332] width 737 height 16
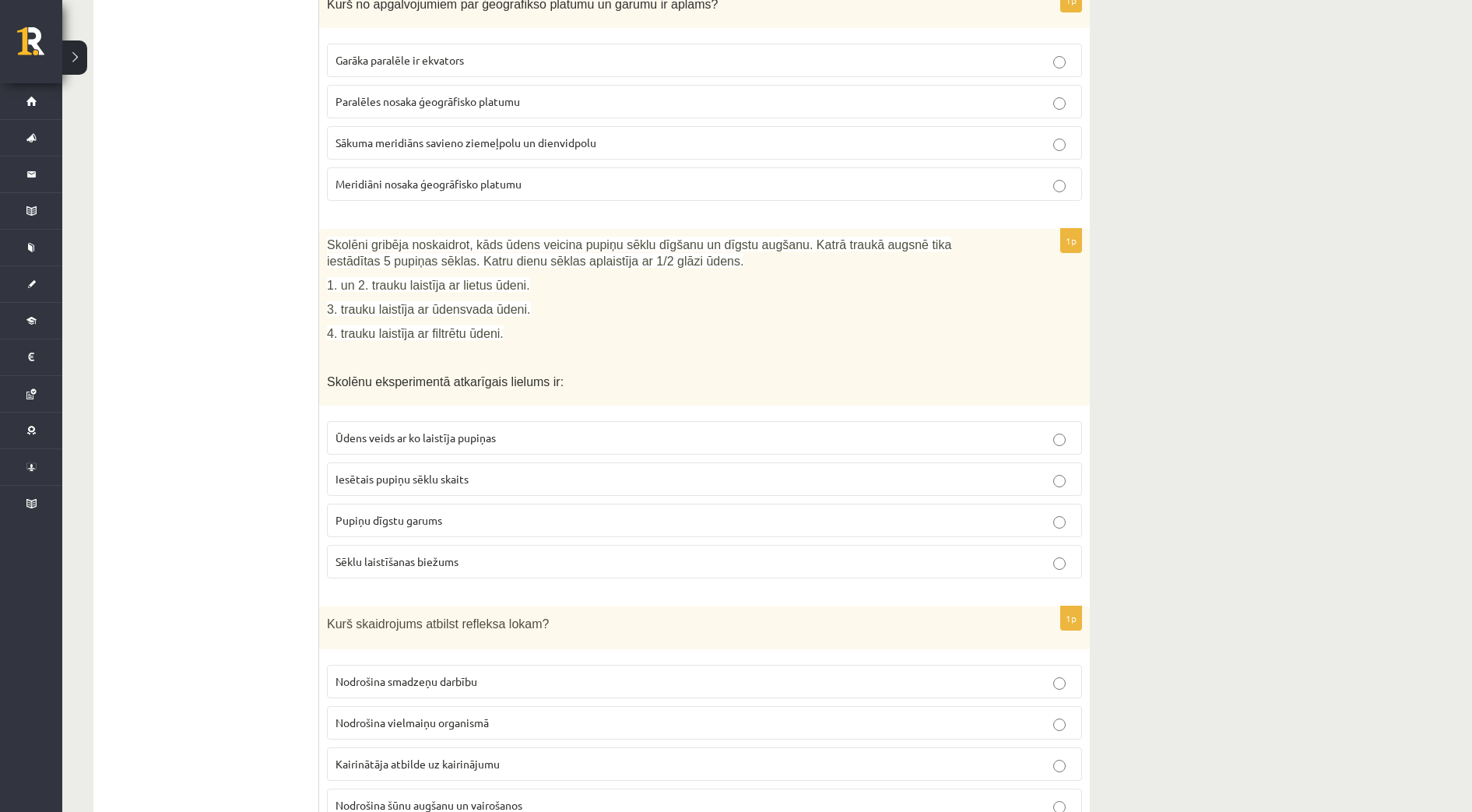
scroll to position [5422, 0]
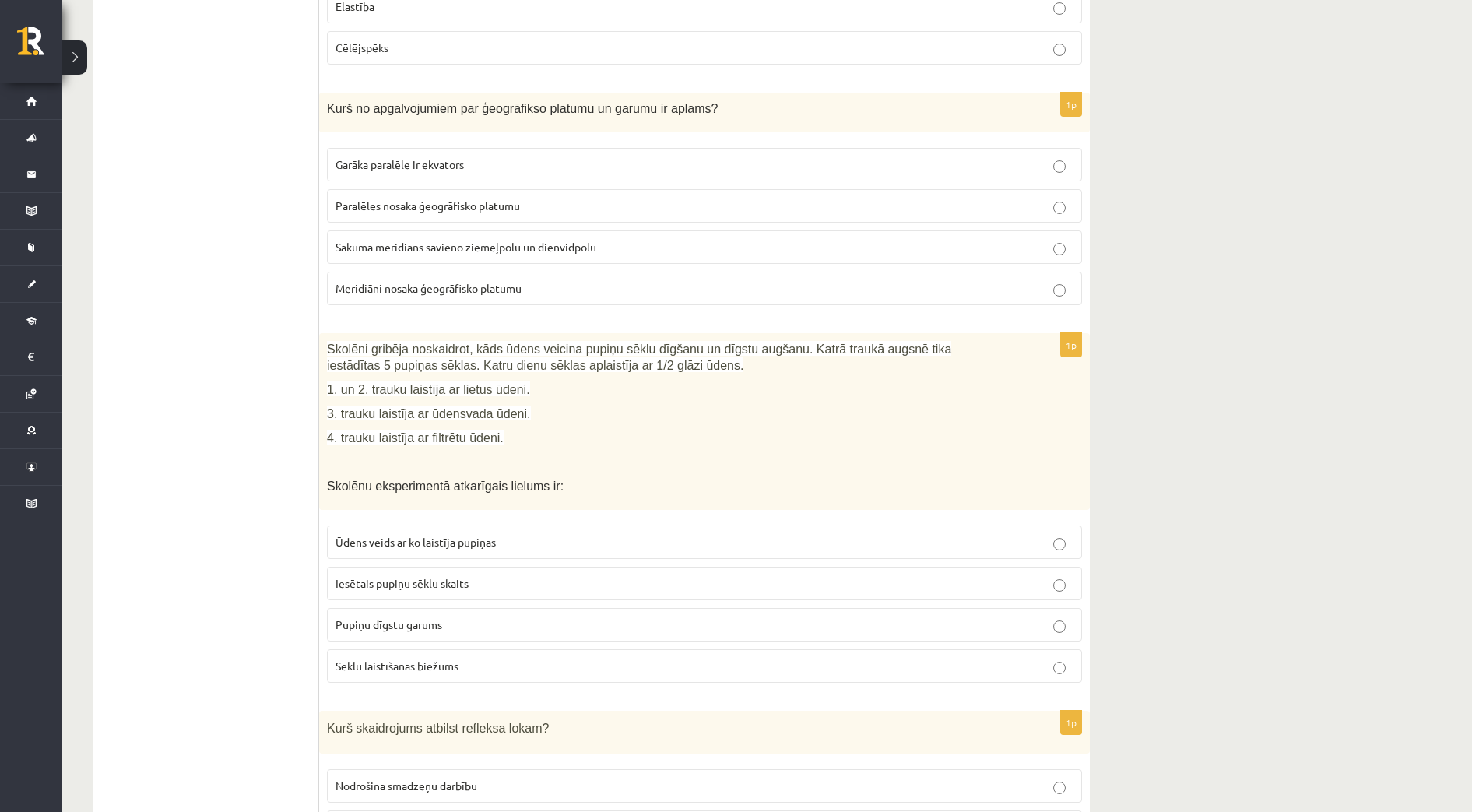
click at [428, 281] on span "Meridiāni nosaka ģeogrāfisko platumu" at bounding box center [428, 288] width 186 height 14
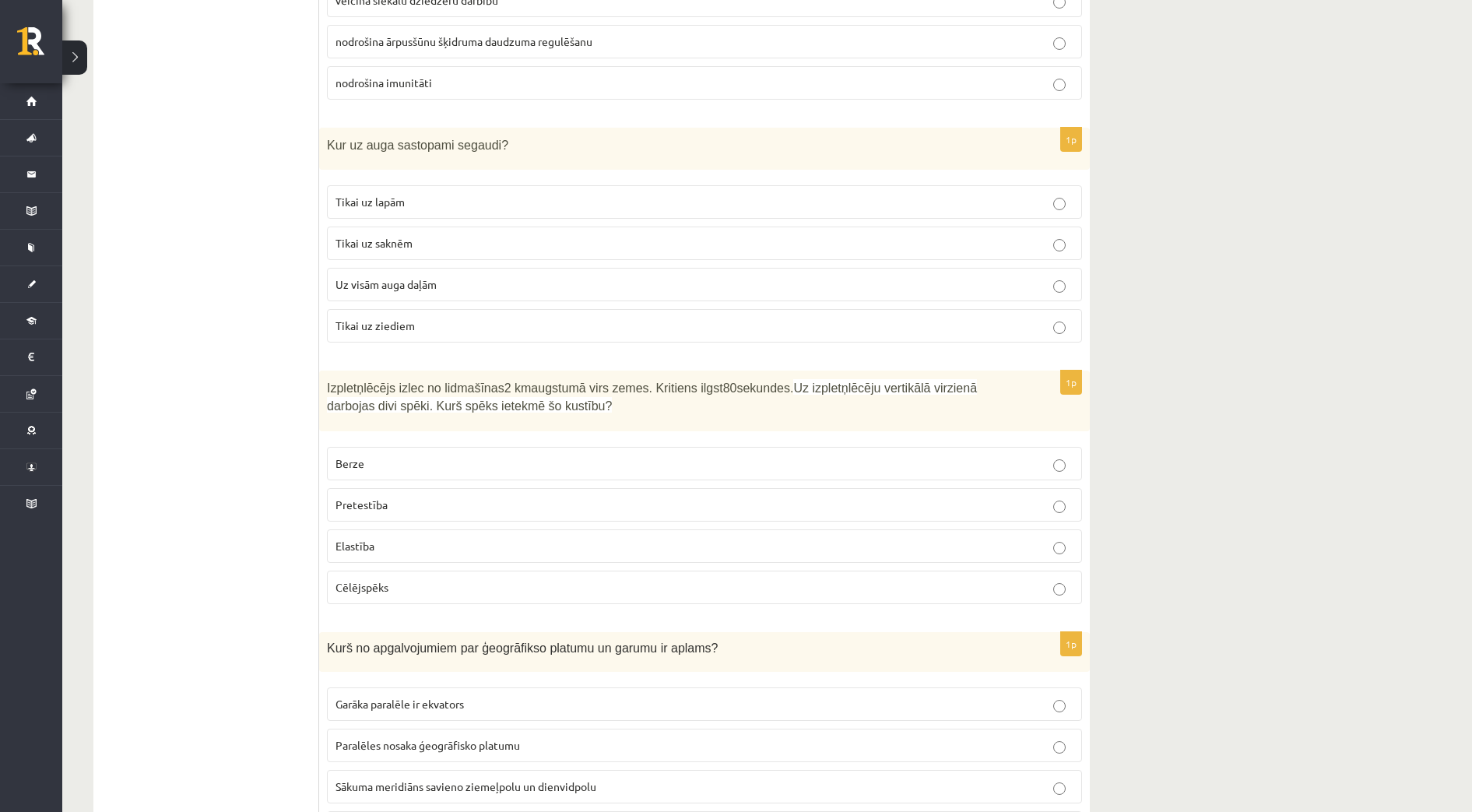
scroll to position [5033, 0]
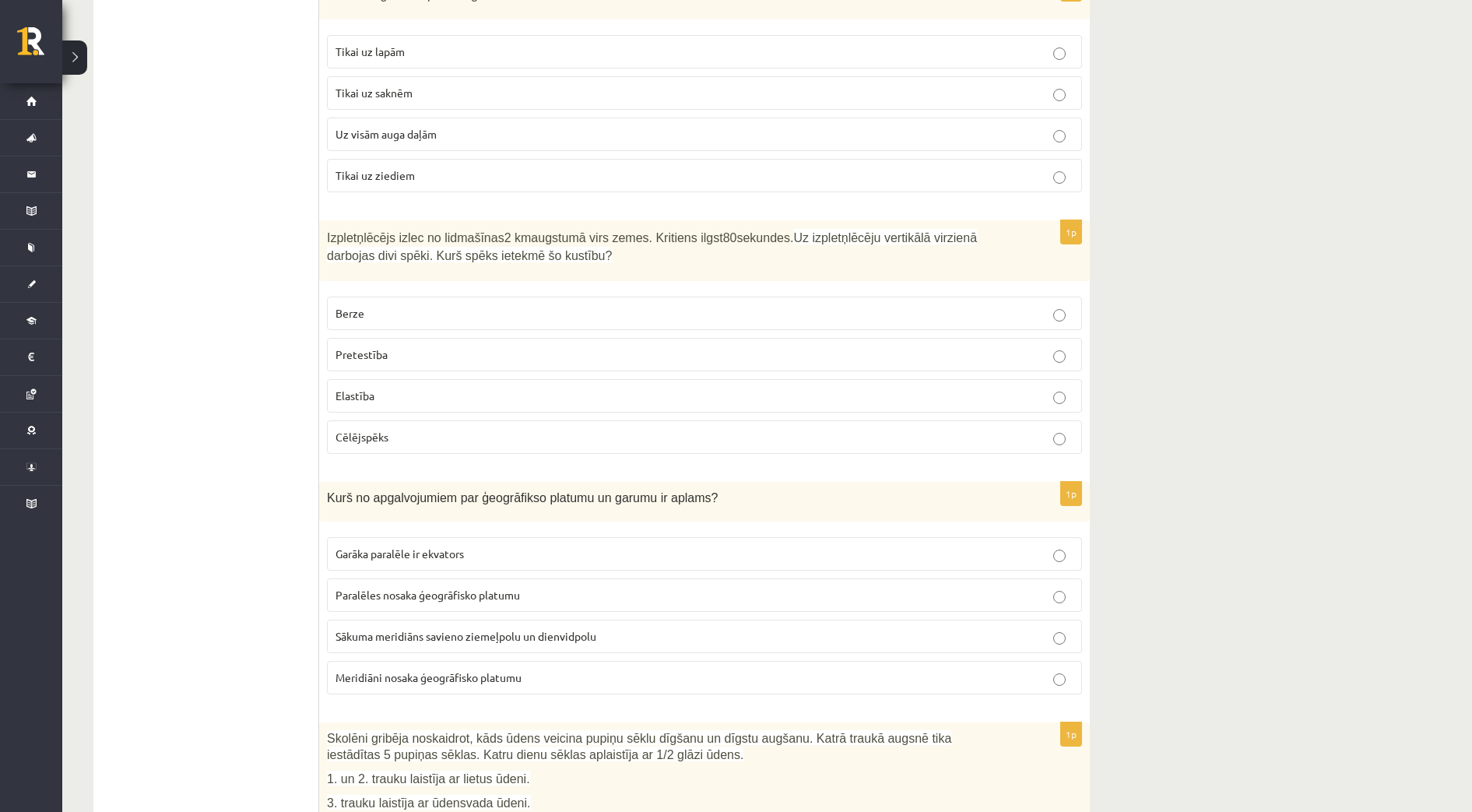
click at [401, 347] on p "Pretestība" at bounding box center [703, 354] width 737 height 16
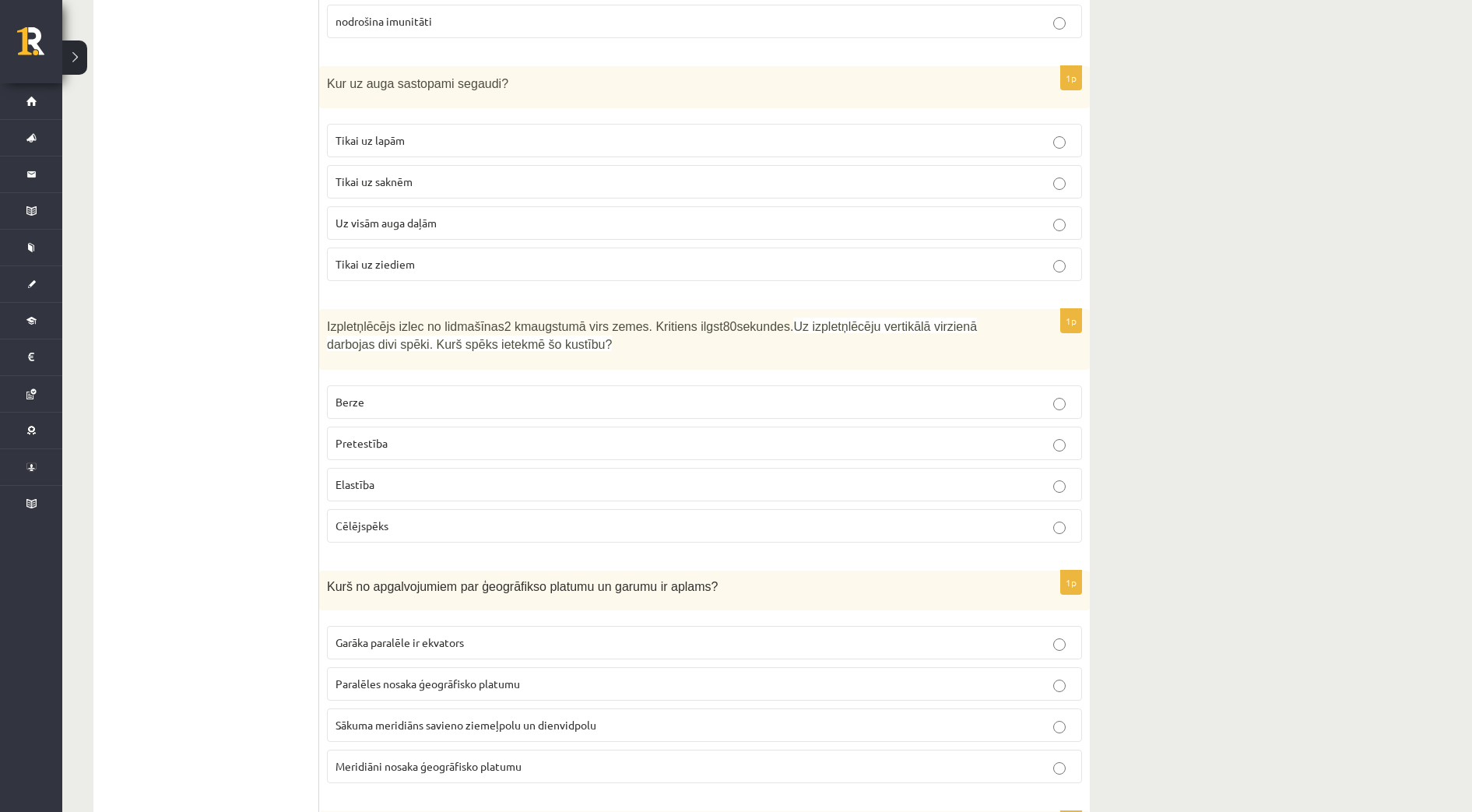
scroll to position [4935, 0]
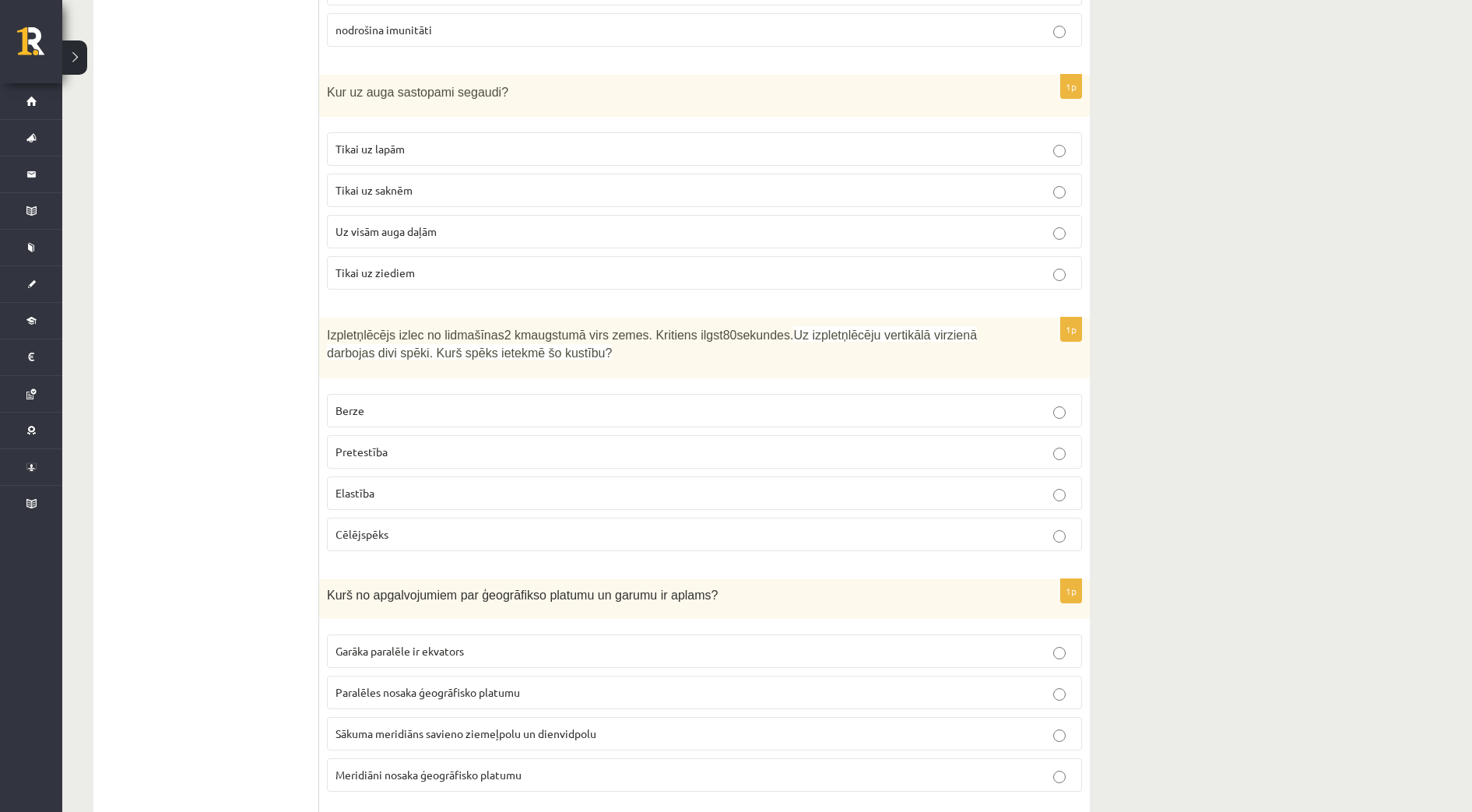
click at [406, 224] on span "Uz visām auga daļām" at bounding box center [385, 230] width 101 height 14
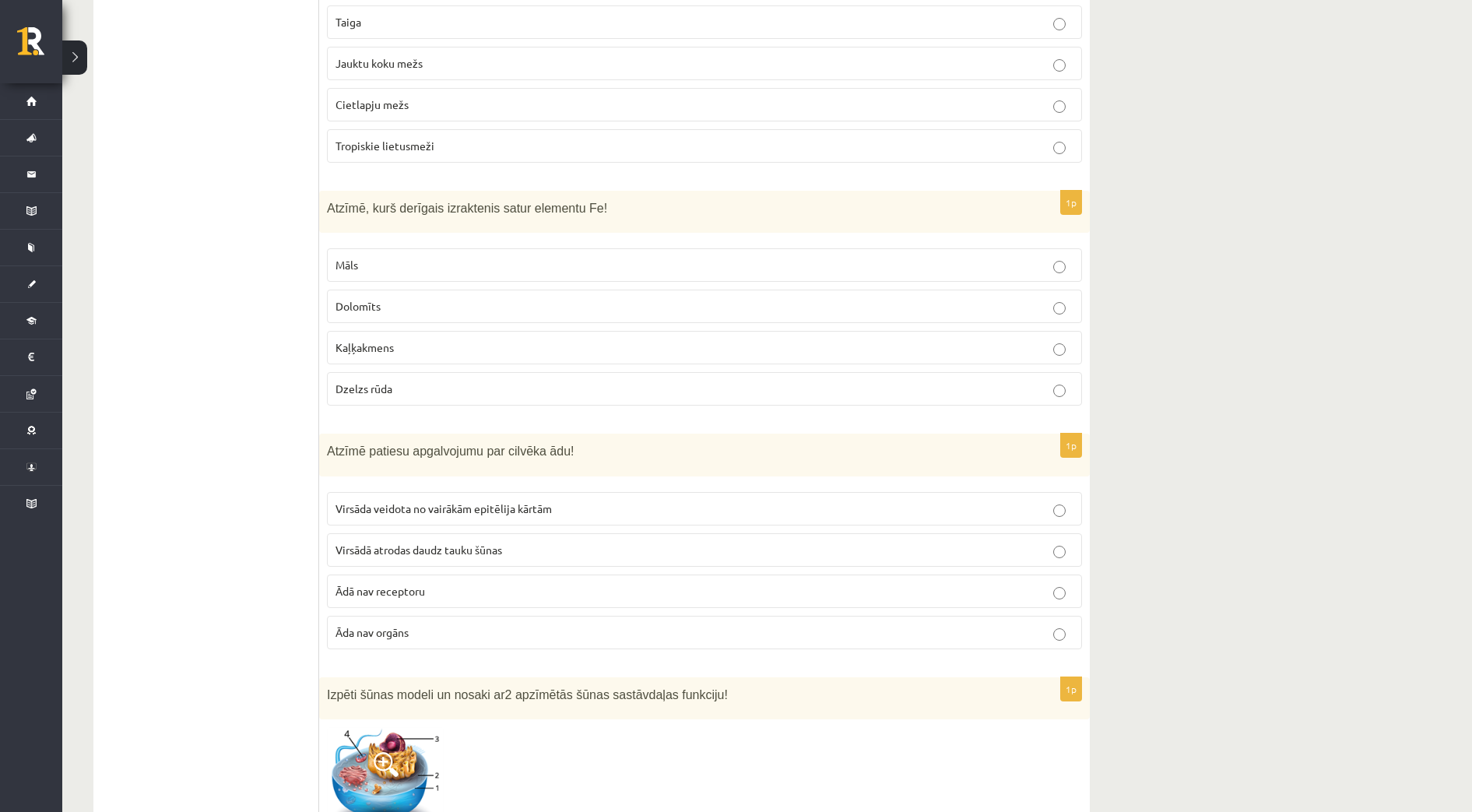
scroll to position [3573, 0]
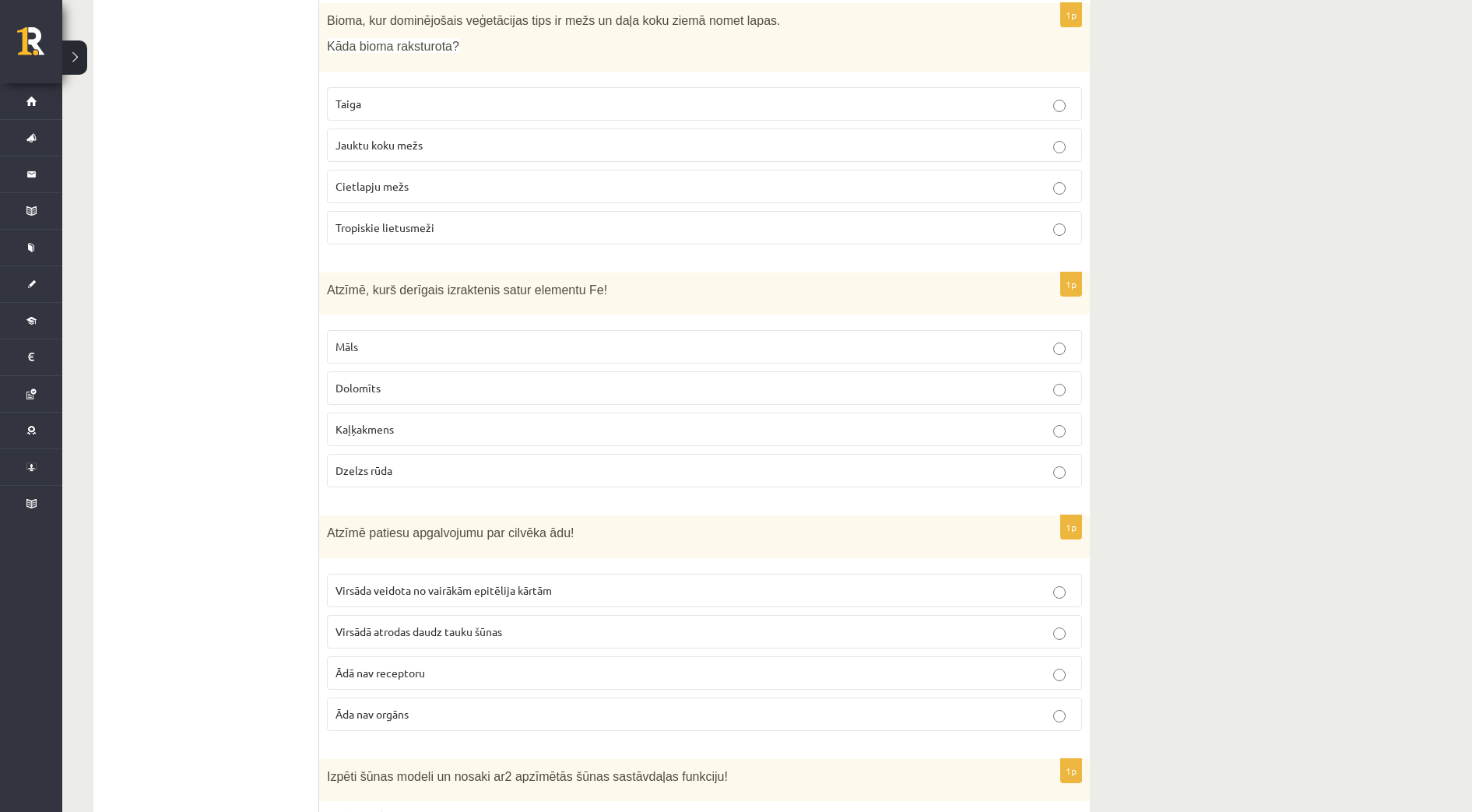
click at [417, 463] on p "Dzelzs rūda" at bounding box center [703, 470] width 737 height 16
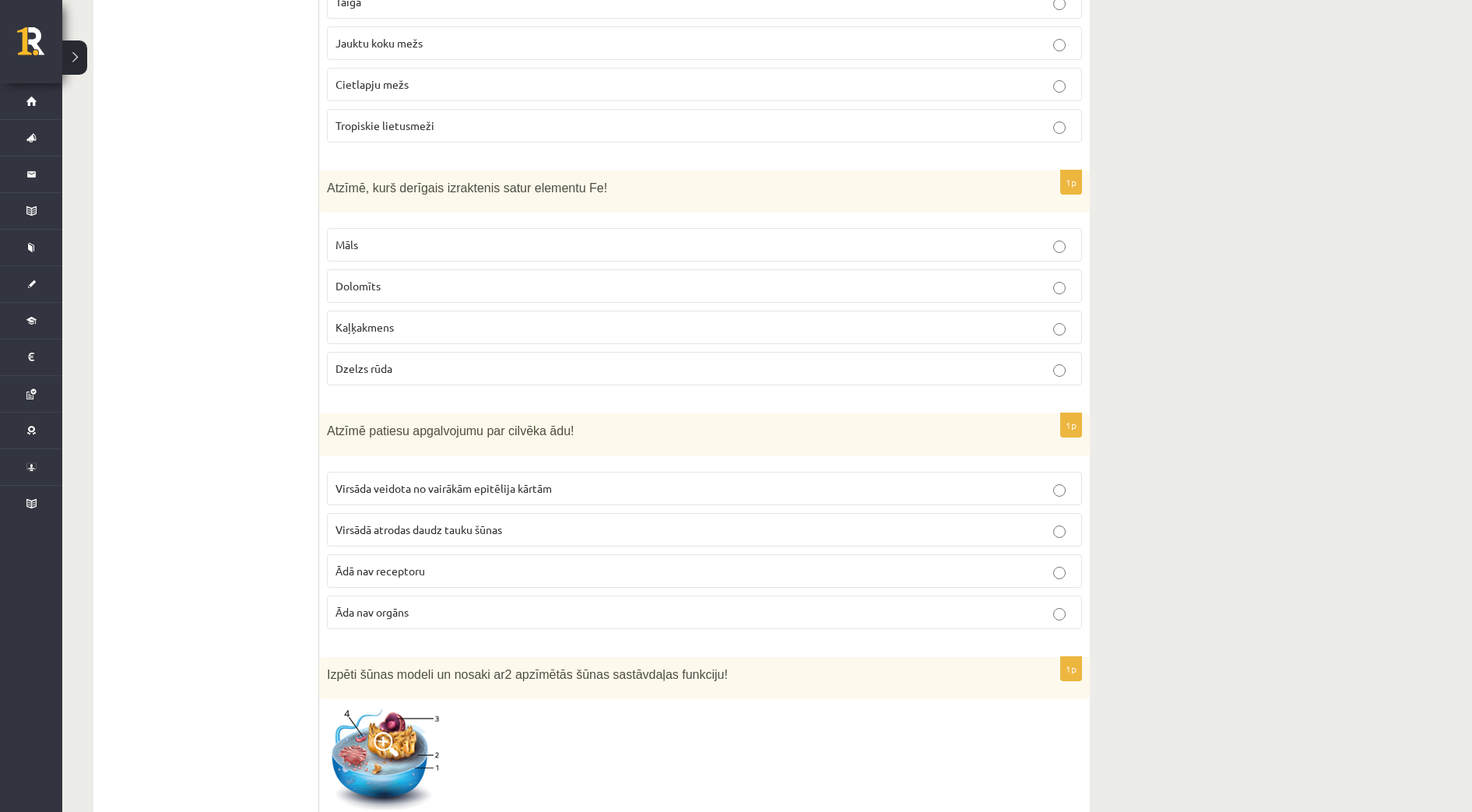
scroll to position [3768, 0]
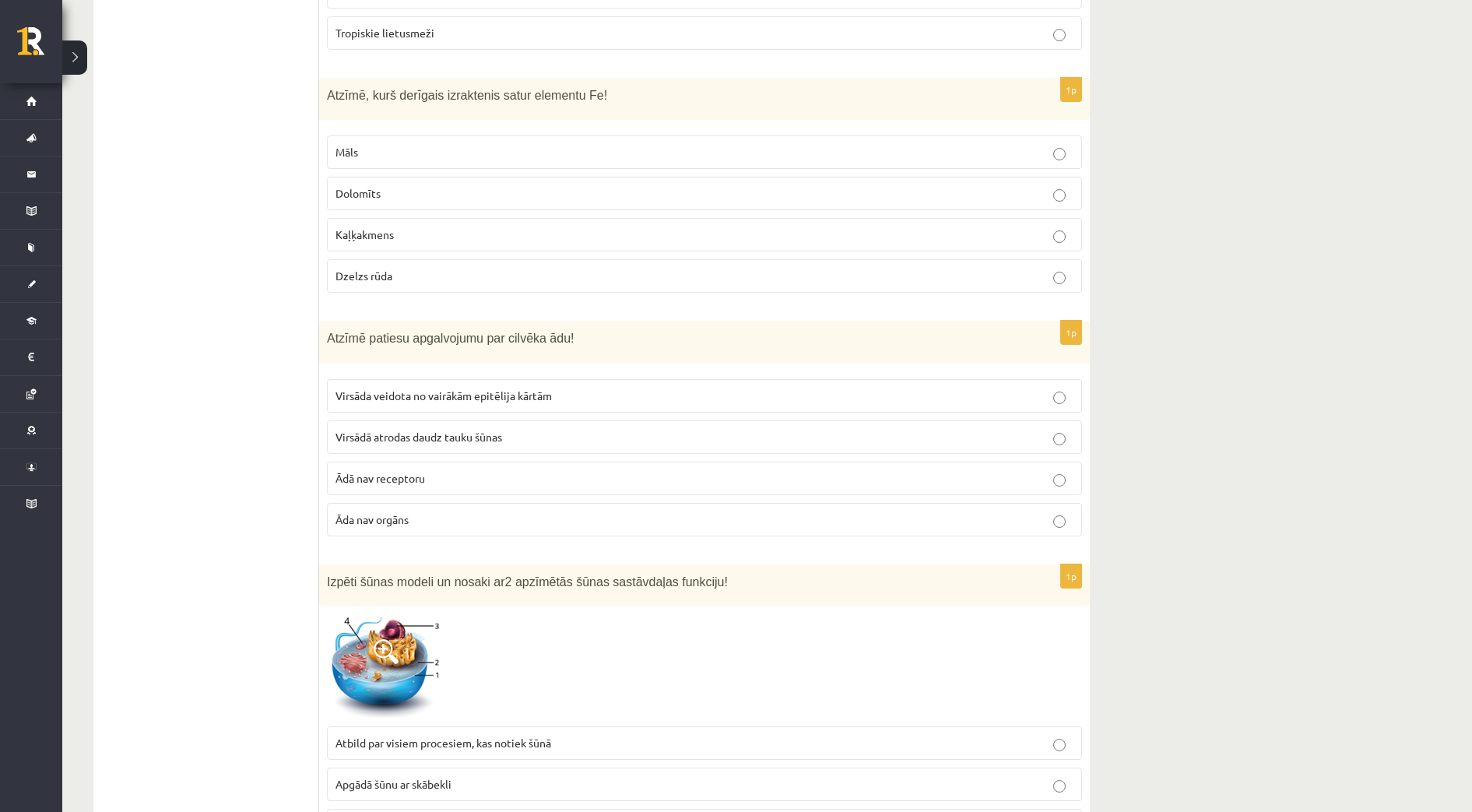
click at [412, 388] on span "Virsāda veidota no vairākām epitēlija kārtām" at bounding box center [443, 395] width 216 height 14
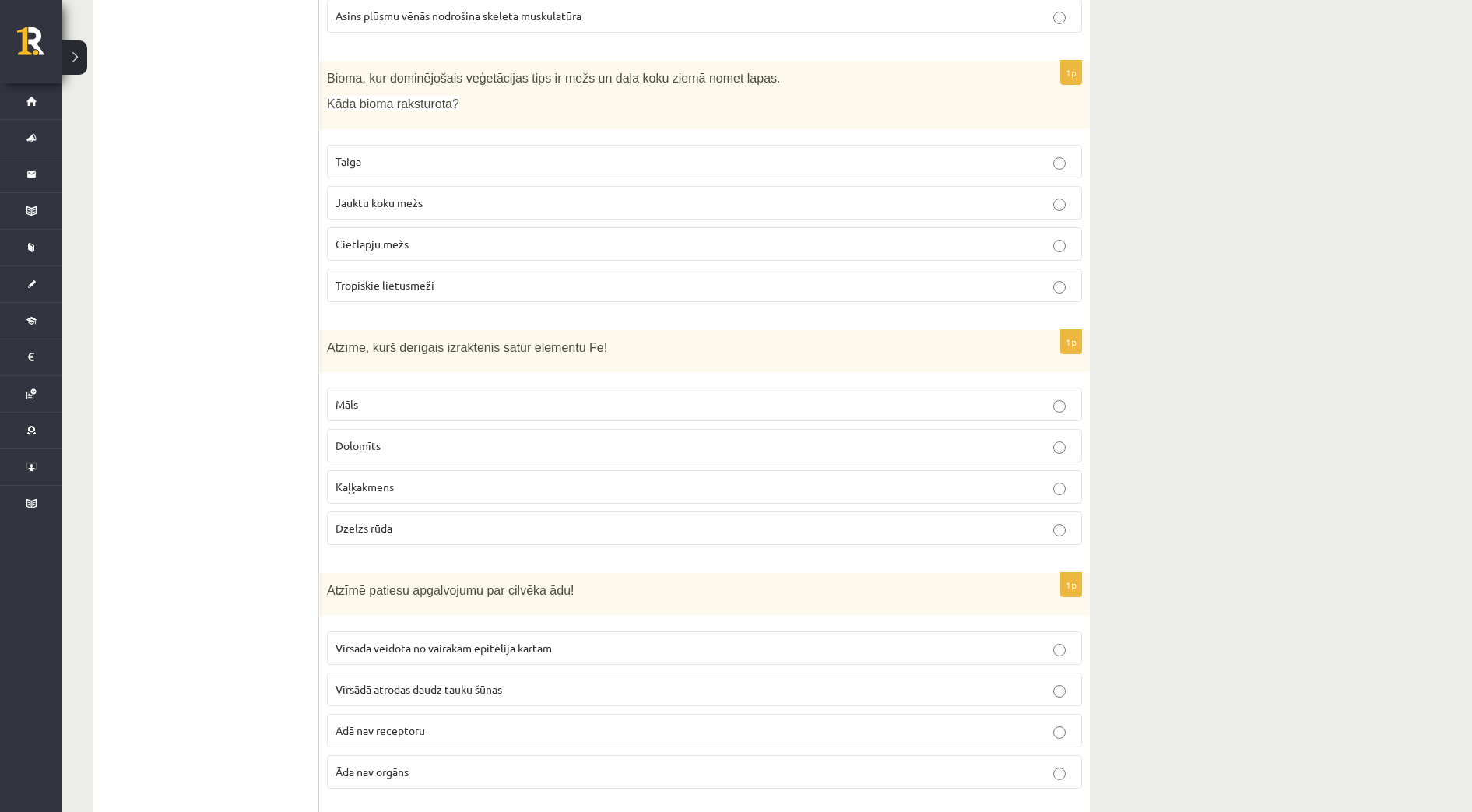
scroll to position [3476, 0]
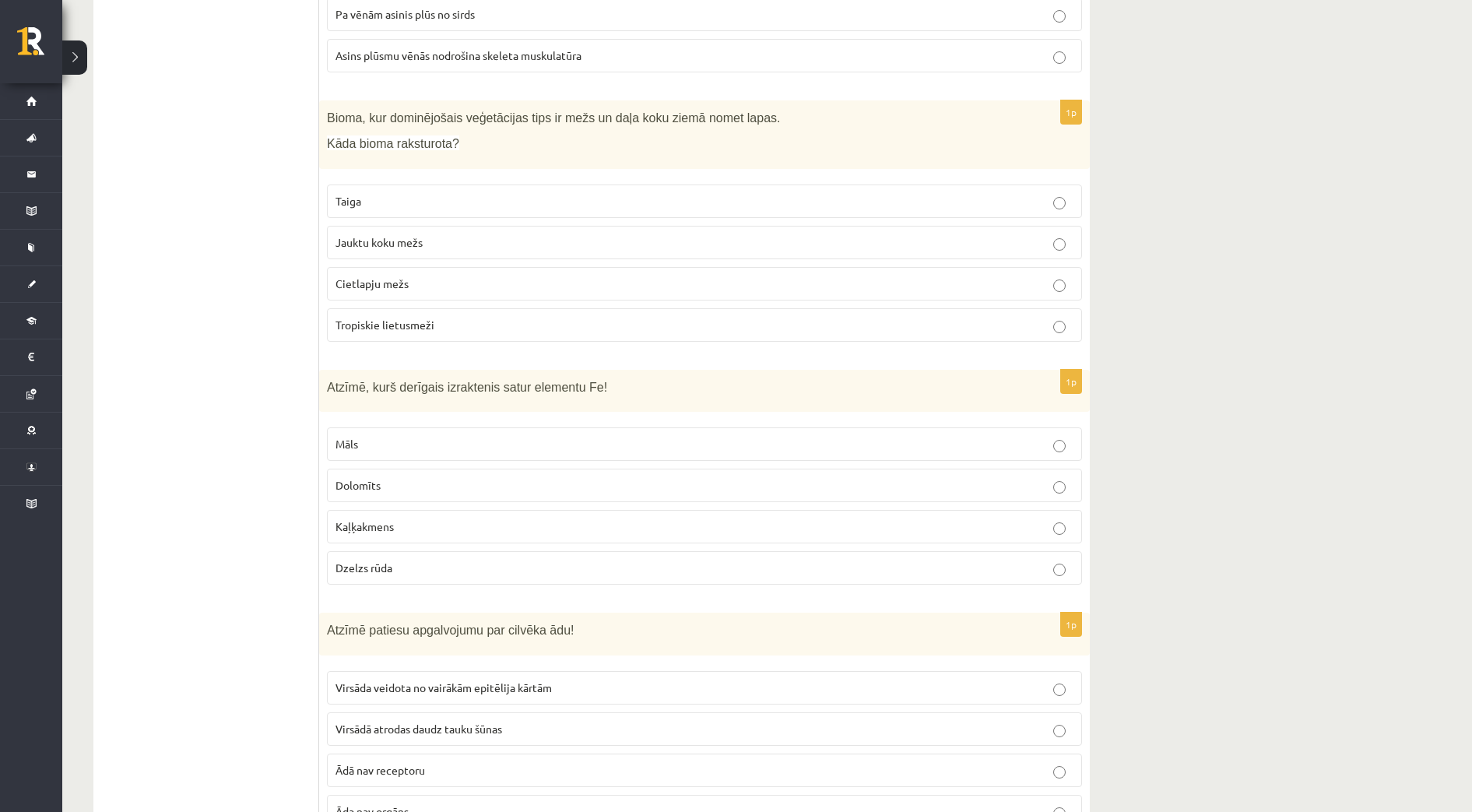
click at [565, 234] on p "Jauktu koku mežs" at bounding box center [703, 242] width 737 height 16
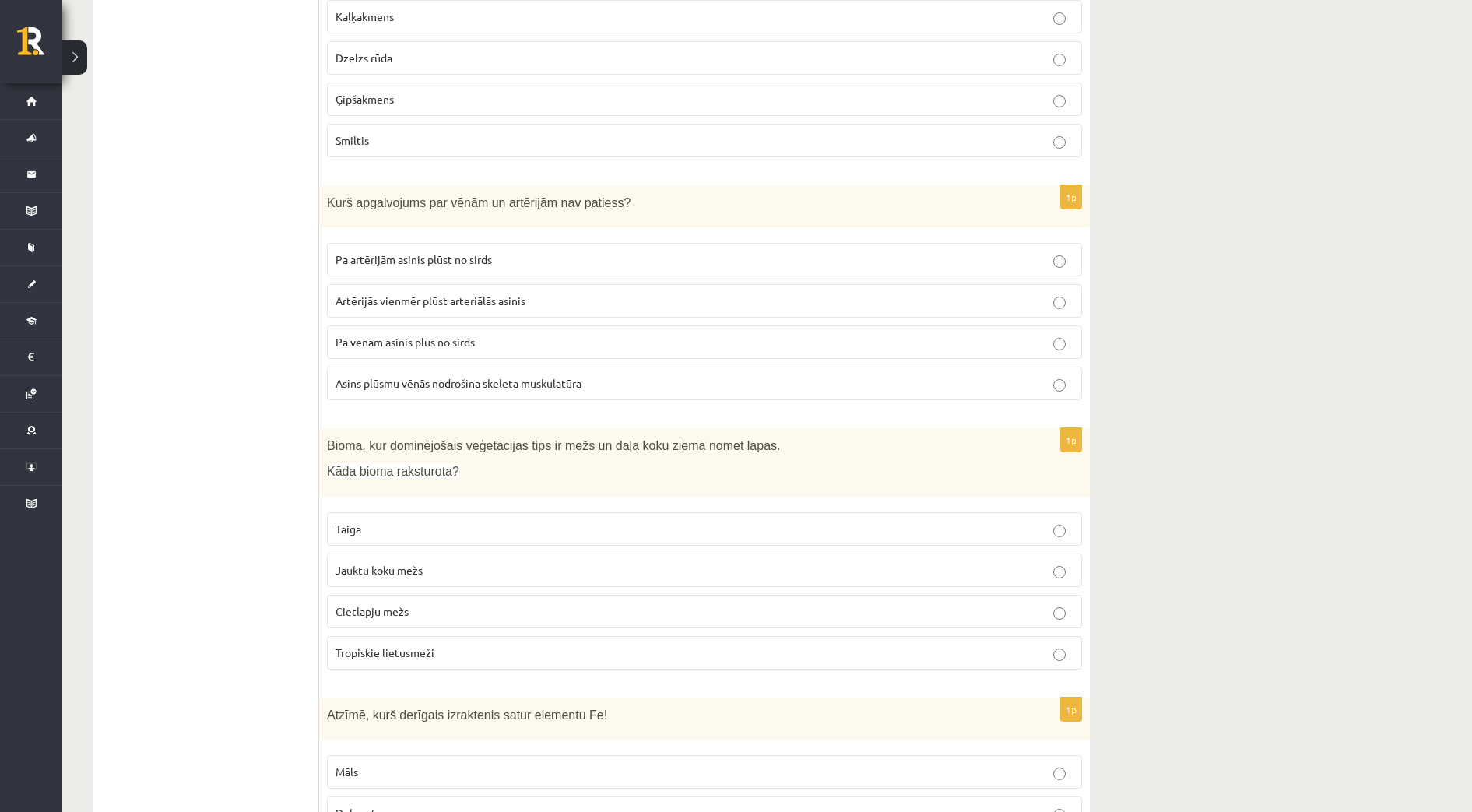
scroll to position [3087, 0]
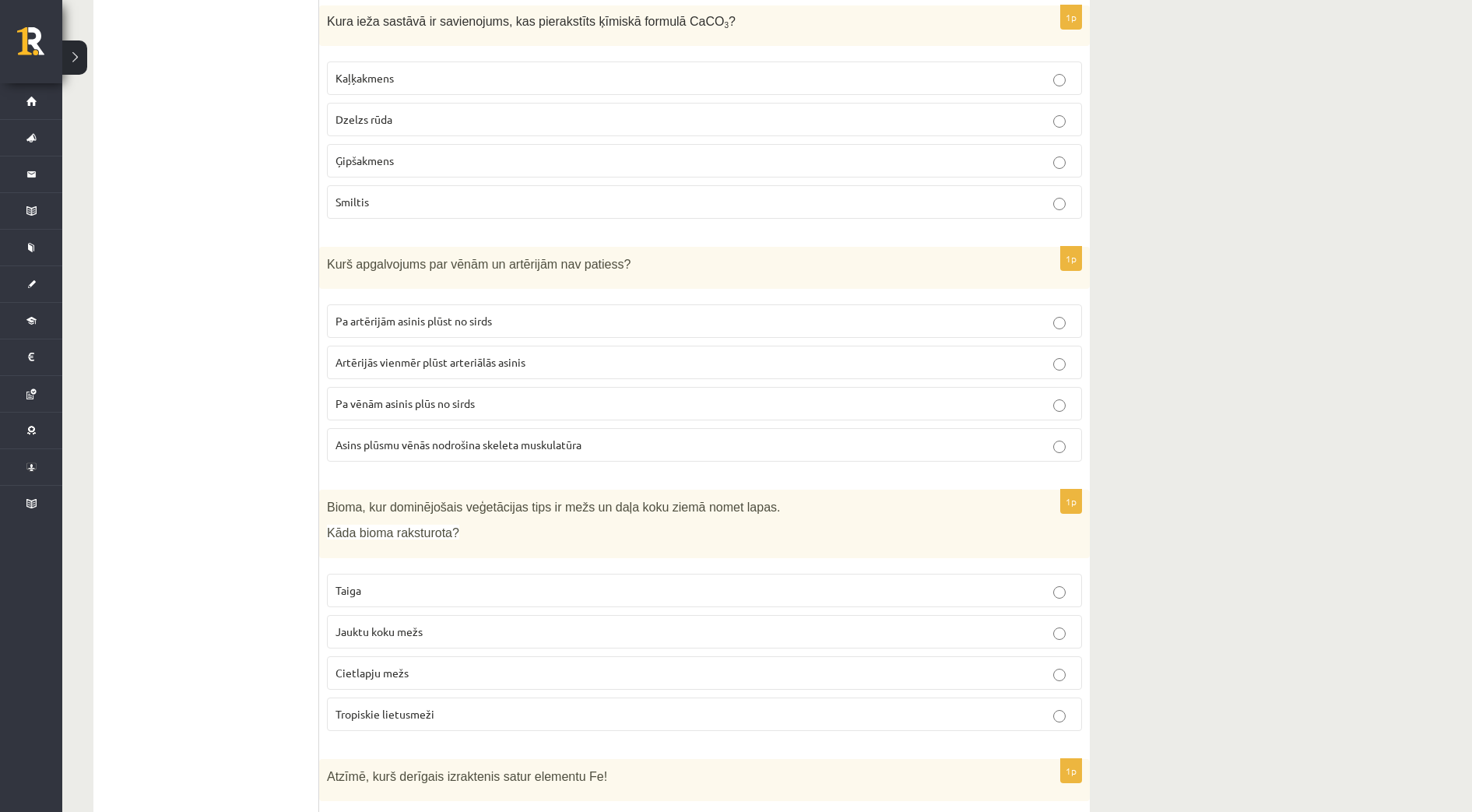
click at [445, 355] on span "Artērijās vienmēr plūst arteriālās asinis" at bounding box center [430, 362] width 190 height 14
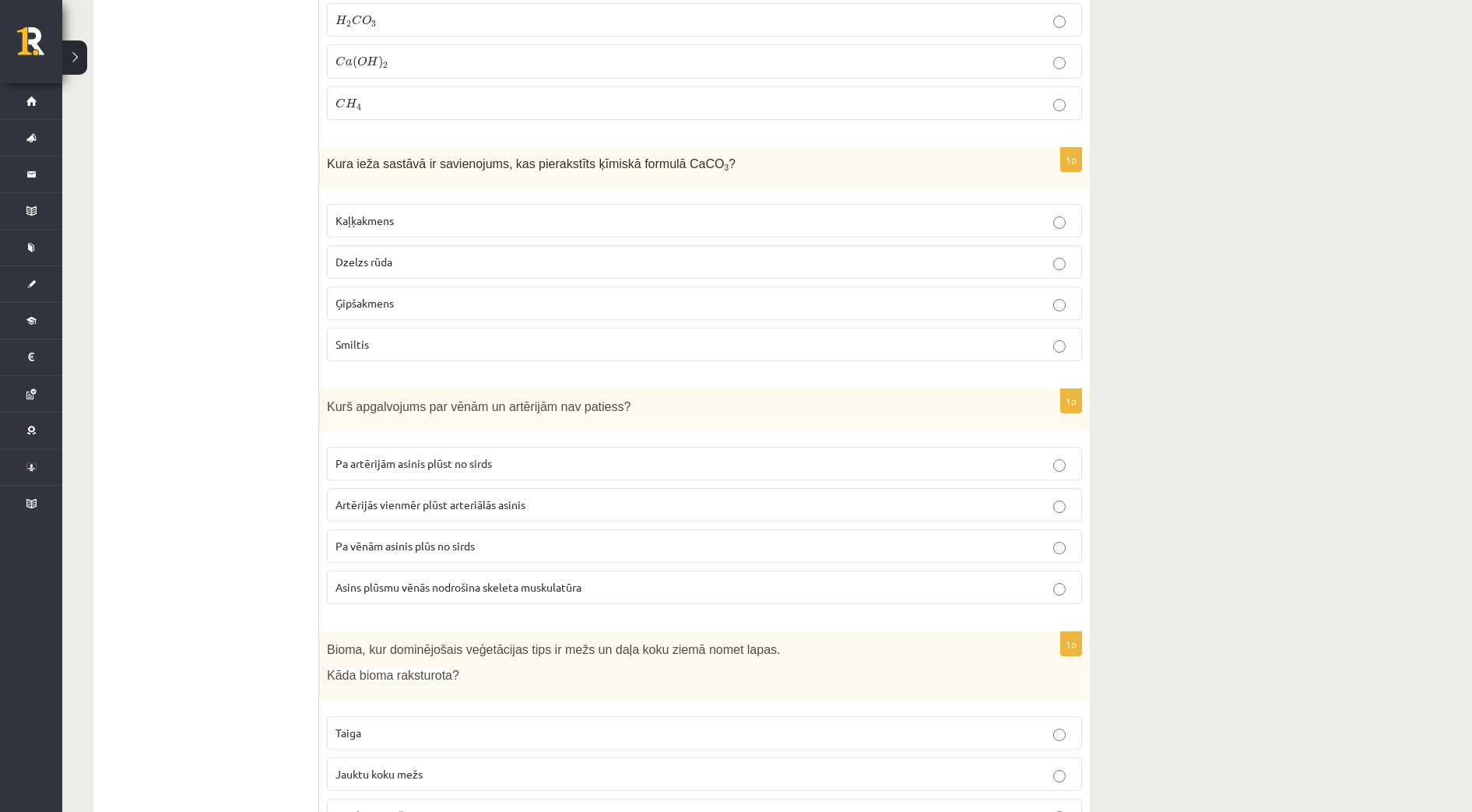
scroll to position [2892, 0]
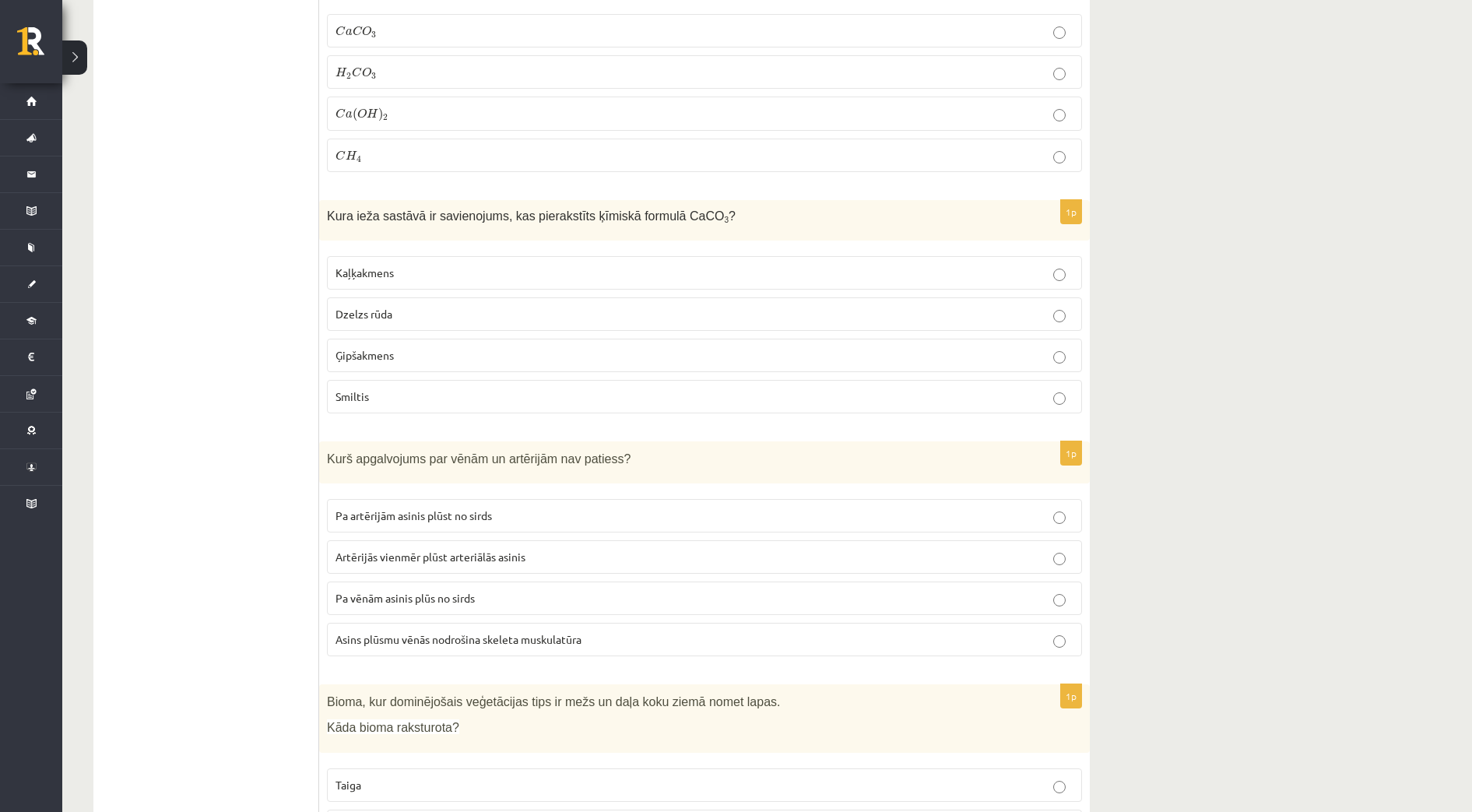
click at [405, 264] on p "Kaļķakmens" at bounding box center [703, 272] width 737 height 16
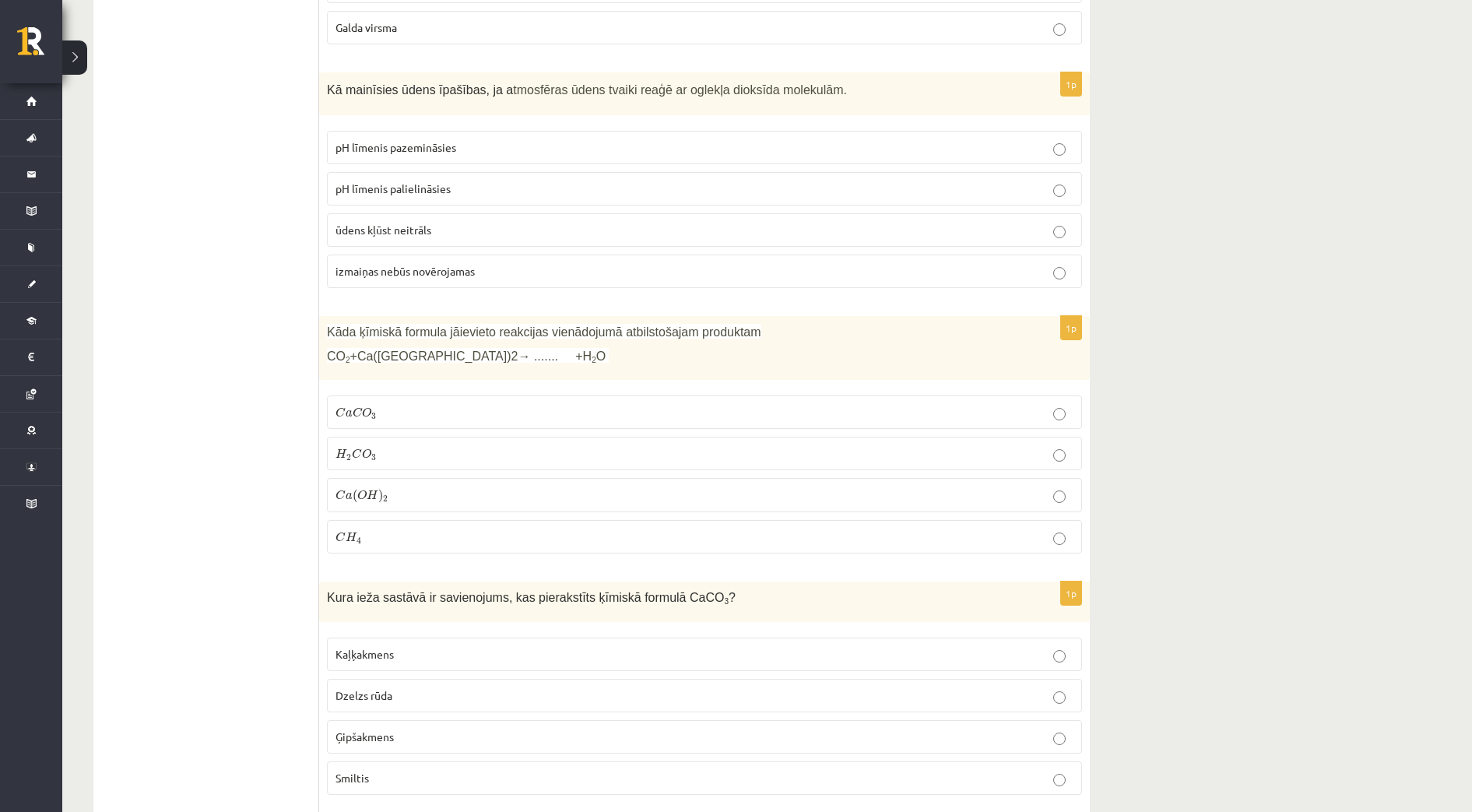
scroll to position [2503, 0]
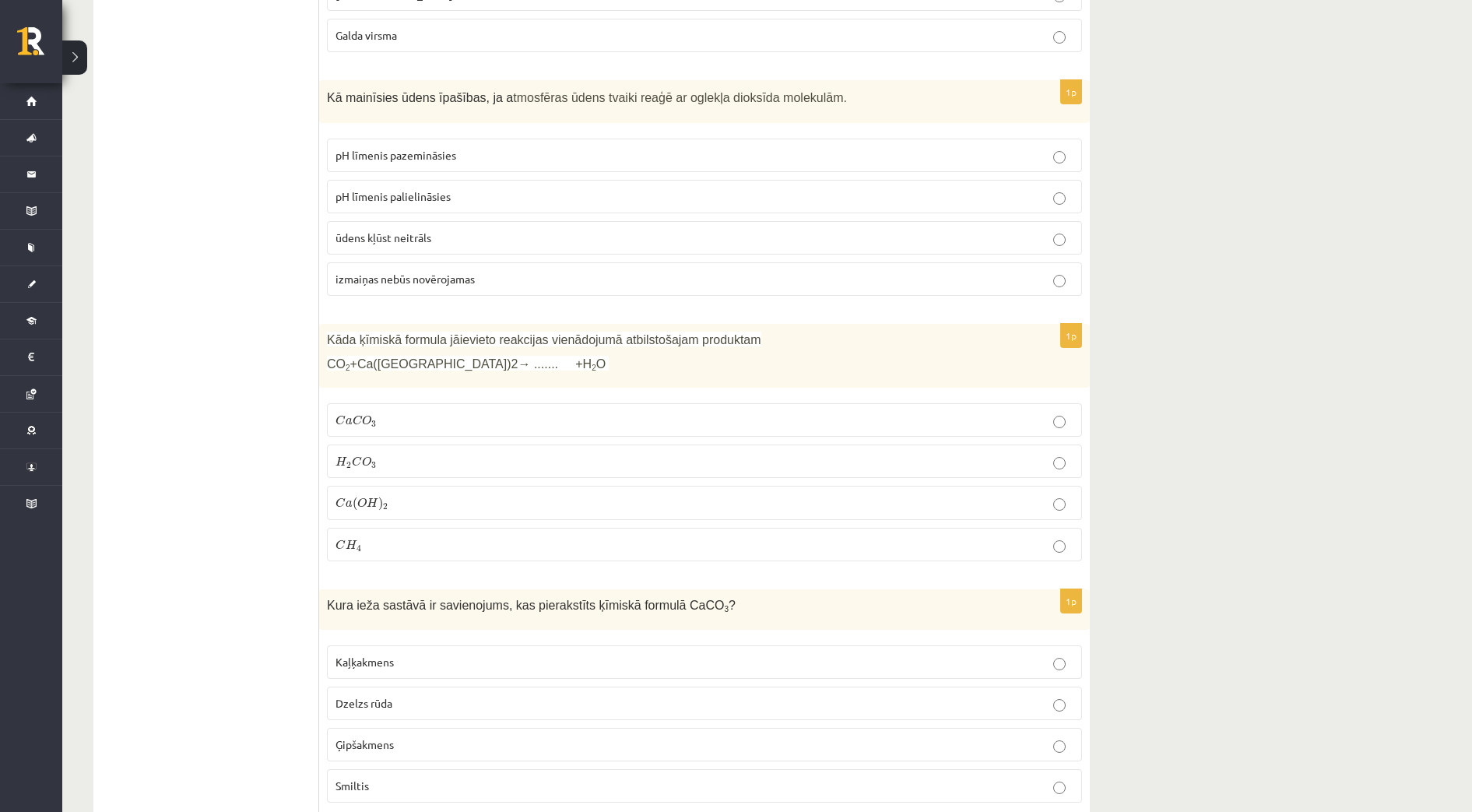
click at [415, 453] on p "H 2 C O 3 H 2 C O 3" at bounding box center [703, 461] width 737 height 16
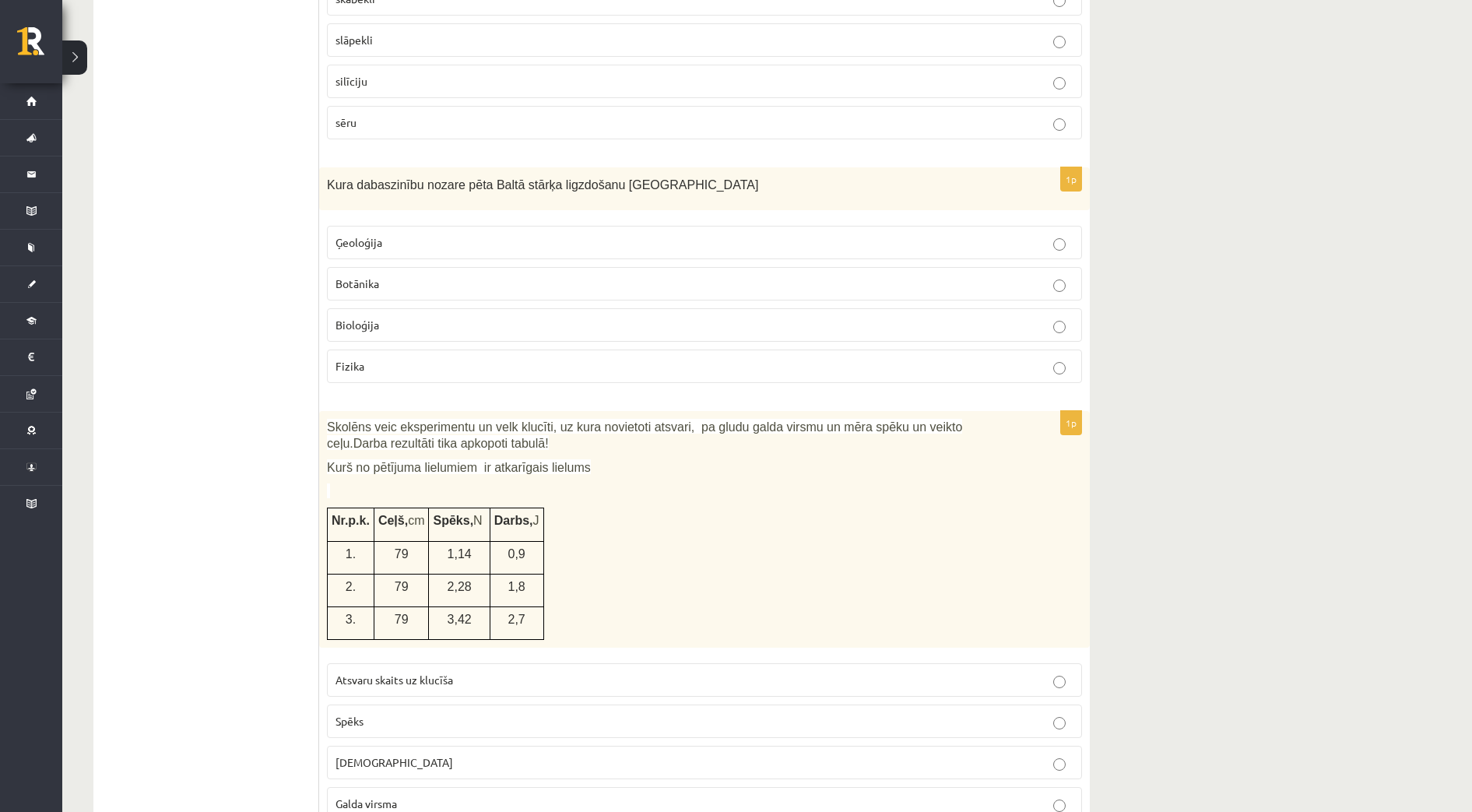
scroll to position [1725, 0]
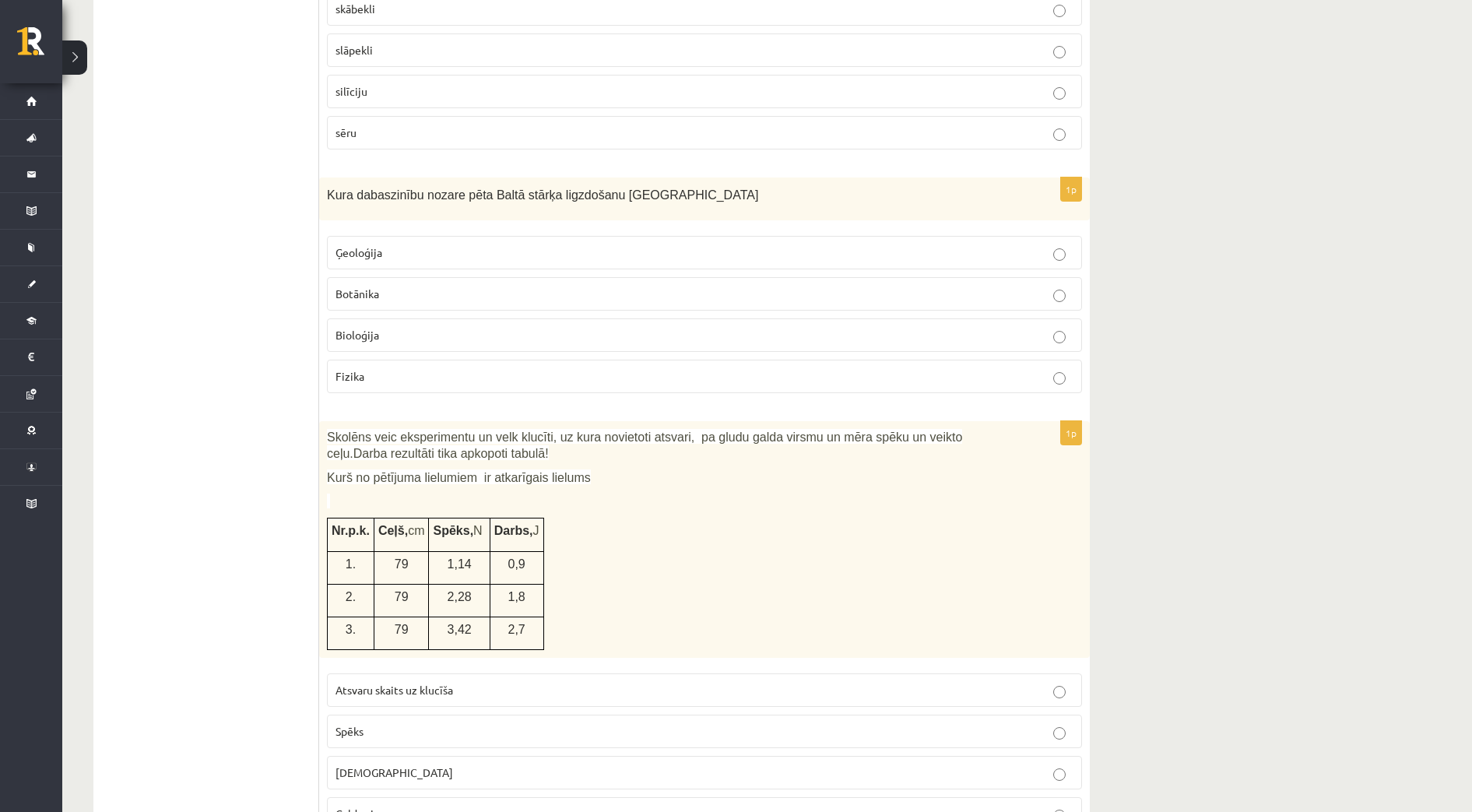
click at [477, 327] on p "Bioloģija" at bounding box center [703, 334] width 737 height 16
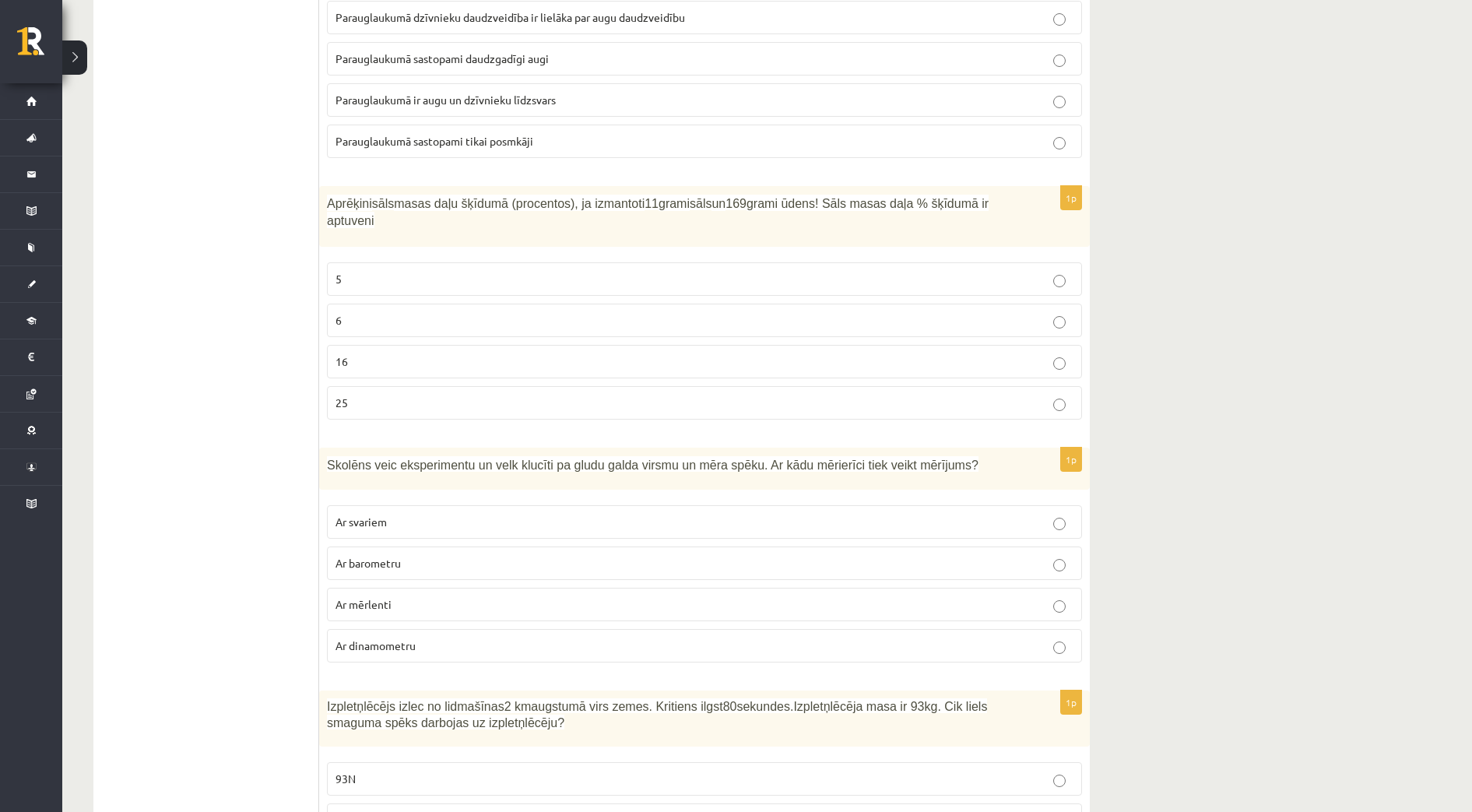
scroll to position [363, 0]
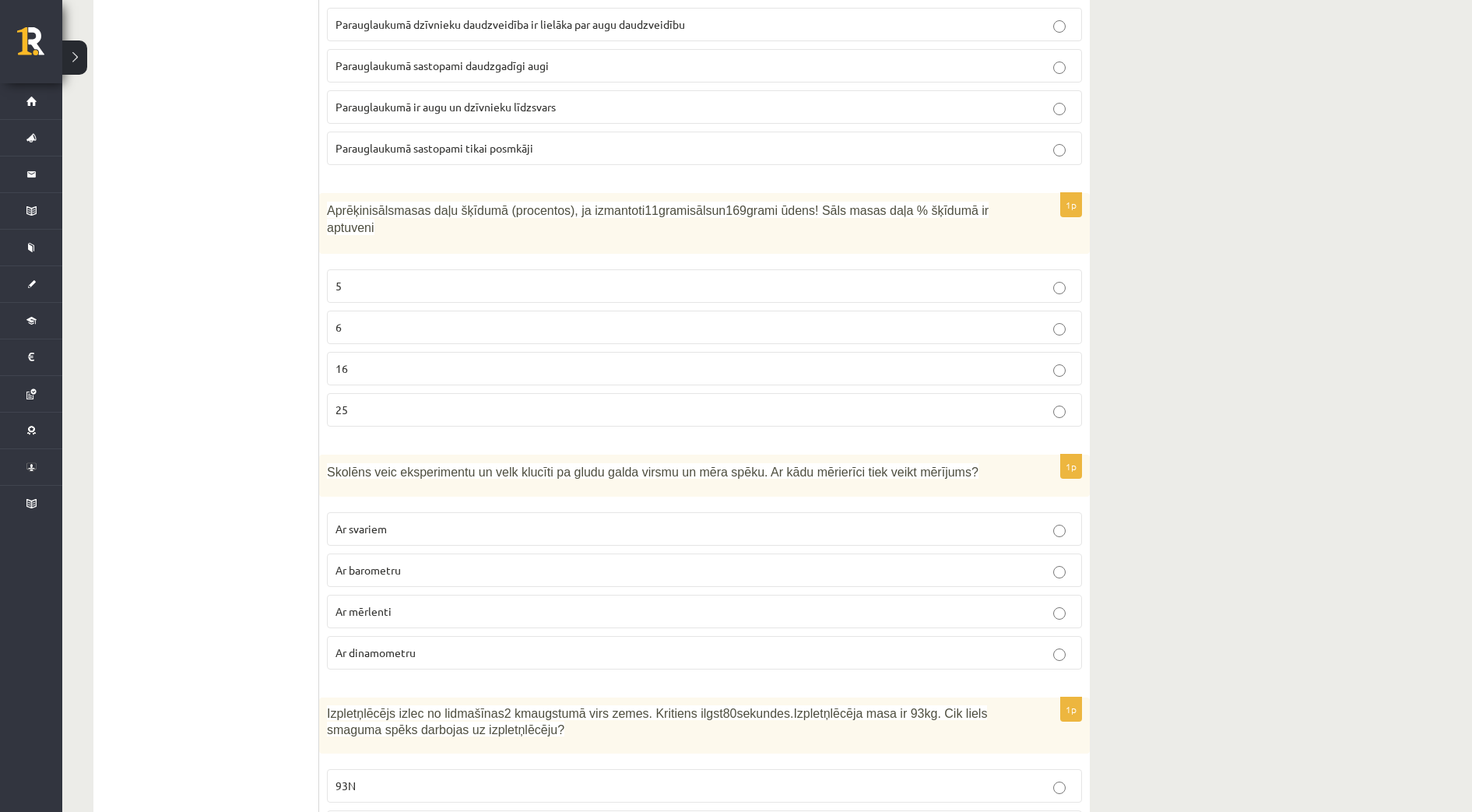
click at [485, 319] on p "6" at bounding box center [703, 327] width 737 height 16
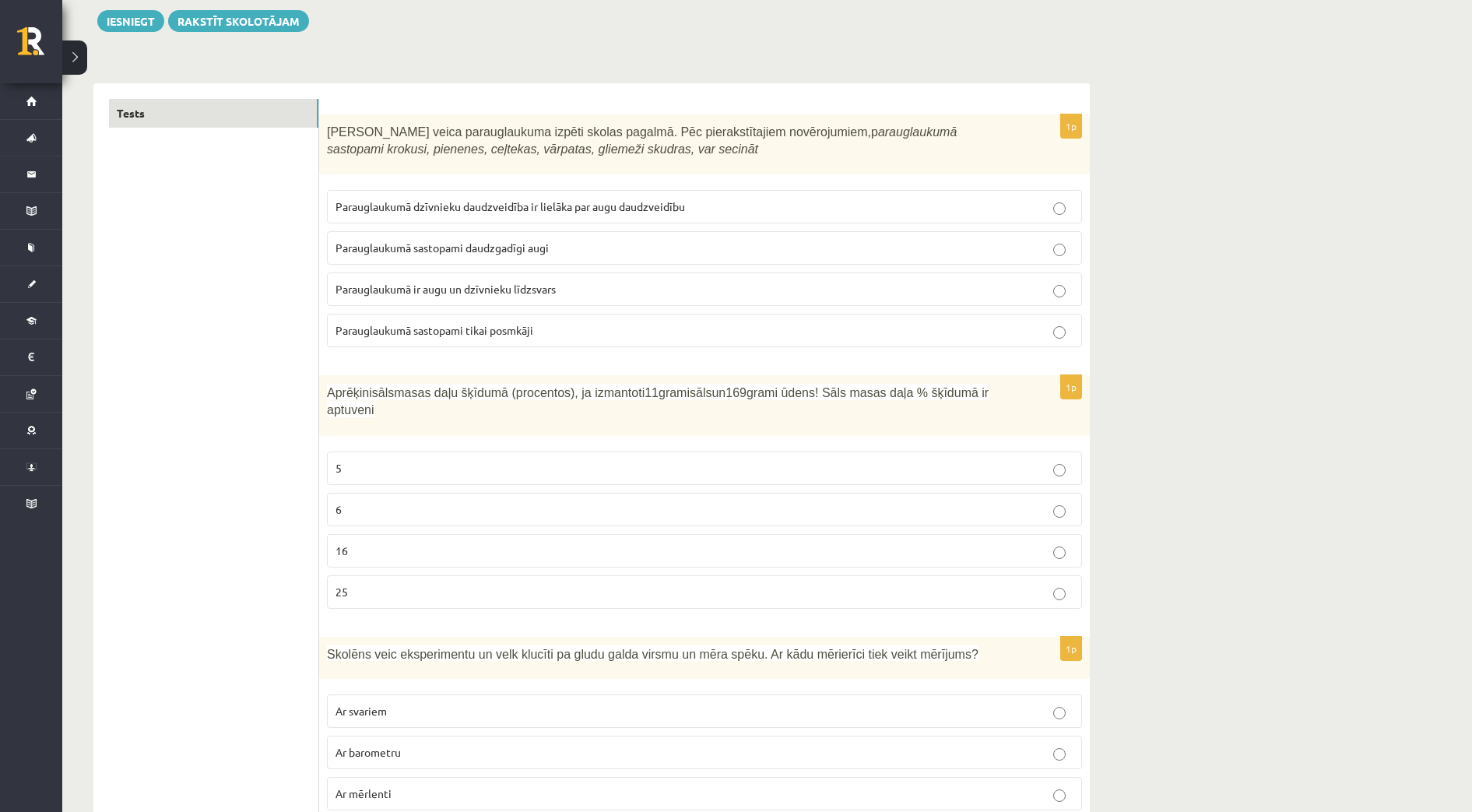
scroll to position [195, 0]
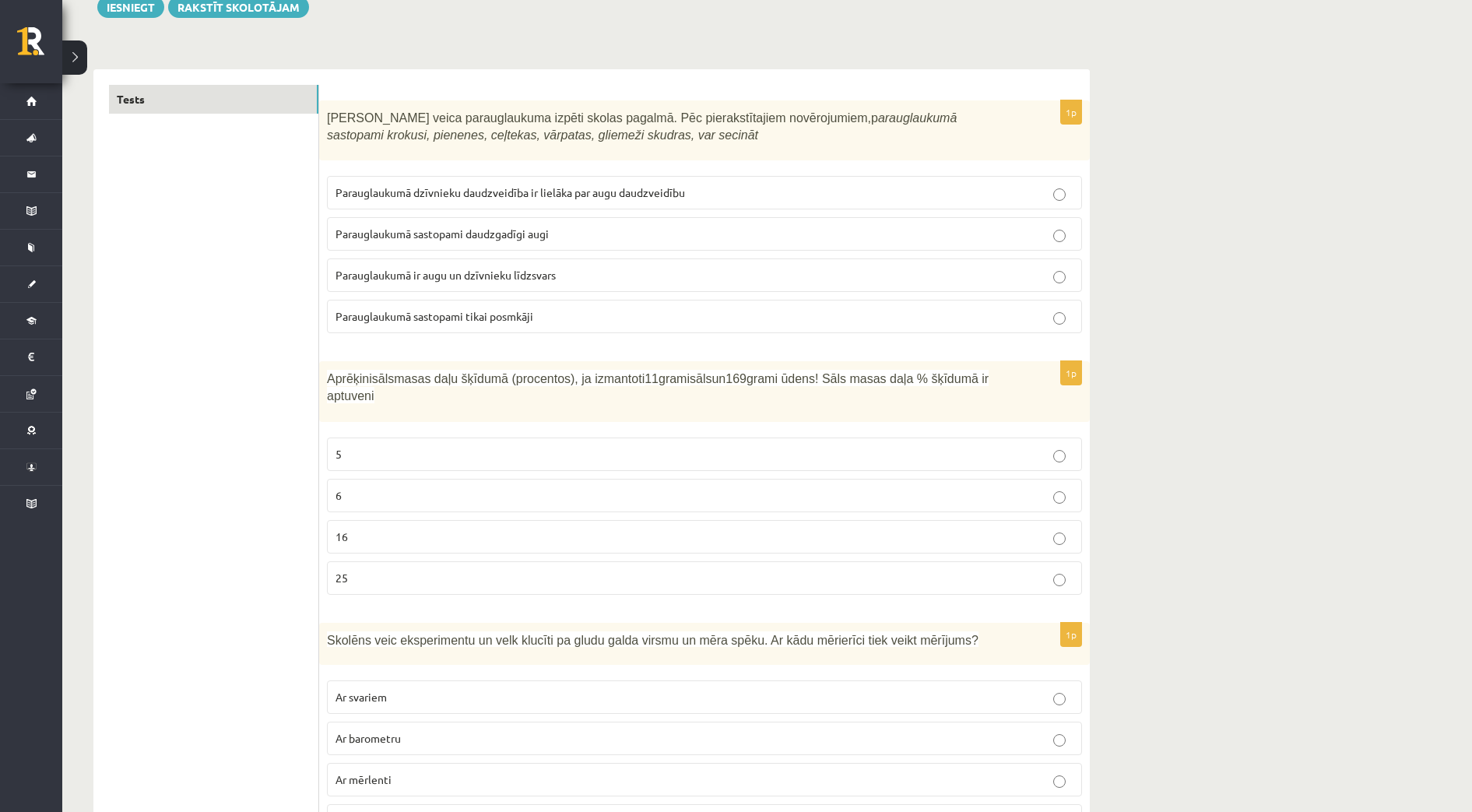
click at [587, 317] on p "Parauglaukumā sastopami tikai posmkāji" at bounding box center [703, 315] width 737 height 16
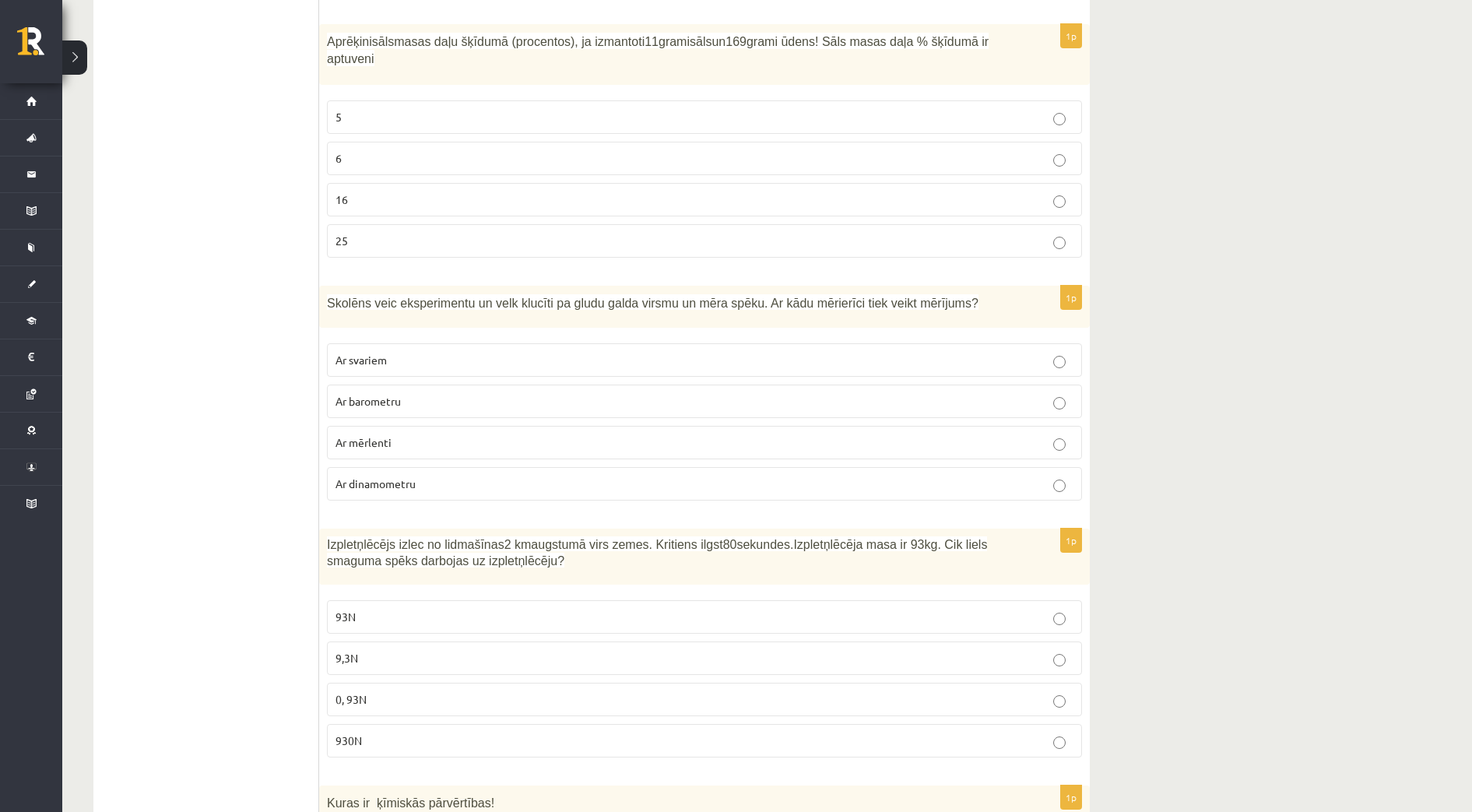
scroll to position [584, 0]
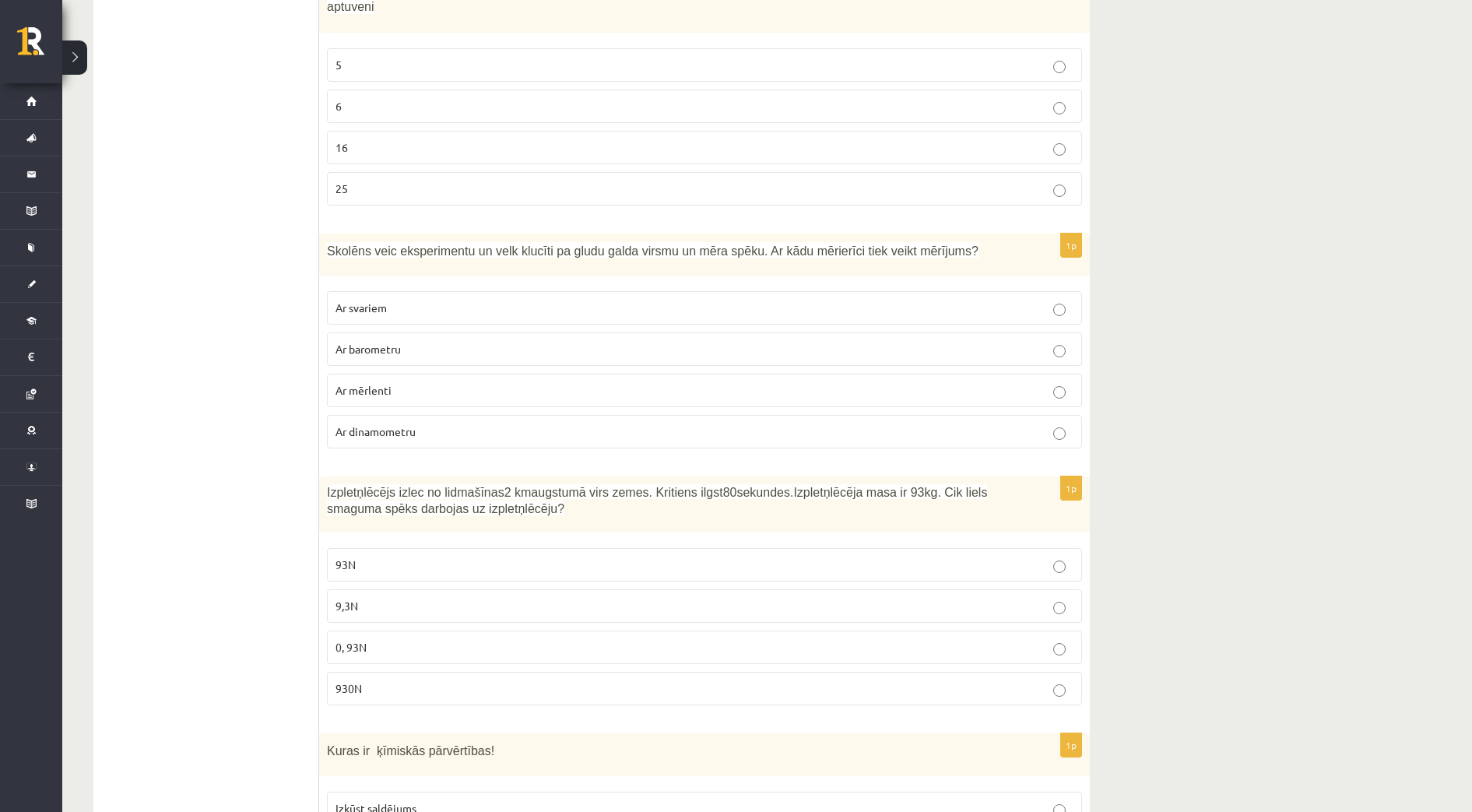
click at [387, 424] on span "Ar dinamometru" at bounding box center [375, 431] width 80 height 14
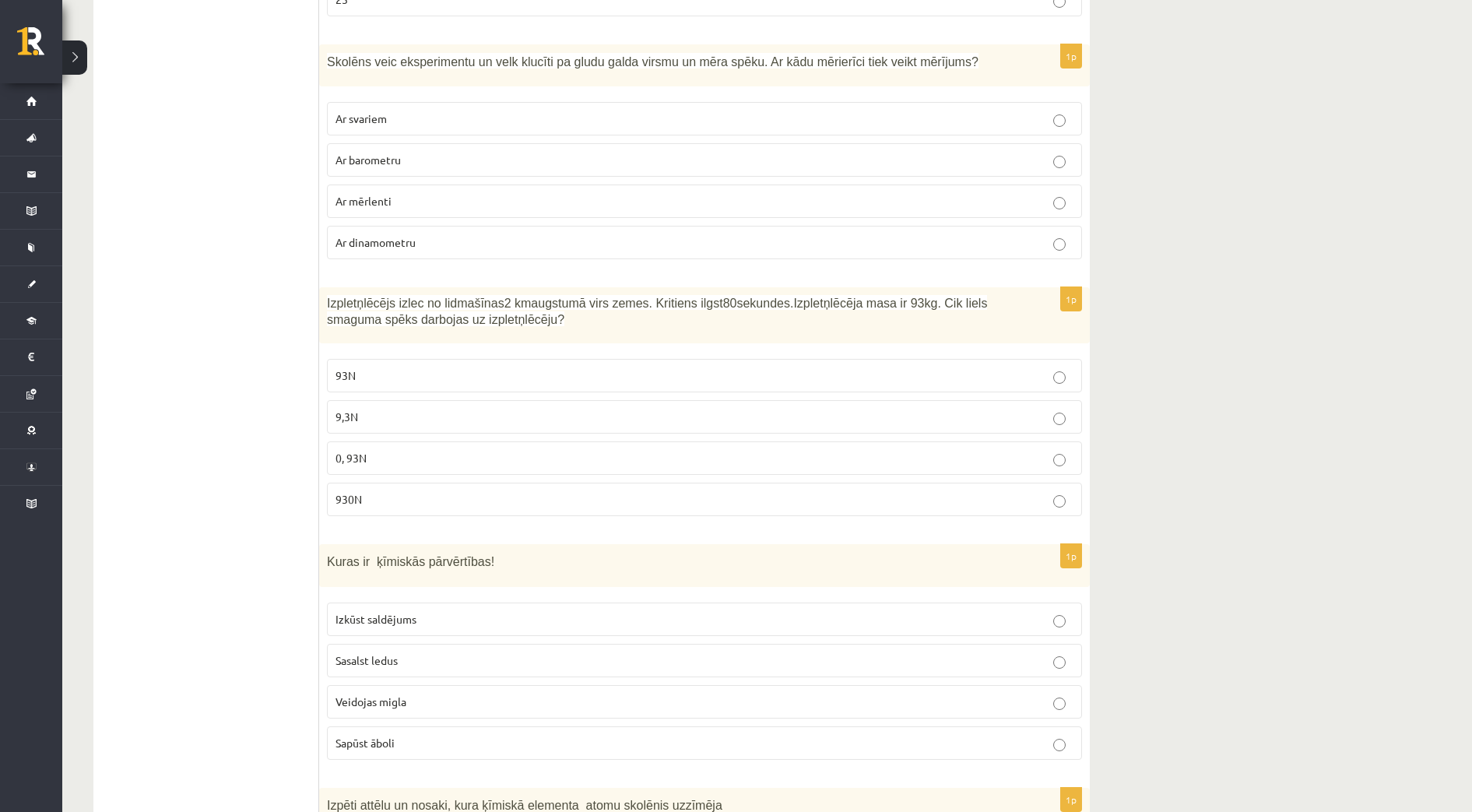
scroll to position [778, 0]
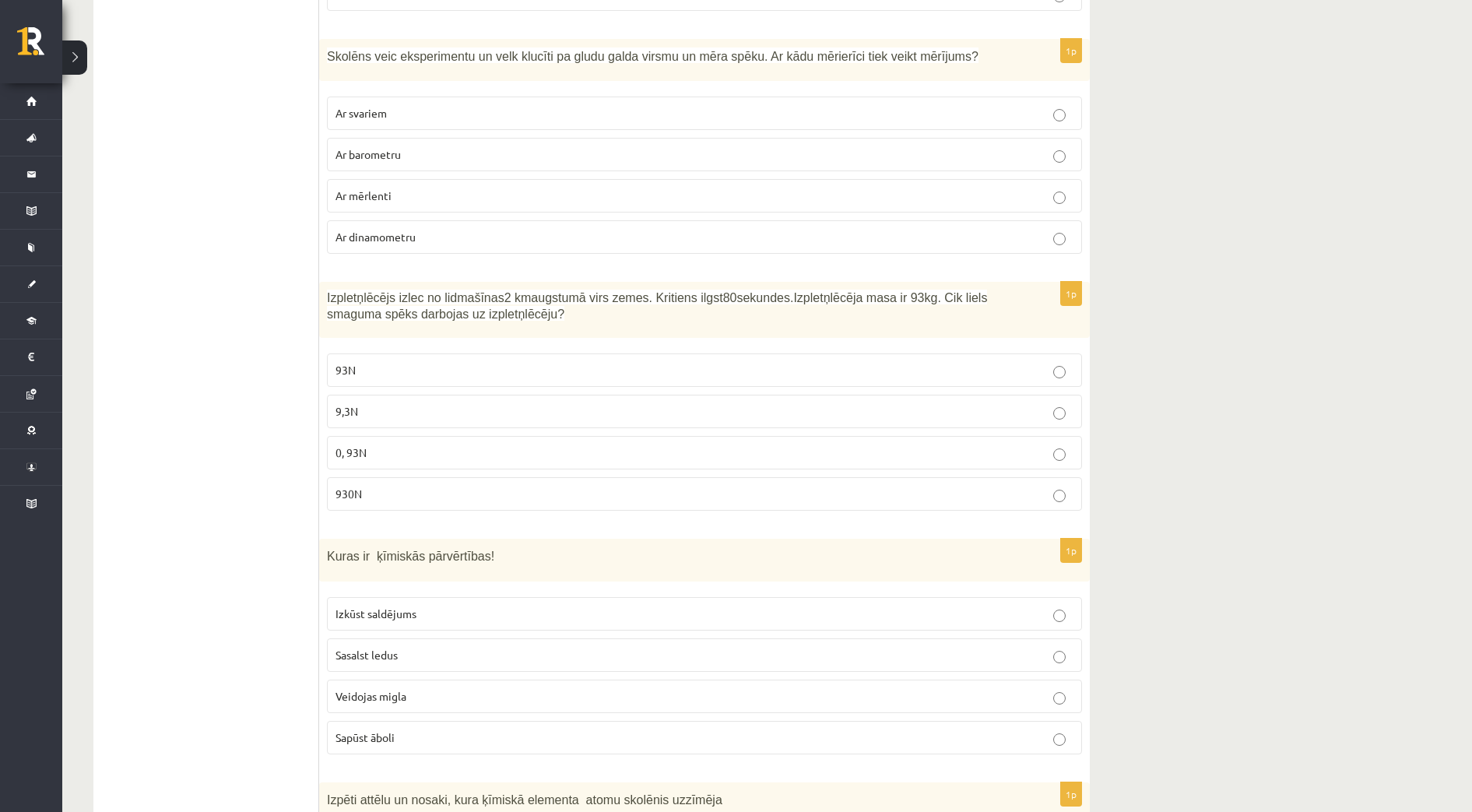
click at [368, 485] on p "930N" at bounding box center [703, 493] width 737 height 16
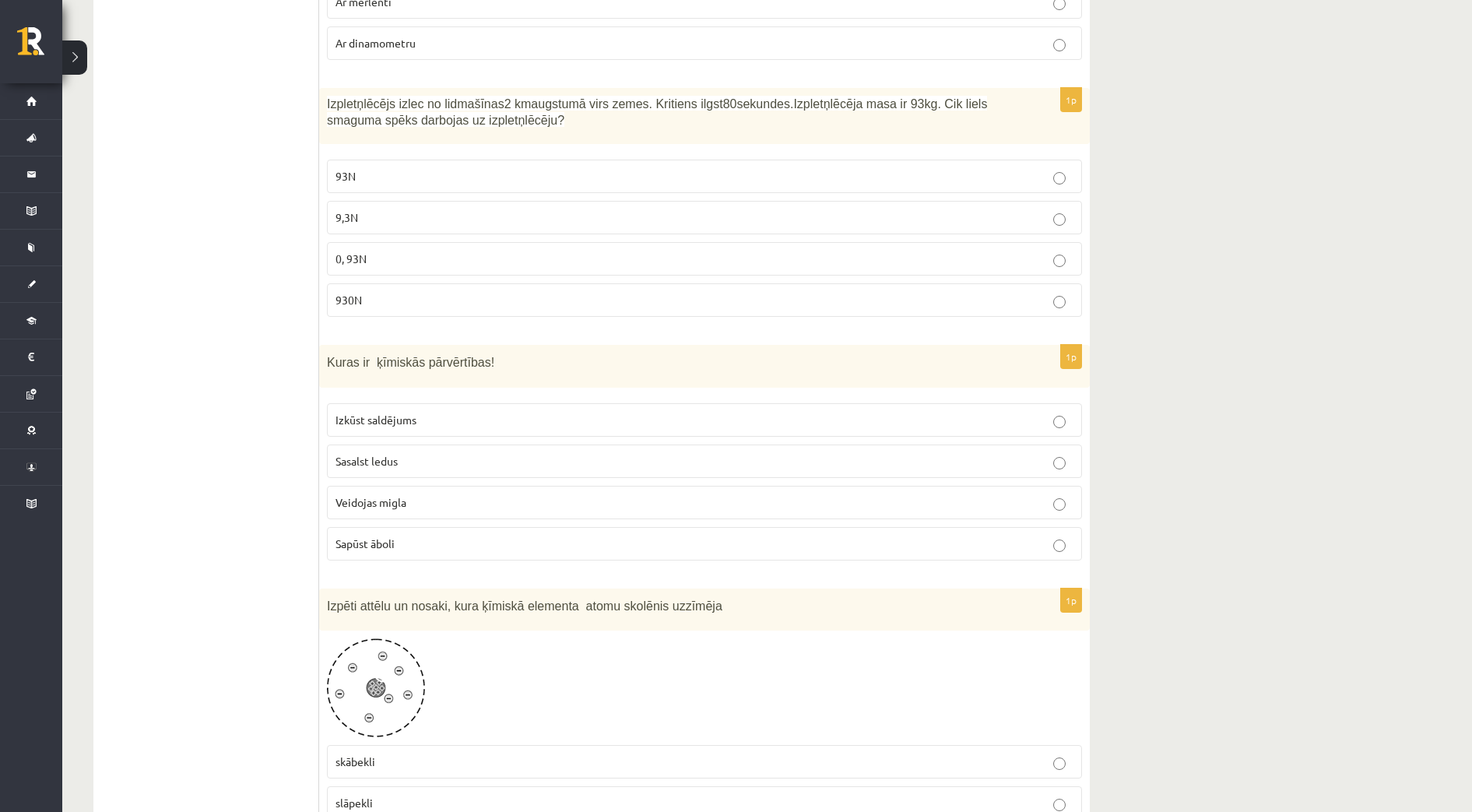
scroll to position [1167, 0]
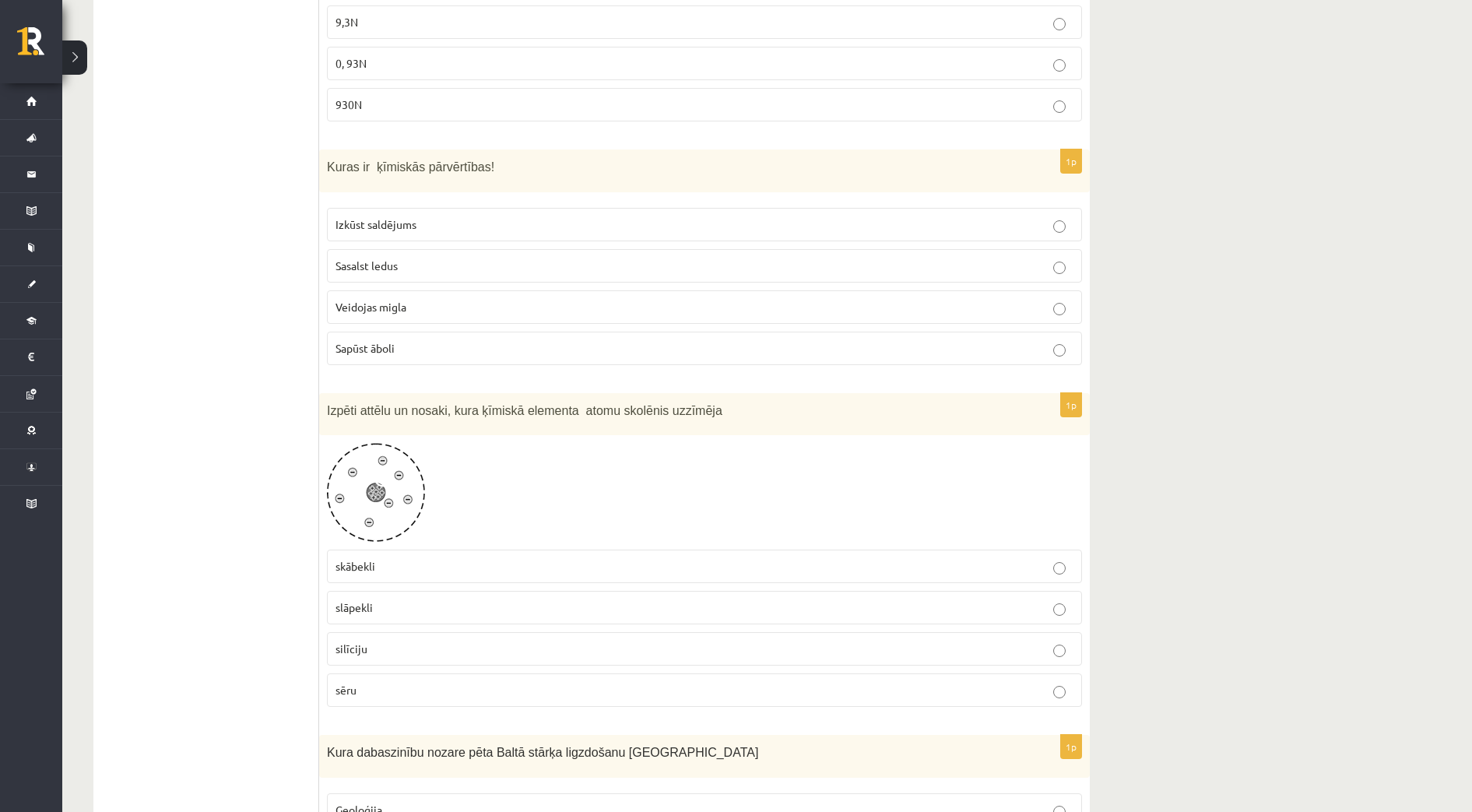
click at [489, 340] on p "Sapūst āboli" at bounding box center [703, 347] width 737 height 16
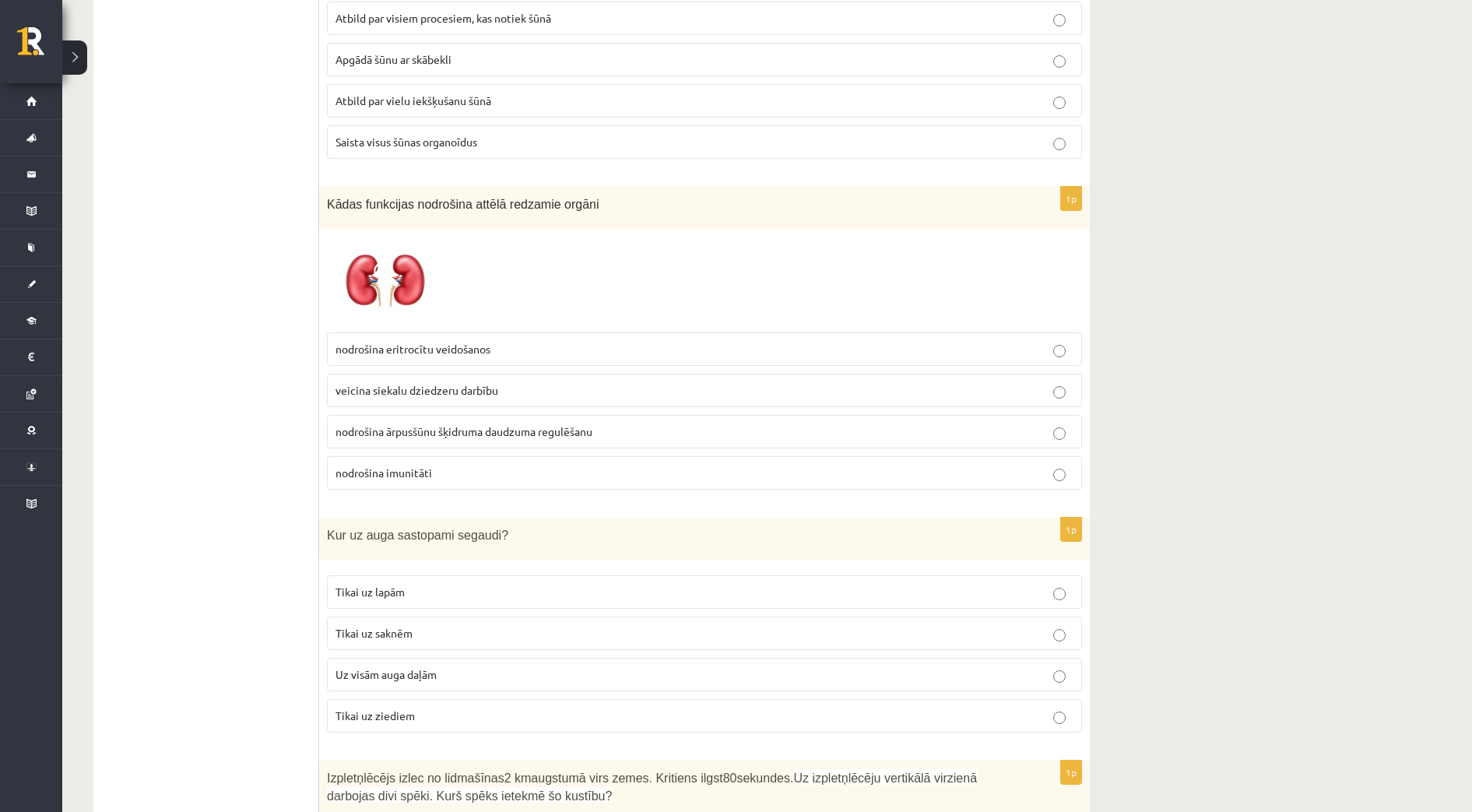
scroll to position [4475, 0]
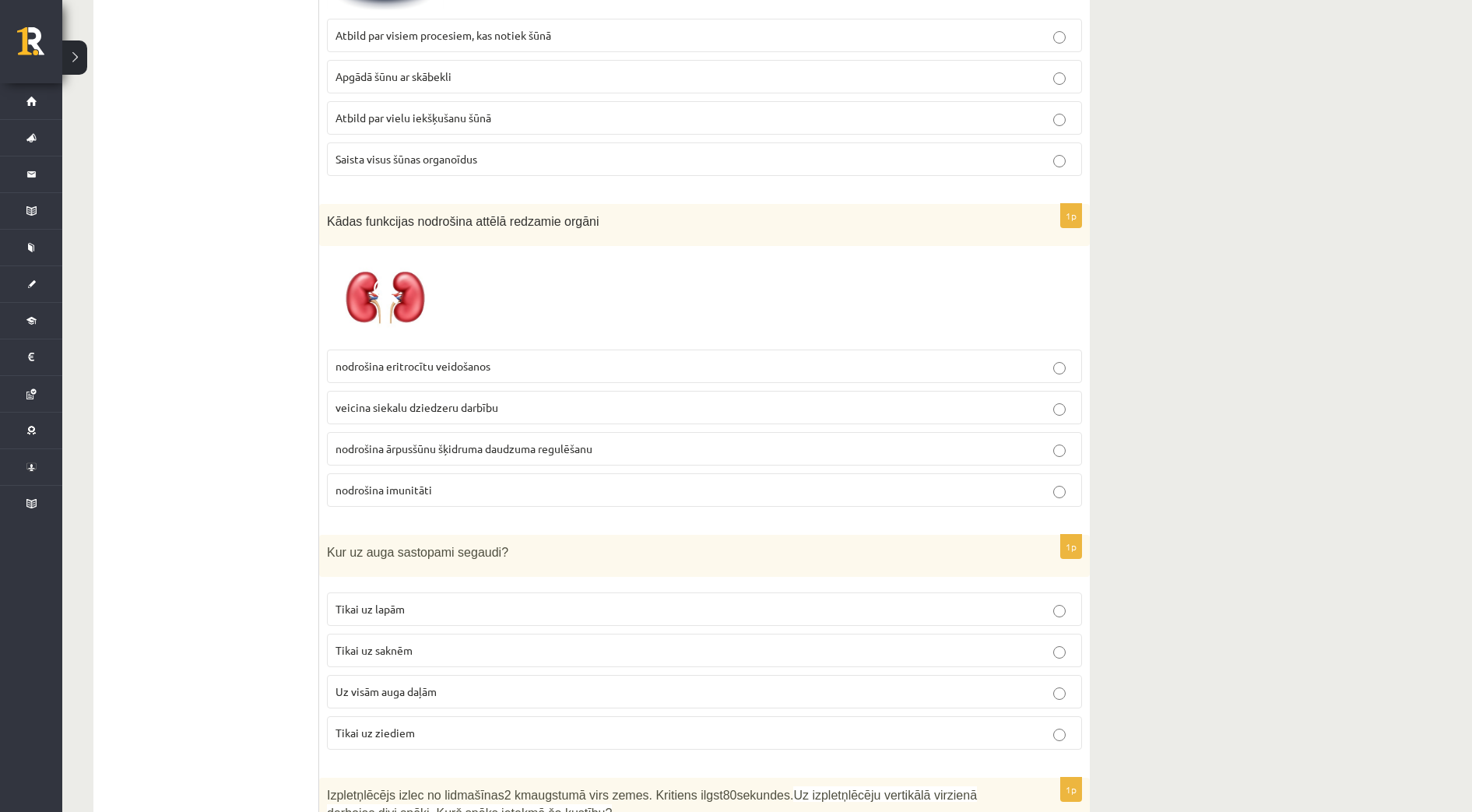
click at [467, 441] on span "nodrošina ārpusšūnu šķidruma daudzuma regulēšanu" at bounding box center [464, 448] width 257 height 14
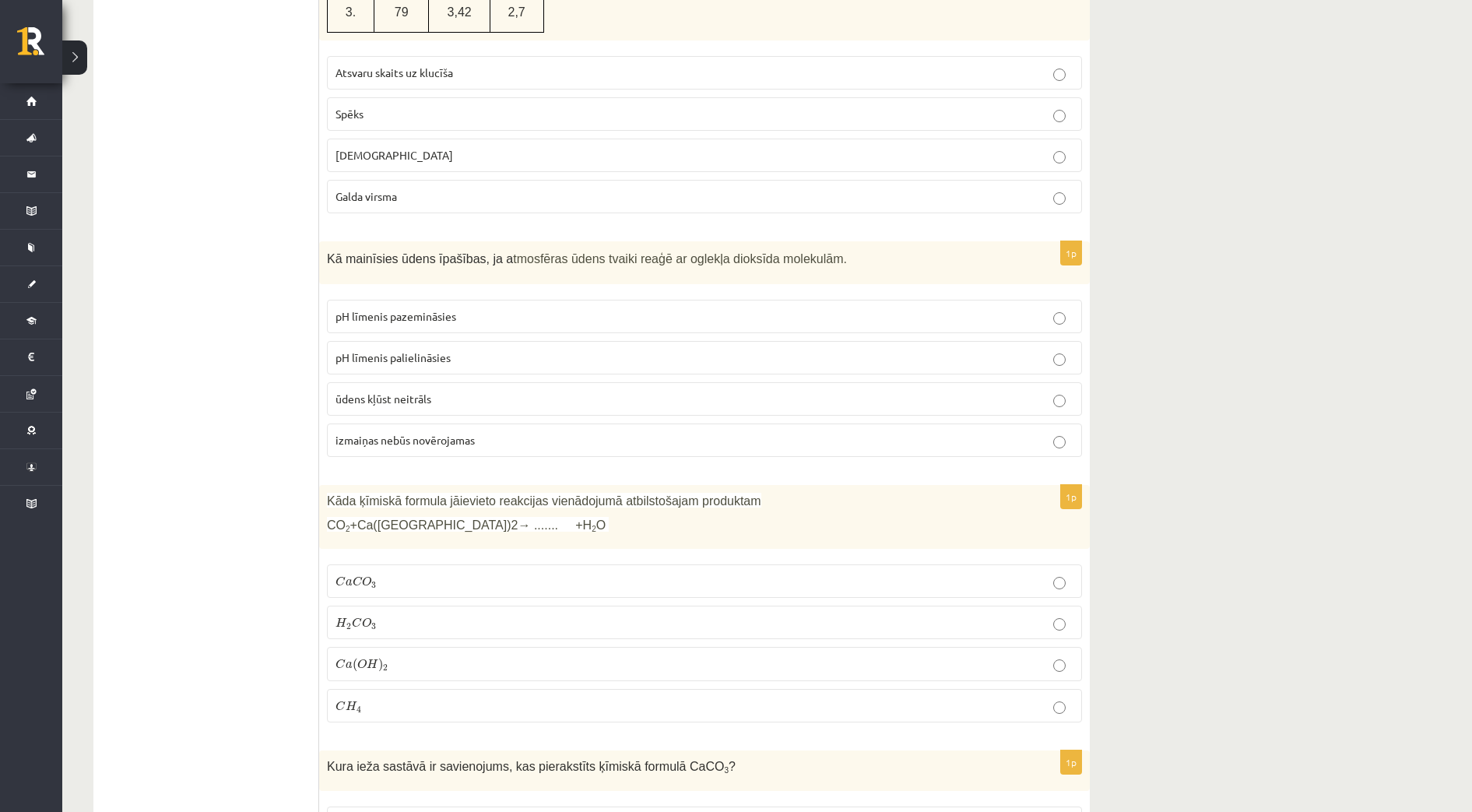
scroll to position [2309, 0]
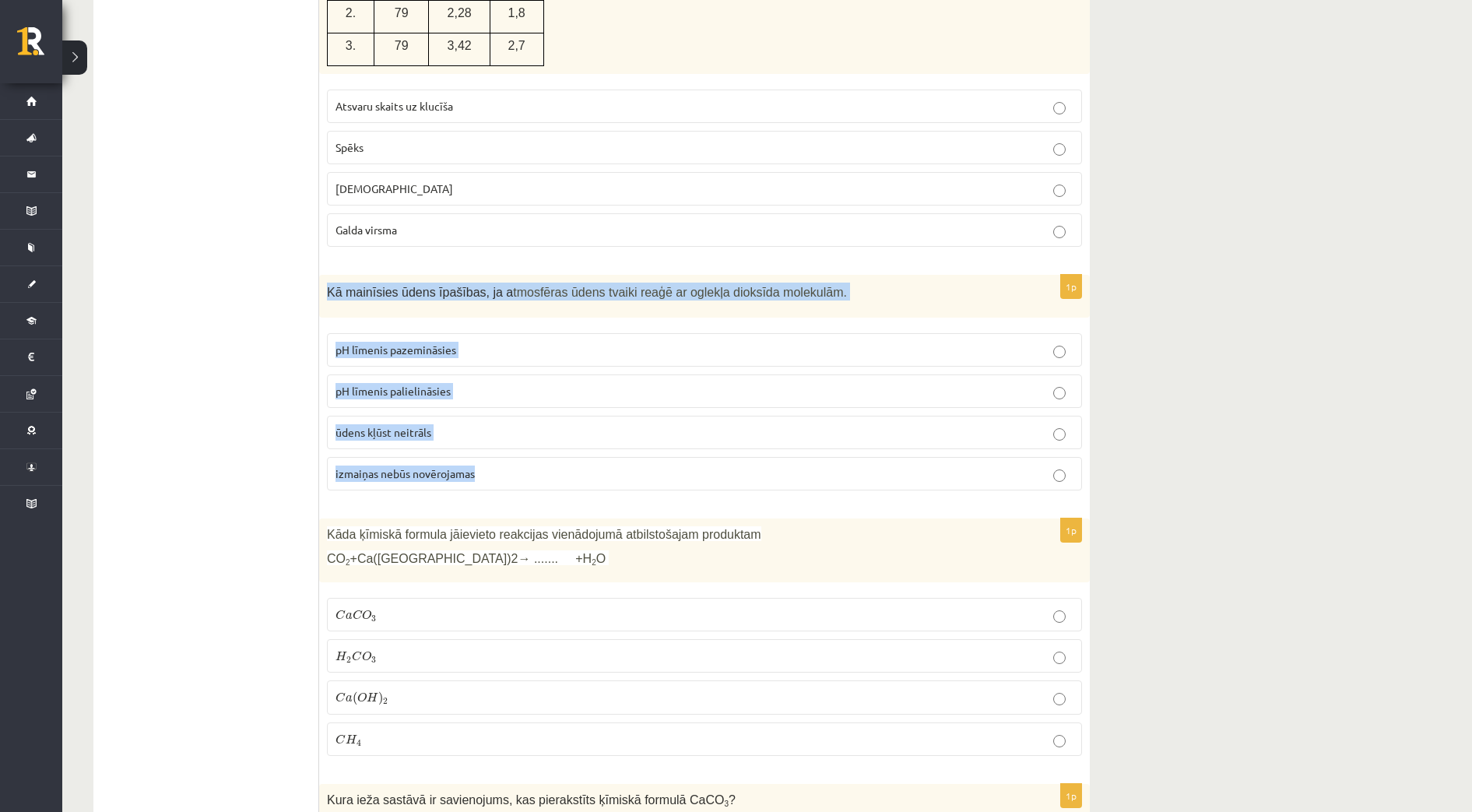
drag, startPoint x: 330, startPoint y: 274, endPoint x: 1051, endPoint y: 468, distance: 746.6
click at [1051, 468] on div "1p Kā mainīsies ūdens īpašības, ja a tmosfēras ūdens tvaiki reaģē ar oglekļa di…" at bounding box center [704, 389] width 770 height 228
copy div "Kā mainīsies ūdens īpašības, ja a tmosfēras ūdens tvaiki reaģē ar oglekļa dioks…"
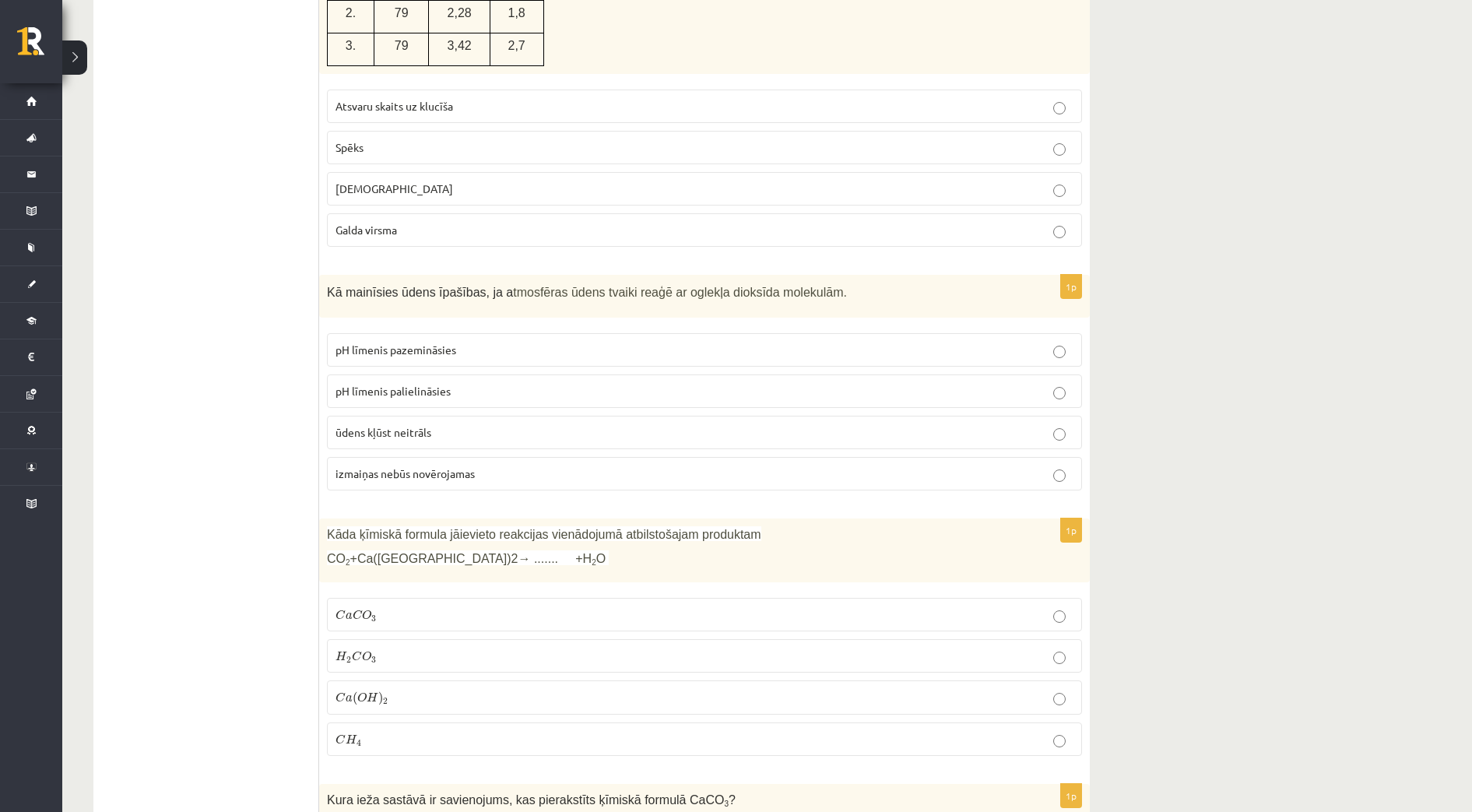
click at [438, 333] on label "pH līmenis pazemināsies" at bounding box center [704, 349] width 755 height 33
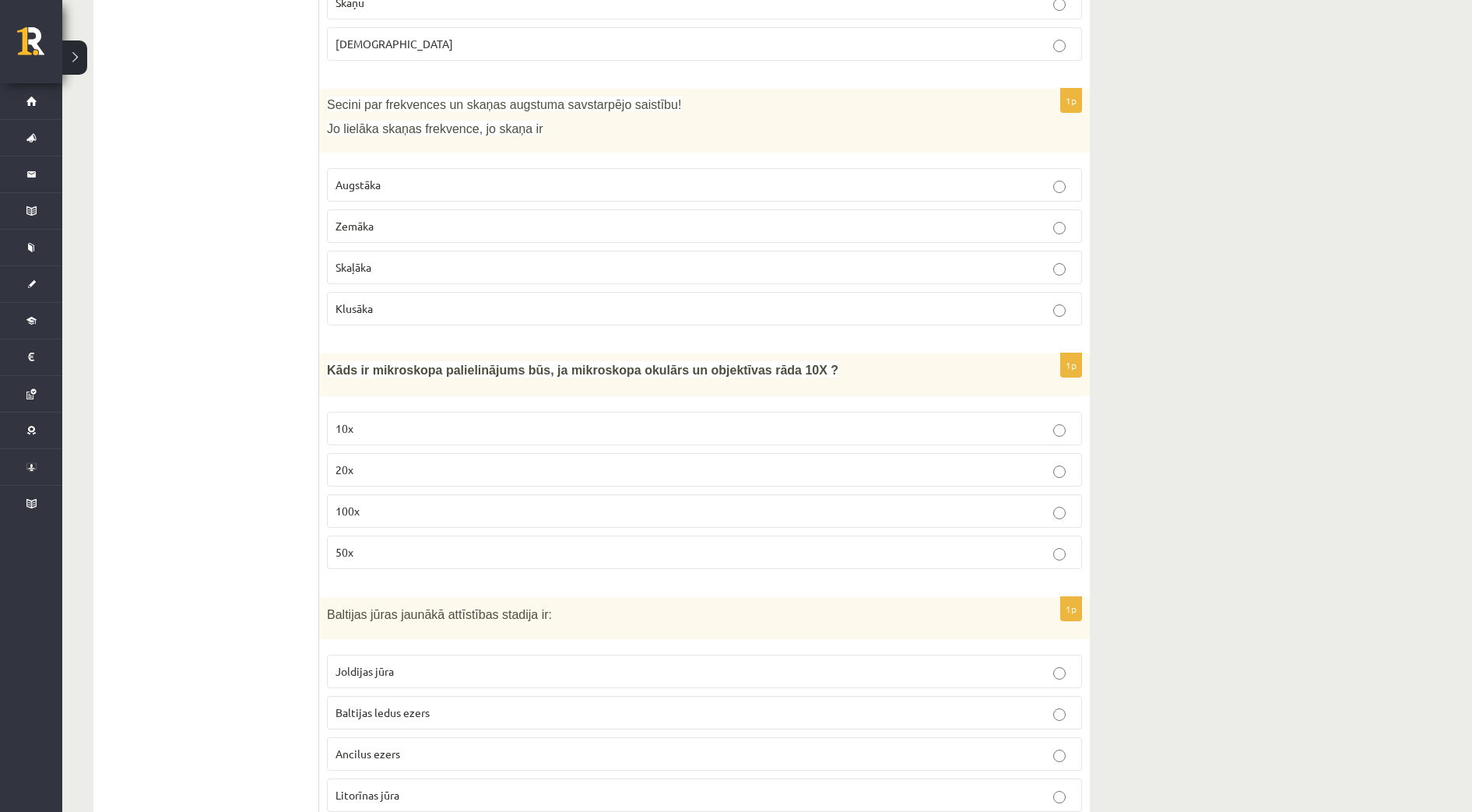
scroll to position [0, 0]
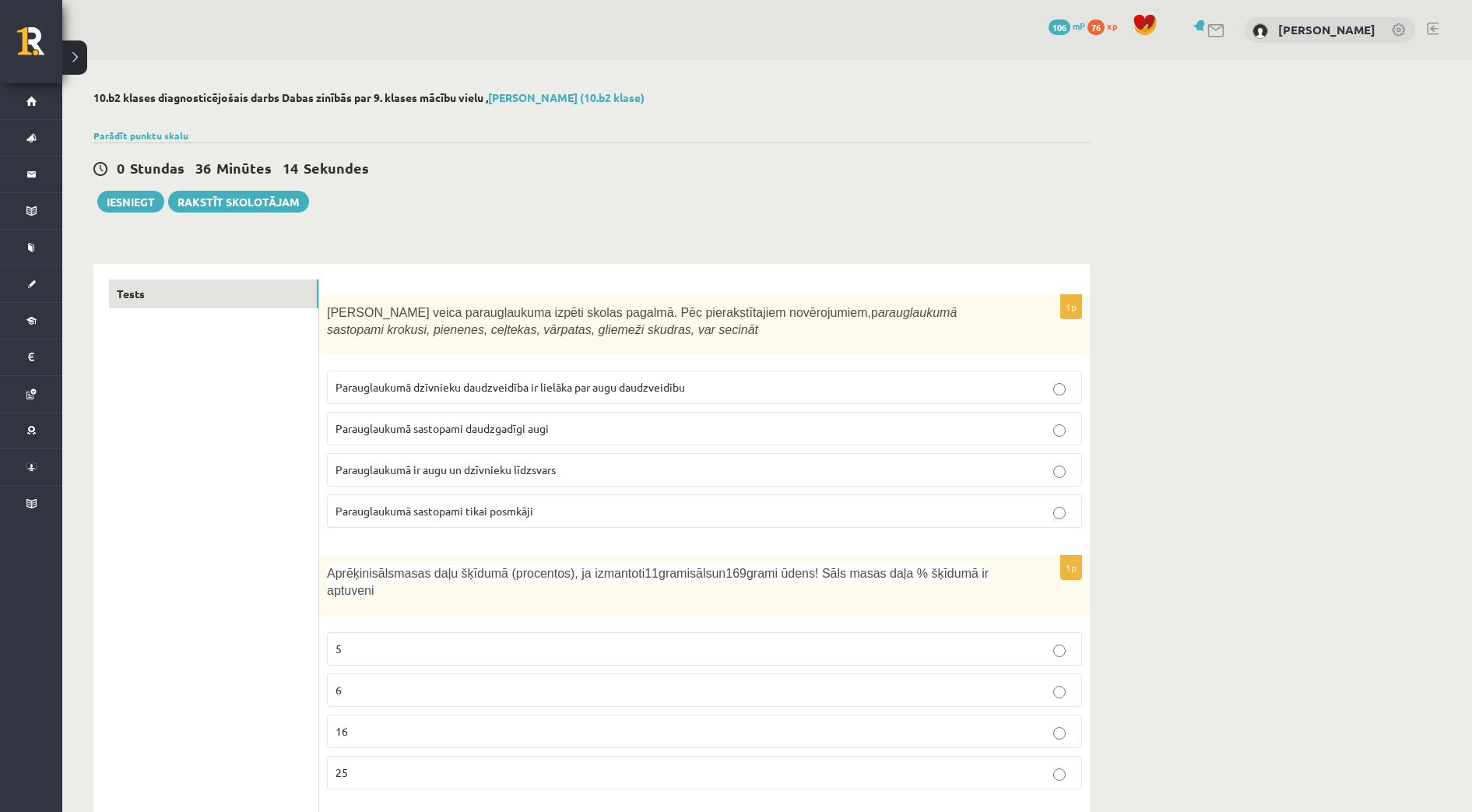
drag, startPoint x: 1145, startPoint y: 528, endPoint x: 592, endPoint y: 180, distance: 653.4
click at [144, 208] on button "Iesniegt" at bounding box center [130, 201] width 67 height 22
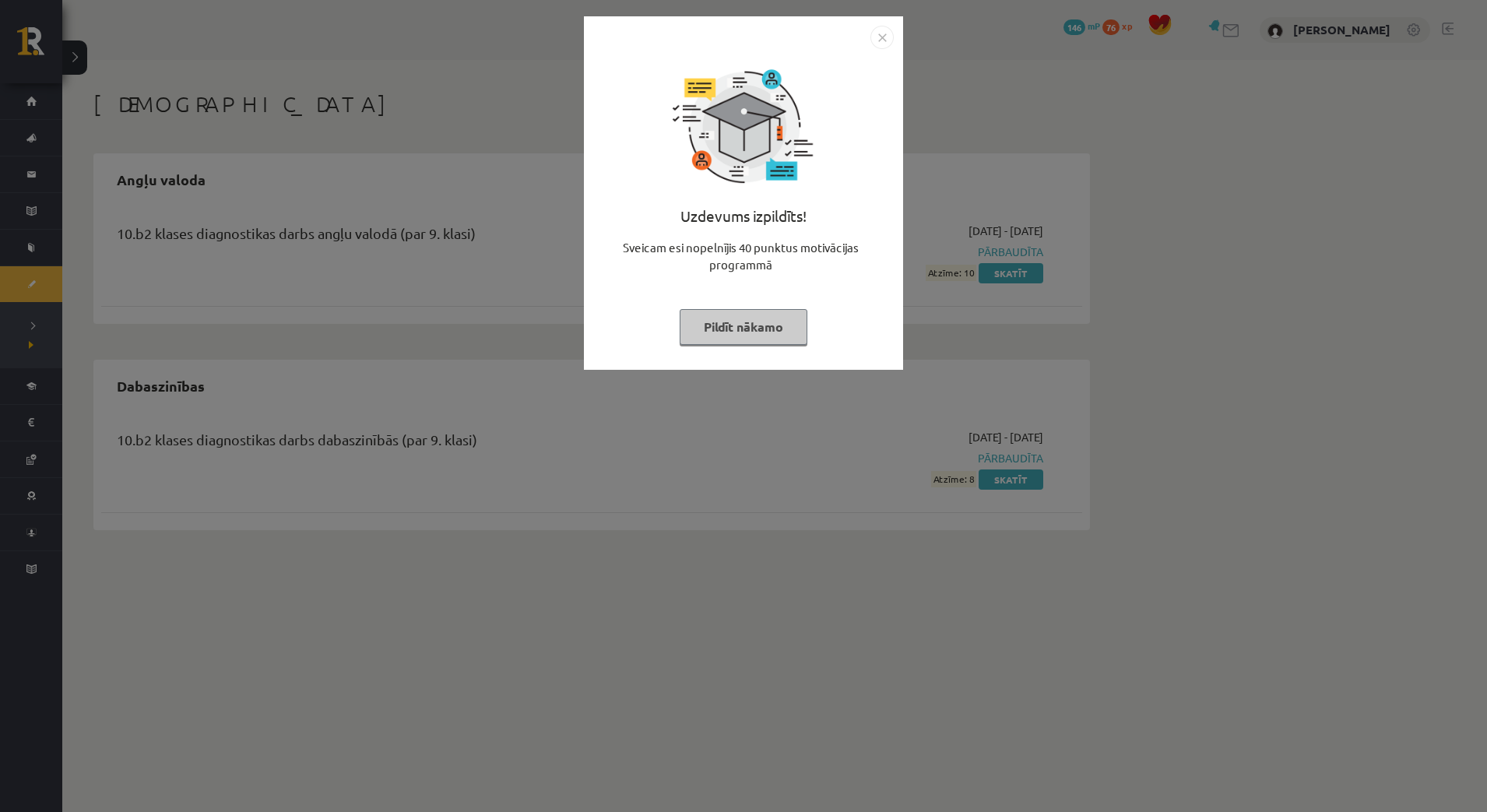
click at [889, 42] on img "Close" at bounding box center [882, 37] width 24 height 24
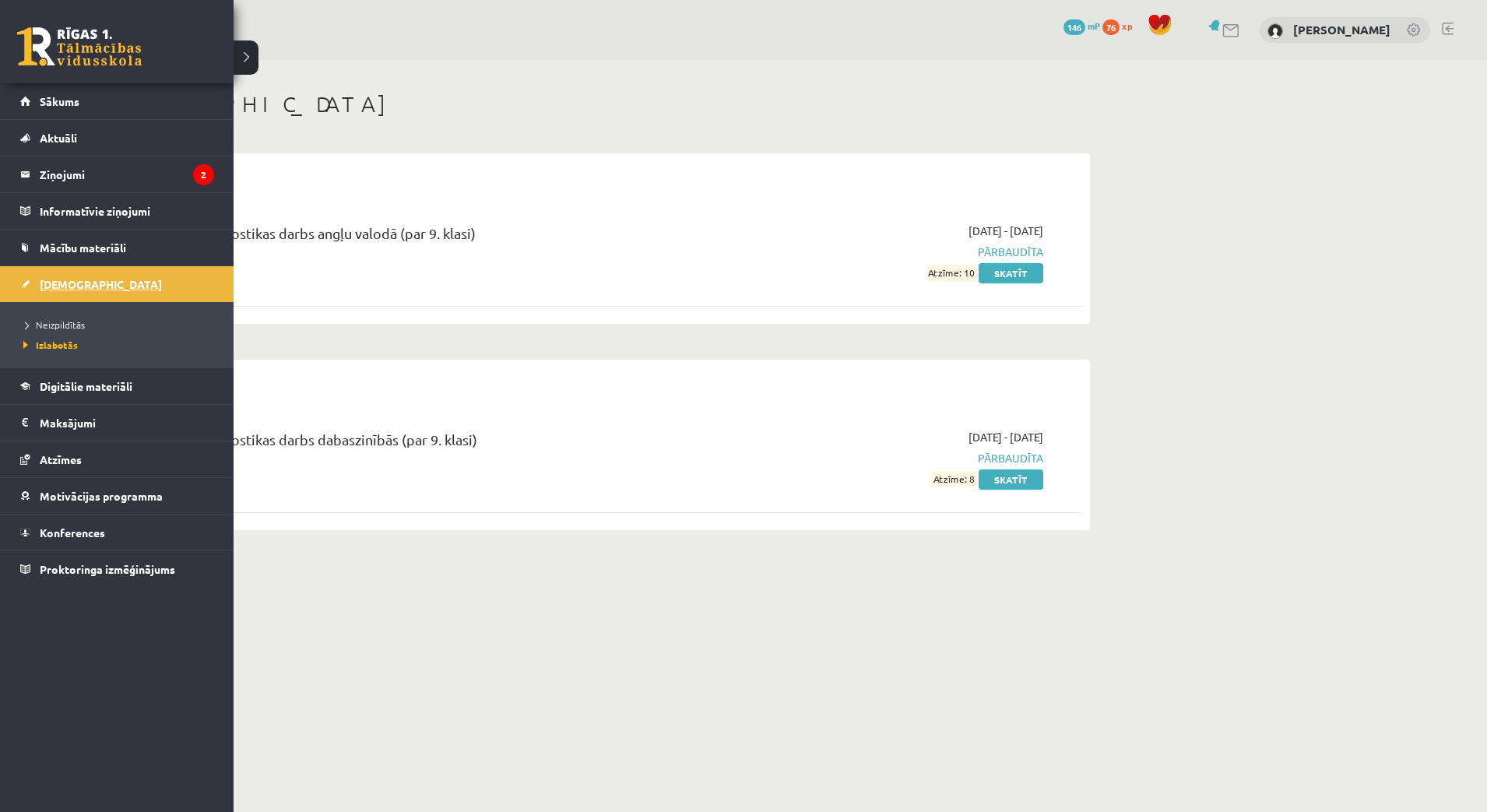
click at [56, 292] on link "[DEMOGRAPHIC_DATA]" at bounding box center [116, 284] width 194 height 36
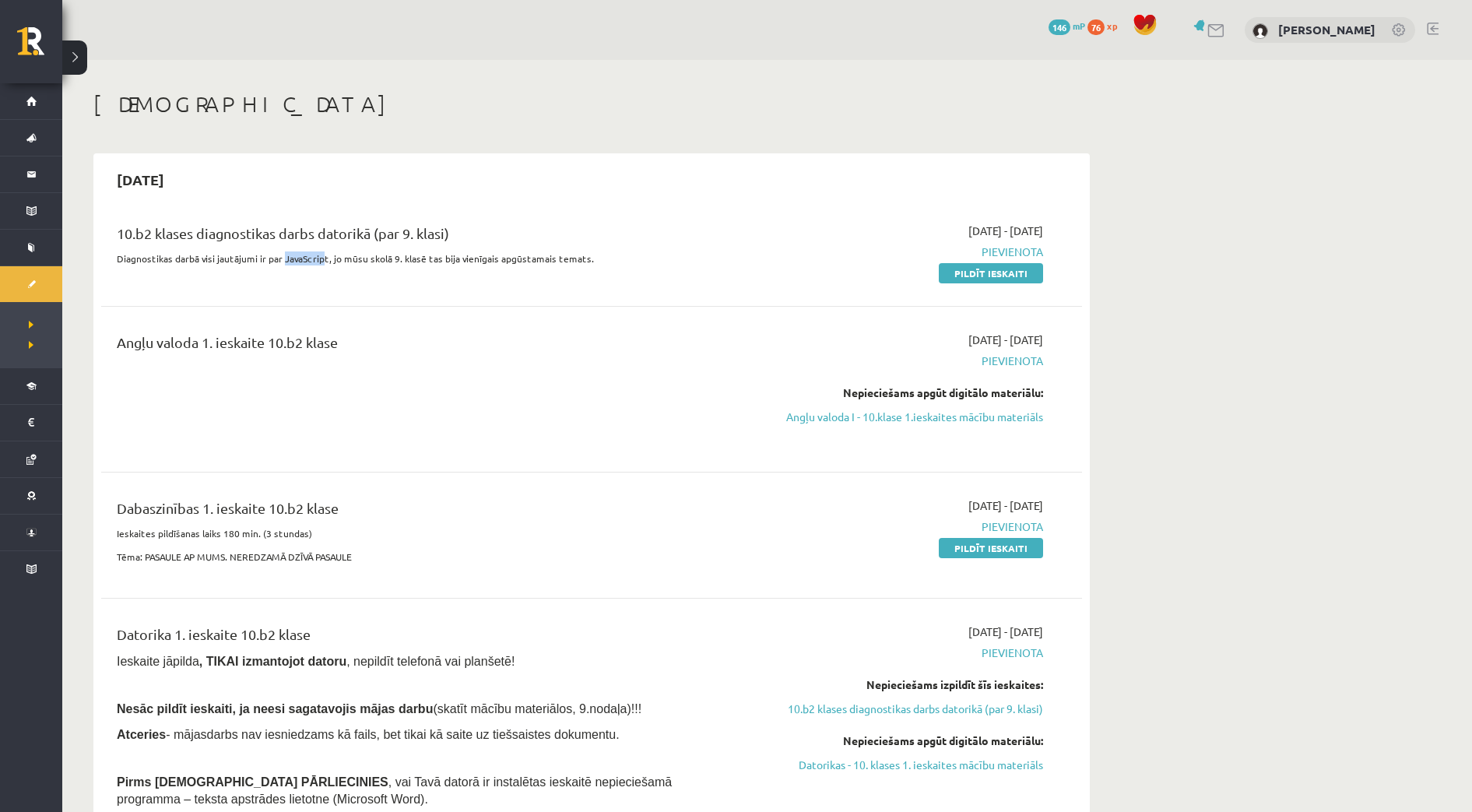
drag, startPoint x: 322, startPoint y: 262, endPoint x: 281, endPoint y: 261, distance: 41.0
click at [281, 261] on p "Diagnostikas darbā visi jautājumi ir par JavaScript, jo mūsu skolā 9. klasē tas…" at bounding box center [421, 258] width 609 height 14
copy p "JavaScrip"
click at [997, 278] on link "Pildīt ieskaiti" at bounding box center [990, 273] width 104 height 20
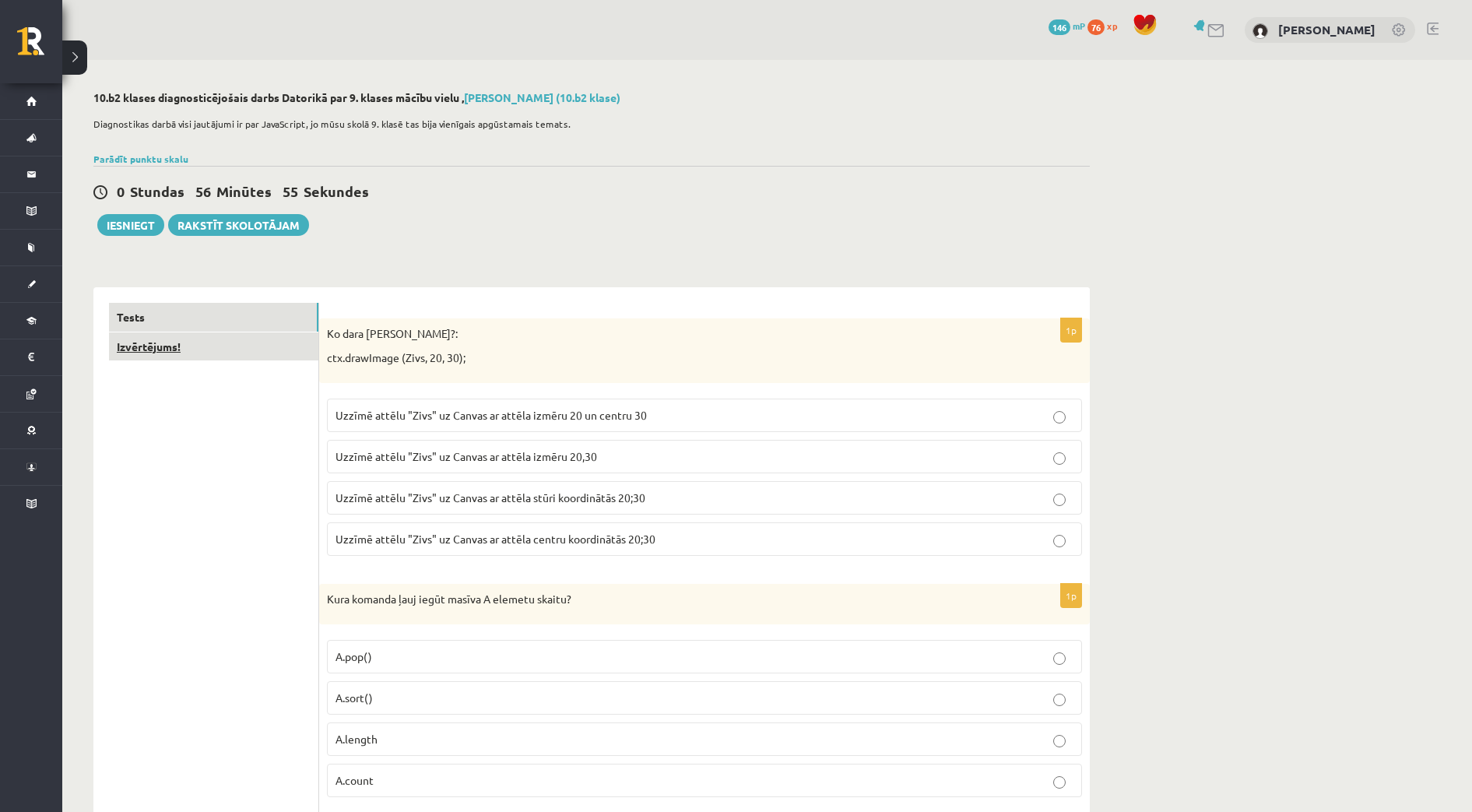
click at [176, 339] on link "Izvērtējums!" at bounding box center [213, 347] width 210 height 29
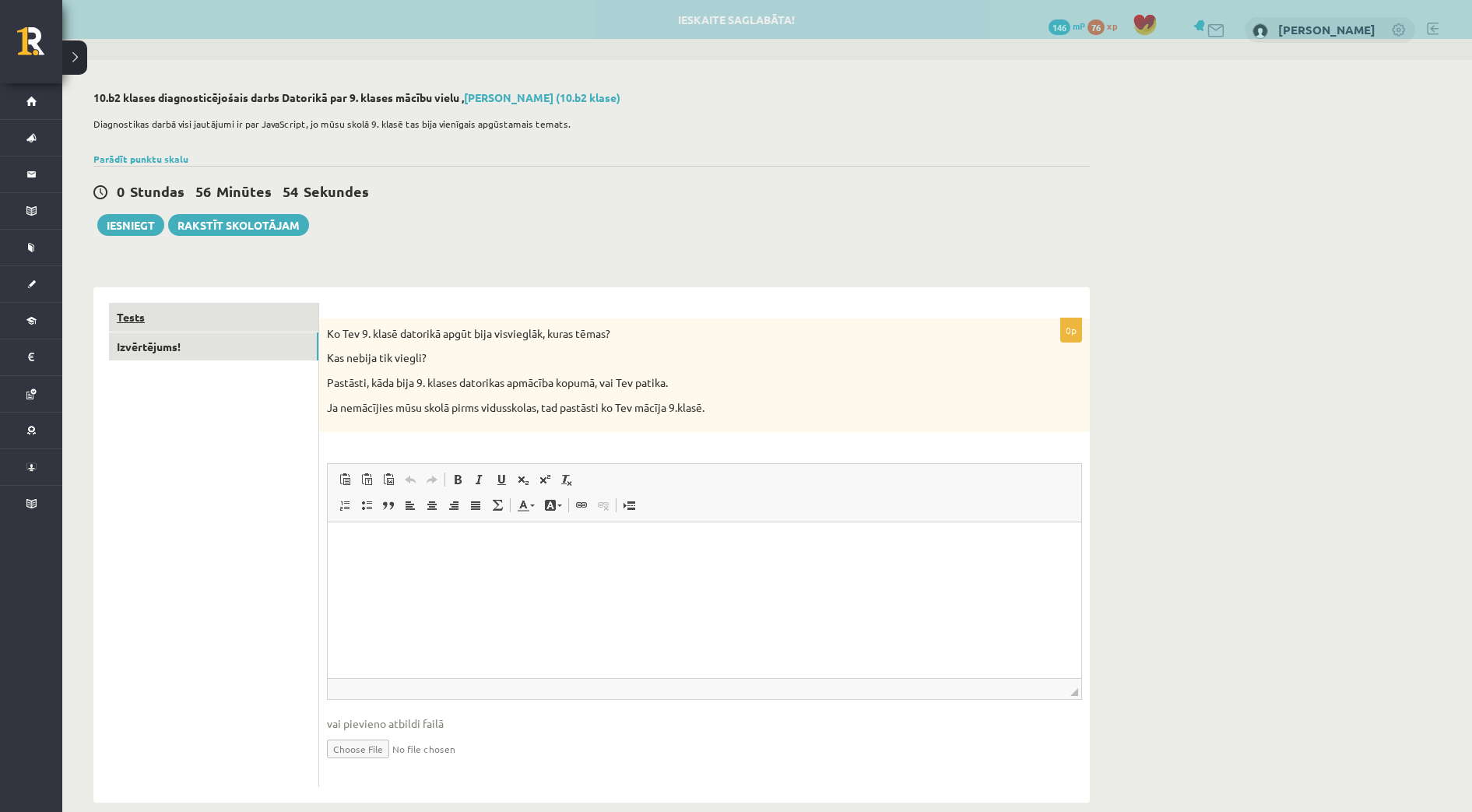
click at [183, 317] on link "Tests" at bounding box center [213, 317] width 210 height 29
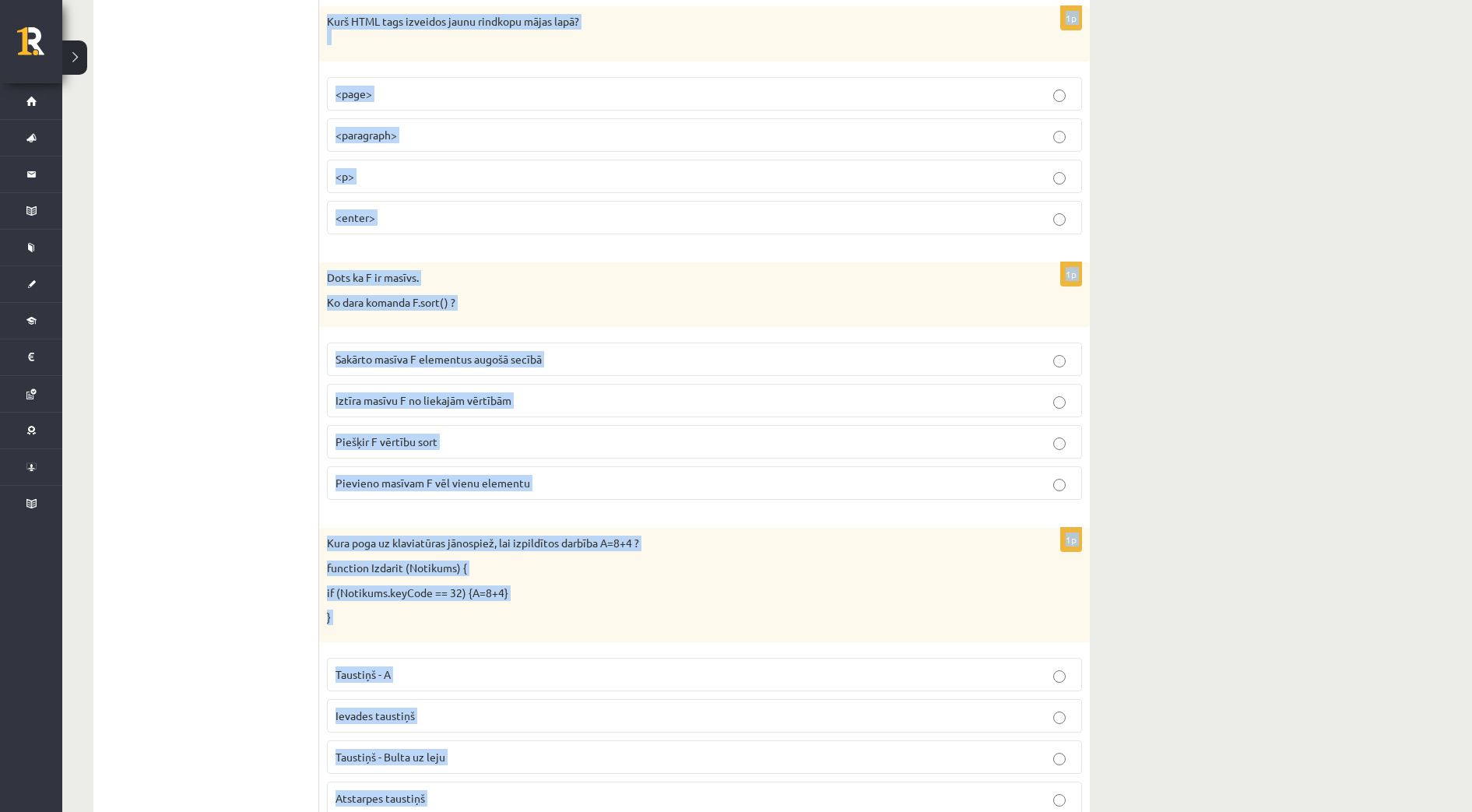
scroll to position [7650, 0]
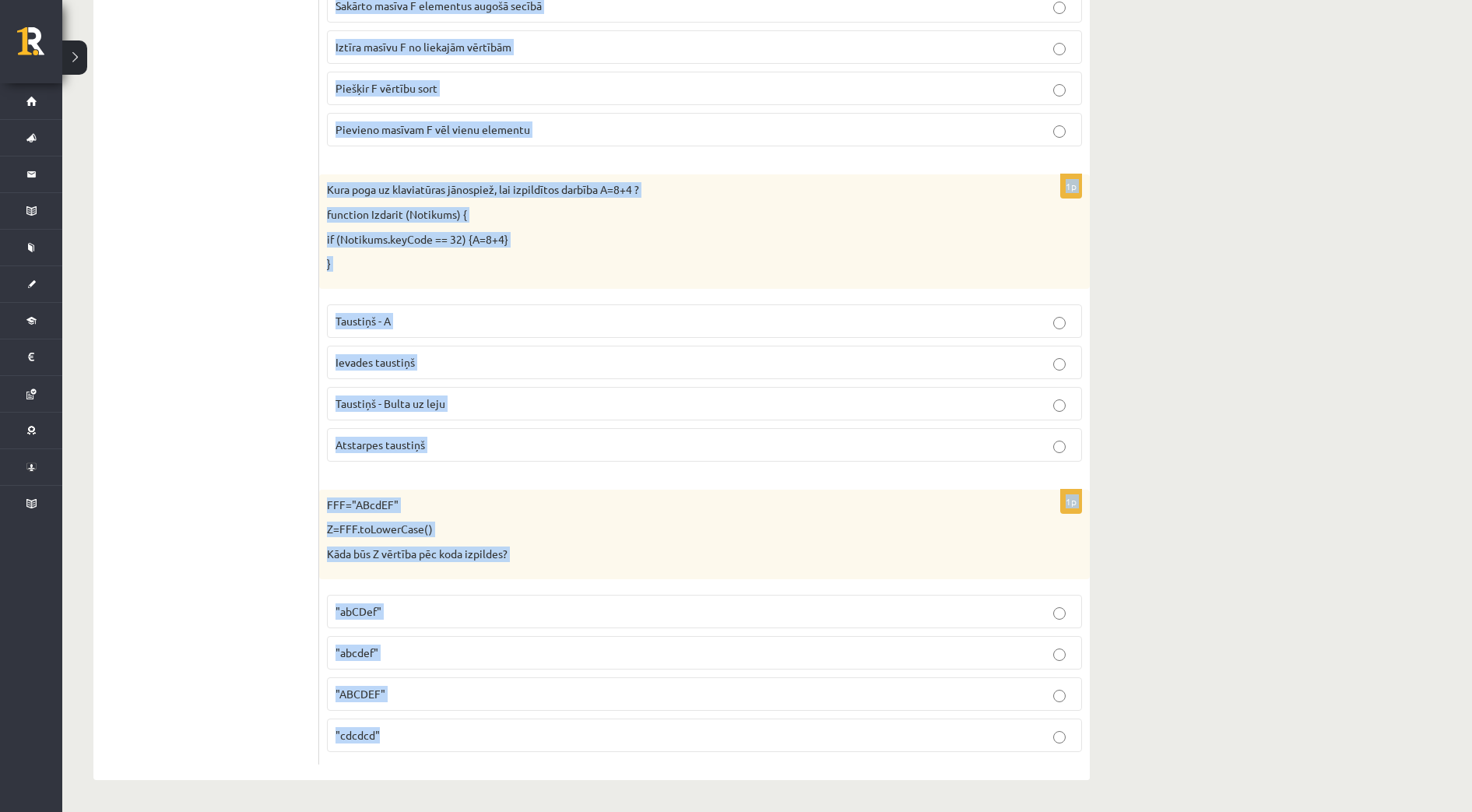
drag, startPoint x: 327, startPoint y: 336, endPoint x: 980, endPoint y: 853, distance: 832.9
copy form "Lo ipsu dolo sitamet?: con.adipIscin (Elit, 79, 37); Seddoe tempor "Inci" ut La…"
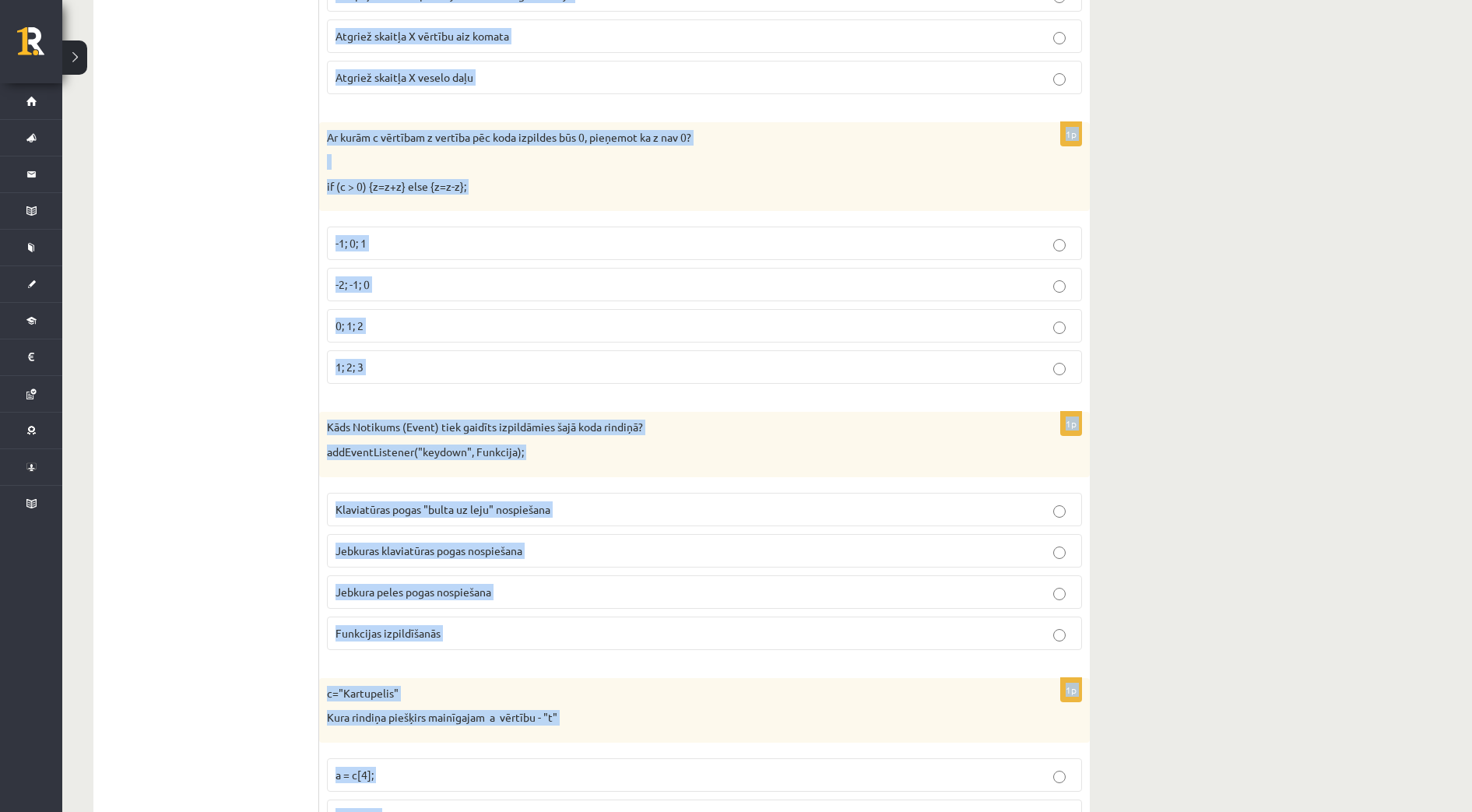
scroll to position [0, 0]
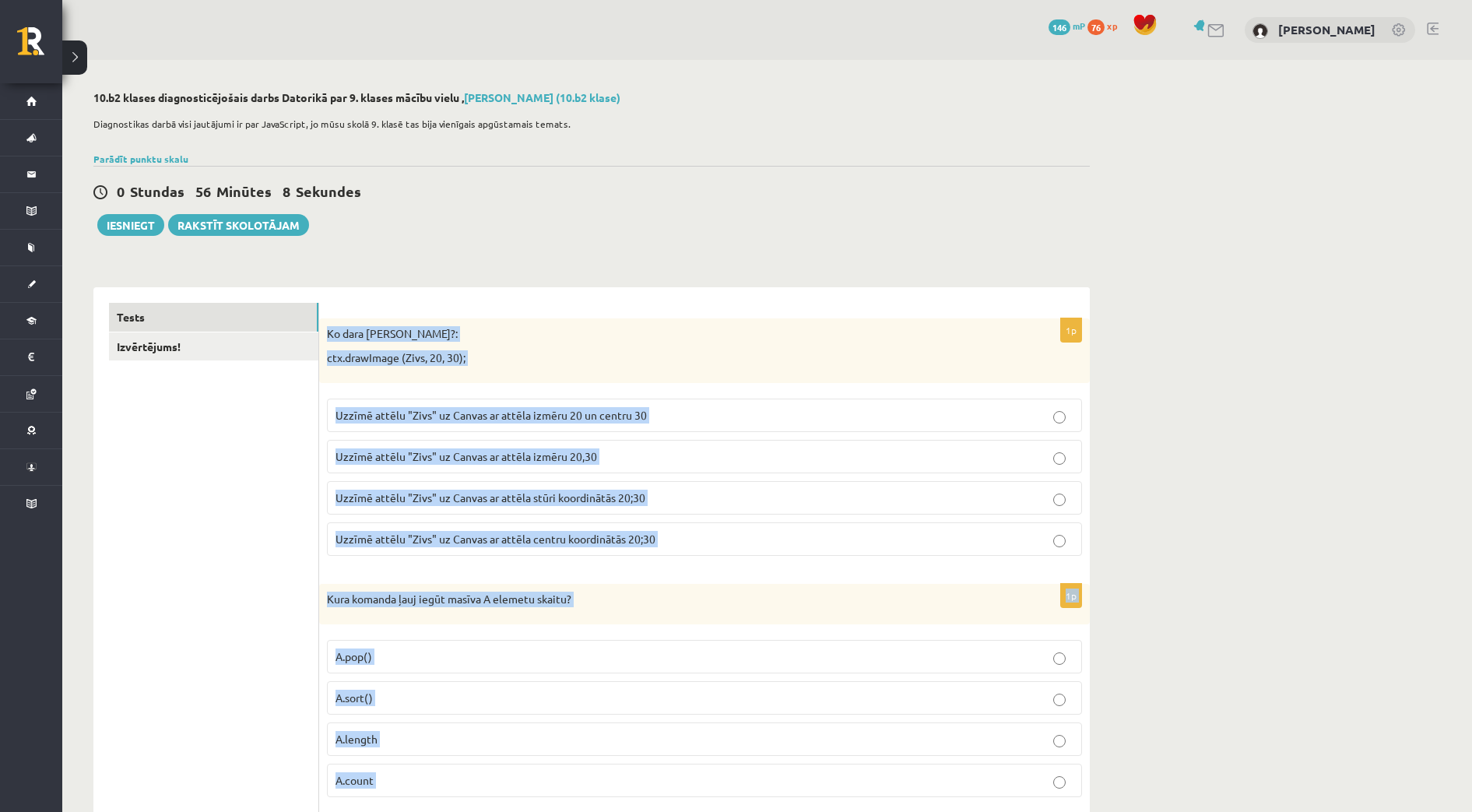
drag, startPoint x: 1357, startPoint y: 292, endPoint x: 1276, endPoint y: 24, distance: 280.0
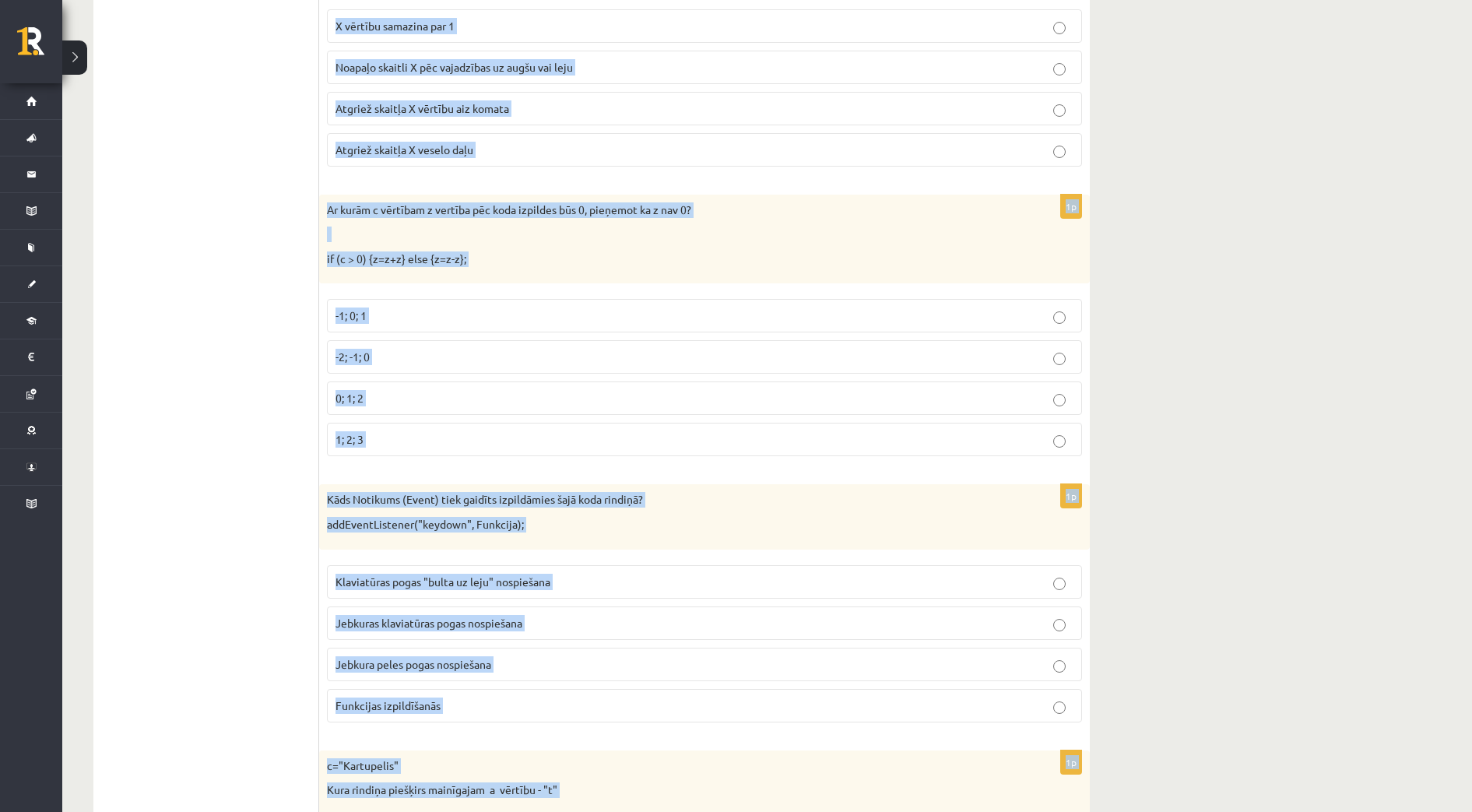
scroll to position [1507, 0]
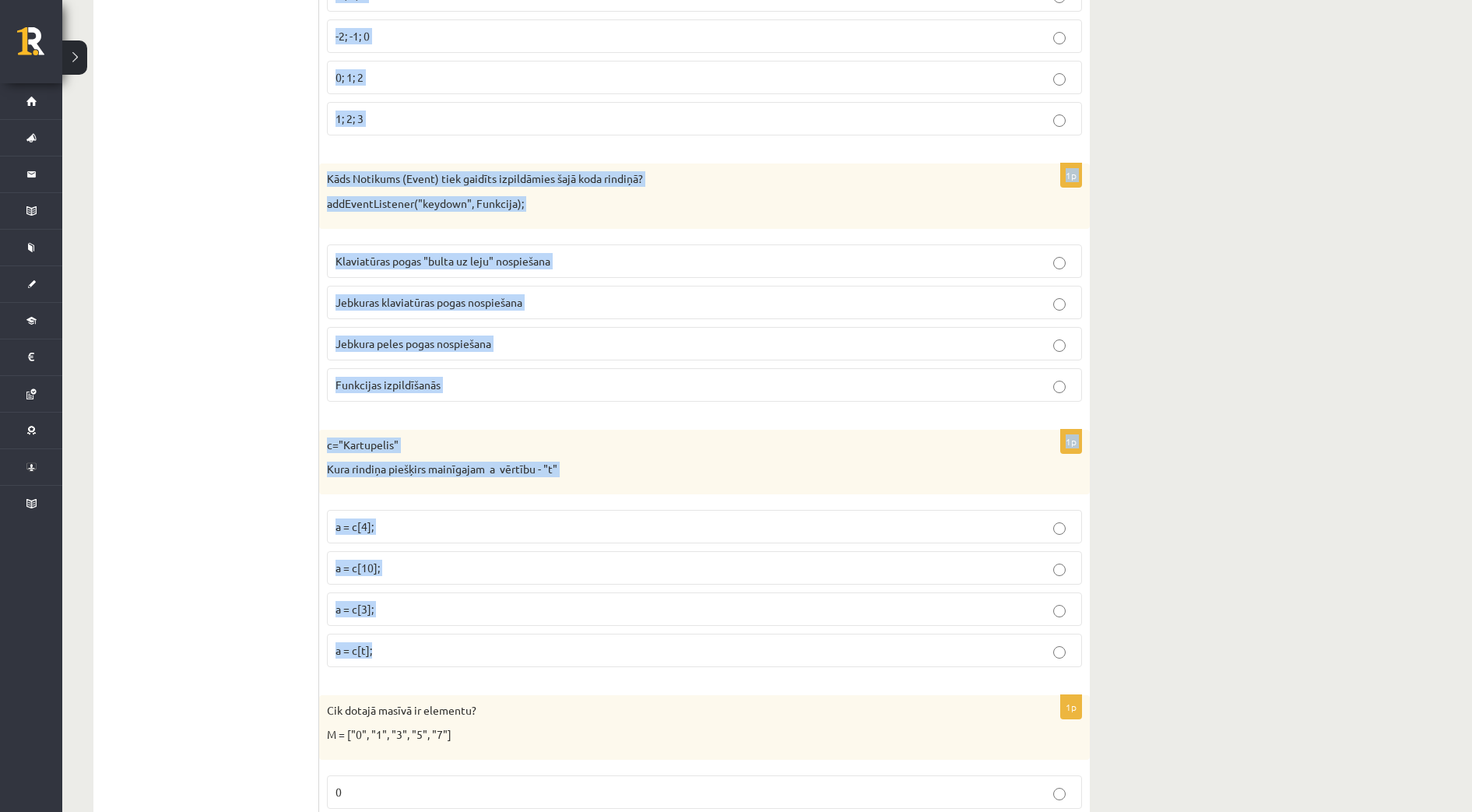
drag, startPoint x: 330, startPoint y: 330, endPoint x: 447, endPoint y: 643, distance: 334.2
copy form "Lo ipsu dolo sitamet?: con.adipIscin (Elit, 79, 37); Seddoe tempor "Inci" ut La…"
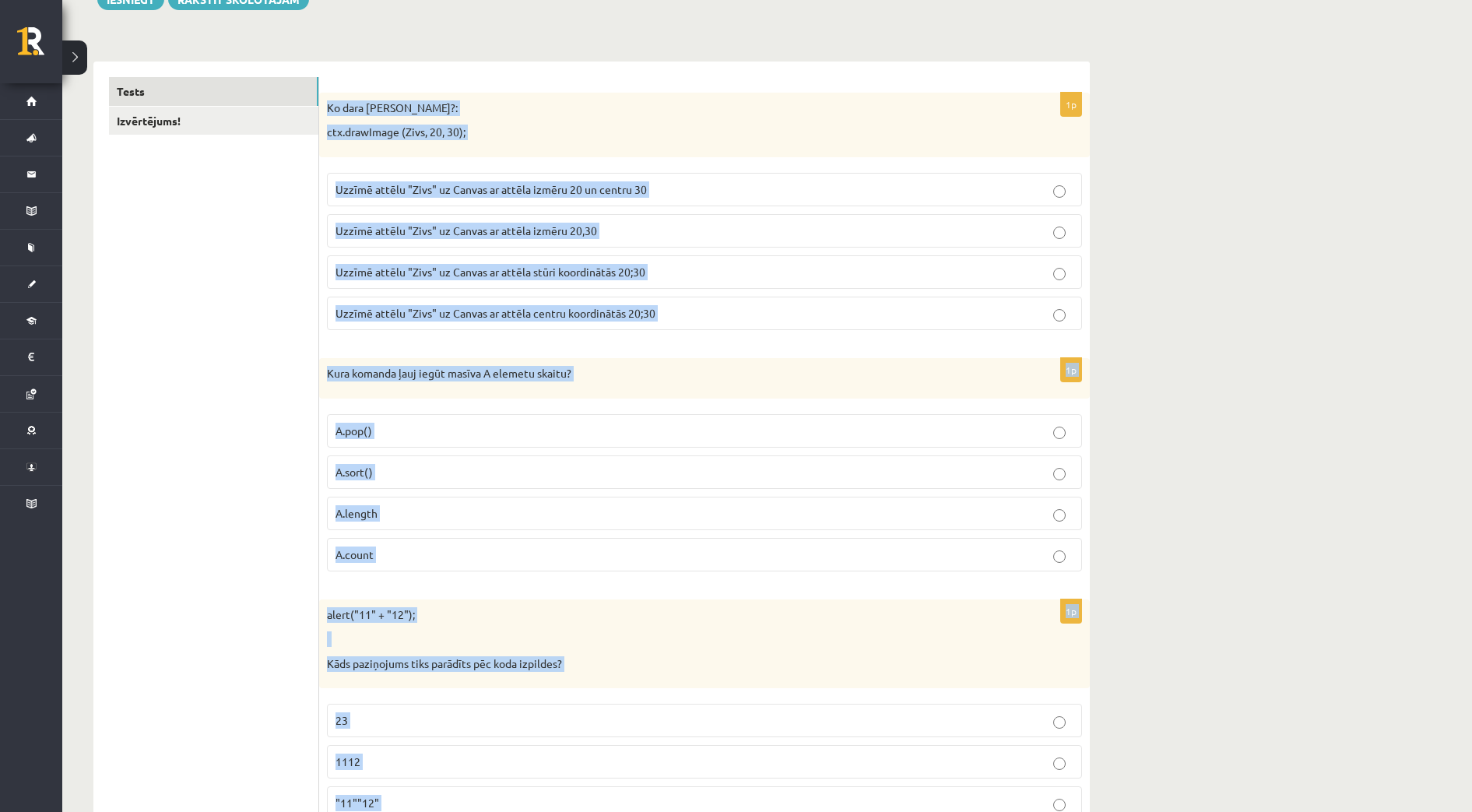
scroll to position [0, 0]
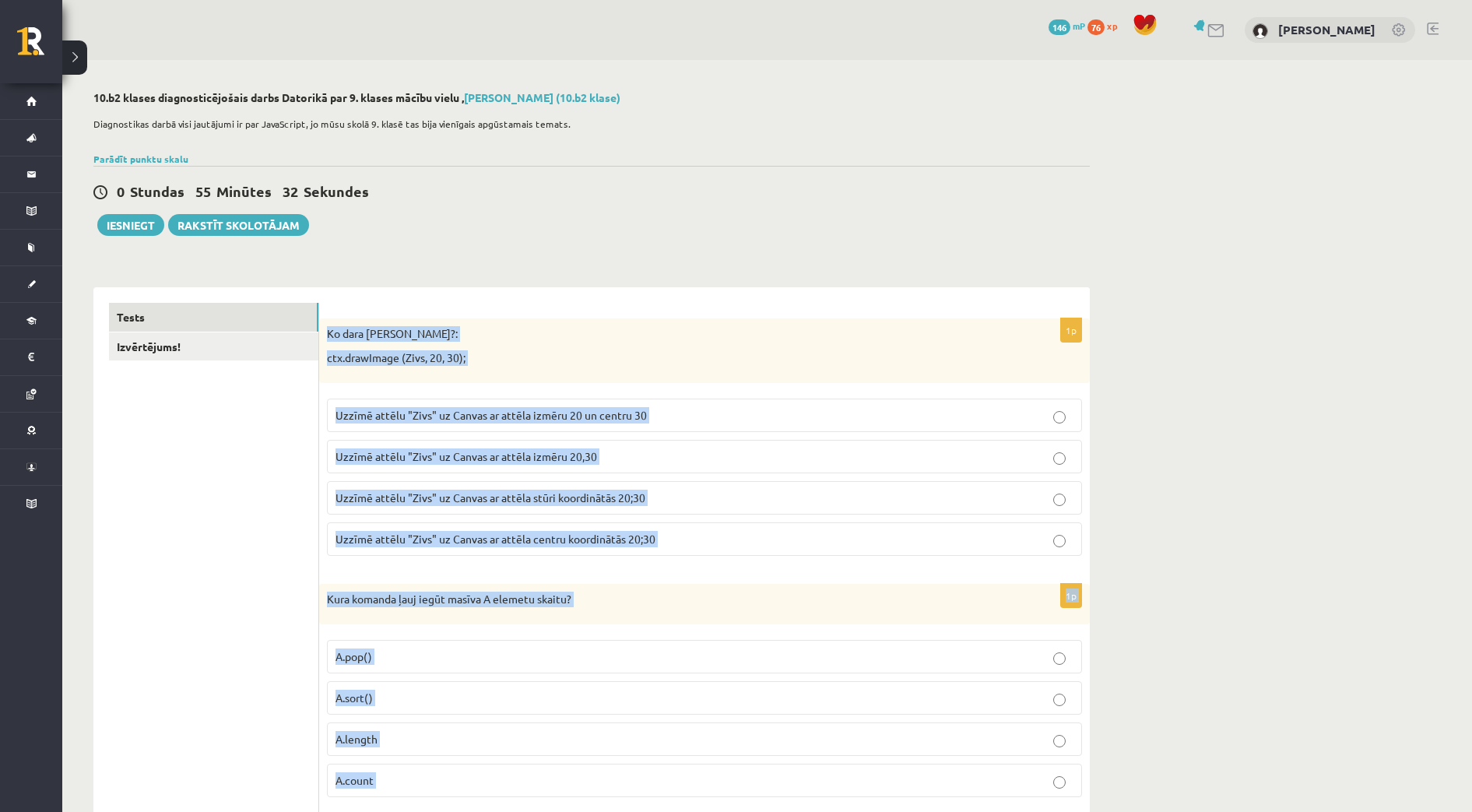
drag, startPoint x: 1159, startPoint y: 163, endPoint x: 1141, endPoint y: 42, distance: 122.3
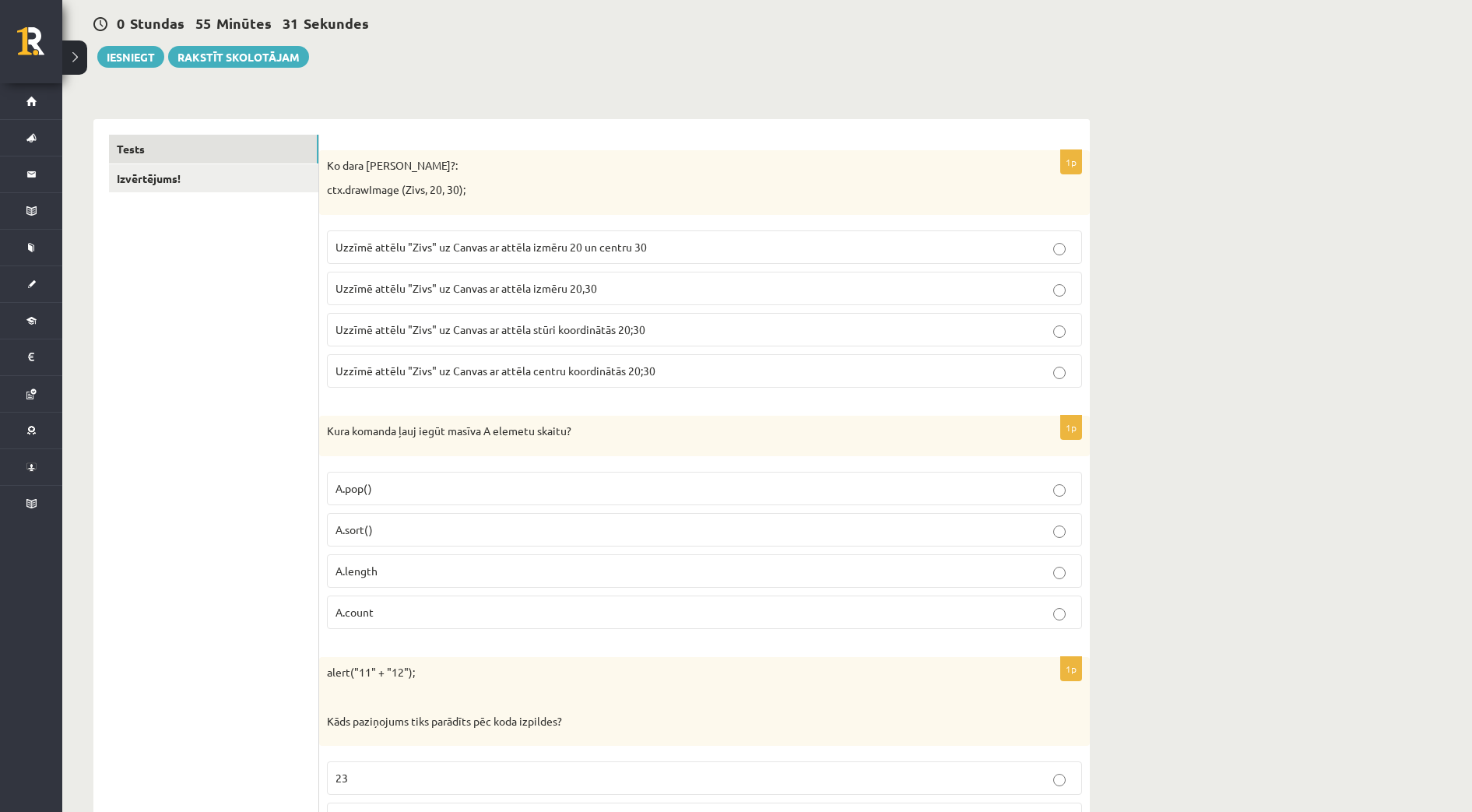
scroll to position [195, 0]
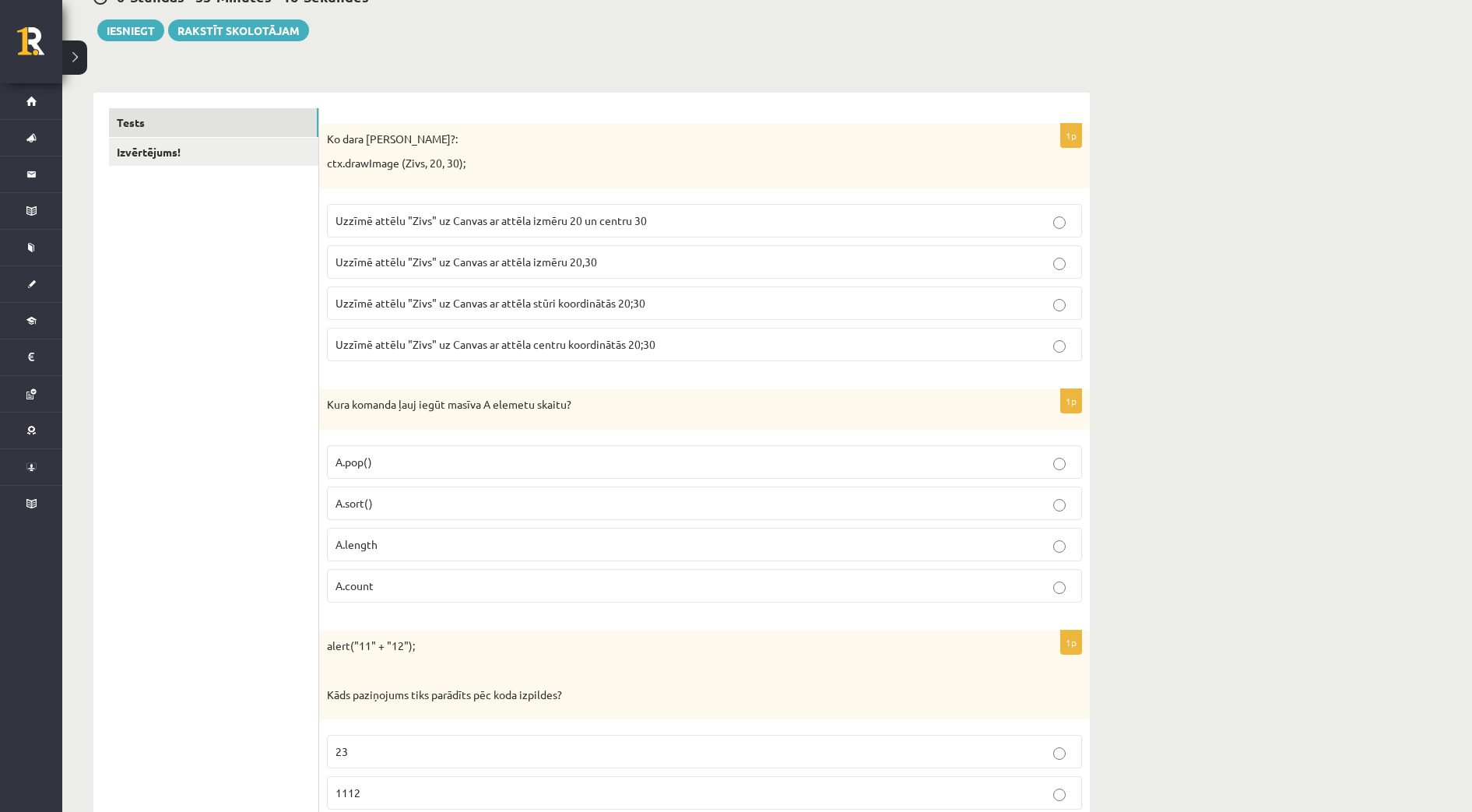
click at [648, 310] on p "Uzzīmē attēlu "Zivs" uz Canvas ar attēla stūri koordinātās 20;30" at bounding box center [703, 302] width 737 height 16
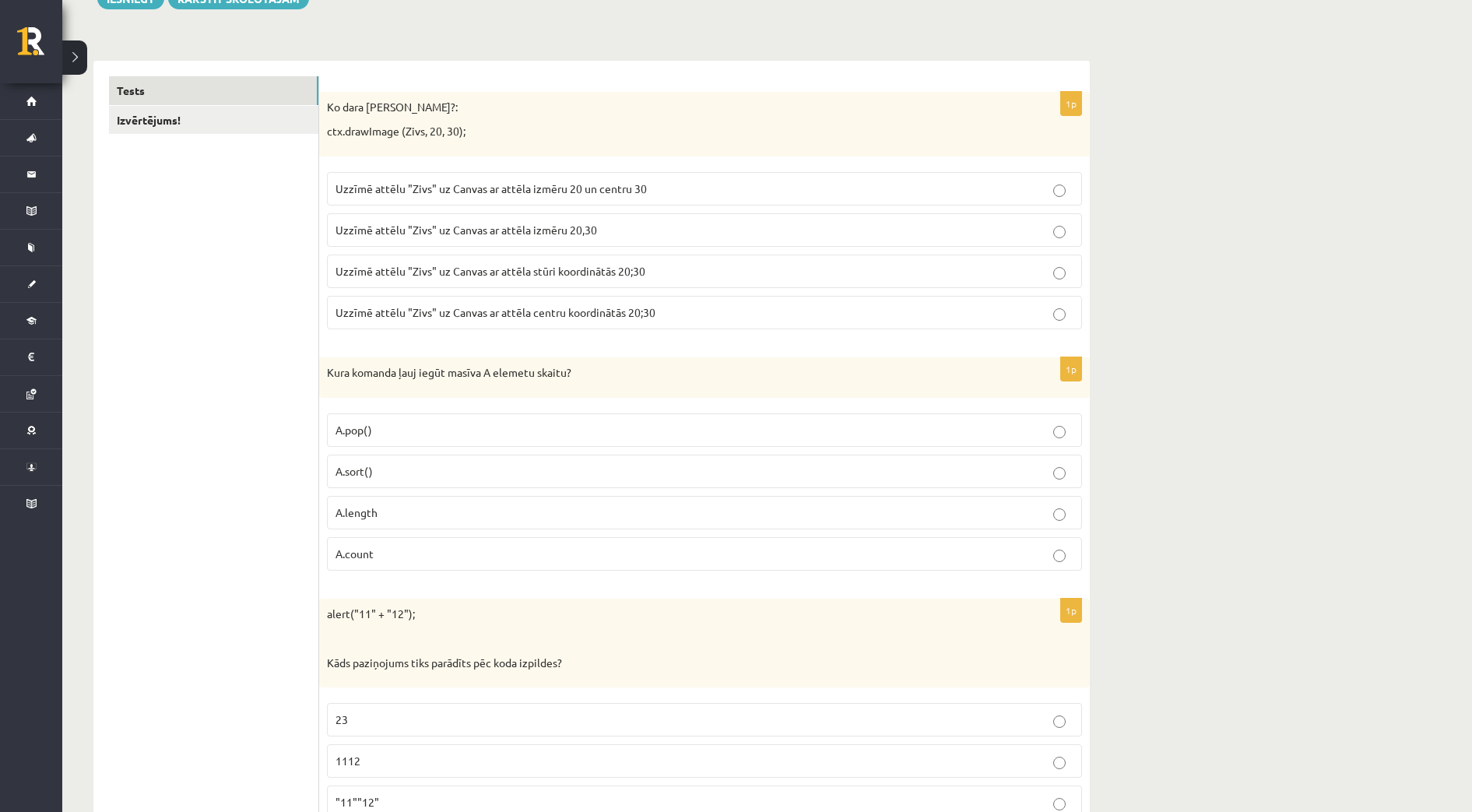
scroll to position [389, 0]
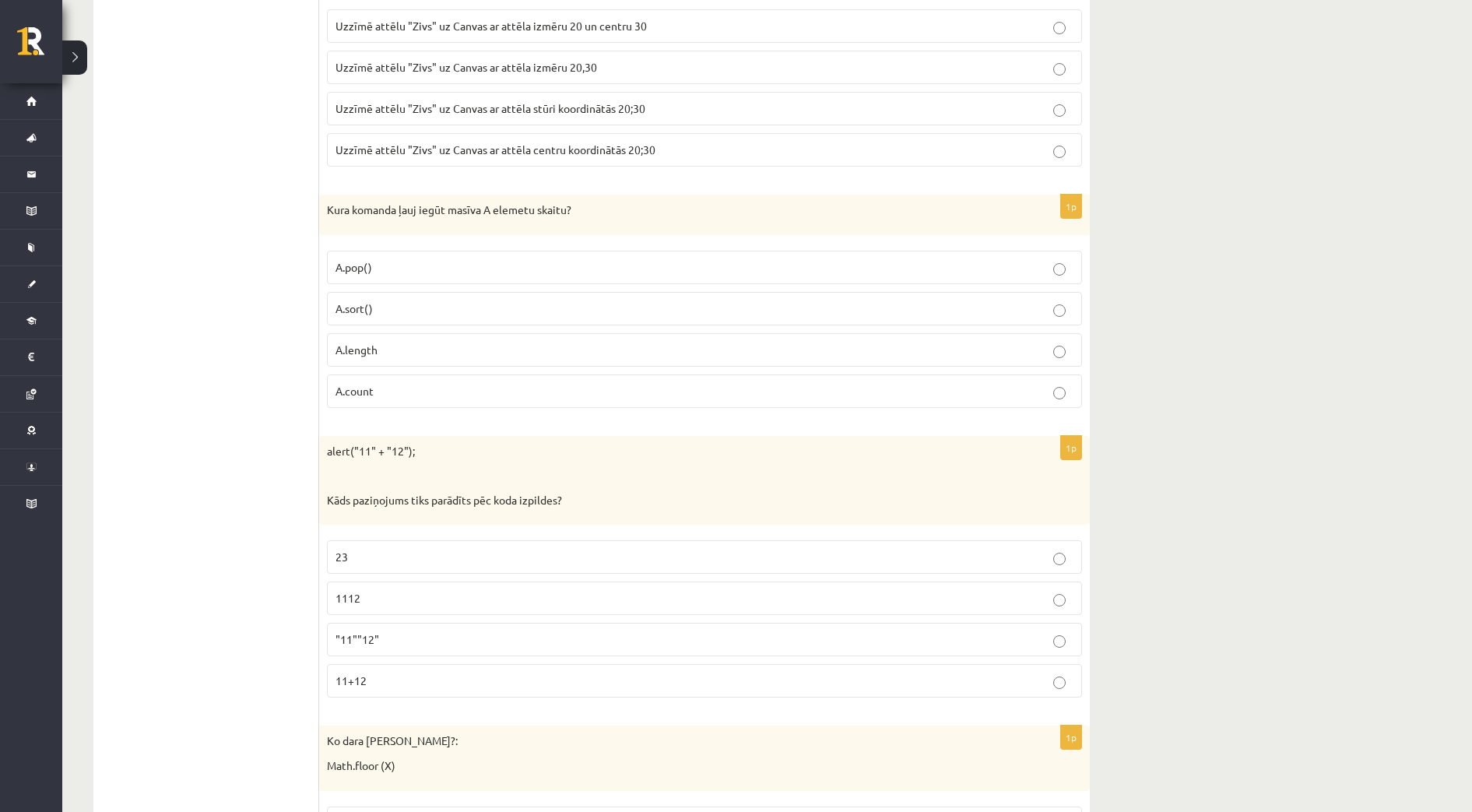
click at [361, 338] on label "A.length" at bounding box center [704, 349] width 755 height 33
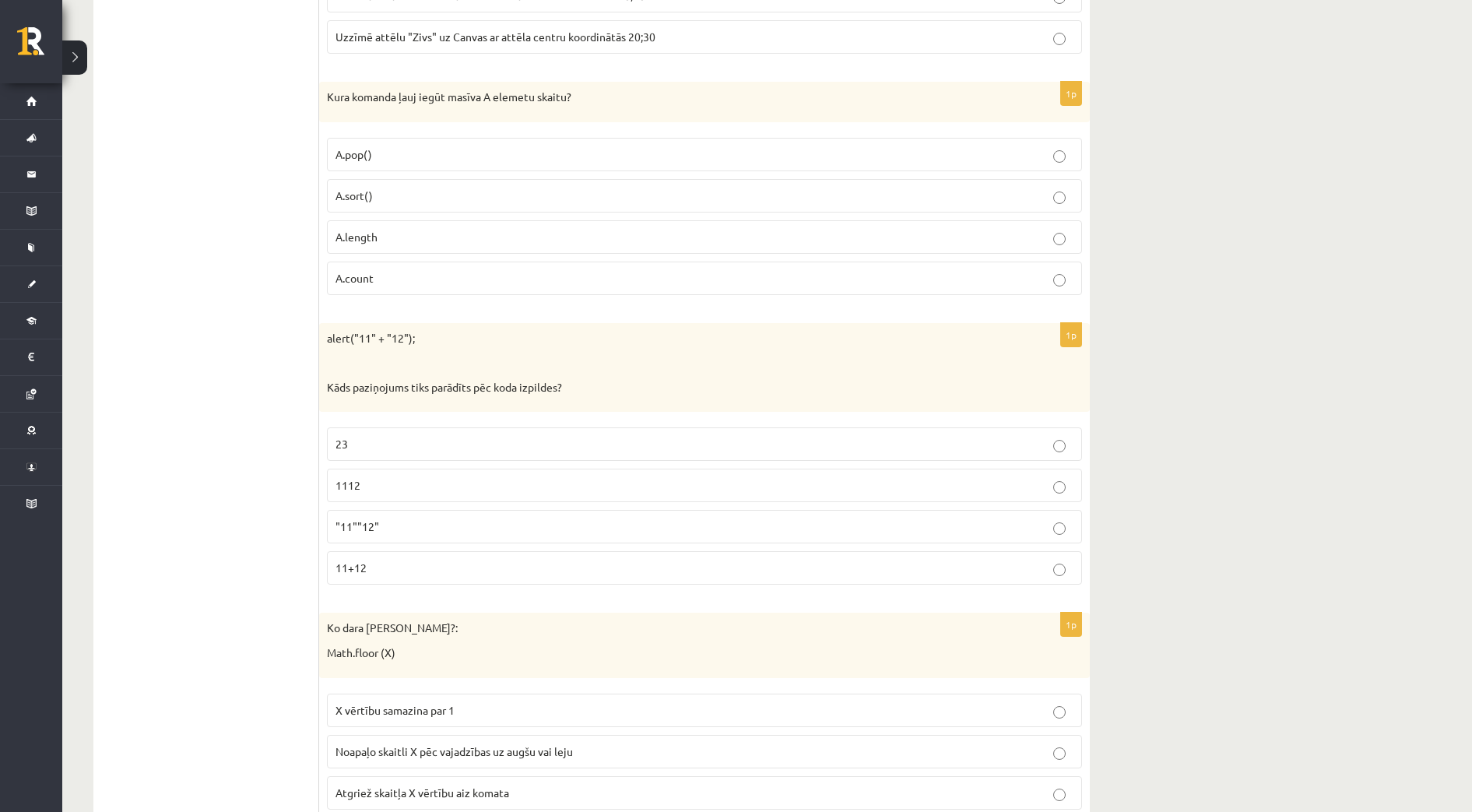
scroll to position [486, 0]
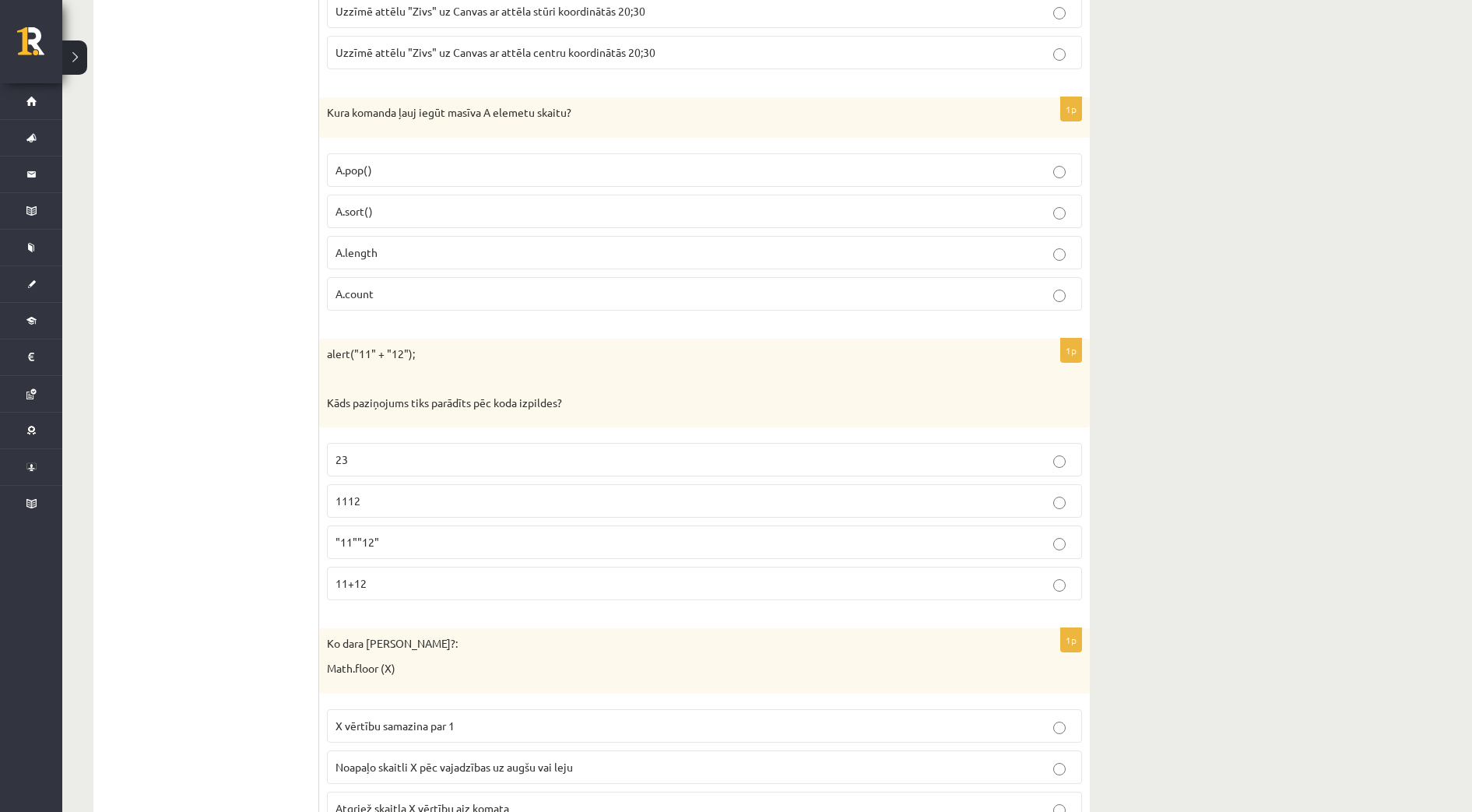
click at [423, 513] on label "1112" at bounding box center [704, 500] width 755 height 33
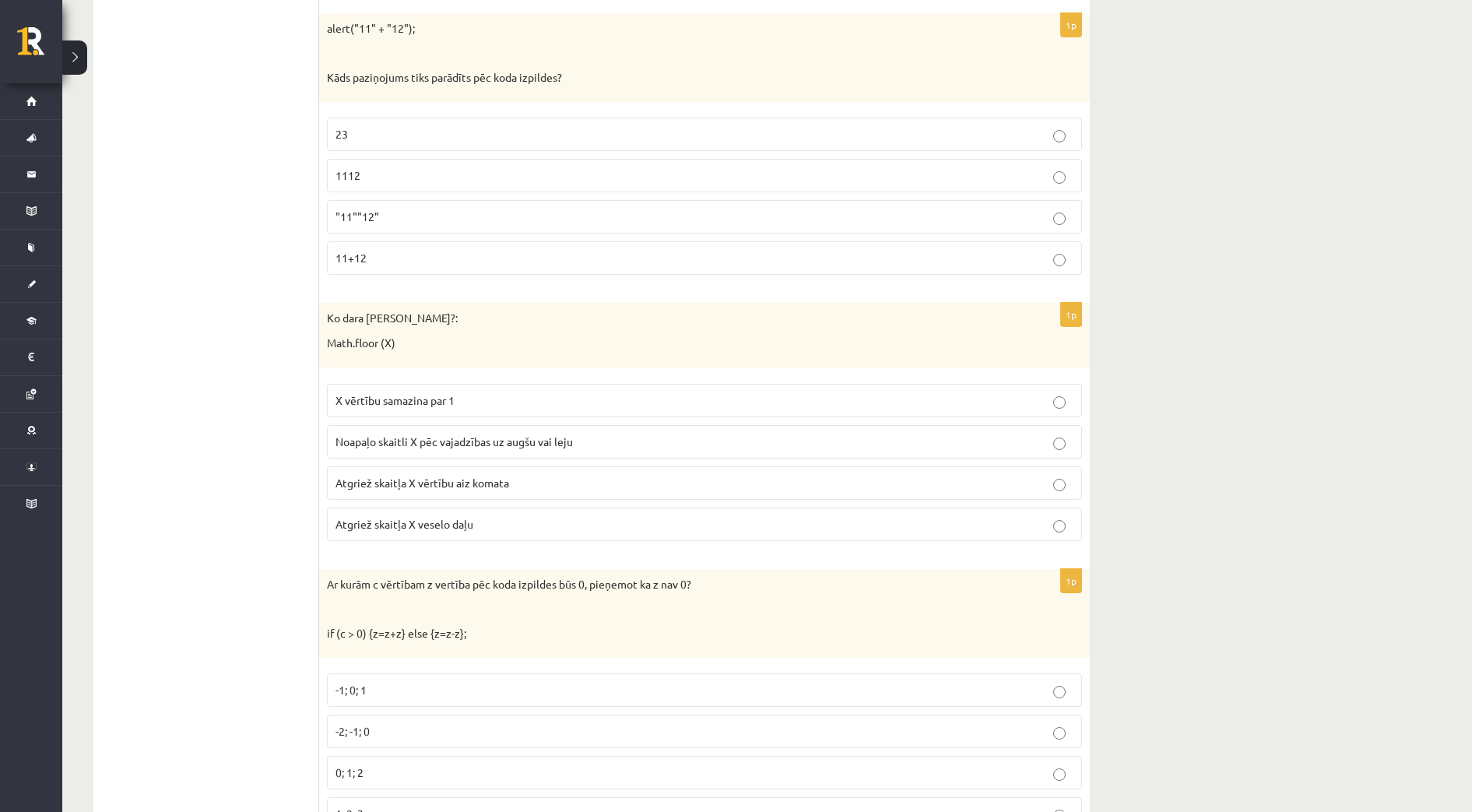
scroll to position [875, 0]
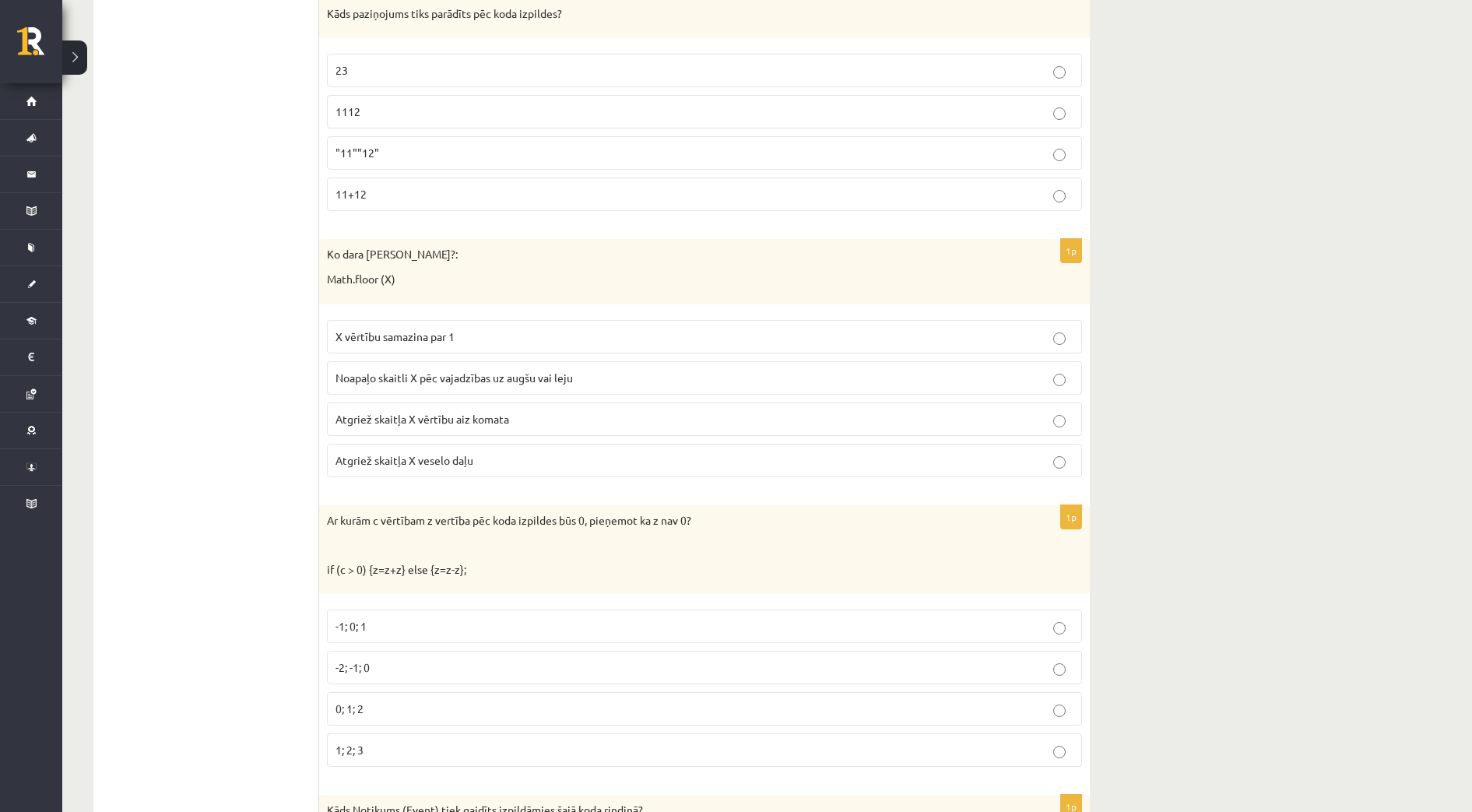
click at [405, 414] on span "Atgriež skaitļa X vērtību aiz komata" at bounding box center [422, 418] width 174 height 14
click at [438, 467] on p "Atgriež skaitļa X veselo daļu" at bounding box center [703, 460] width 737 height 16
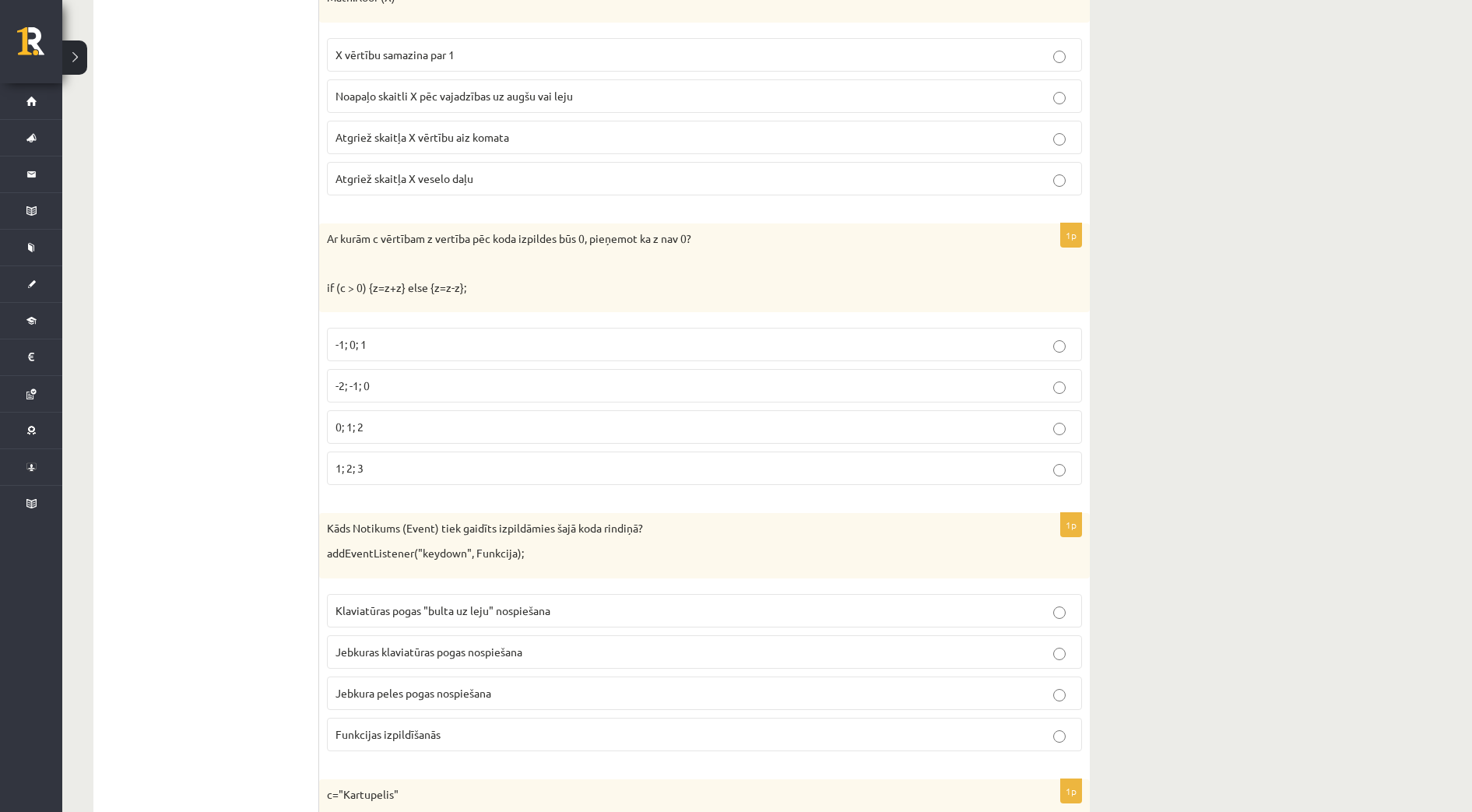
scroll to position [1167, 0]
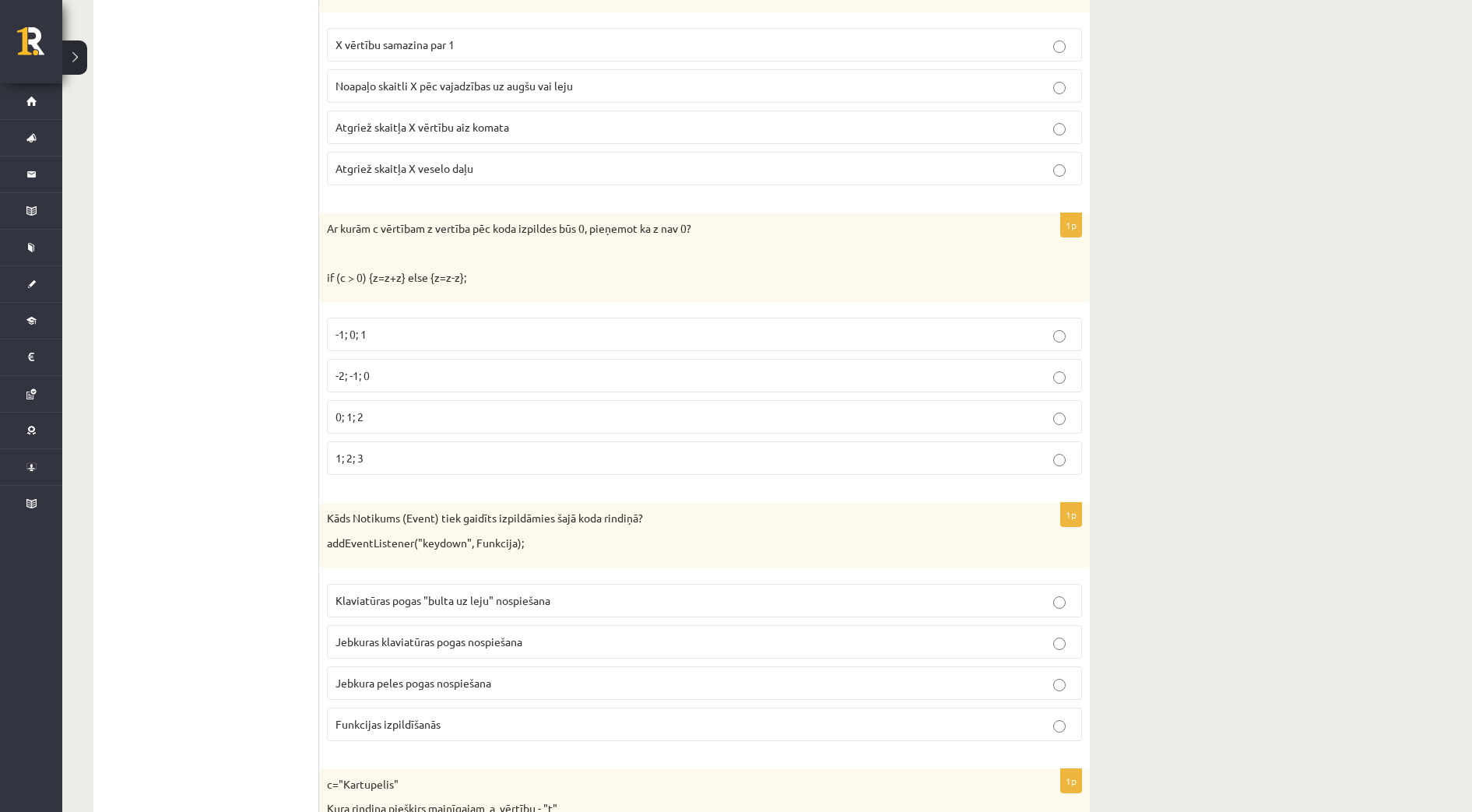
click at [509, 323] on label "-1; 0; 1" at bounding box center [704, 333] width 755 height 33
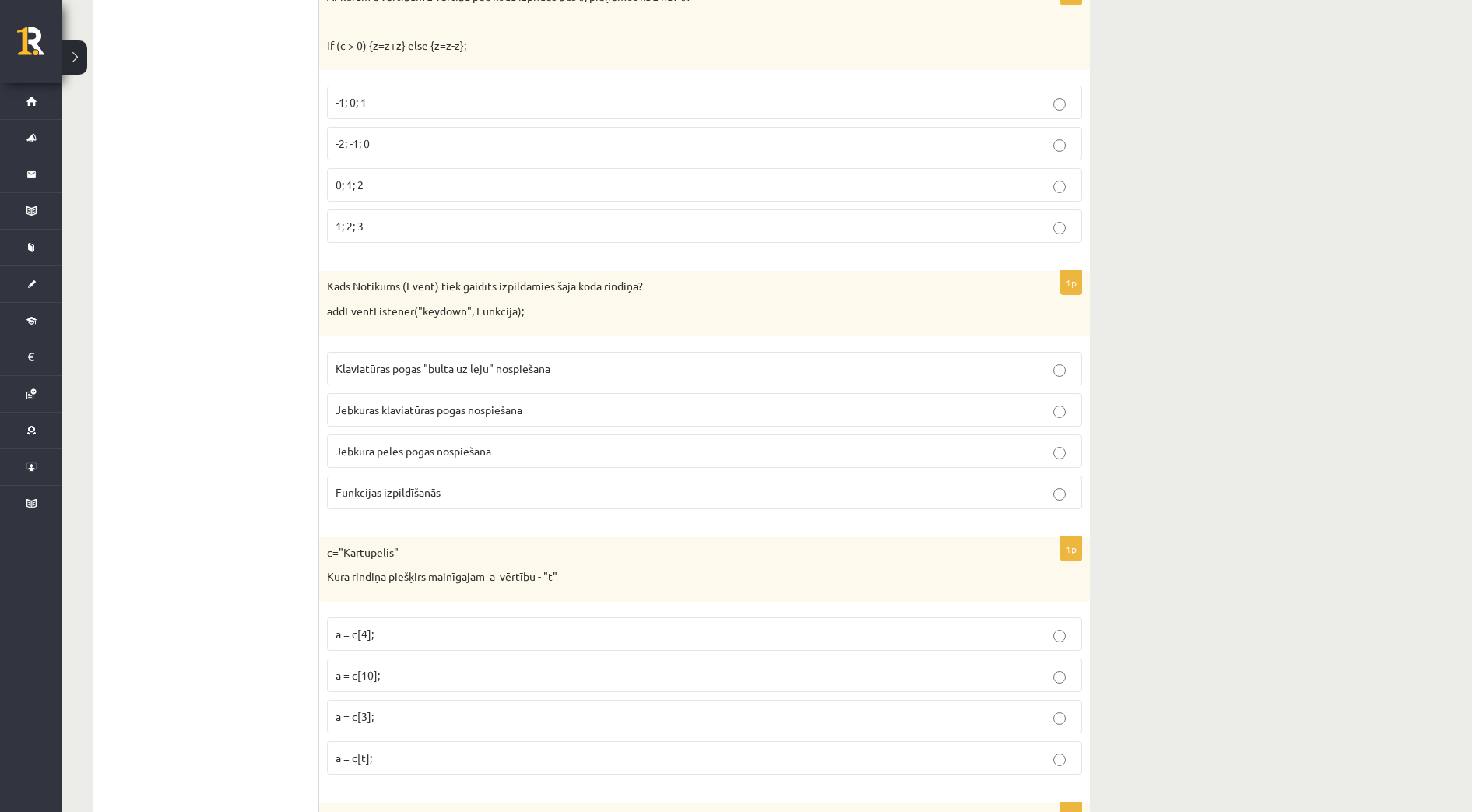
scroll to position [1460, 0]
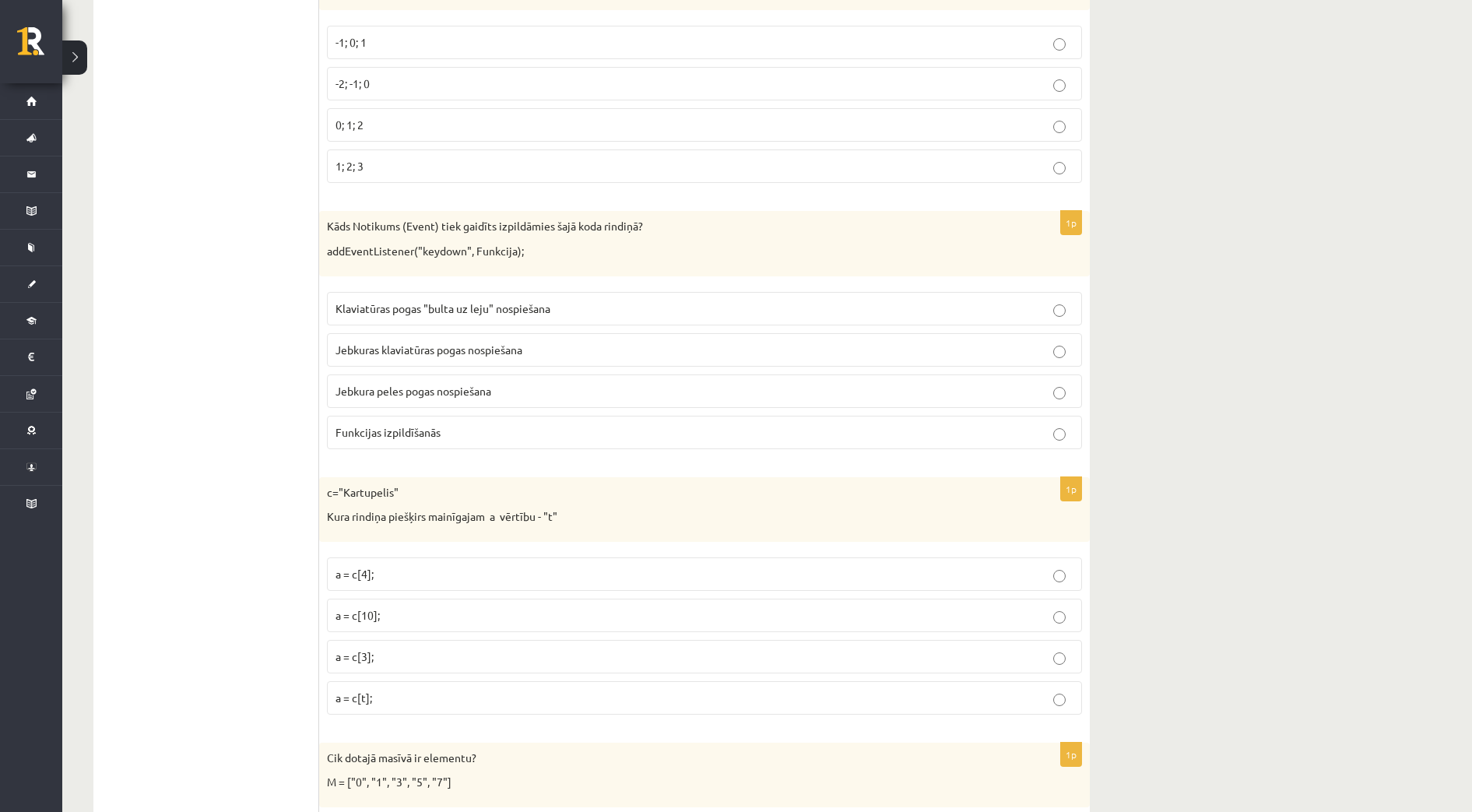
click at [532, 357] on p "Jebkuras klaviatūras pogas nospiešana" at bounding box center [703, 349] width 737 height 16
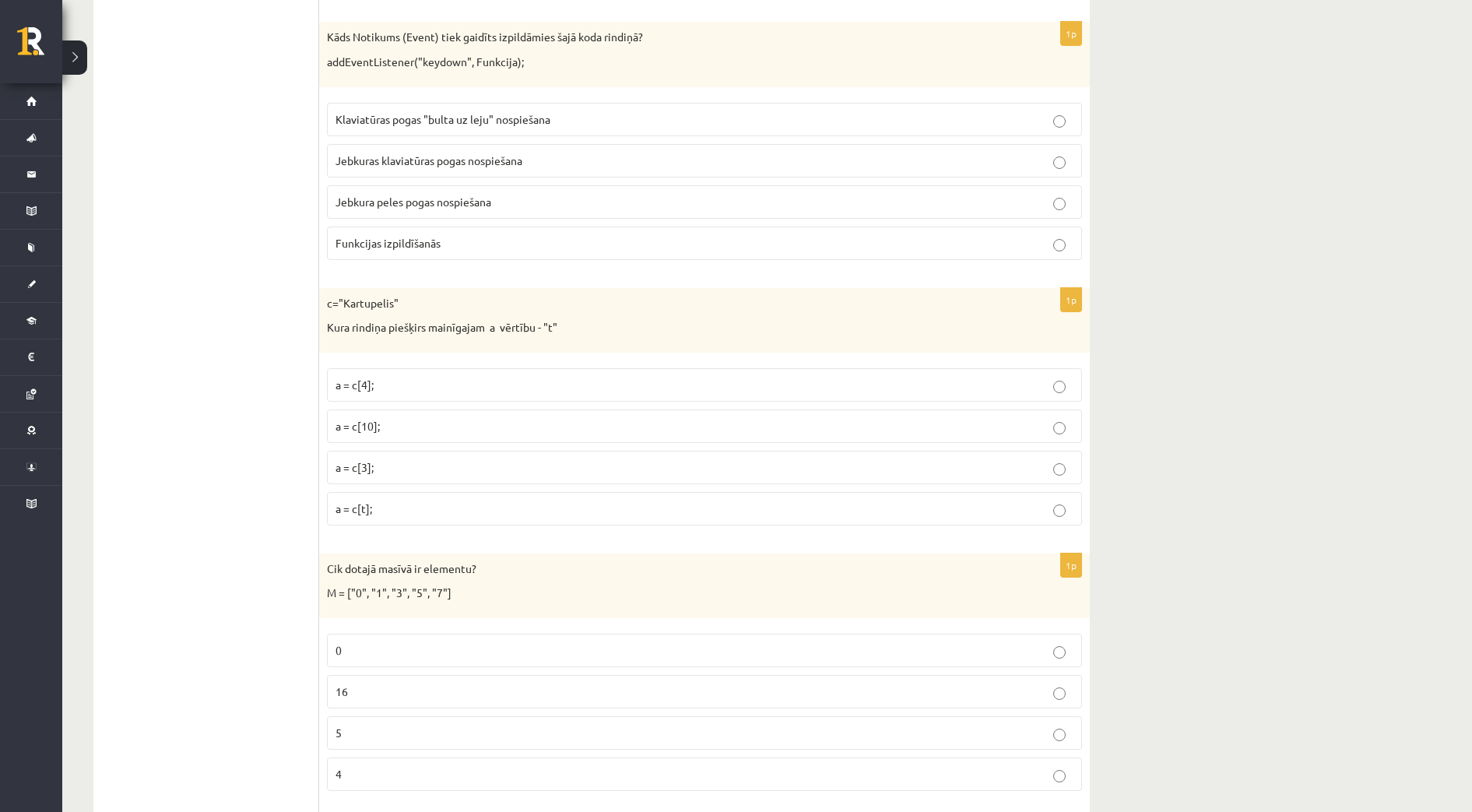
scroll to position [1654, 0]
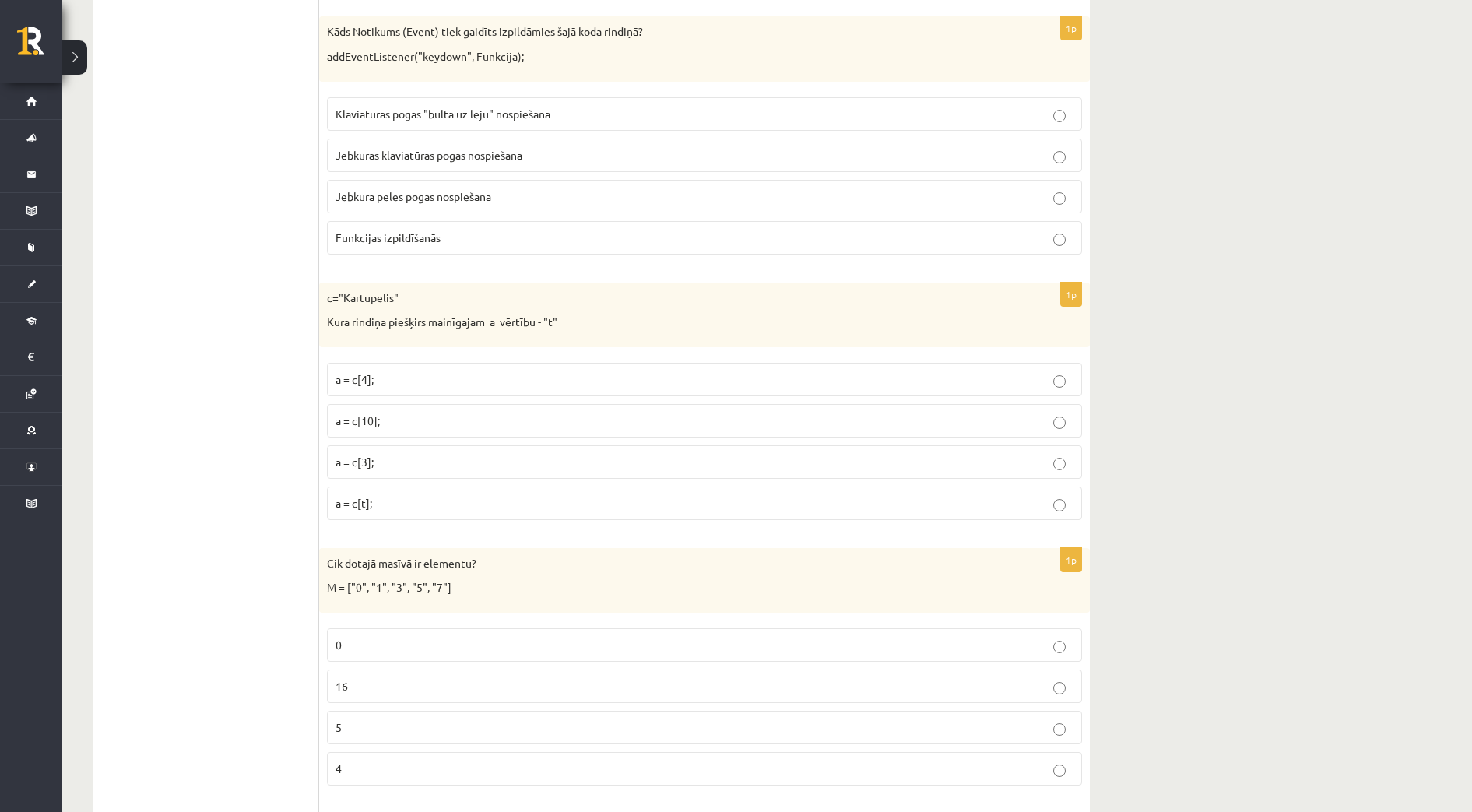
click at [402, 386] on p "a = c[4];" at bounding box center [703, 379] width 737 height 16
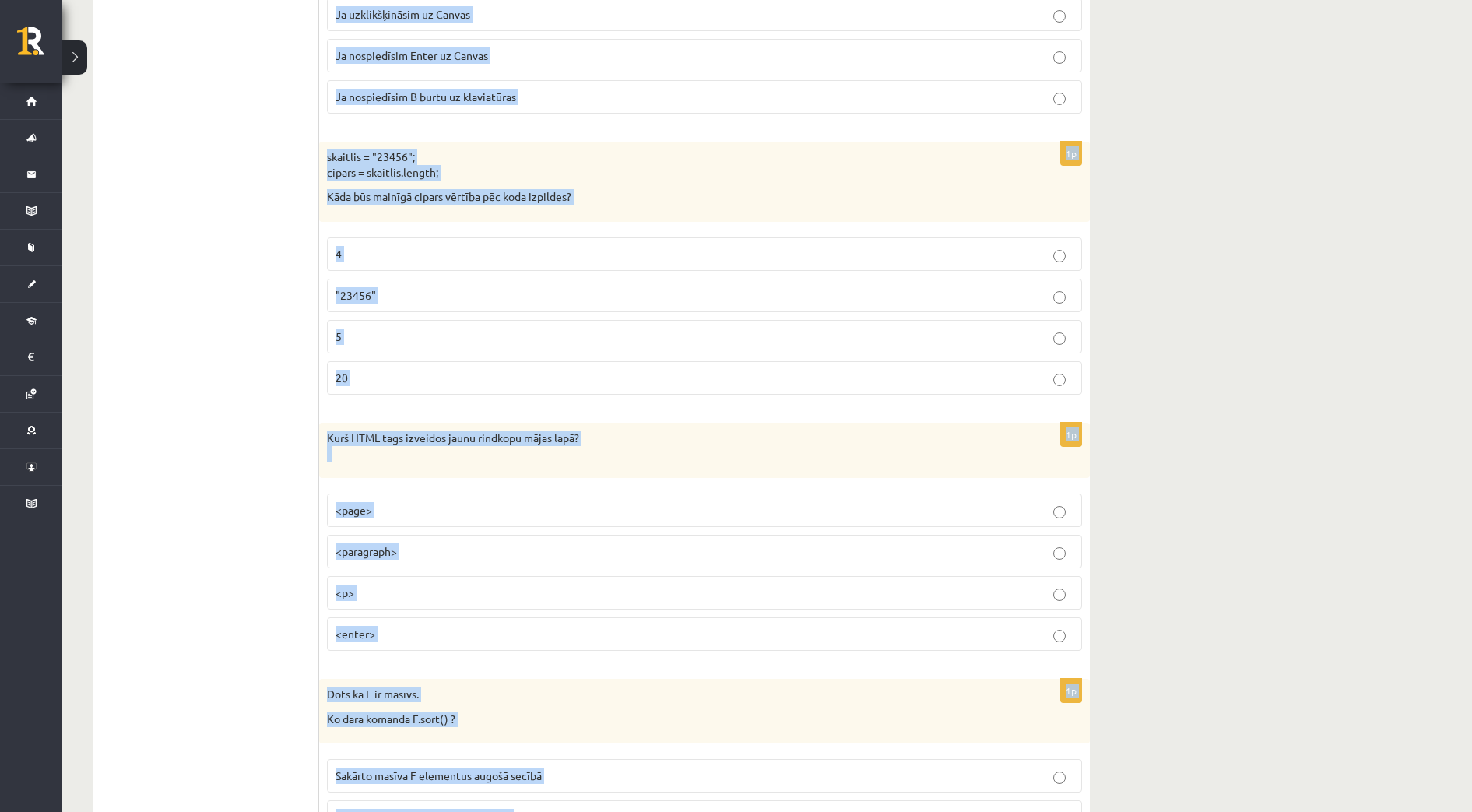
scroll to position [7650, 0]
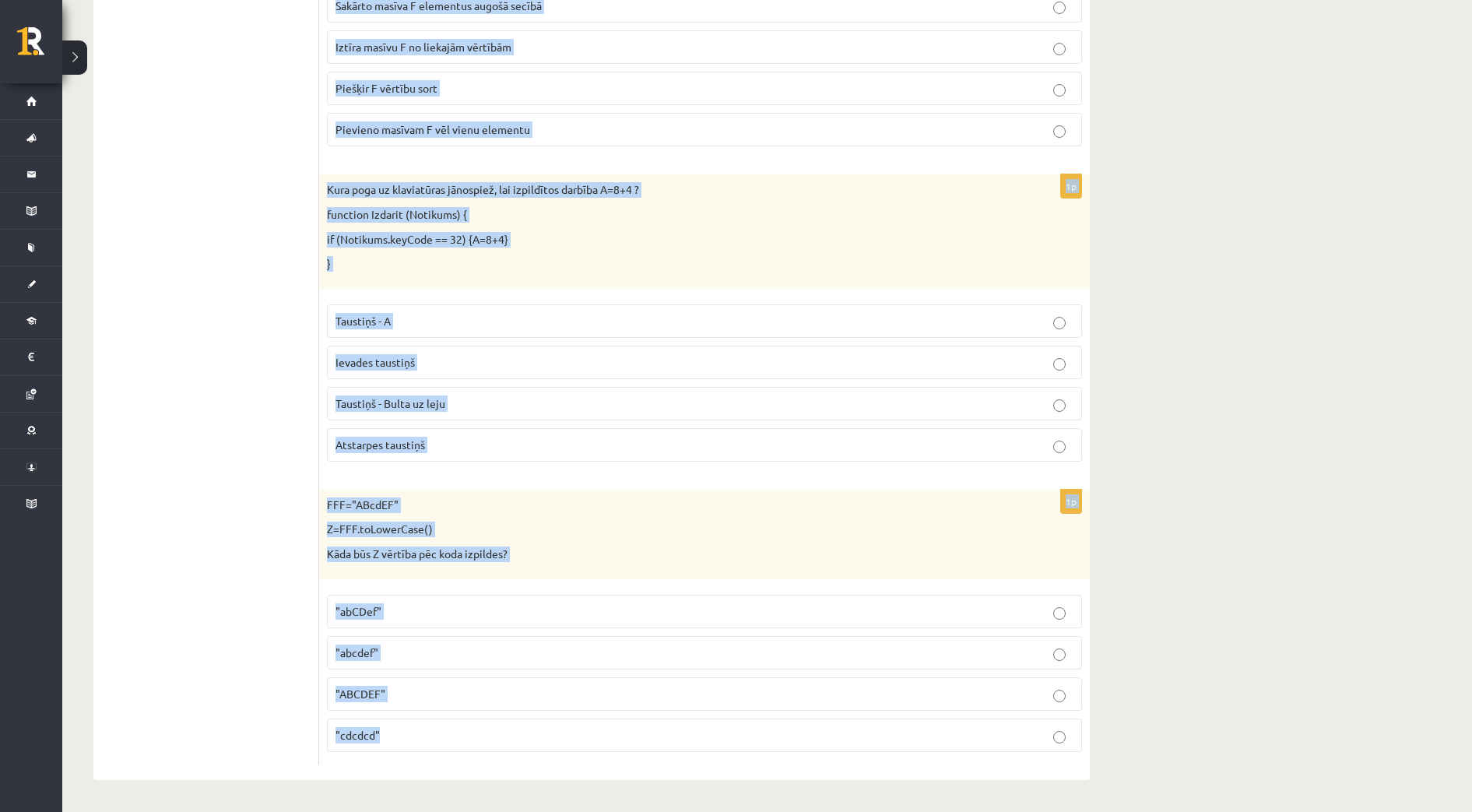
drag, startPoint x: 328, startPoint y: 271, endPoint x: 910, endPoint y: 861, distance: 828.7
copy form "Lor ipsumd sitame co adipisci? E = ["8", "7", "3", "8", "8"] 5 04 8 0 7s D=72; …"
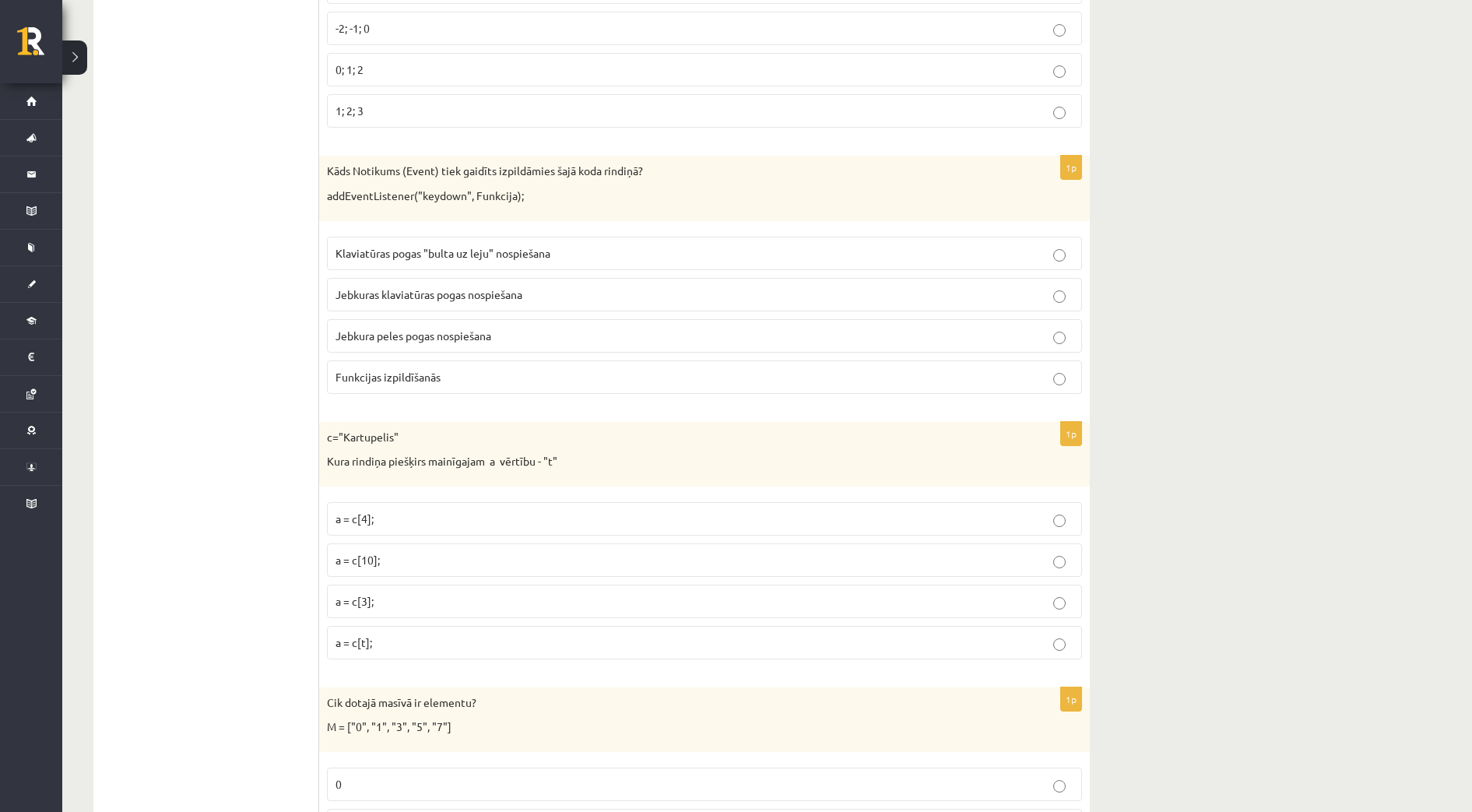
scroll to position [1813, 0]
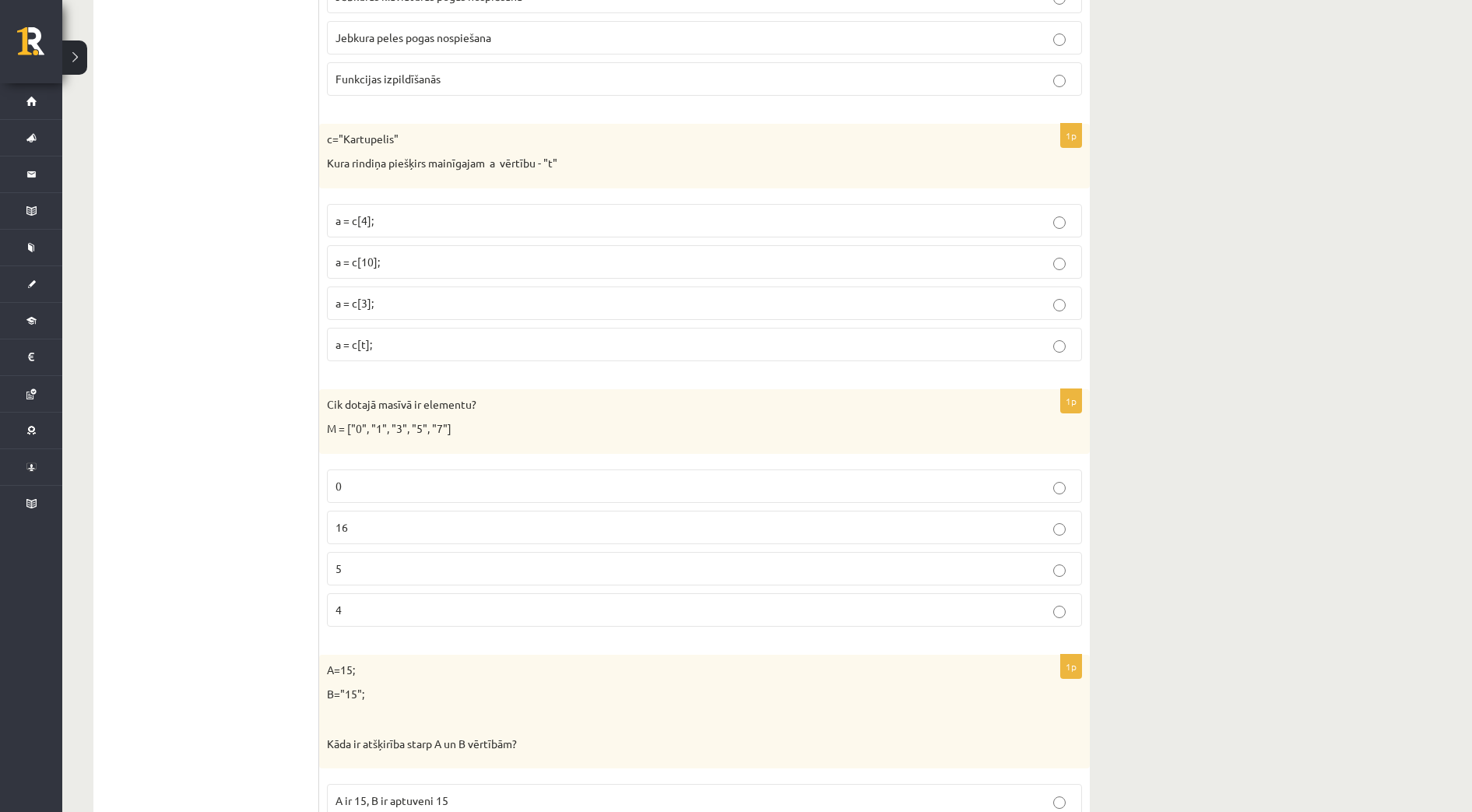
click at [622, 566] on p "5" at bounding box center [703, 568] width 737 height 16
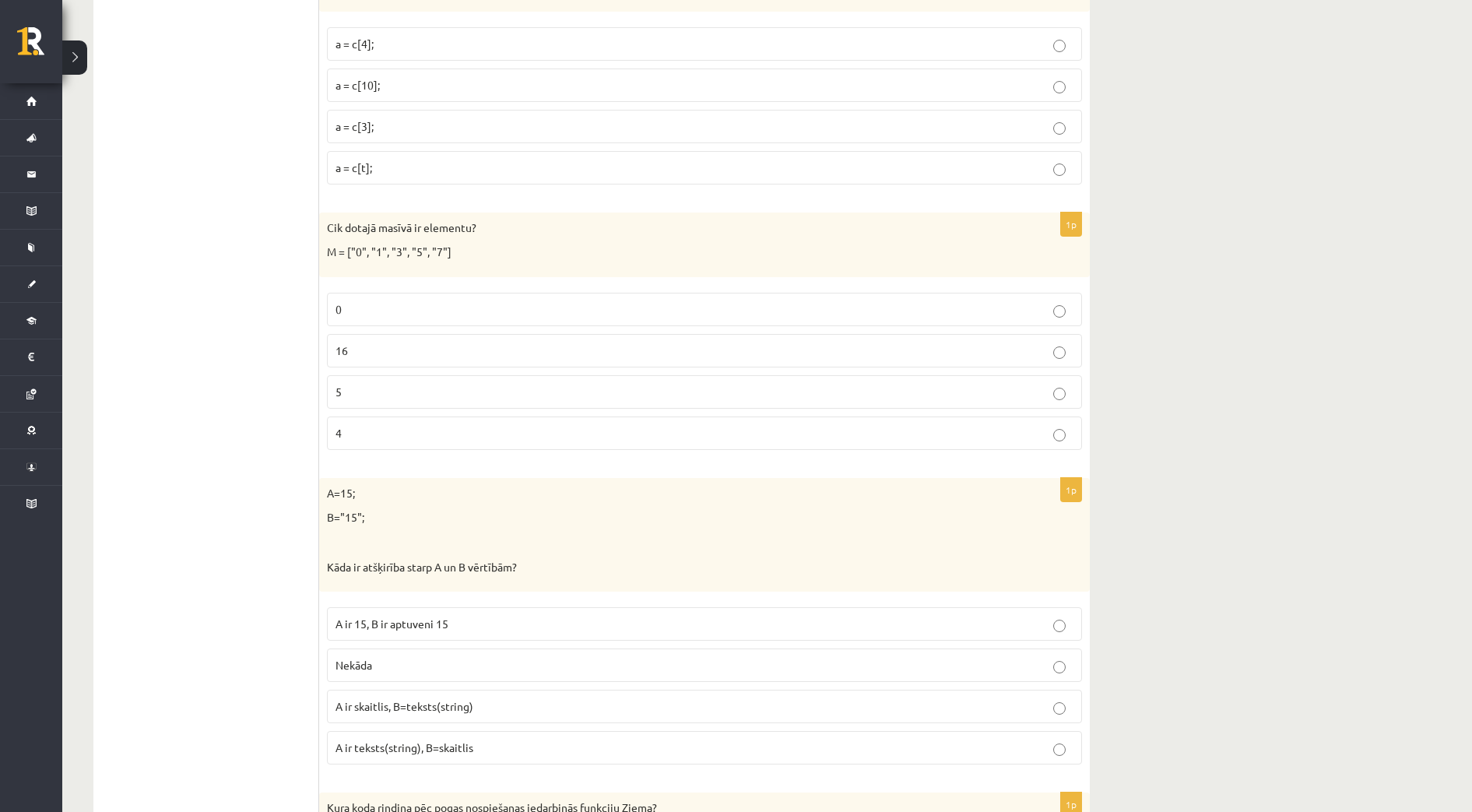
scroll to position [2105, 0]
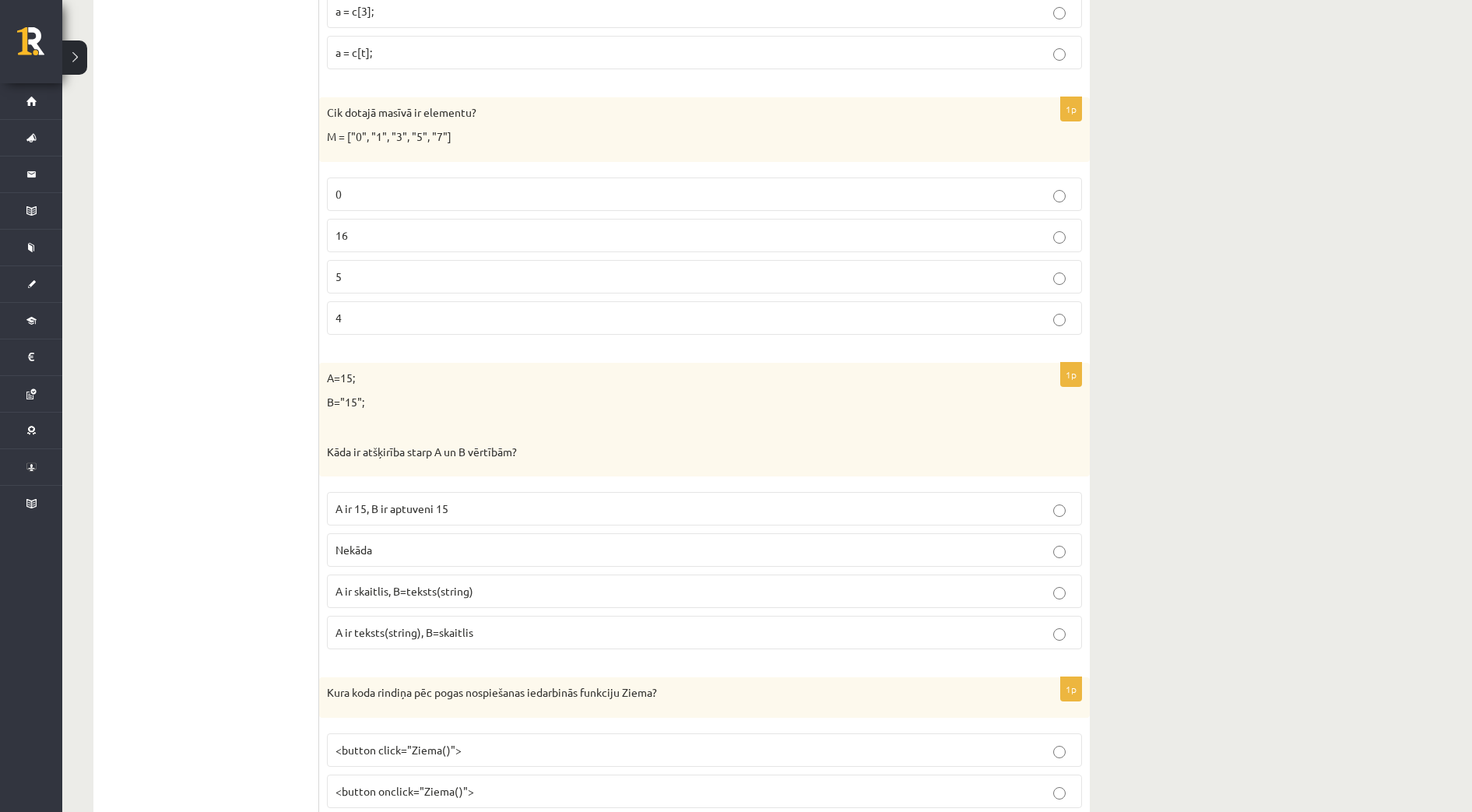
click at [439, 592] on span "A ir skaitlis, B=teksts(string)" at bounding box center [404, 590] width 138 height 14
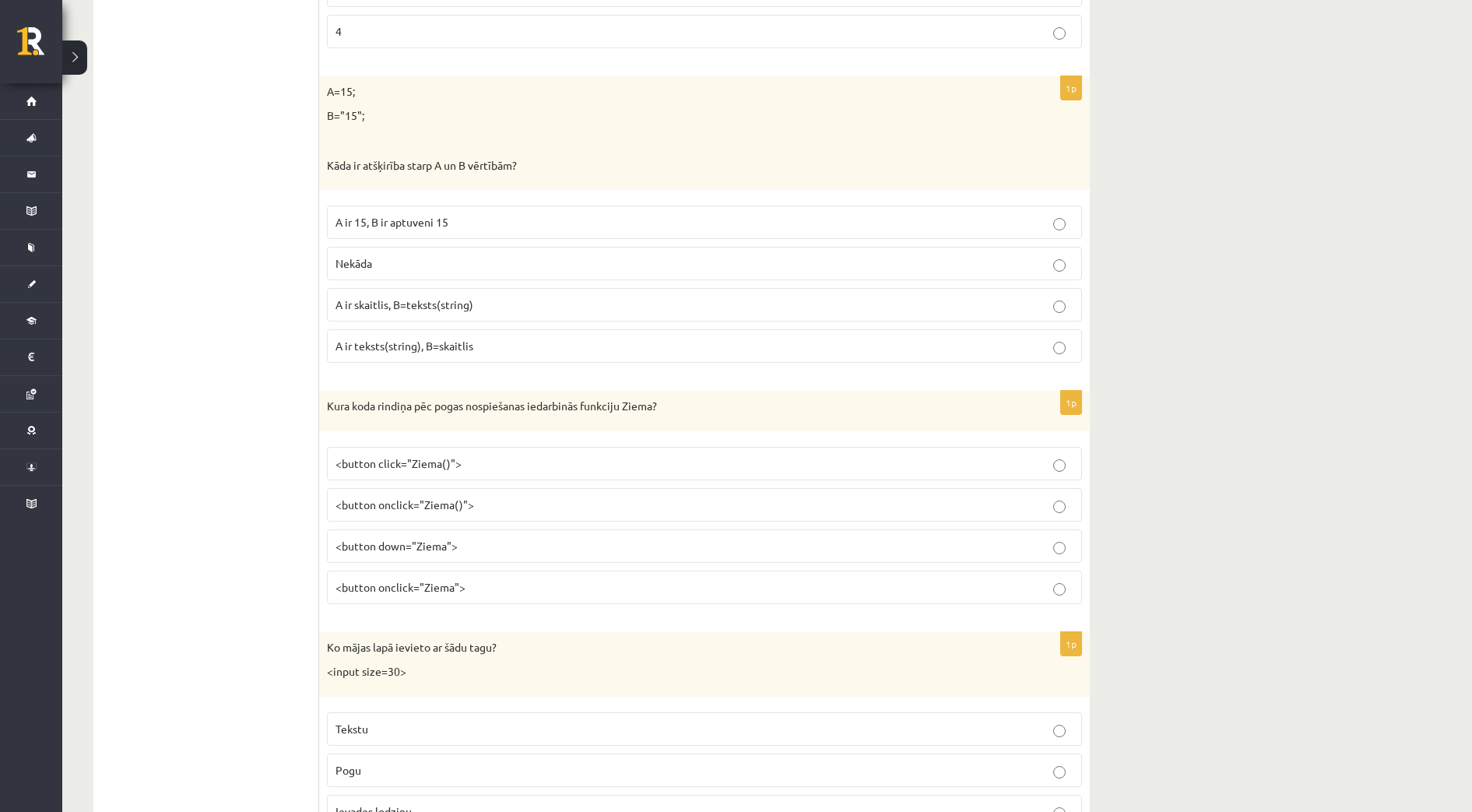
scroll to position [2396, 0]
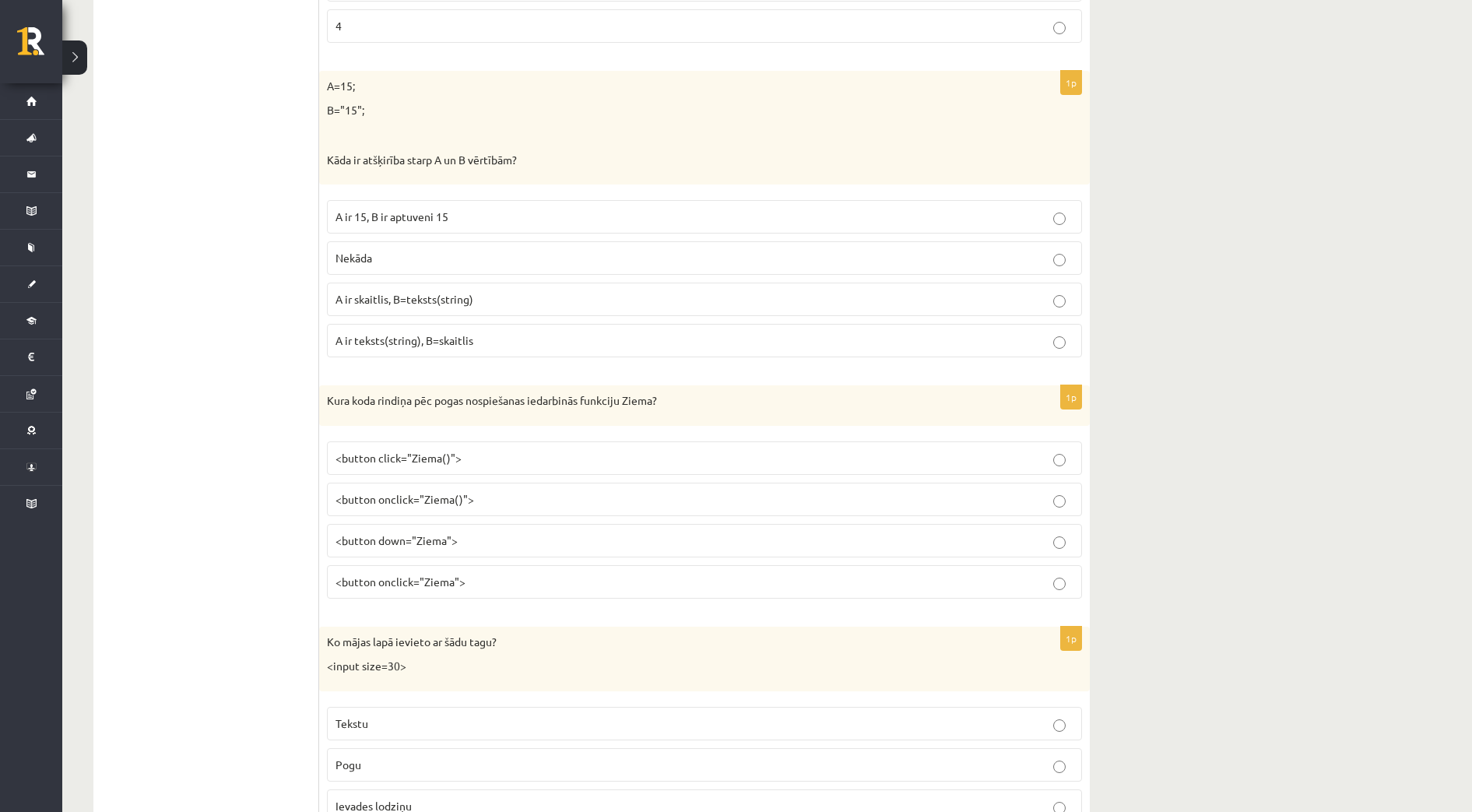
click at [485, 505] on p "<button onclick="Ziema()">" at bounding box center [703, 499] width 737 height 16
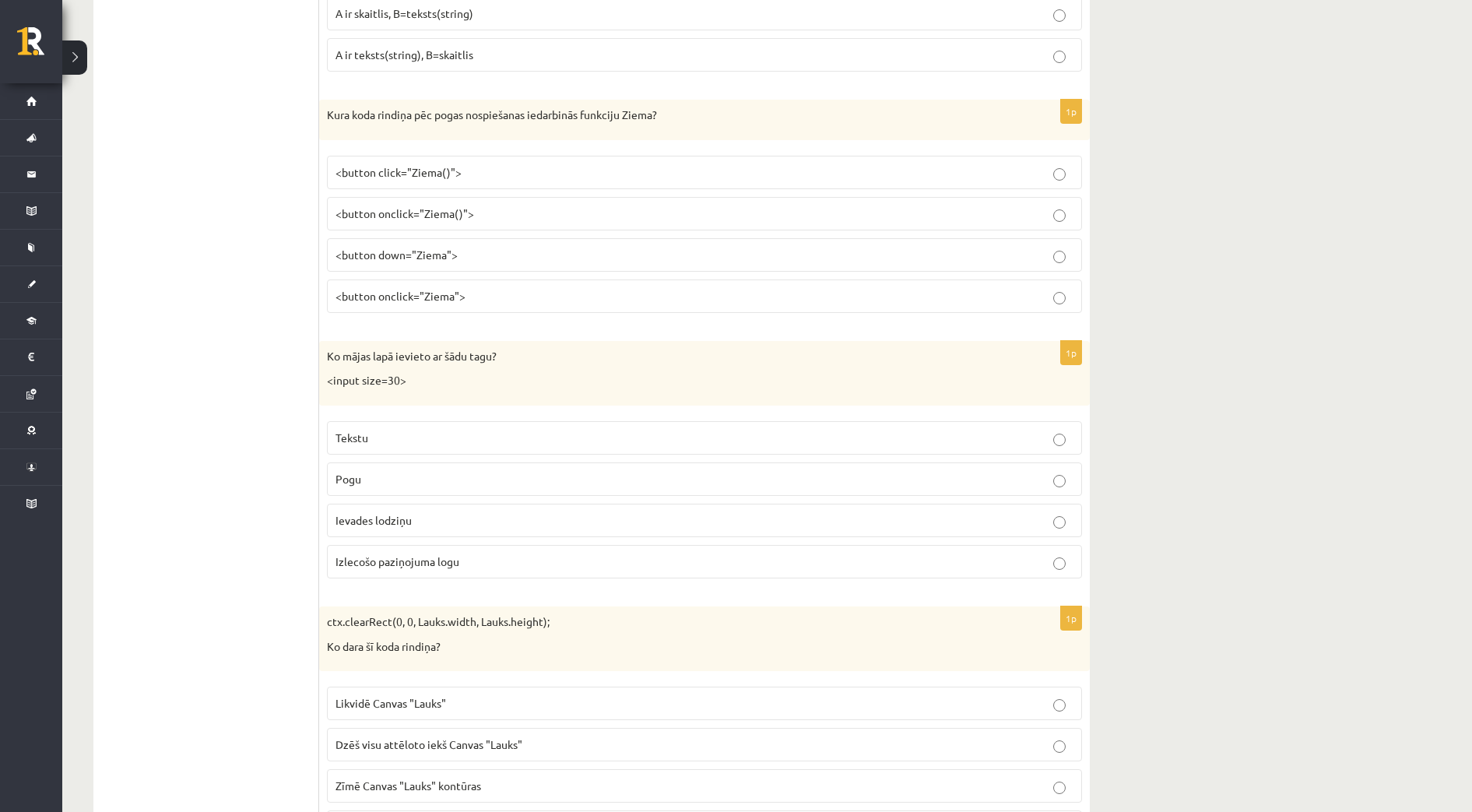
scroll to position [2688, 0]
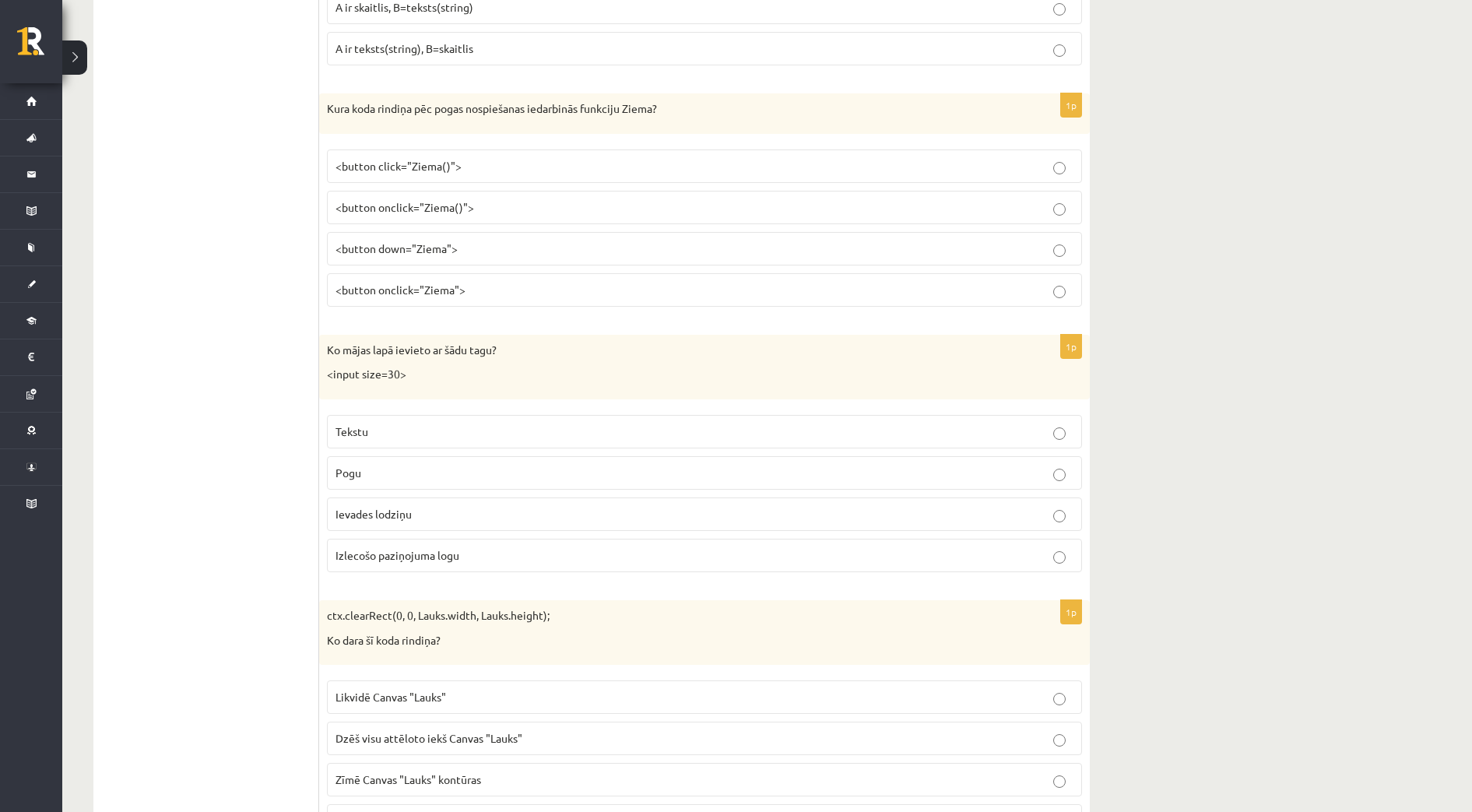
click at [438, 512] on p "Ievades lodziņu" at bounding box center [703, 514] width 737 height 16
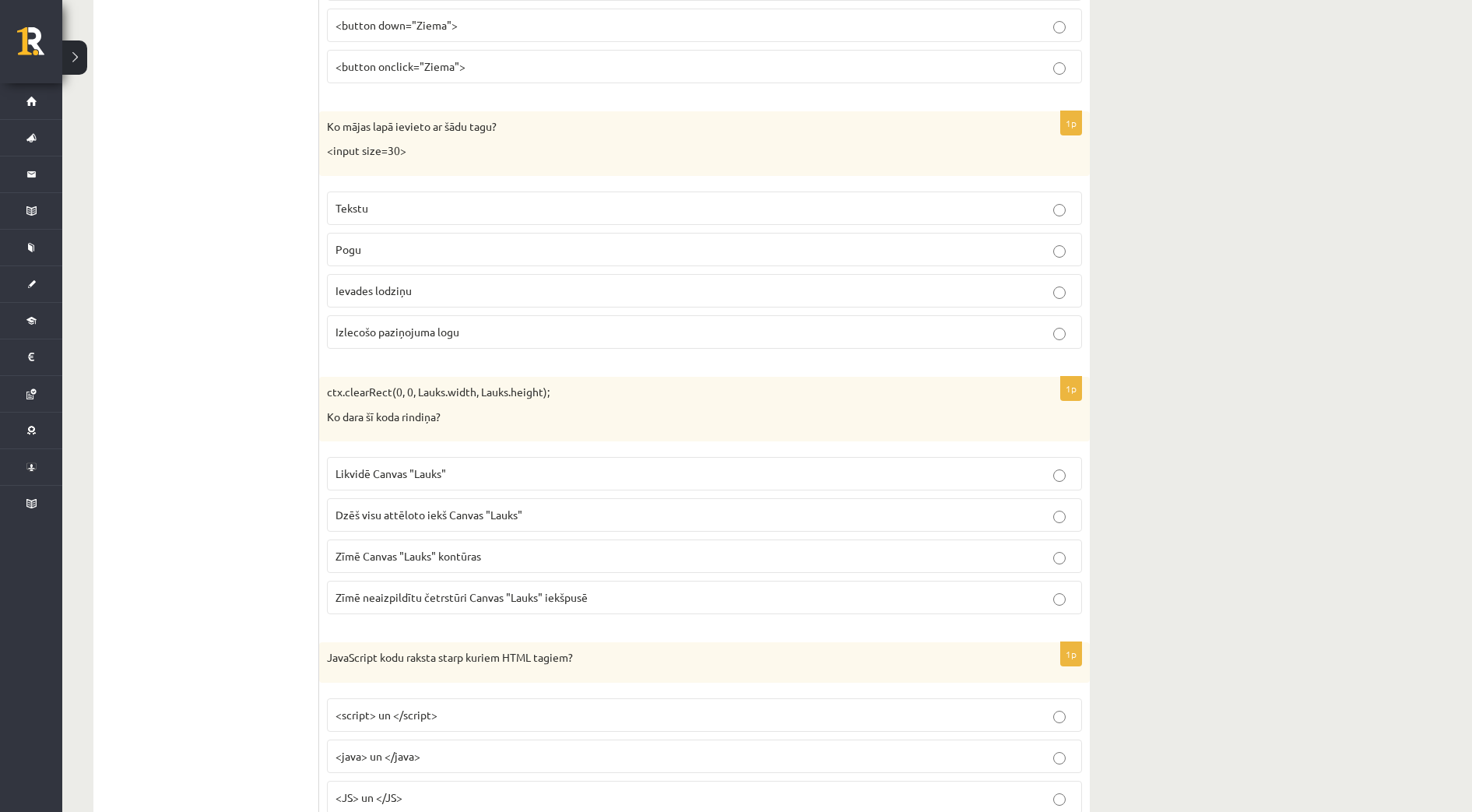
scroll to position [2918, 0]
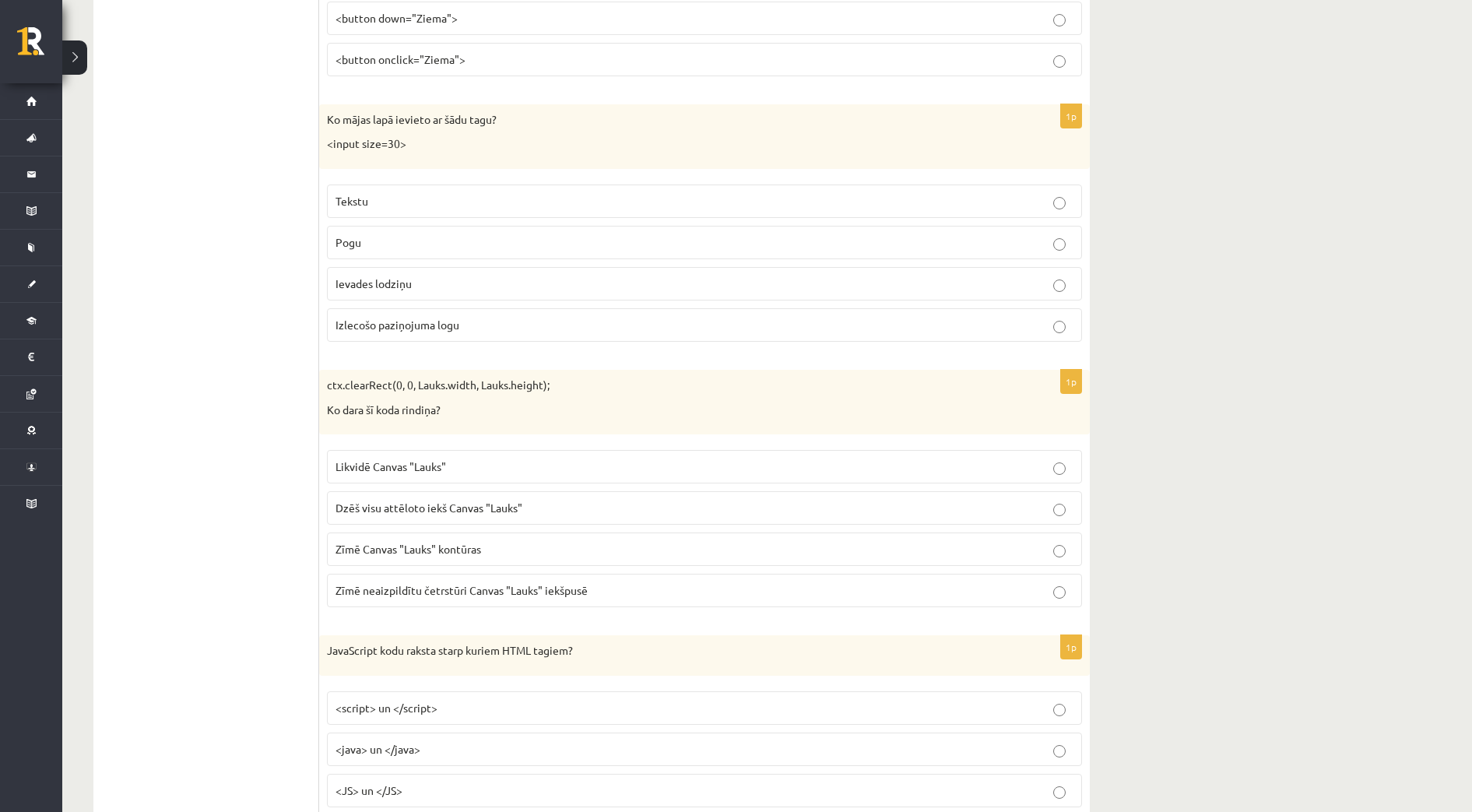
click at [344, 514] on span "Dzēš visu attēloto iekš Canvas "Lauks"" at bounding box center [429, 507] width 187 height 14
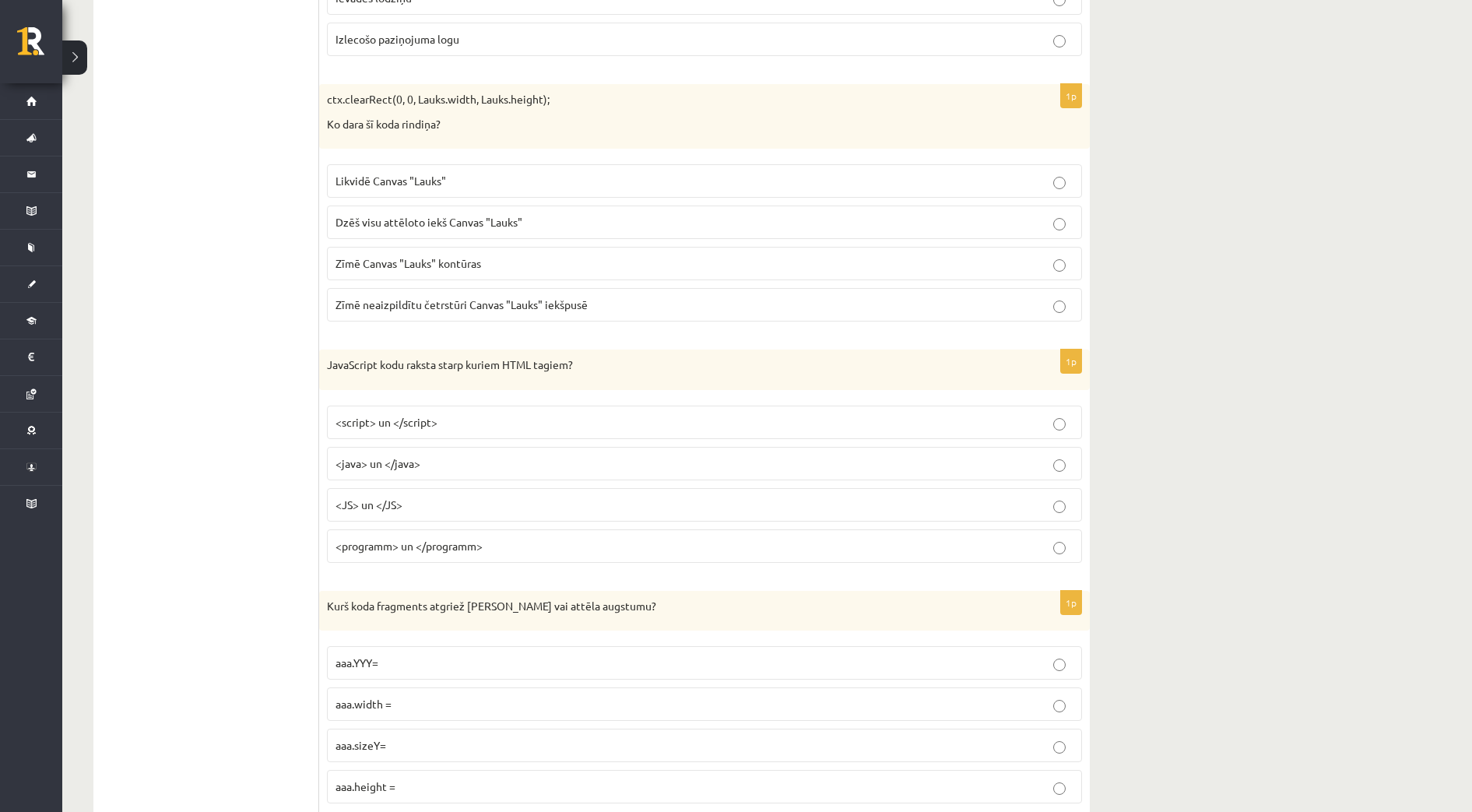
scroll to position [3210, 0]
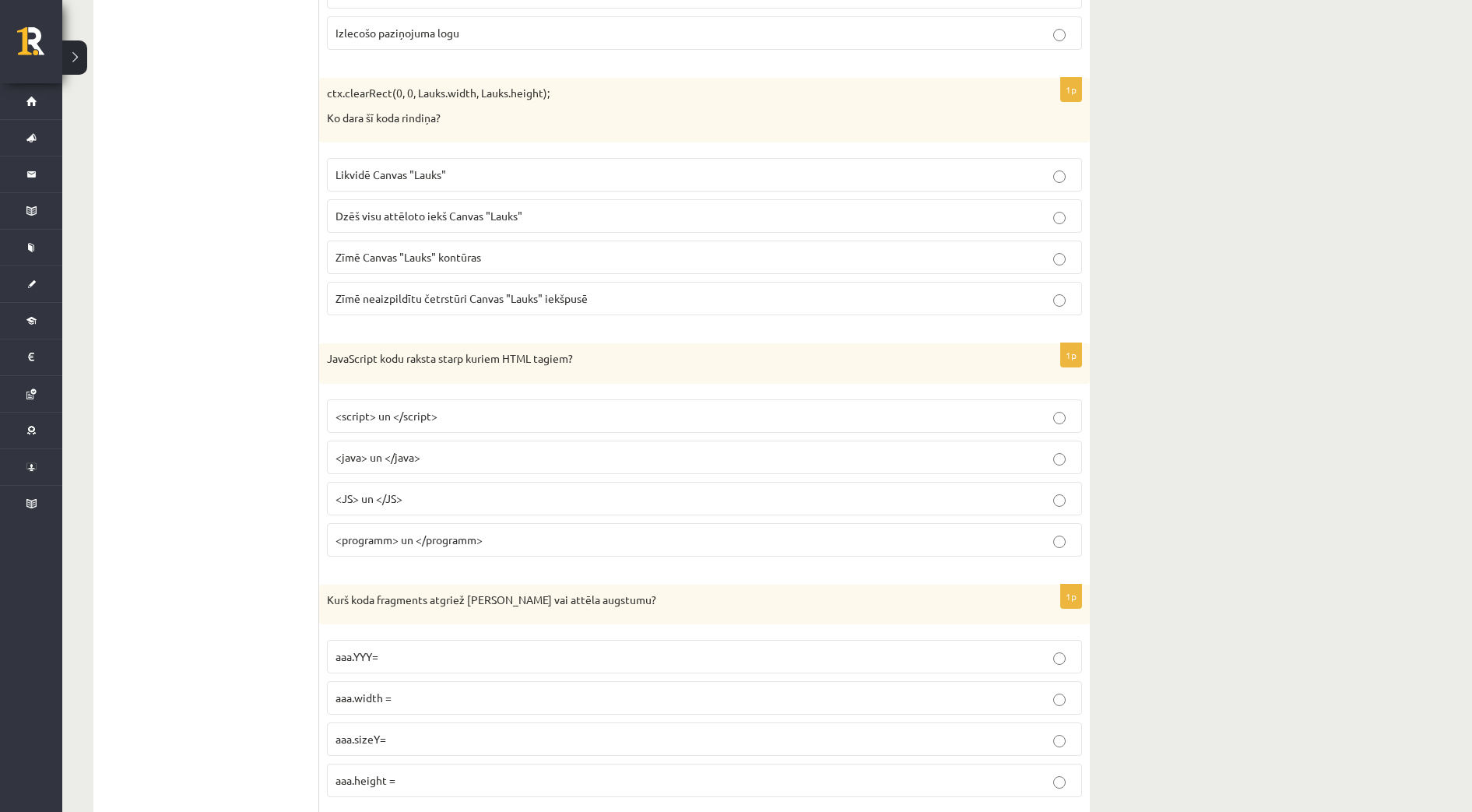
click at [439, 400] on label "<script> un </script>" at bounding box center [704, 415] width 755 height 33
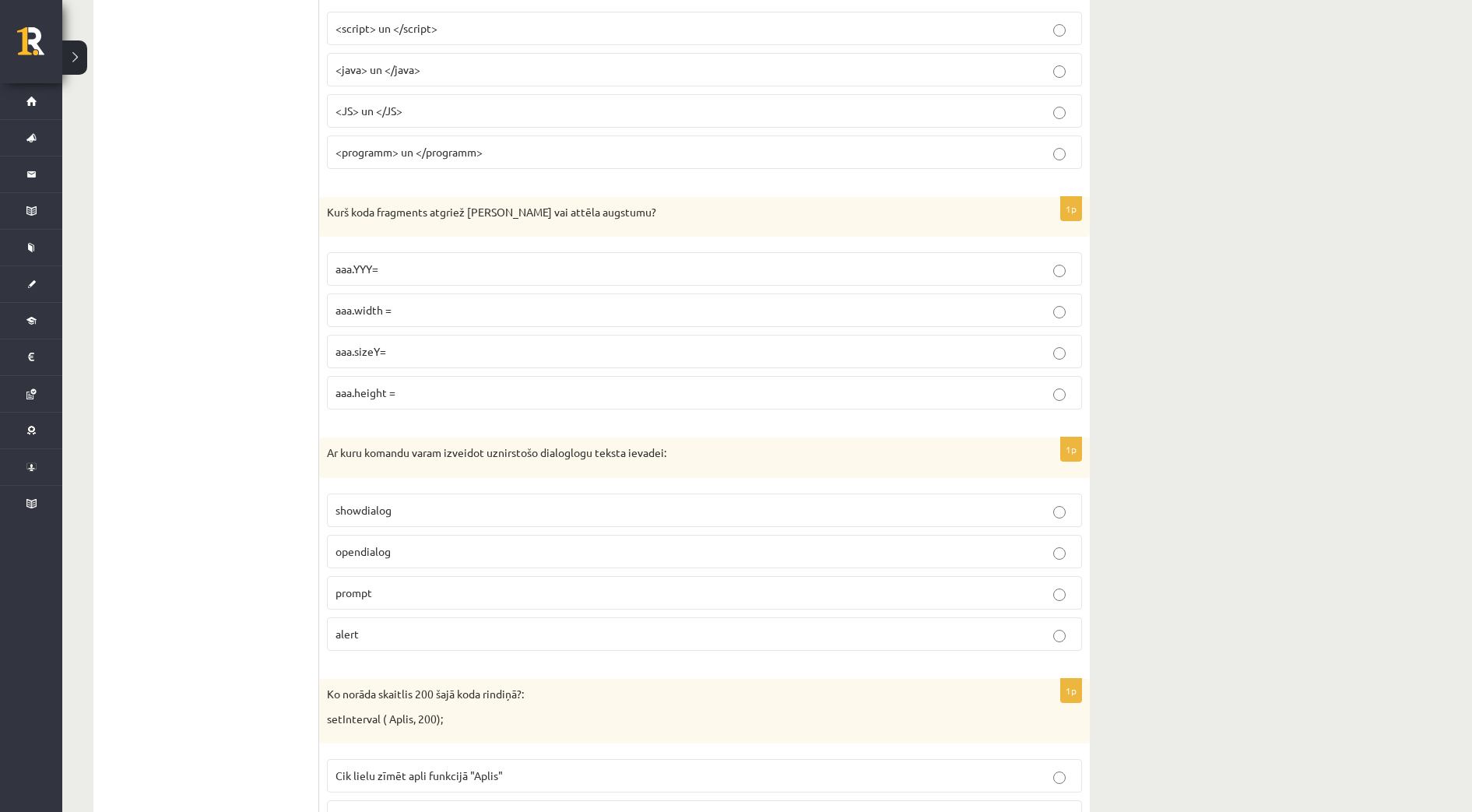
scroll to position [3600, 0]
click at [476, 388] on p "aaa.height =" at bounding box center [703, 391] width 737 height 16
click at [521, 582] on label "prompt" at bounding box center [704, 590] width 755 height 33
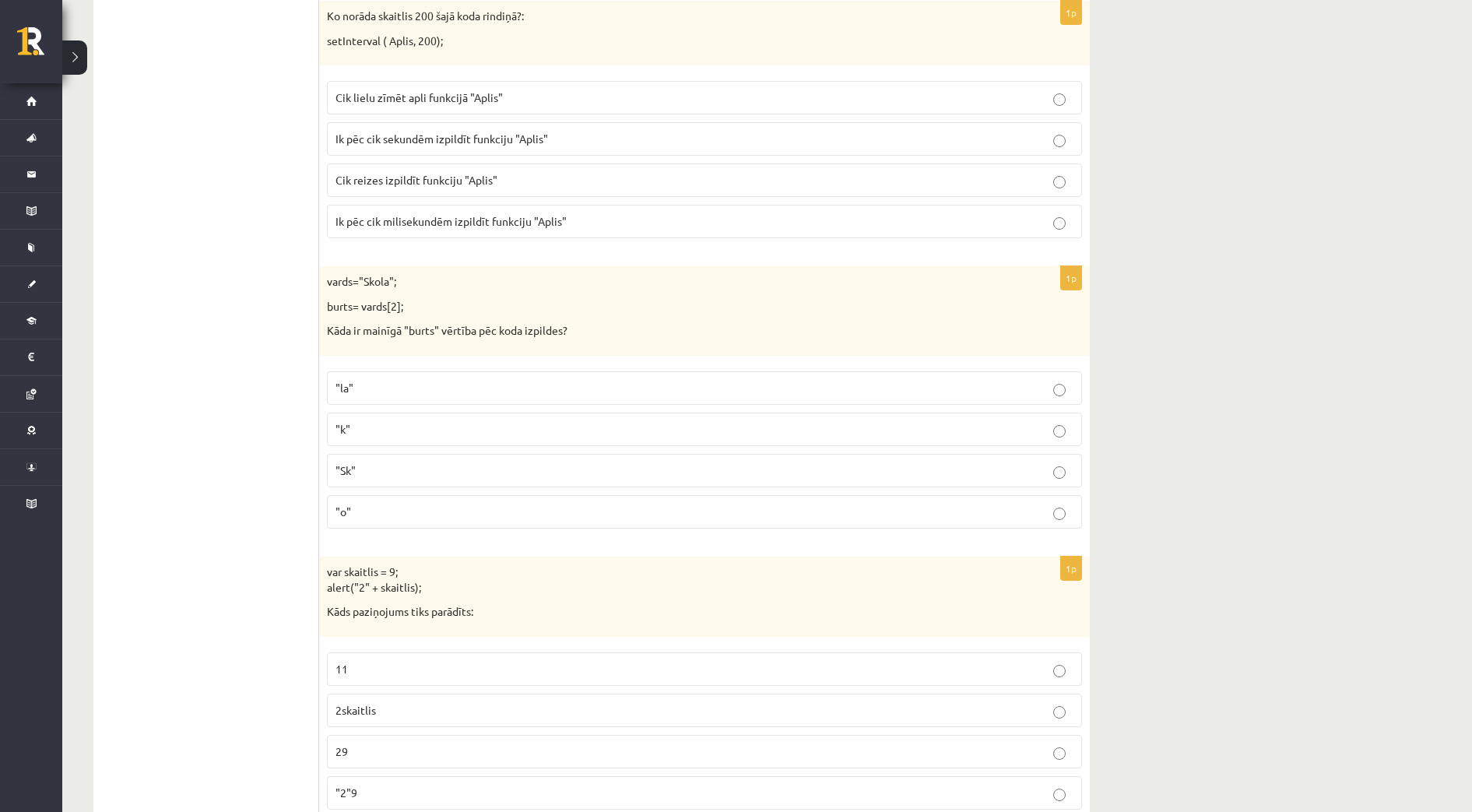
scroll to position [4281, 0]
click at [468, 211] on span "Ik pēc cik milisekundēm izpildīt funkciju "Aplis"" at bounding box center [450, 216] width 231 height 14
click at [436, 514] on p ""o"" at bounding box center [703, 506] width 737 height 16
click at [377, 744] on p "29" at bounding box center [703, 746] width 737 height 16
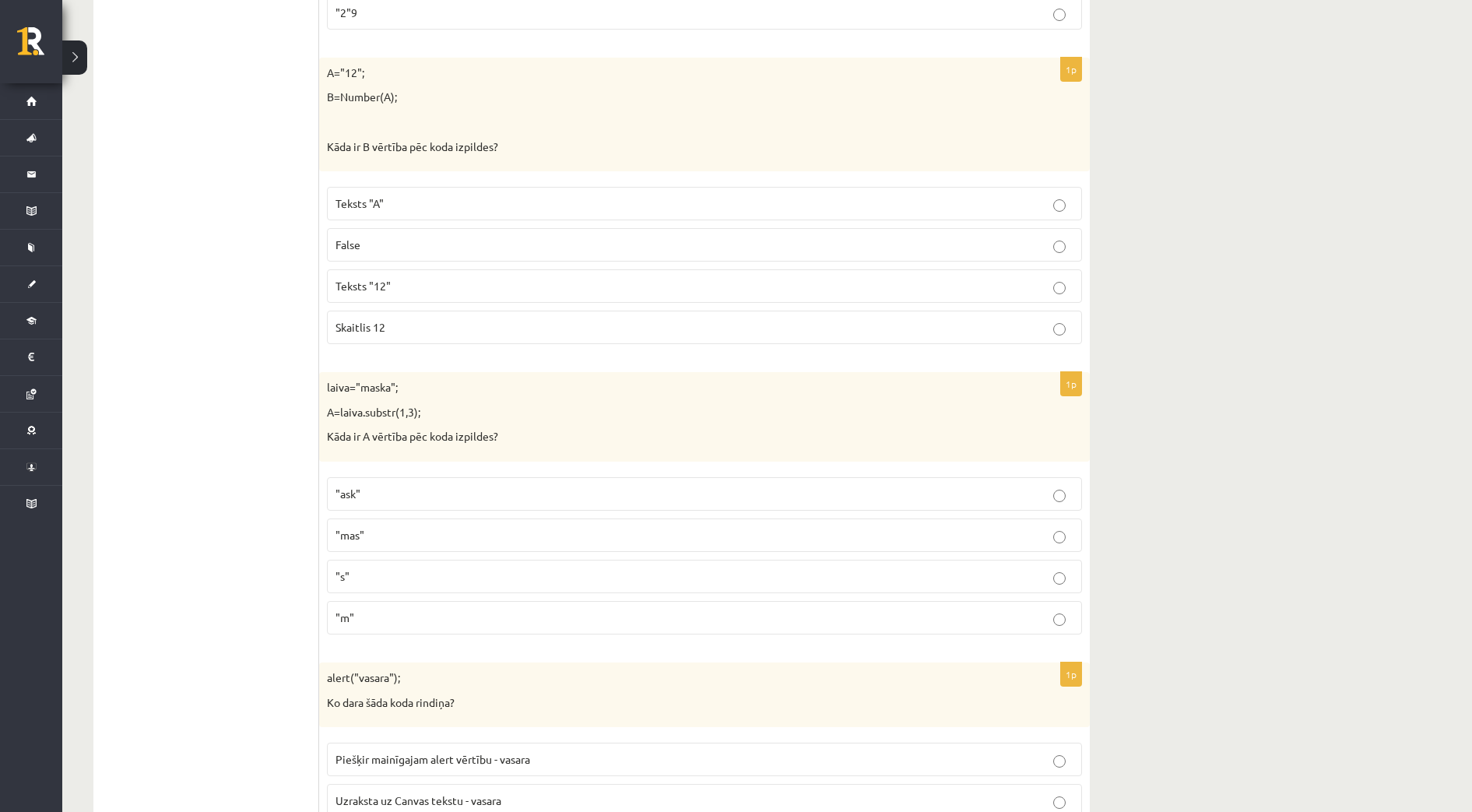
scroll to position [5156, 0]
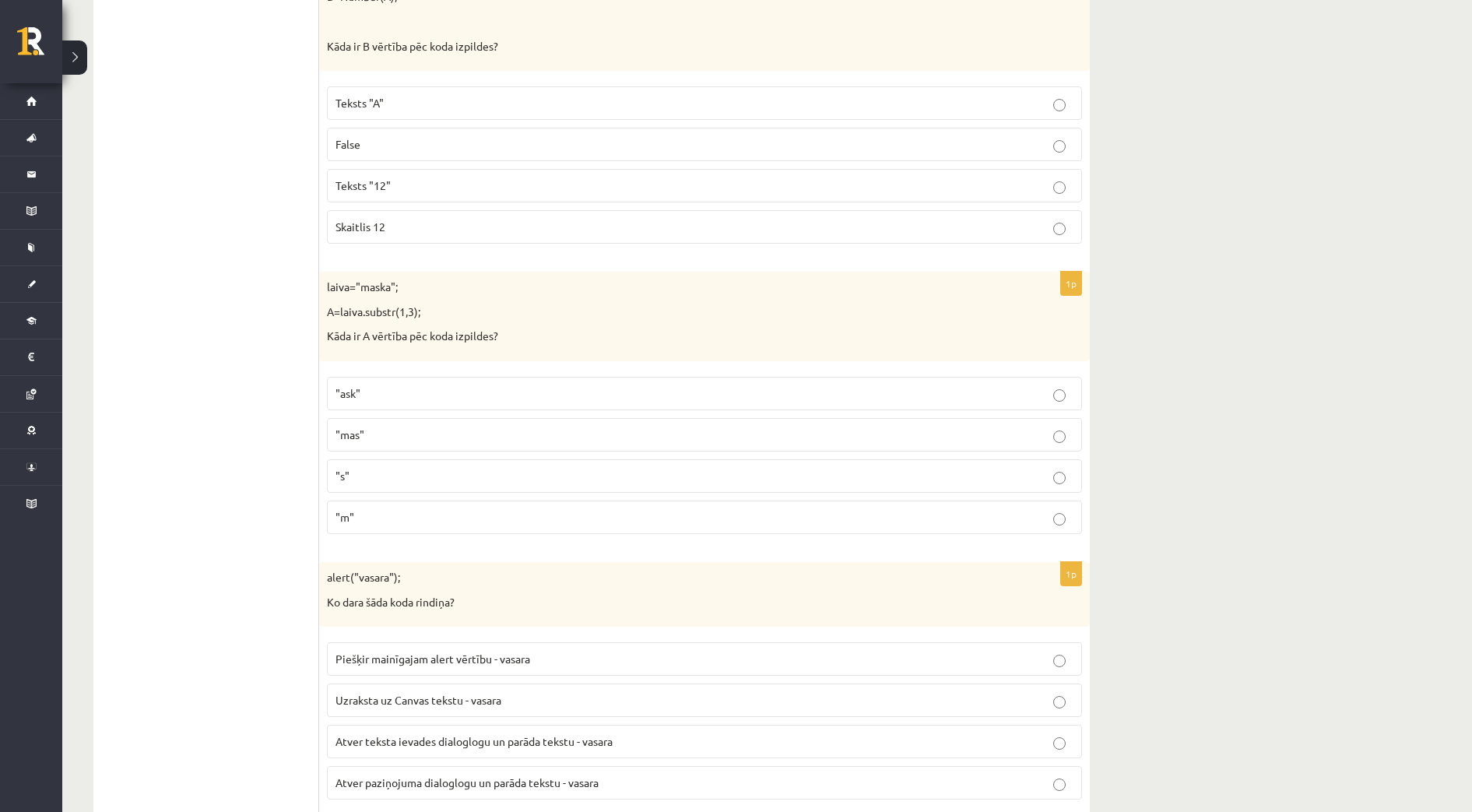
click at [402, 228] on p "Skaitlis 12" at bounding box center [703, 227] width 737 height 16
click at [392, 385] on p ""ask"" at bounding box center [703, 393] width 737 height 16
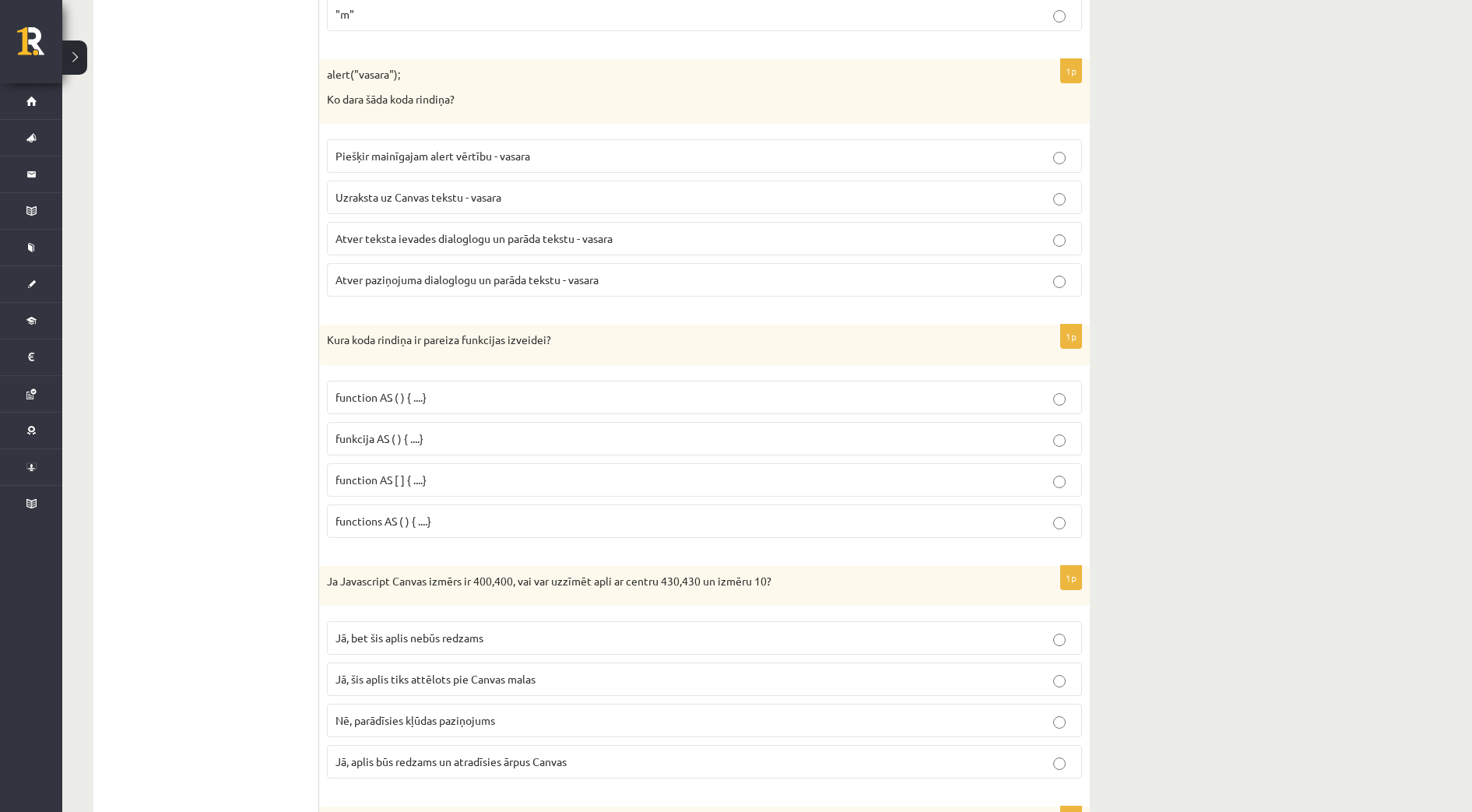
scroll to position [5740, 0]
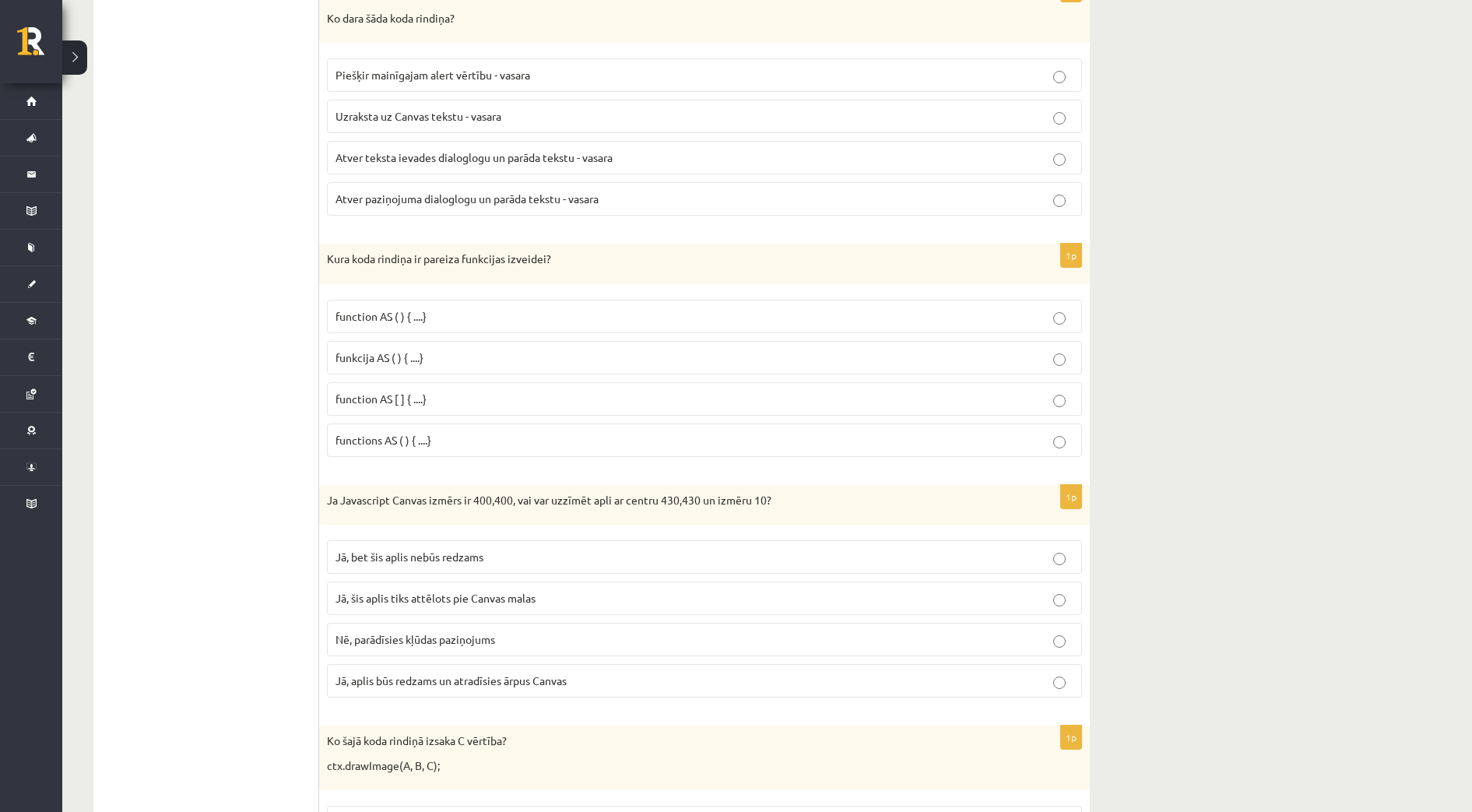
click at [497, 202] on span "Atver paziņojuma dialoglogu un parāda tekstu - vasara" at bounding box center [466, 198] width 263 height 14
click at [409, 321] on span "function AS ( ) { ....}" at bounding box center [381, 315] width 91 height 14
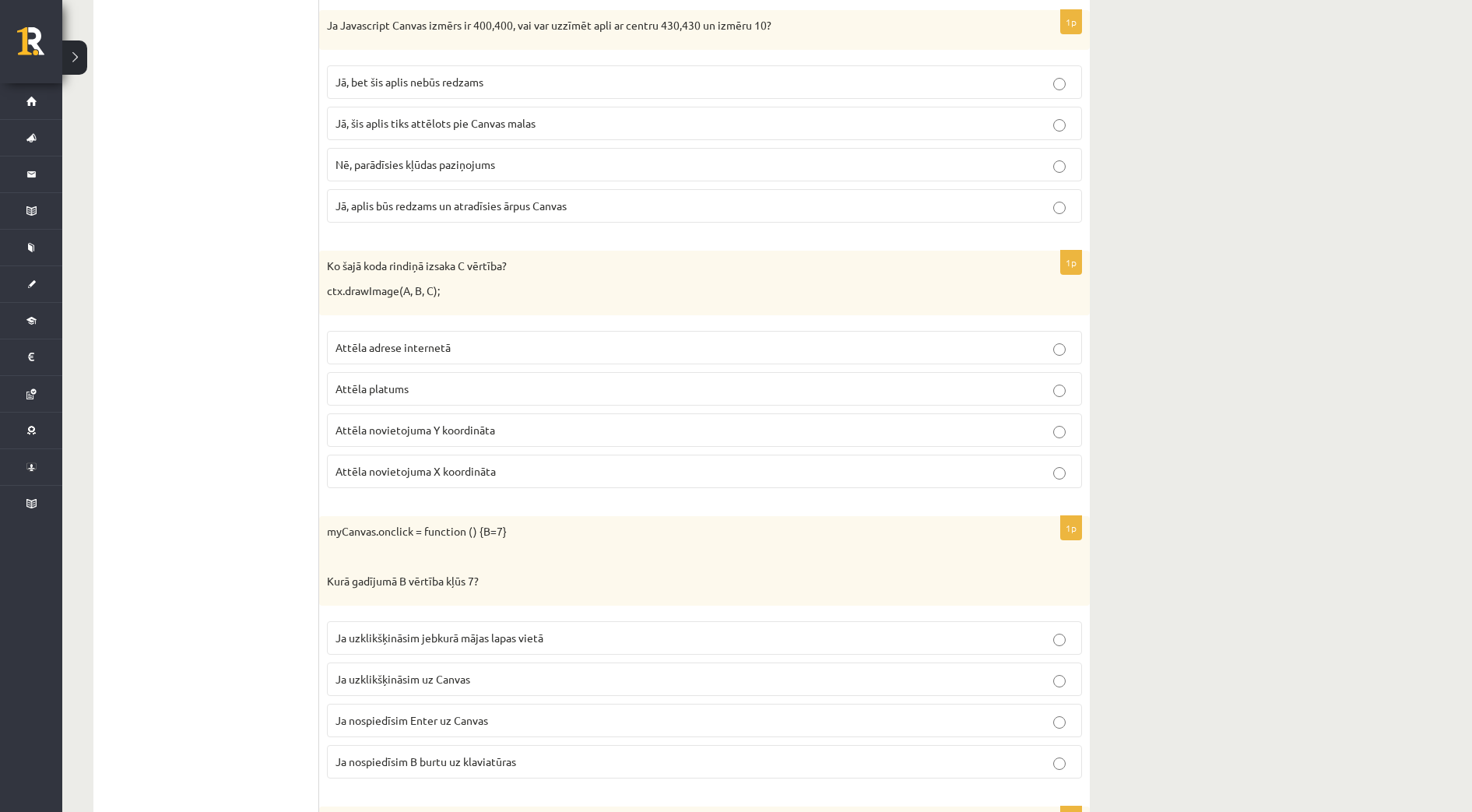
scroll to position [6227, 0]
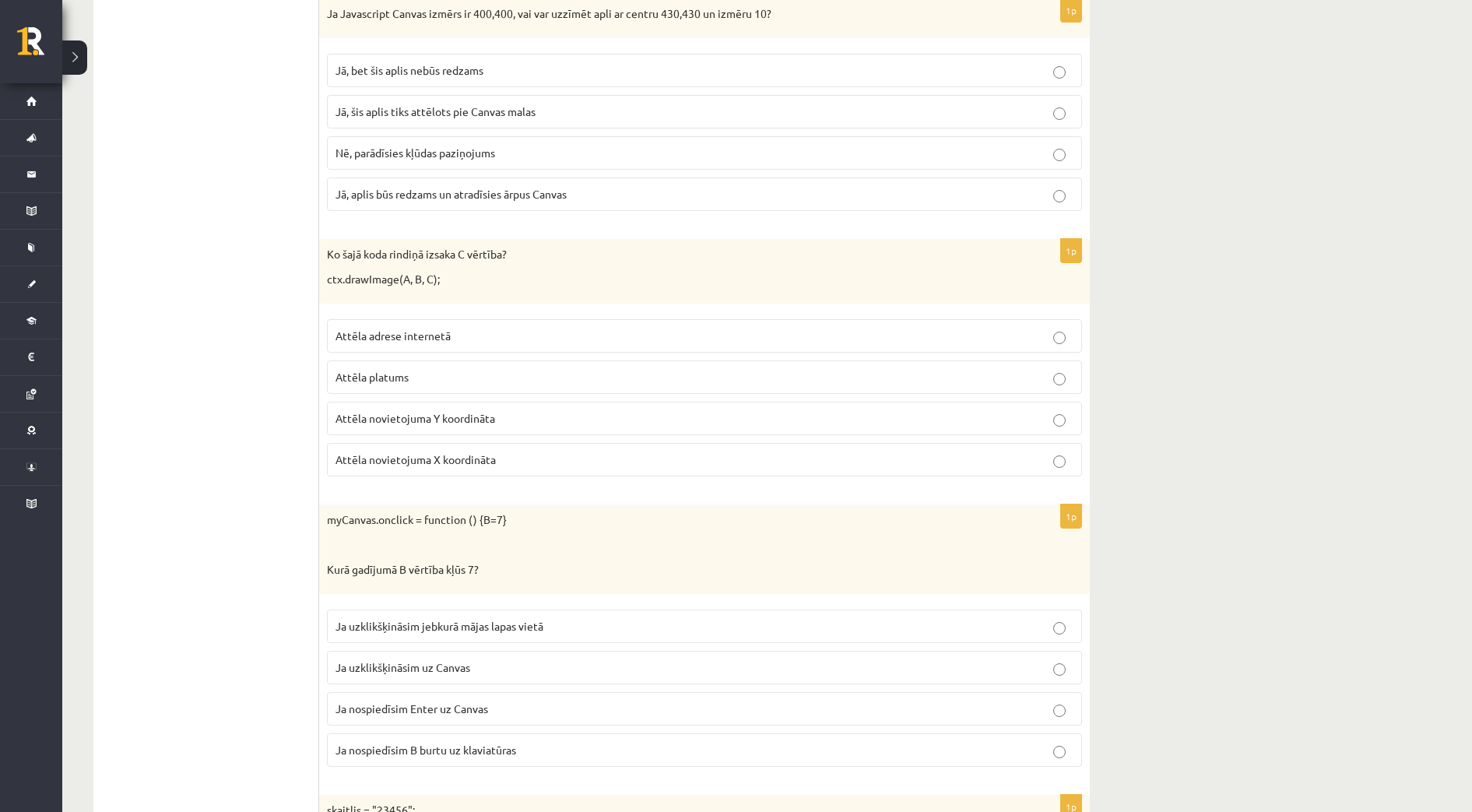
click at [459, 75] on span "Jā, bet šis aplis nebūs redzams" at bounding box center [409, 70] width 148 height 14
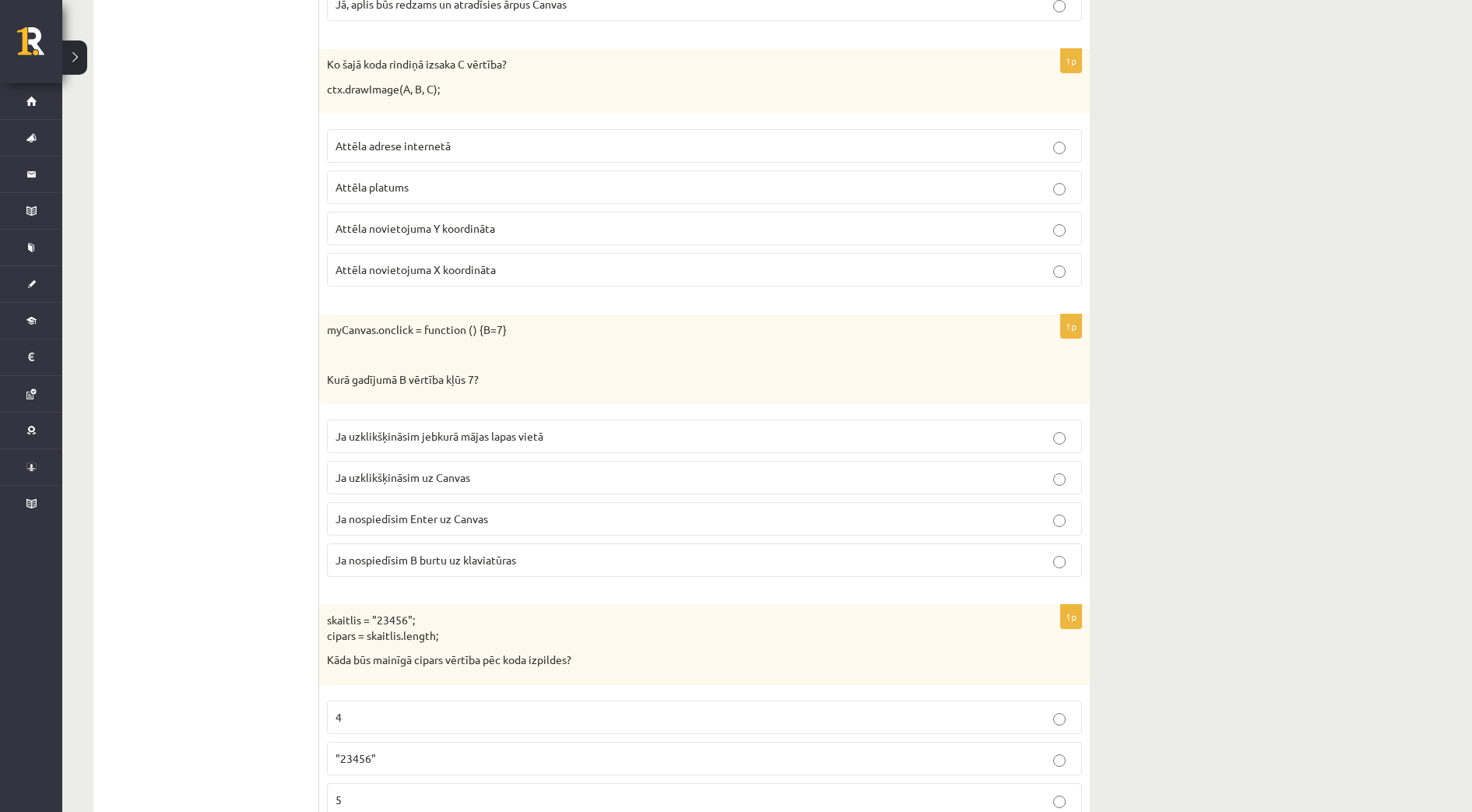
scroll to position [6421, 0]
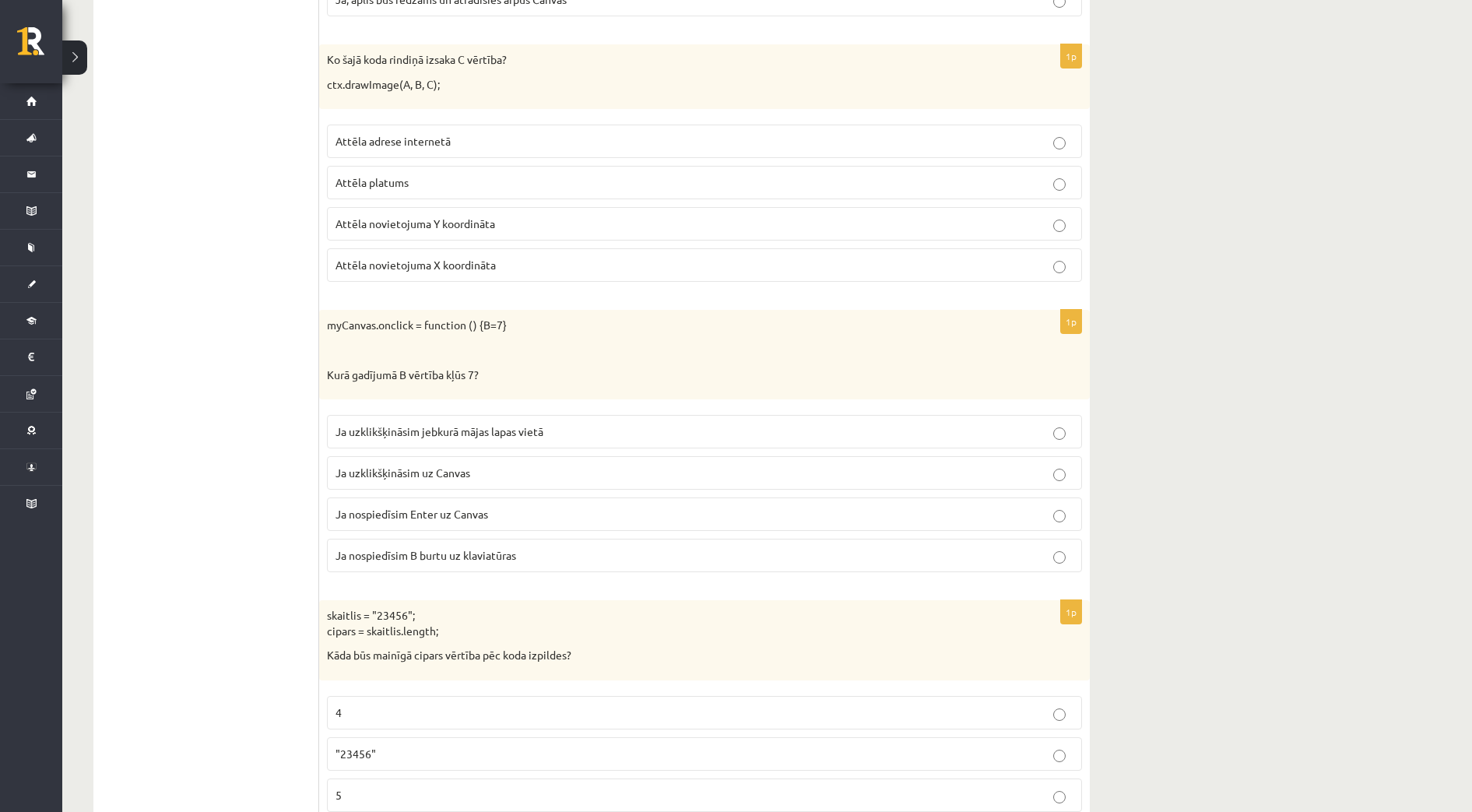
click at [566, 228] on p "Attēla novietojuma Y koordināta" at bounding box center [703, 223] width 737 height 16
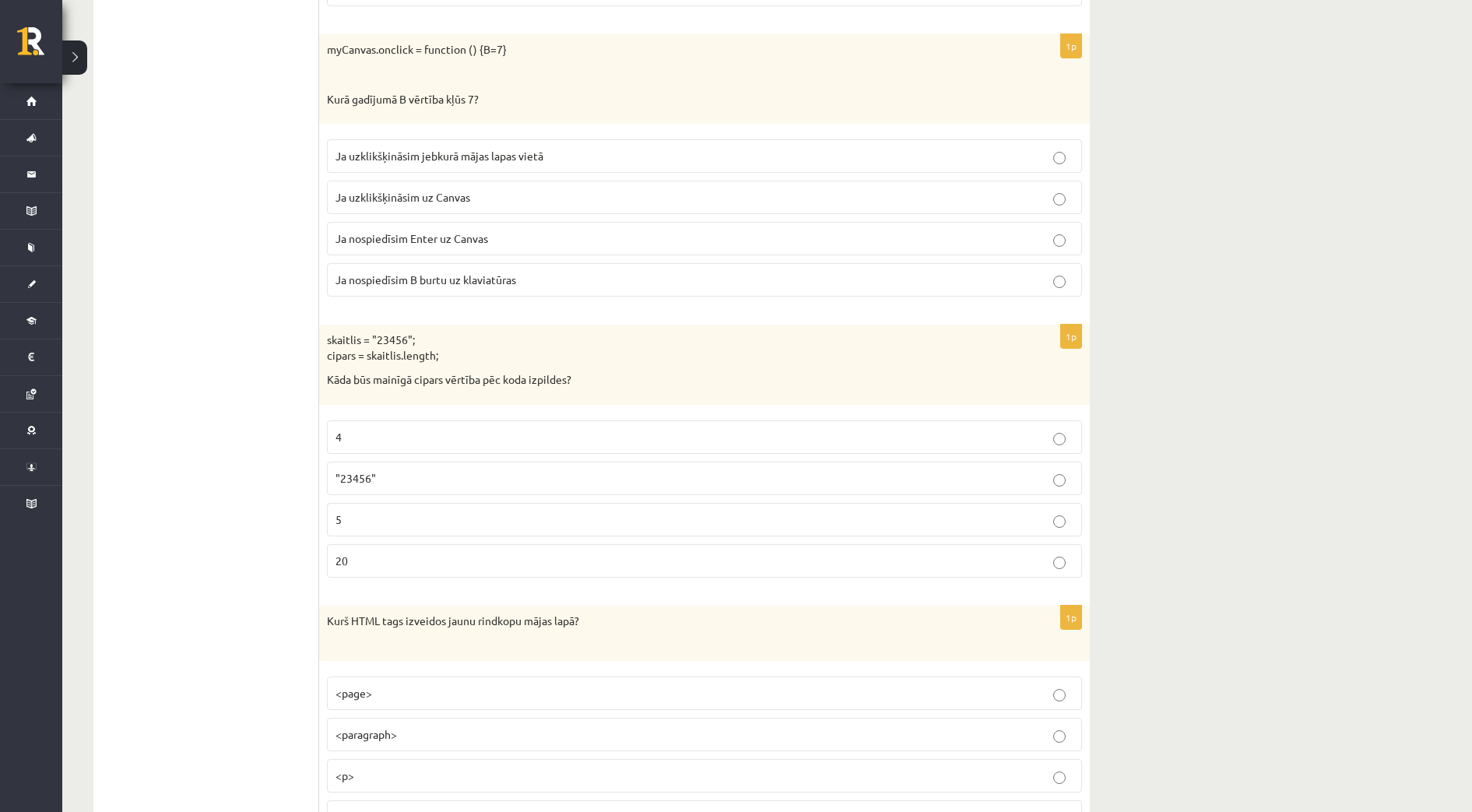
scroll to position [6713, 0]
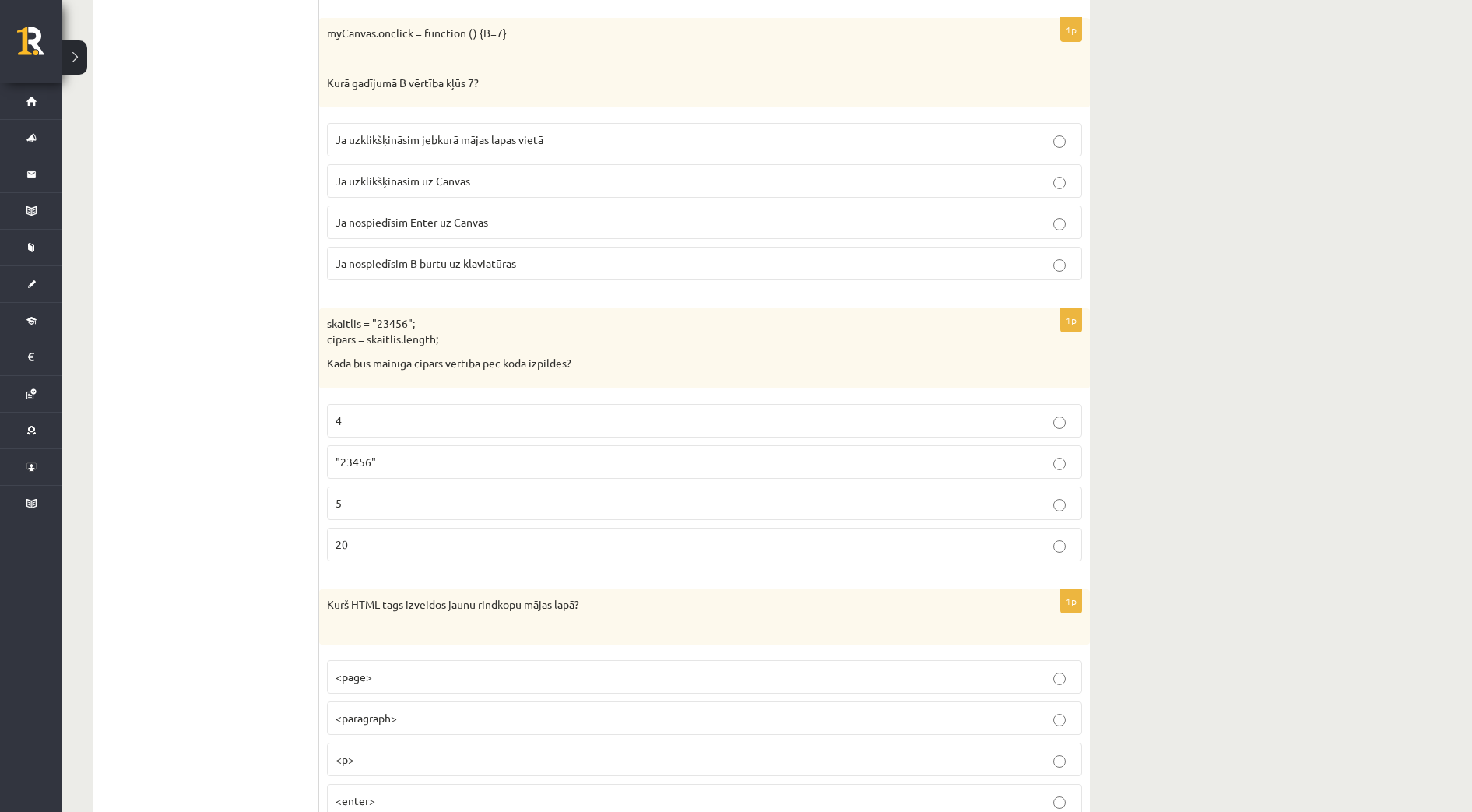
click at [502, 188] on p "Ja uzklikšķināsim uz Canvas" at bounding box center [703, 180] width 737 height 16
click at [354, 503] on p "5" at bounding box center [703, 502] width 737 height 16
click at [383, 759] on p "<p>" at bounding box center [703, 758] width 737 height 16
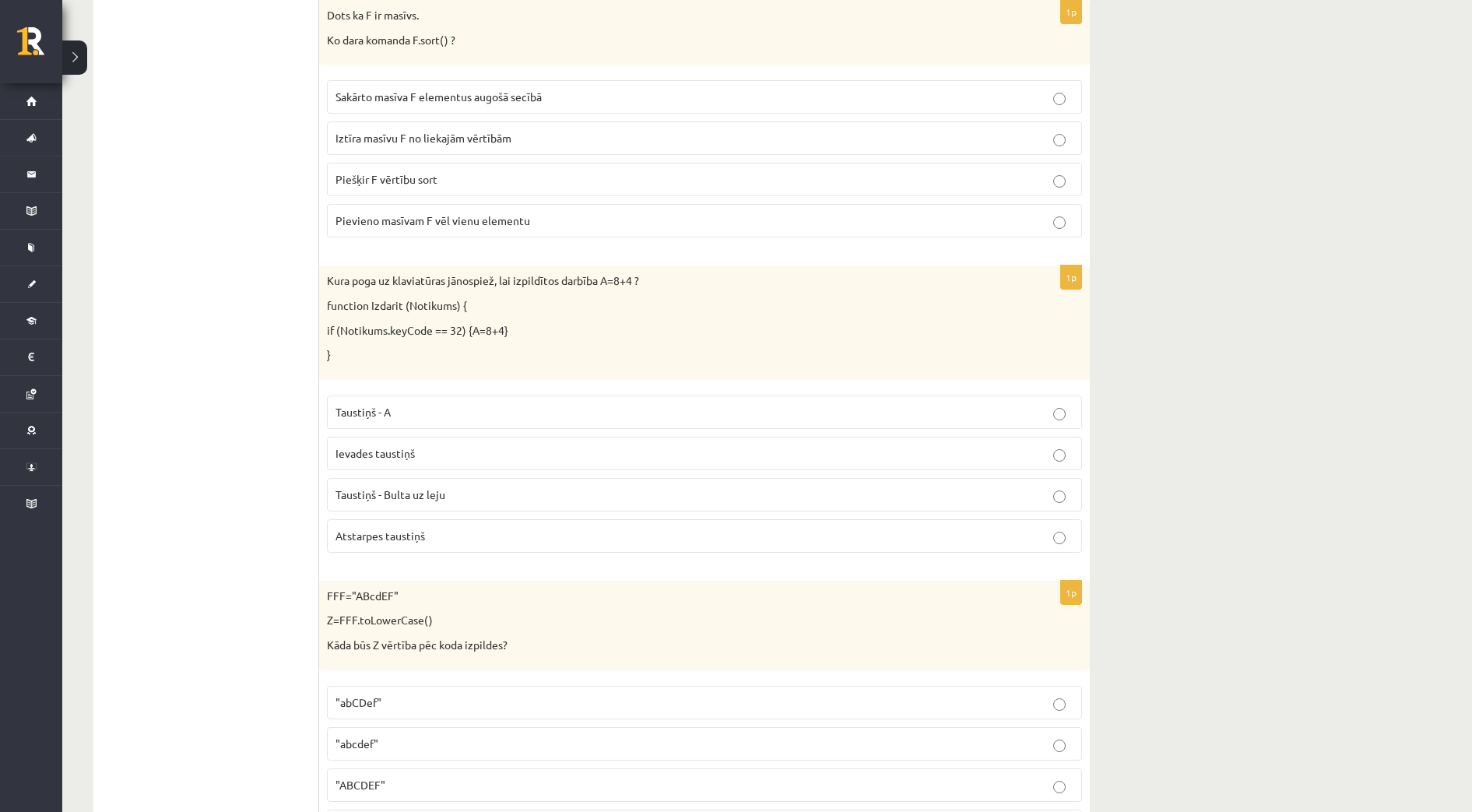
scroll to position [7553, 0]
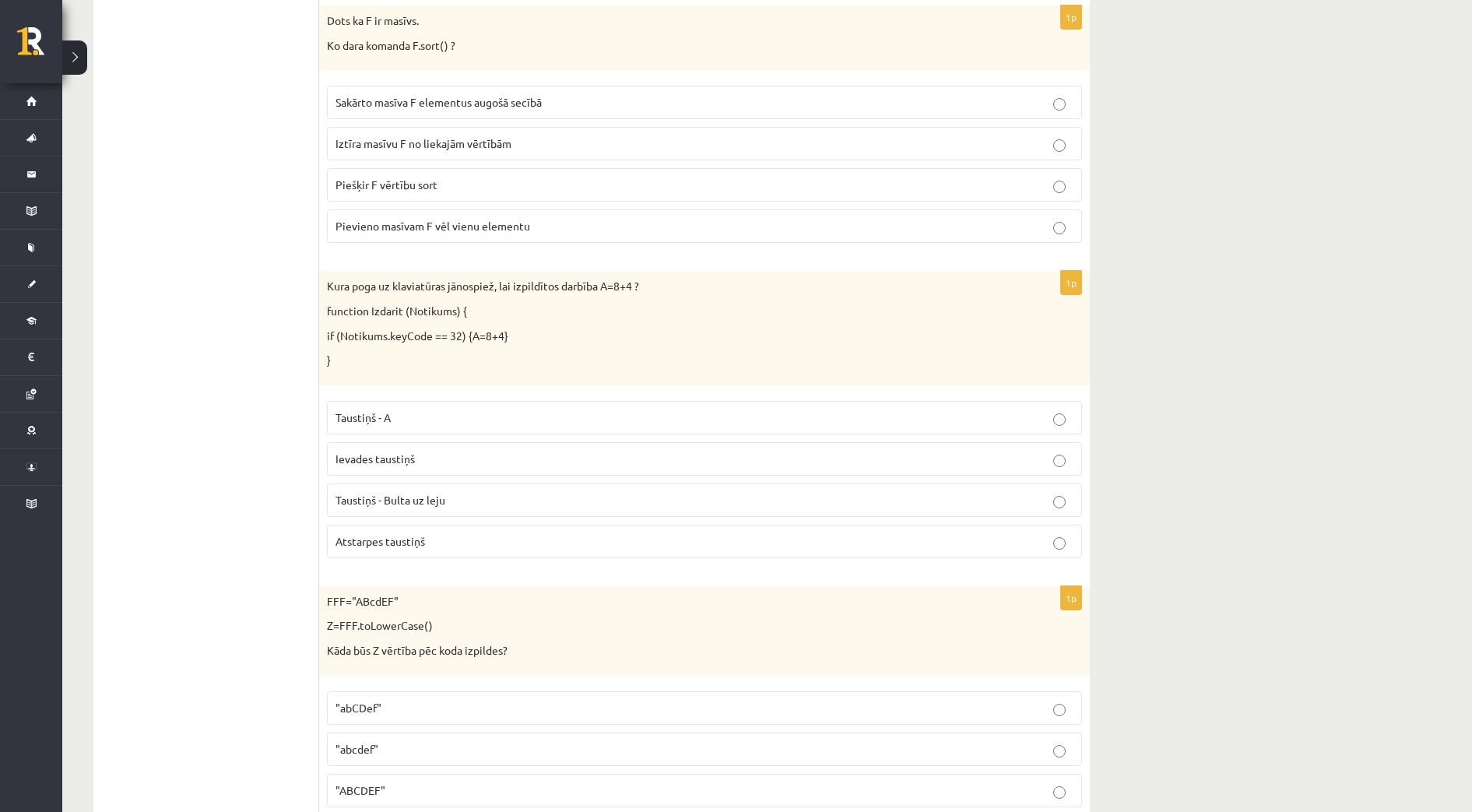
click at [509, 101] on span "Sakārto masīva F elementus augošā secībā" at bounding box center [438, 102] width 206 height 14
click at [525, 533] on label "Atstarpes taustiņš" at bounding box center [704, 541] width 755 height 33
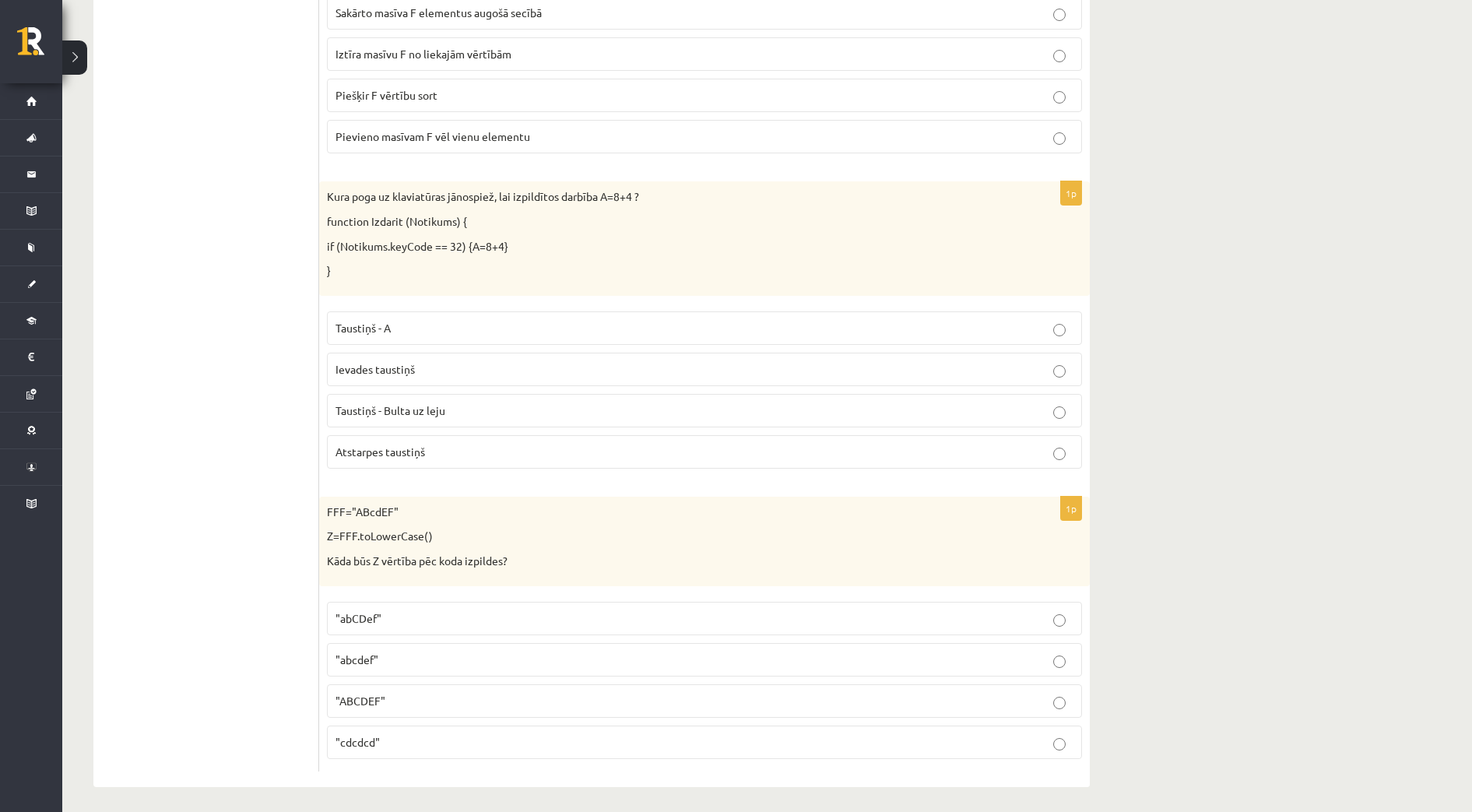
scroll to position [7650, 0]
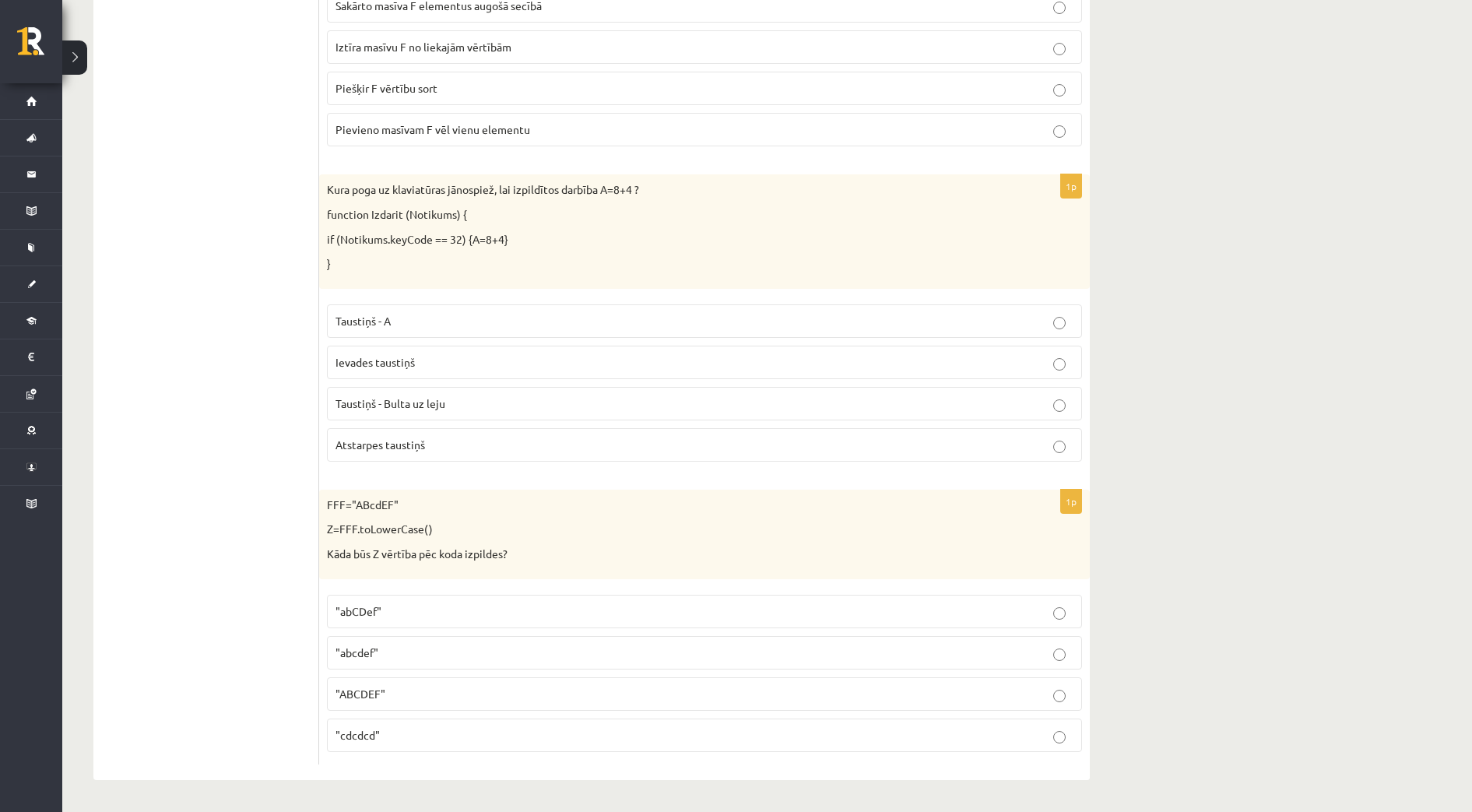
click at [432, 657] on p ""abcdef"" at bounding box center [703, 652] width 737 height 16
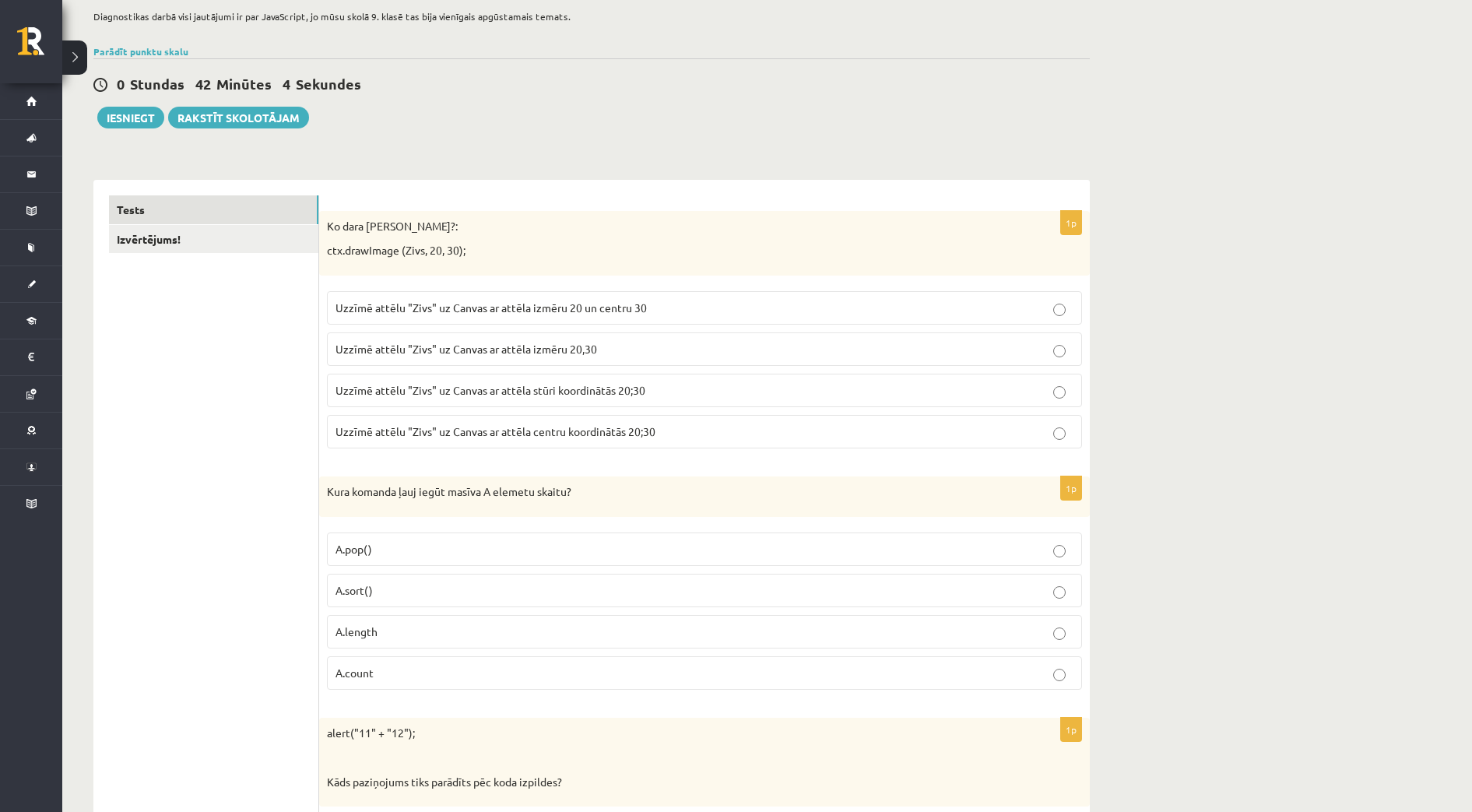
scroll to position [0, 0]
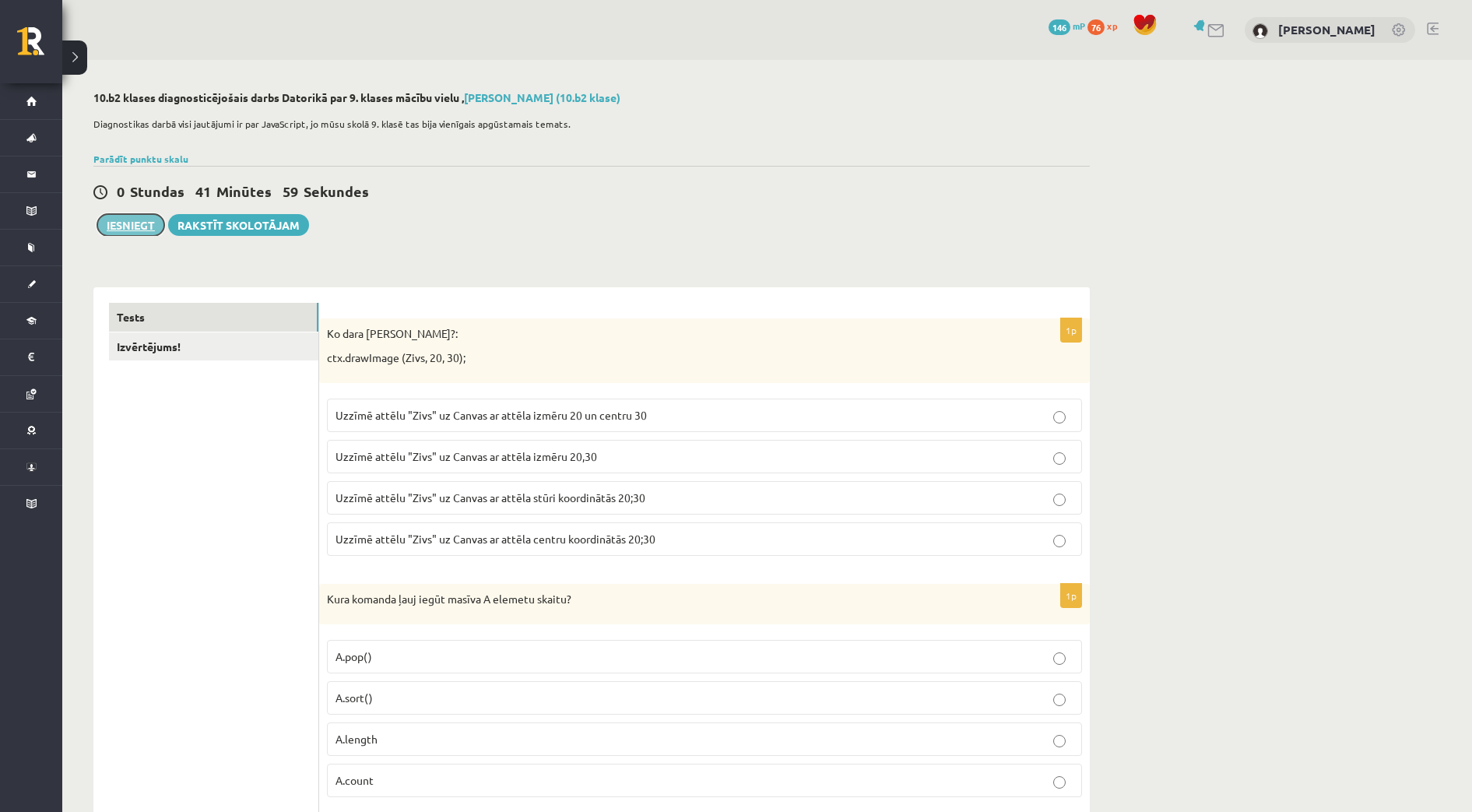
click at [129, 232] on button "Iesniegt" at bounding box center [130, 225] width 67 height 22
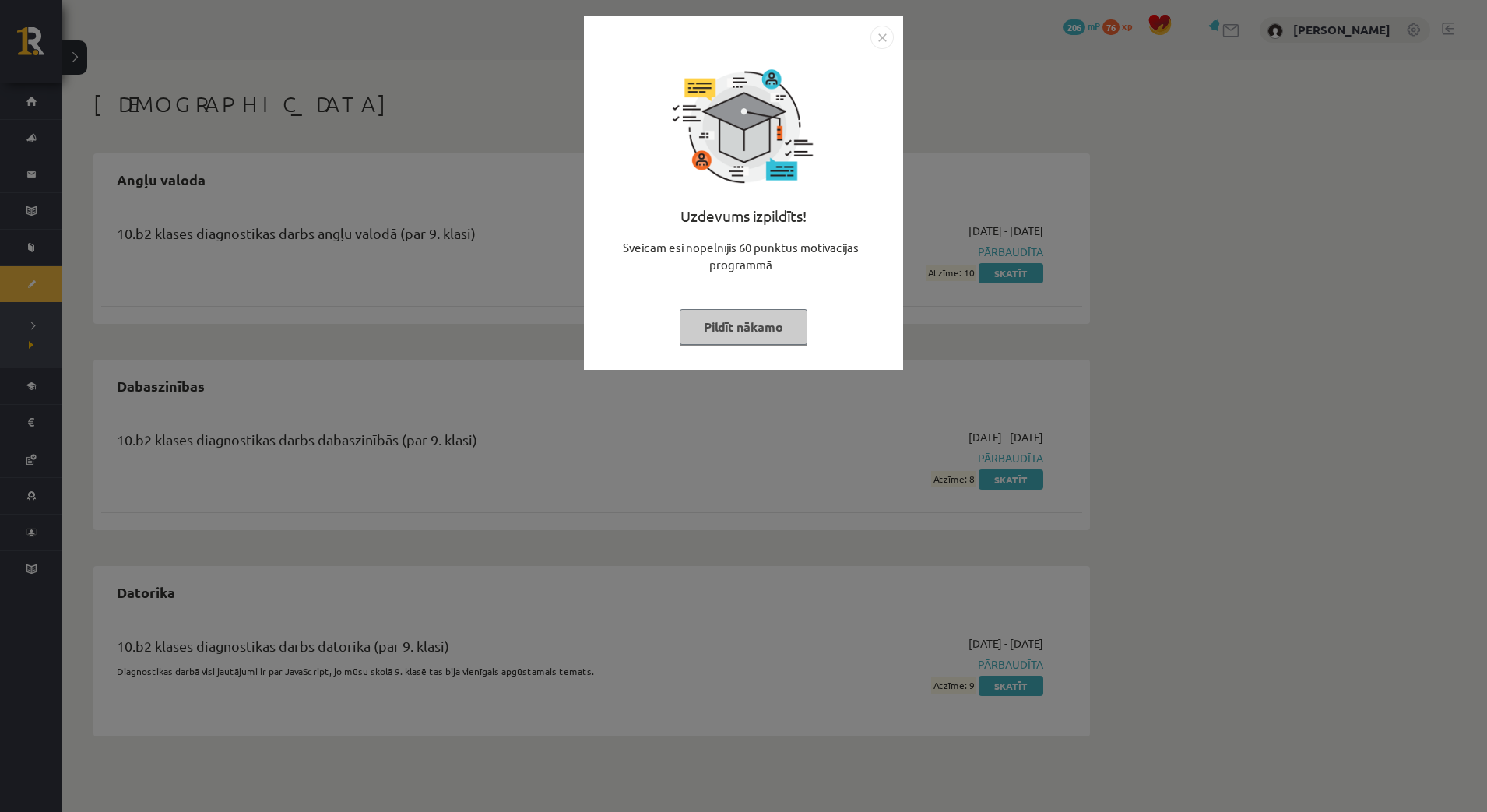
click at [1237, 298] on div "Uzdevums izpildīts! Sveicam esi nopelnījis 60 punktus motivācijas programmā Pil…" at bounding box center [744, 406] width 1487 height 812
